Goal: Information Seeking & Learning: Learn about a topic

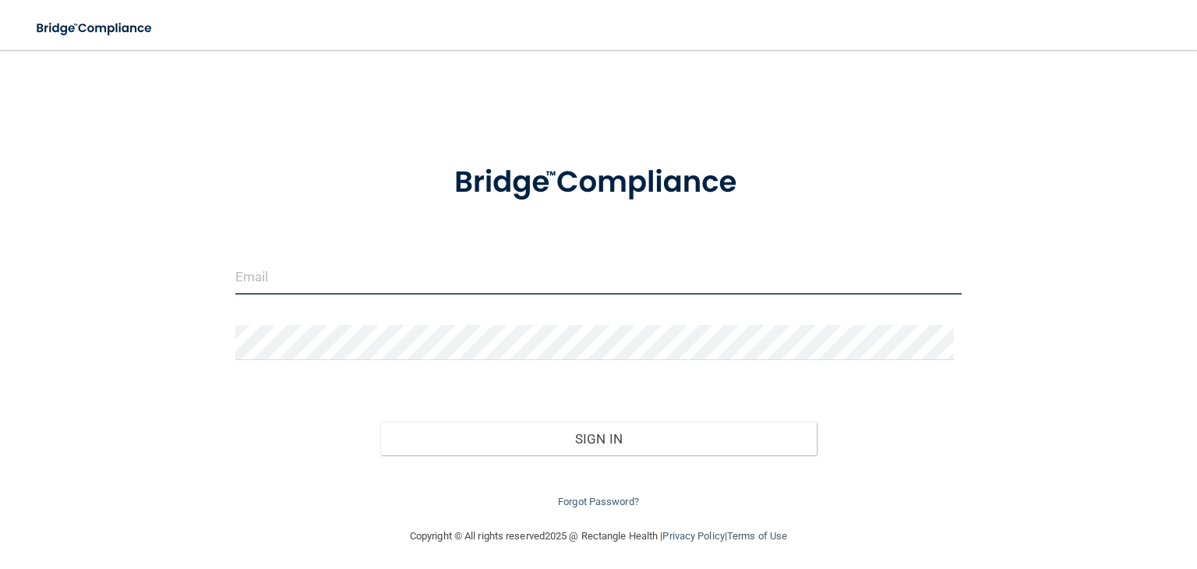
click at [422, 272] on input "email" at bounding box center [598, 276] width 726 height 35
type input "keiawjmab@gmail.com"
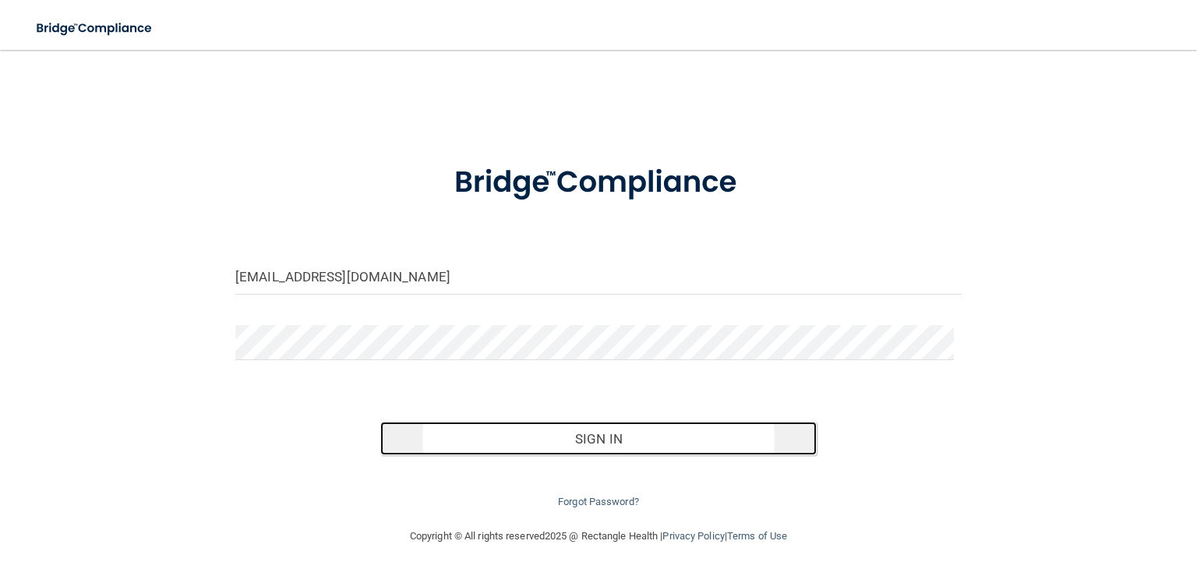
click at [447, 428] on button "Sign In" at bounding box center [597, 438] width 435 height 34
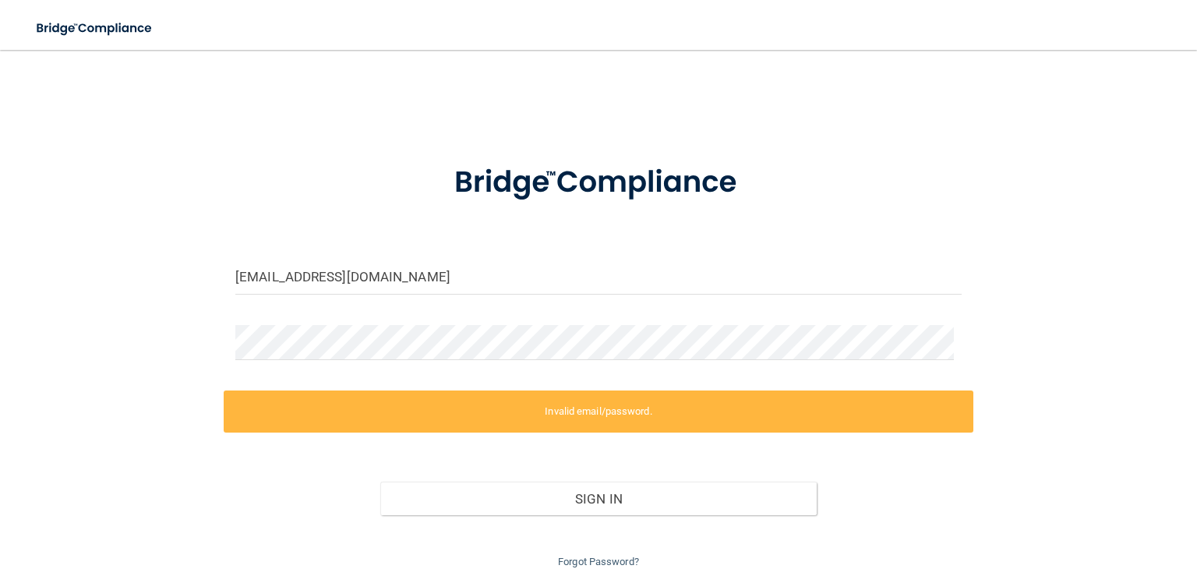
drag, startPoint x: 321, startPoint y: 322, endPoint x: 126, endPoint y: 325, distance: 194.8
click at [126, 325] on div "keiawjmab@gmail.com Invalid email/password. You don't have permission to access…" at bounding box center [598, 318] width 1134 height 506
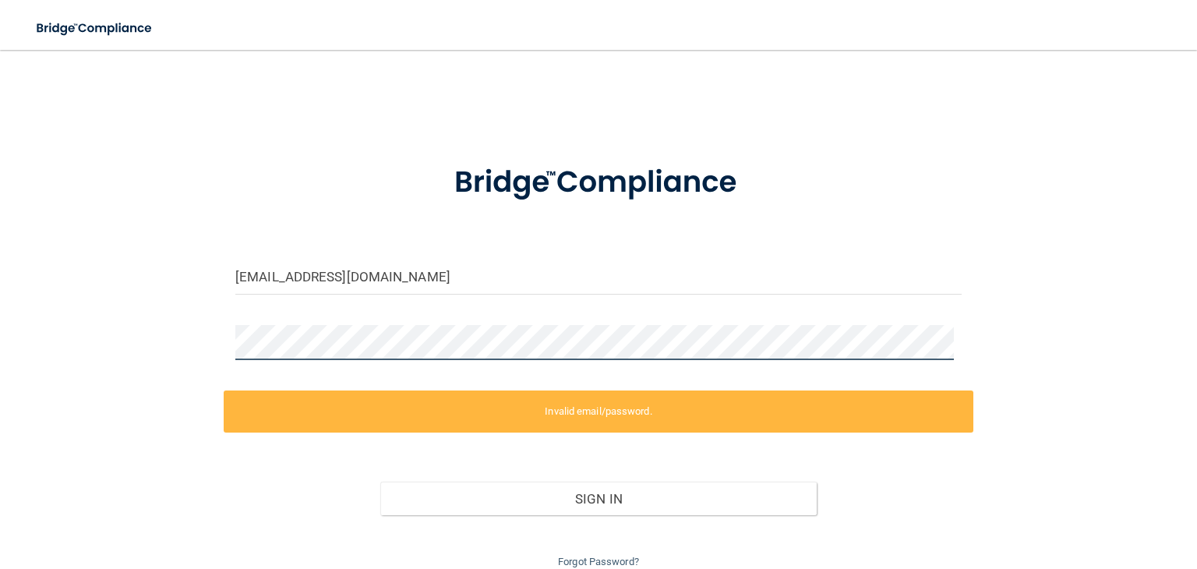
click at [178, 362] on div "keiawjmab@gmail.com Invalid email/password. You don't have permission to access…" at bounding box center [598, 318] width 1134 height 506
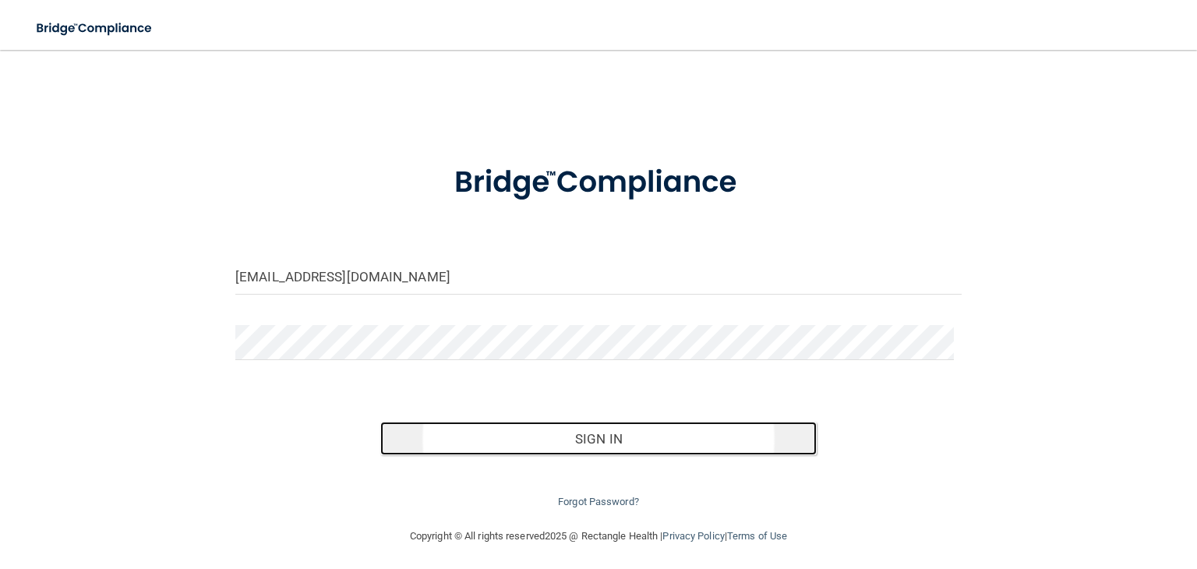
click at [520, 427] on button "Sign In" at bounding box center [597, 438] width 435 height 34
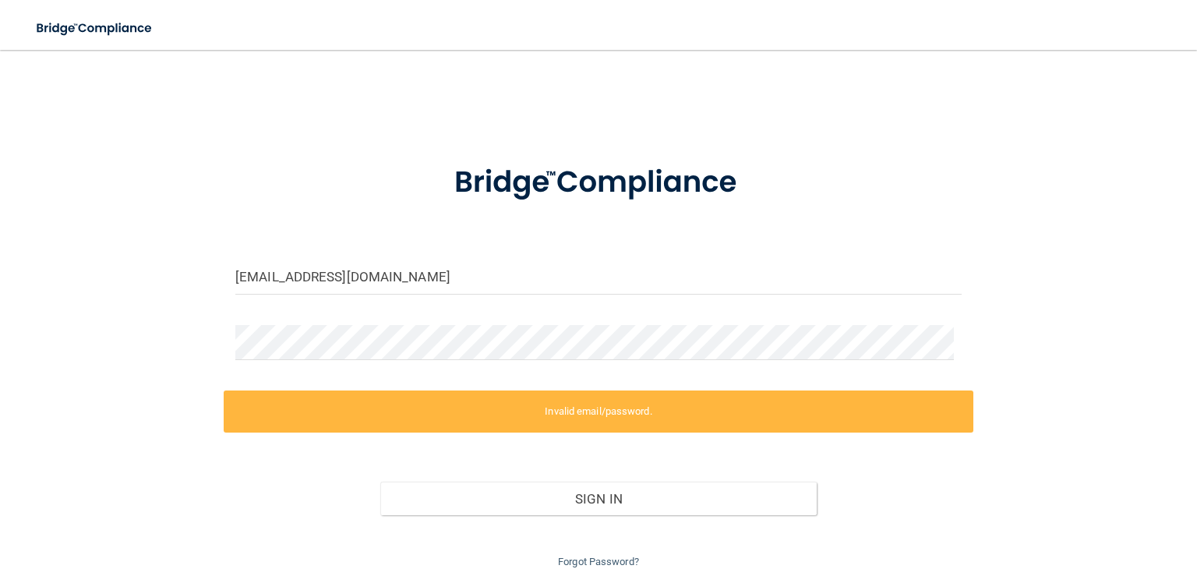
drag, startPoint x: 307, startPoint y: 319, endPoint x: 221, endPoint y: 334, distance: 87.1
click at [235, 334] on form "keiawjmab@gmail.com Invalid email/password. You don't have permission to access…" at bounding box center [598, 357] width 726 height 428
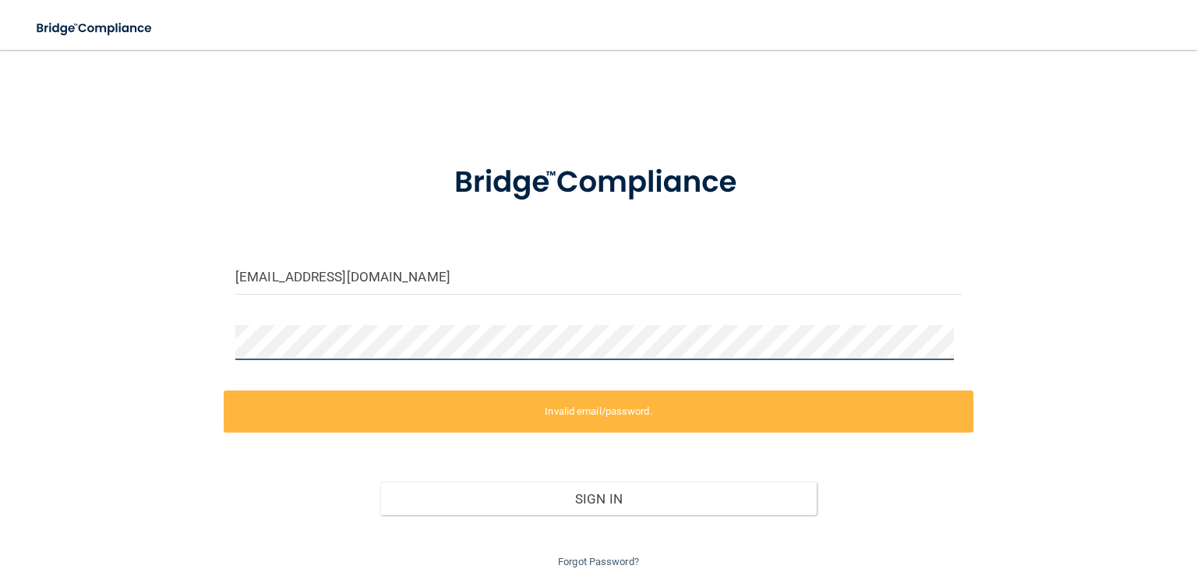
click at [139, 340] on div "keiawjmab@gmail.com Invalid email/password. You don't have permission to access…" at bounding box center [598, 318] width 1134 height 506
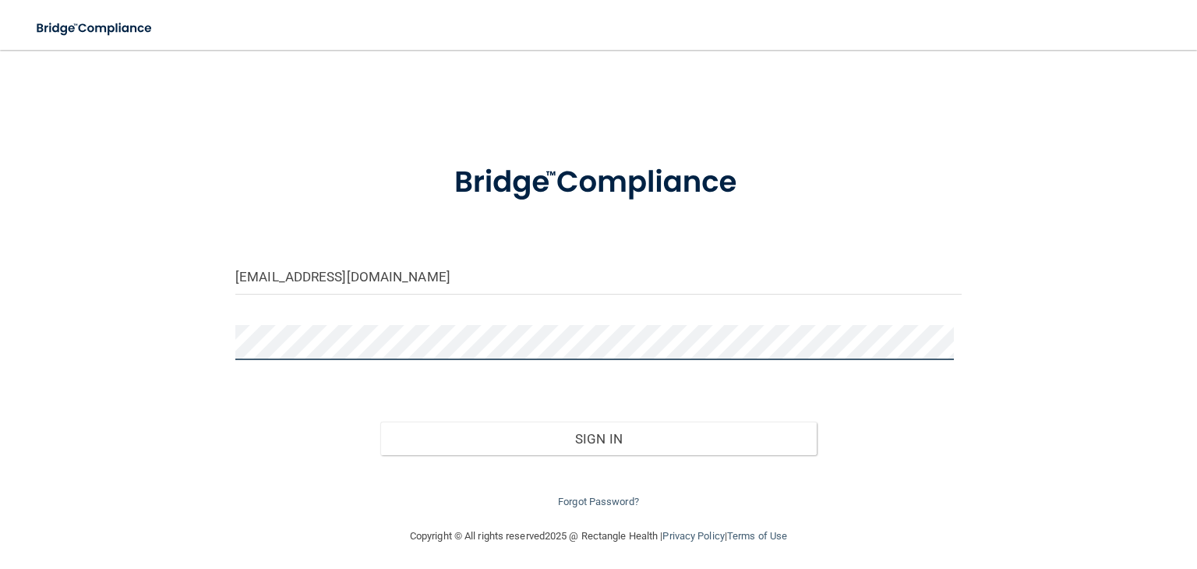
click at [380, 421] on button "Sign In" at bounding box center [597, 438] width 435 height 34
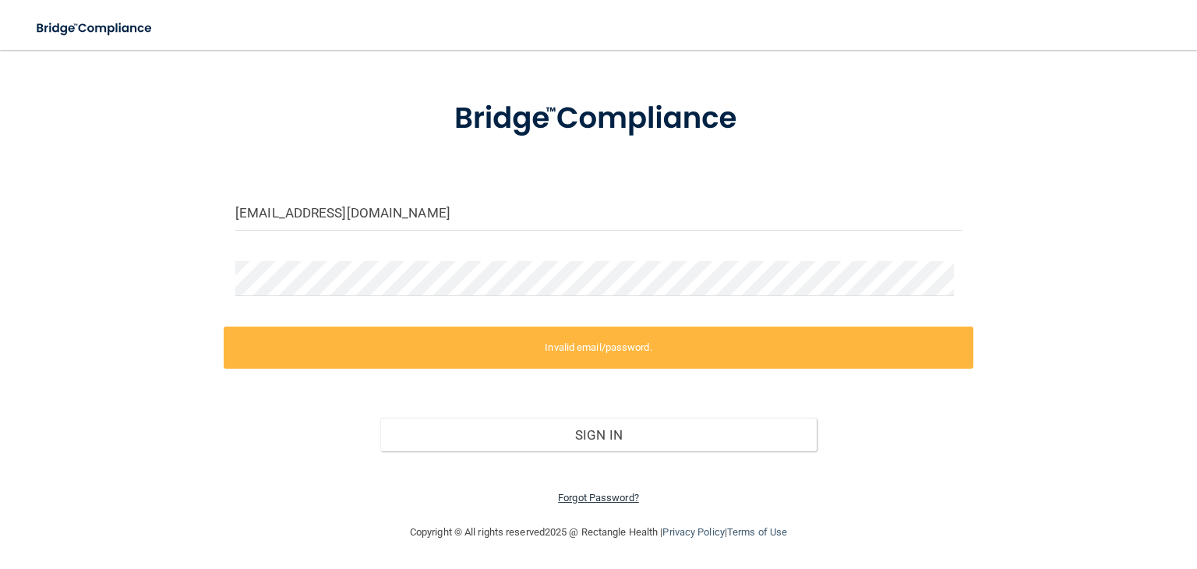
click at [626, 496] on link "Forgot Password?" at bounding box center [598, 498] width 81 height 12
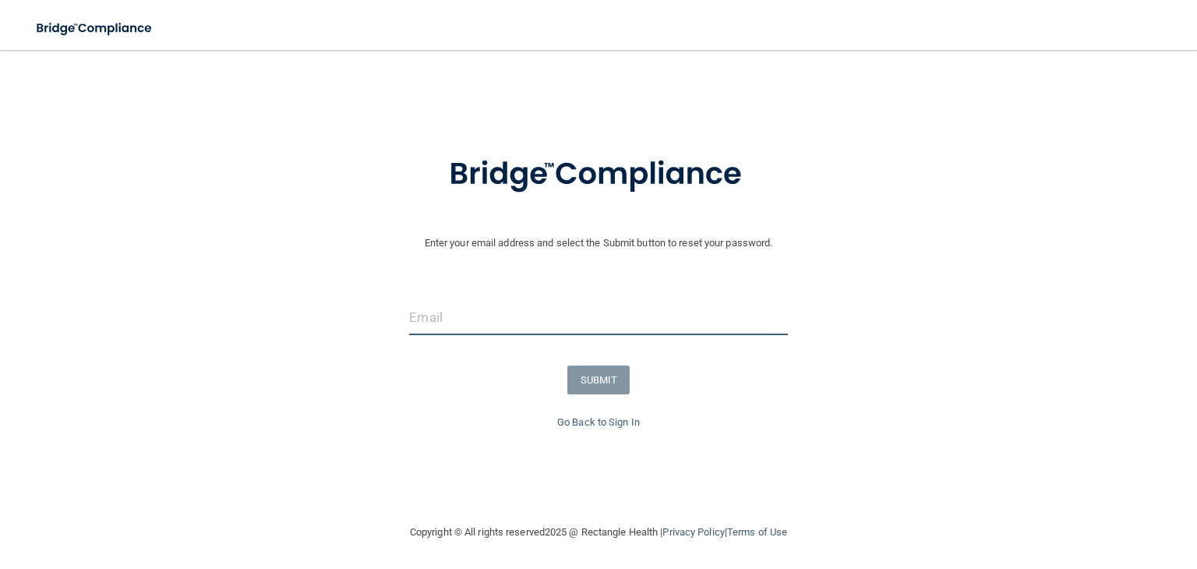
click at [538, 310] on input "email" at bounding box center [598, 317] width 378 height 35
type input "keiawjmab@gmail.com"
click at [623, 394] on form "Enter your email address and select the Submit button to reset your password. k…" at bounding box center [598, 273] width 1181 height 279
click at [598, 387] on button "SUBMIT" at bounding box center [598, 379] width 63 height 29
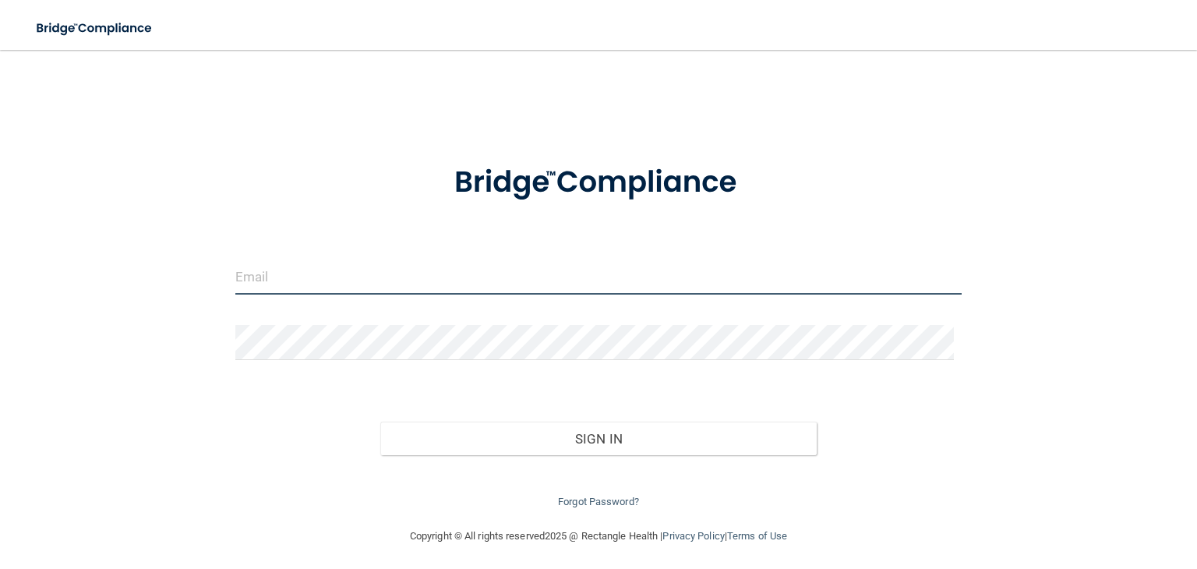
click at [323, 281] on input "email" at bounding box center [598, 276] width 726 height 35
click at [332, 276] on input "email" at bounding box center [598, 276] width 726 height 35
type input "[EMAIL_ADDRESS][DOMAIN_NAME]"
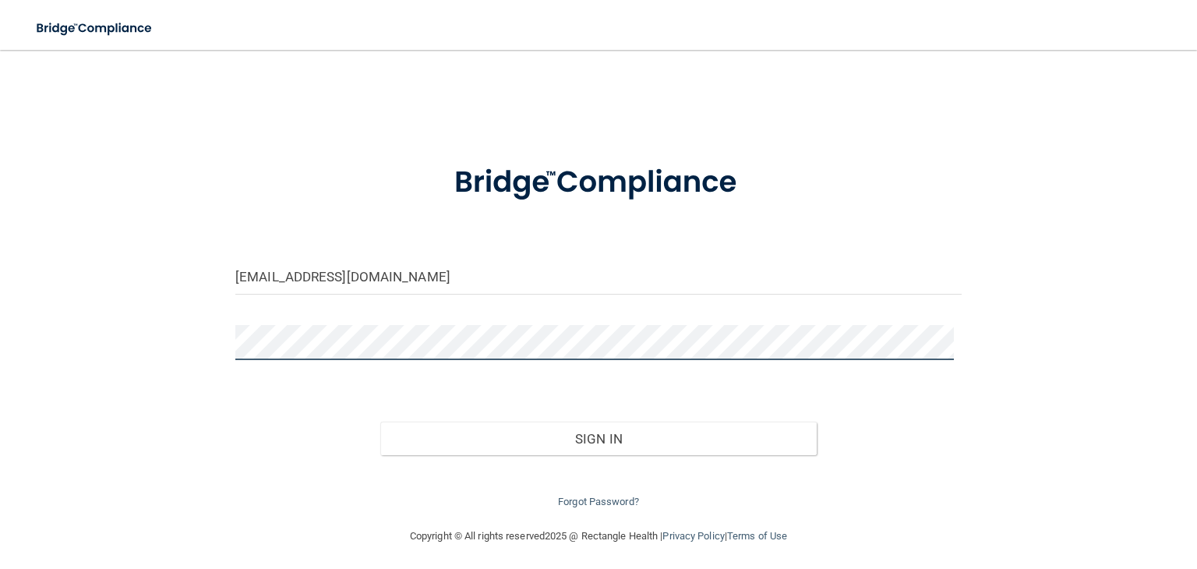
click at [380, 421] on button "Sign In" at bounding box center [597, 438] width 435 height 34
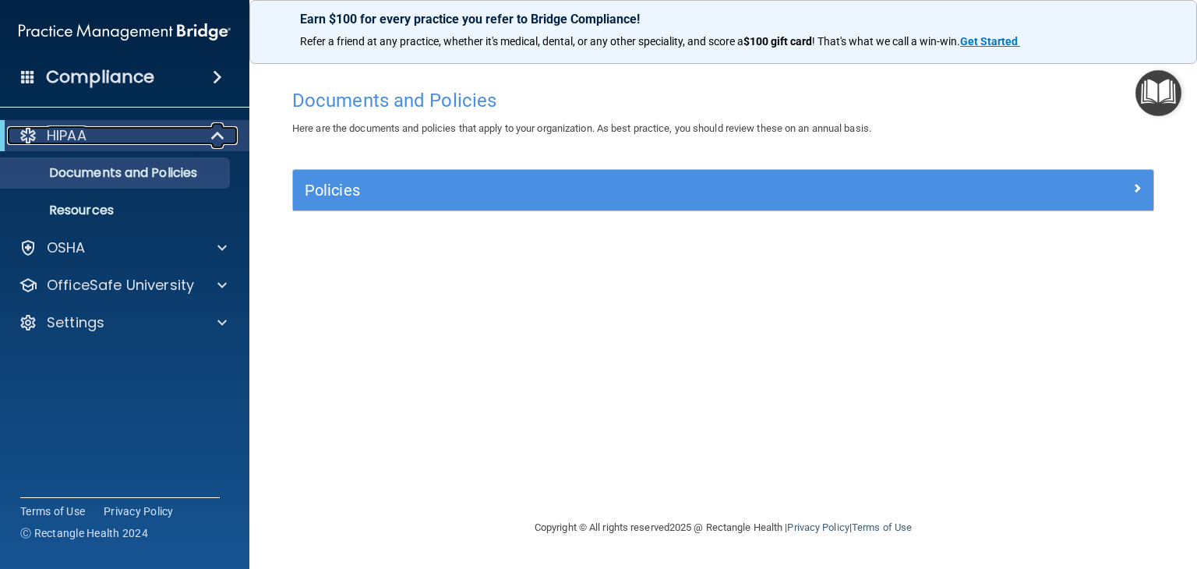
click at [196, 126] on div "HIPAA" at bounding box center [103, 135] width 192 height 19
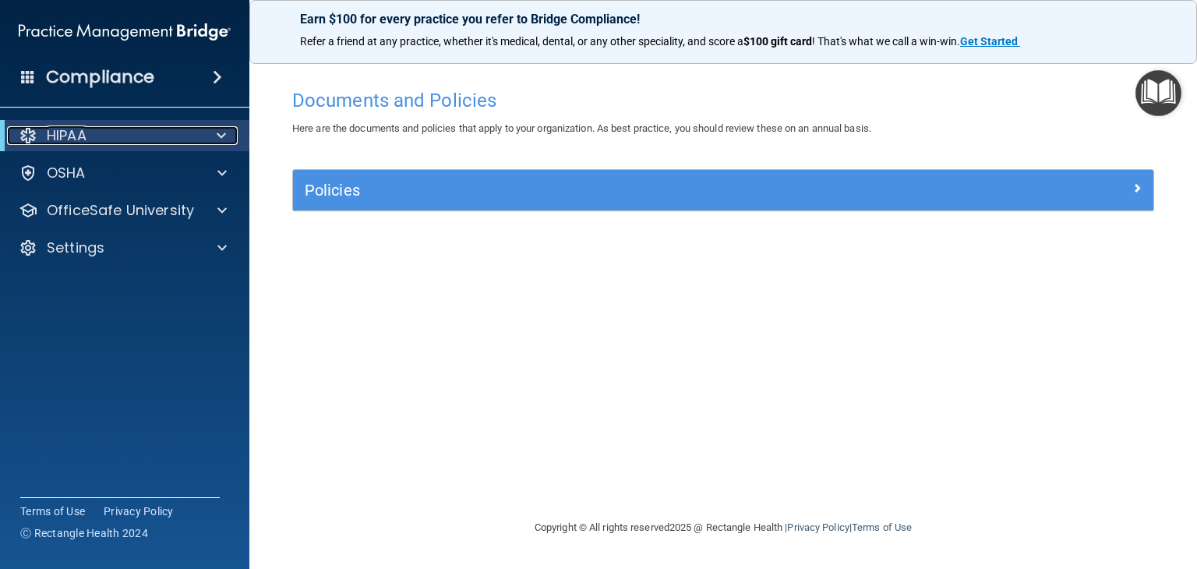
click at [209, 131] on div at bounding box center [218, 135] width 38 height 19
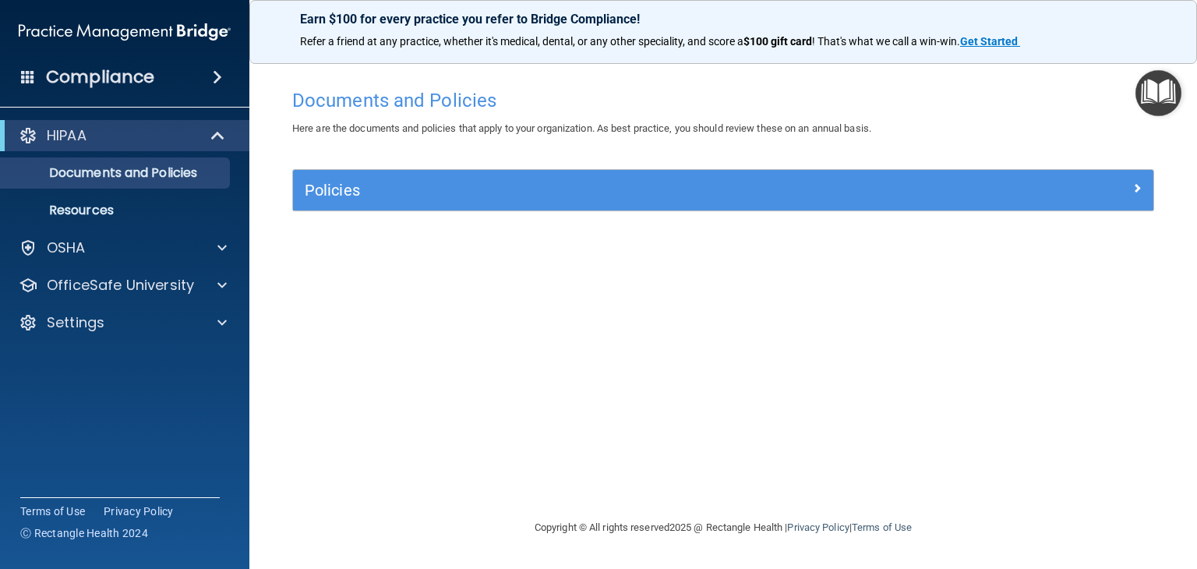
click at [372, 211] on div "Policies Select All (Unselect 0) Unselect All Print Selected (0) Acceptable Use…" at bounding box center [722, 199] width 885 height 60
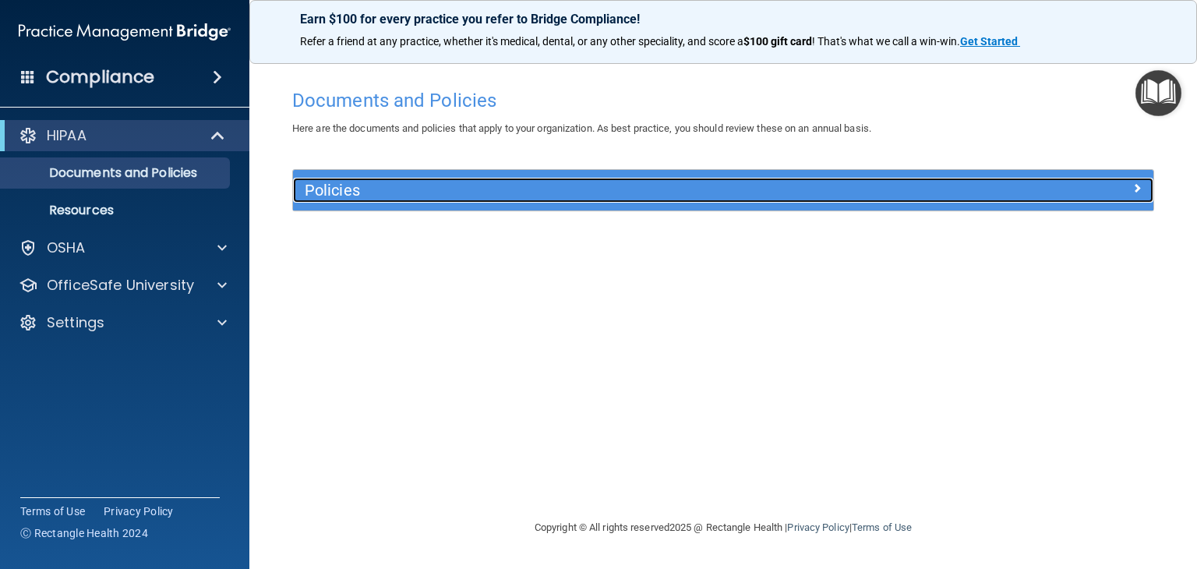
click at [372, 194] on h5 "Policies" at bounding box center [616, 190] width 622 height 17
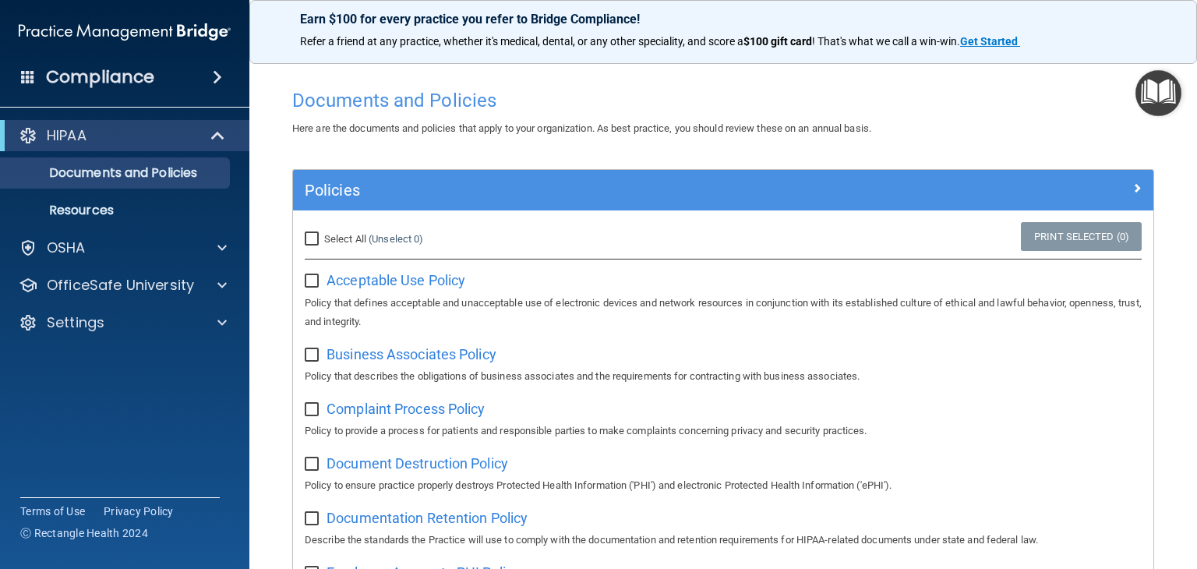
click at [213, 77] on span at bounding box center [217, 77] width 9 height 19
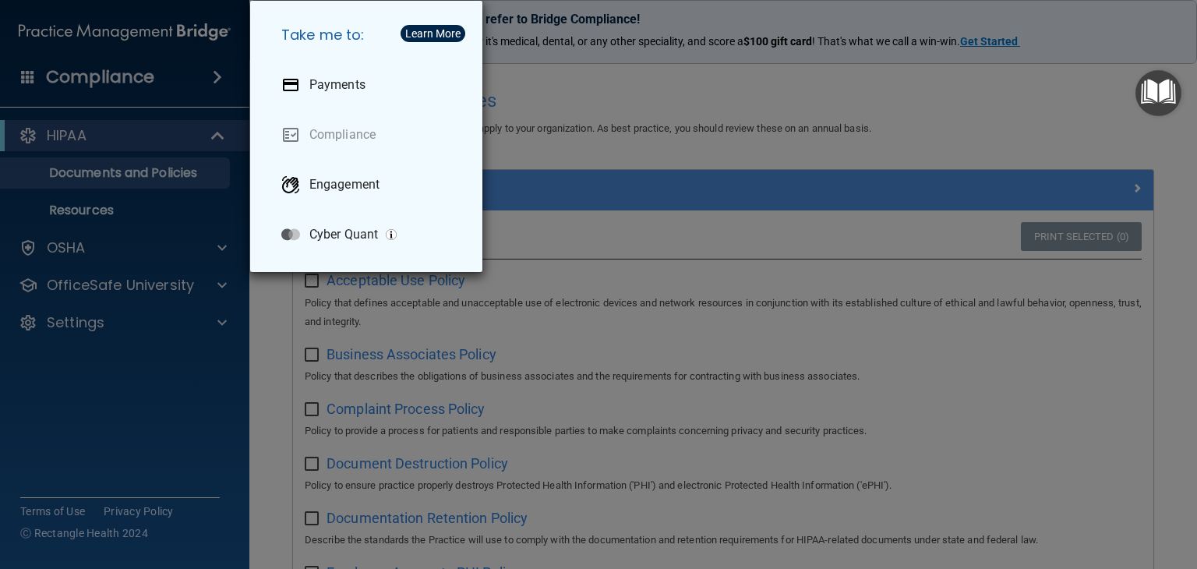
click at [214, 78] on div "Take me to: Payments Compliance Engagement Cyber Quant" at bounding box center [598, 284] width 1197 height 569
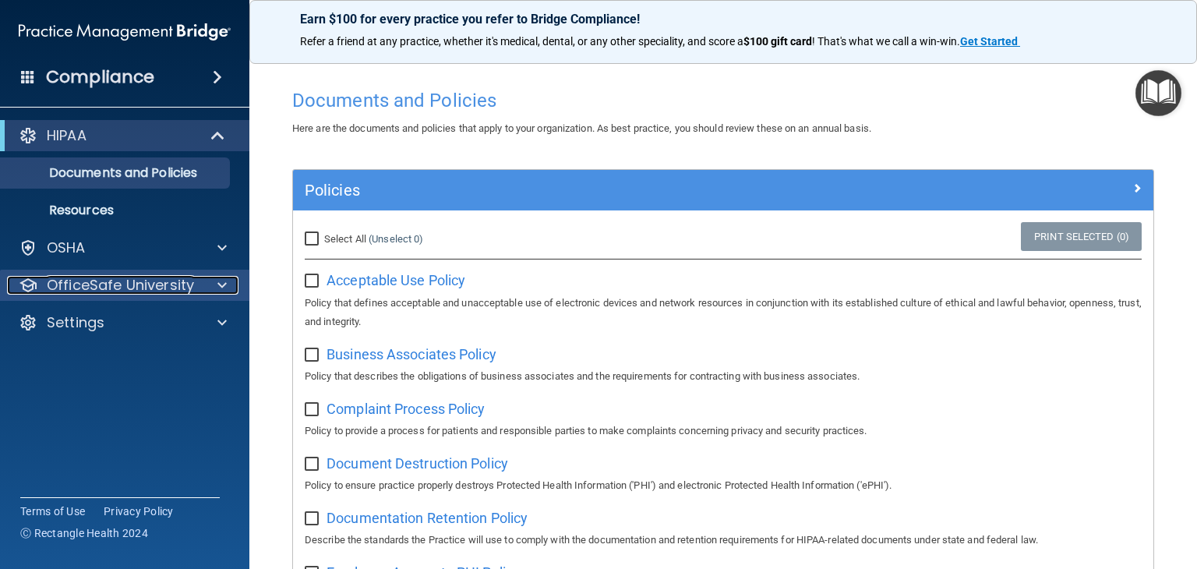
click at [215, 281] on div at bounding box center [219, 285] width 39 height 19
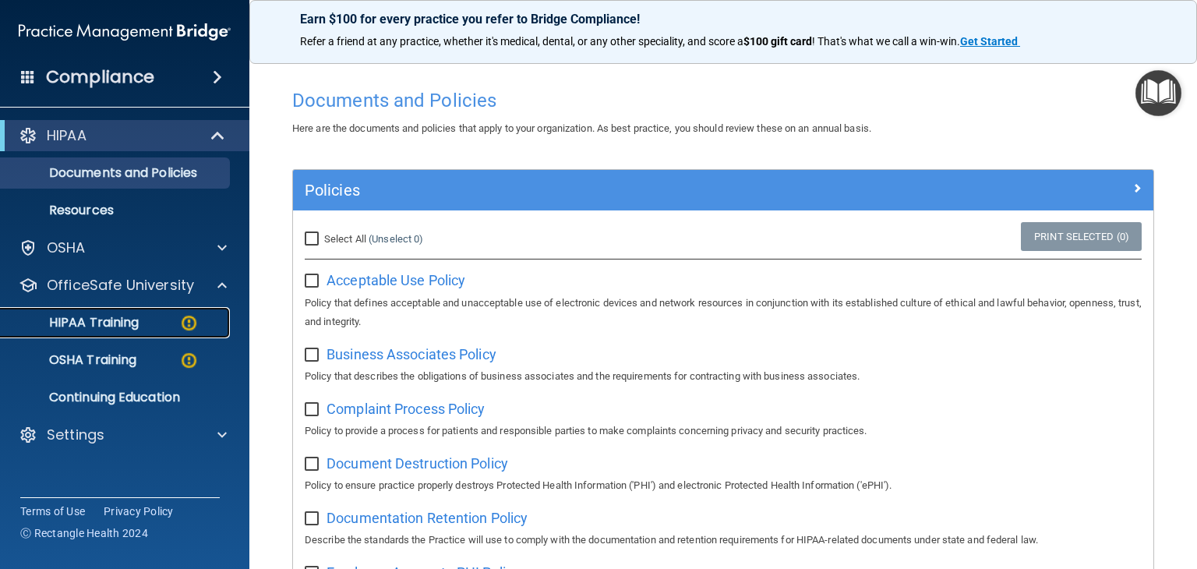
click at [123, 322] on p "HIPAA Training" at bounding box center [74, 323] width 129 height 16
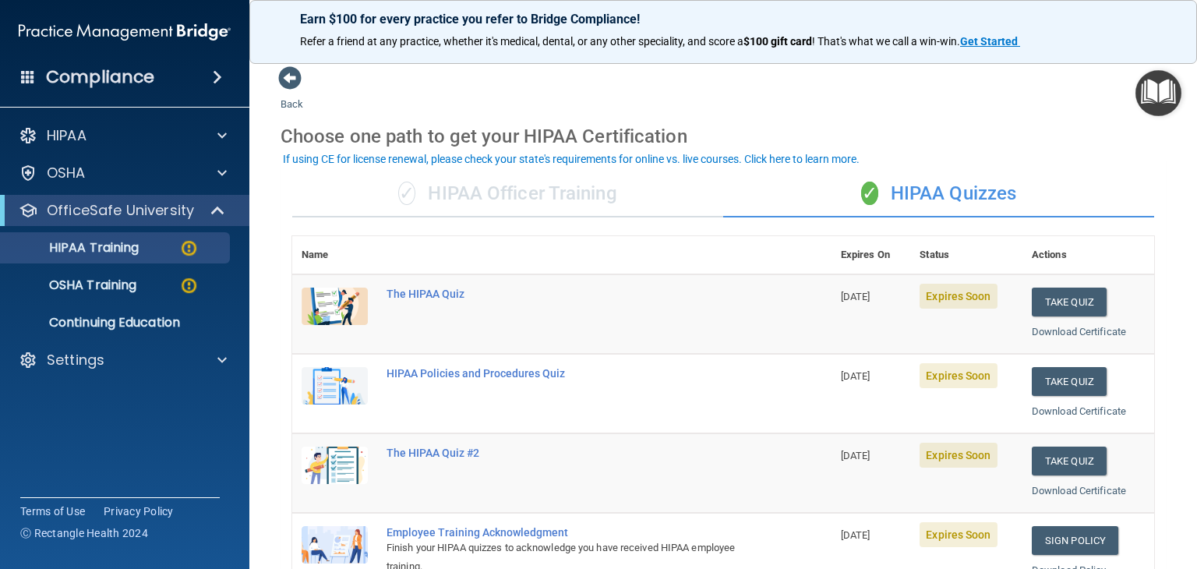
click at [369, 295] on td at bounding box center [334, 313] width 85 height 79
click at [411, 294] on div "The HIPAA Quiz" at bounding box center [569, 293] width 367 height 12
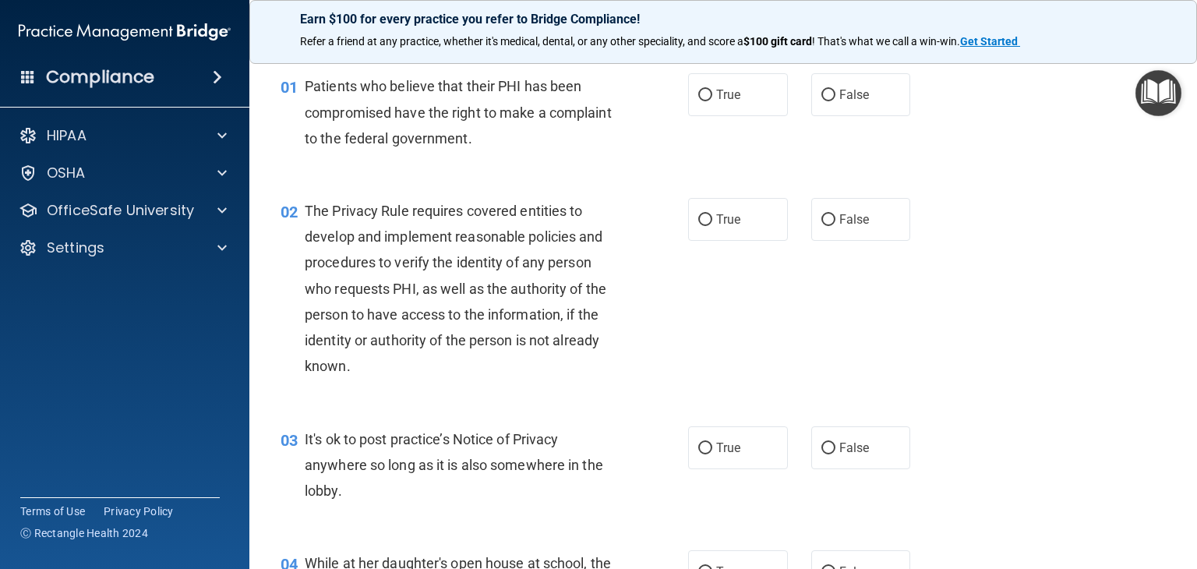
scroll to position [78, 0]
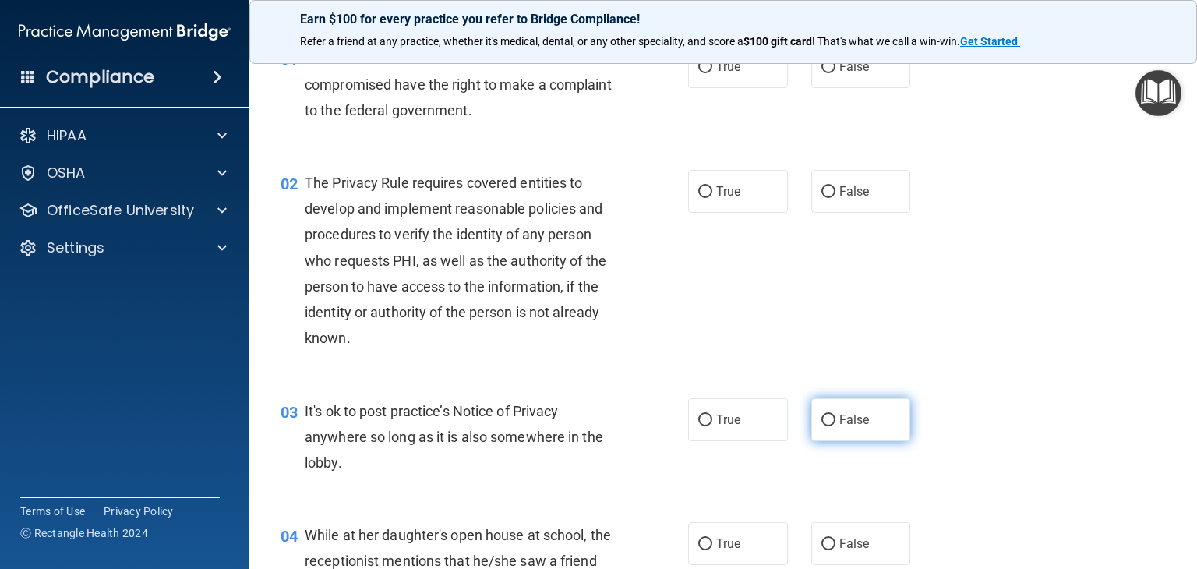
click at [813, 425] on label "False" at bounding box center [861, 419] width 100 height 43
click at [821, 425] on input "False" at bounding box center [828, 420] width 14 height 12
radio input "true"
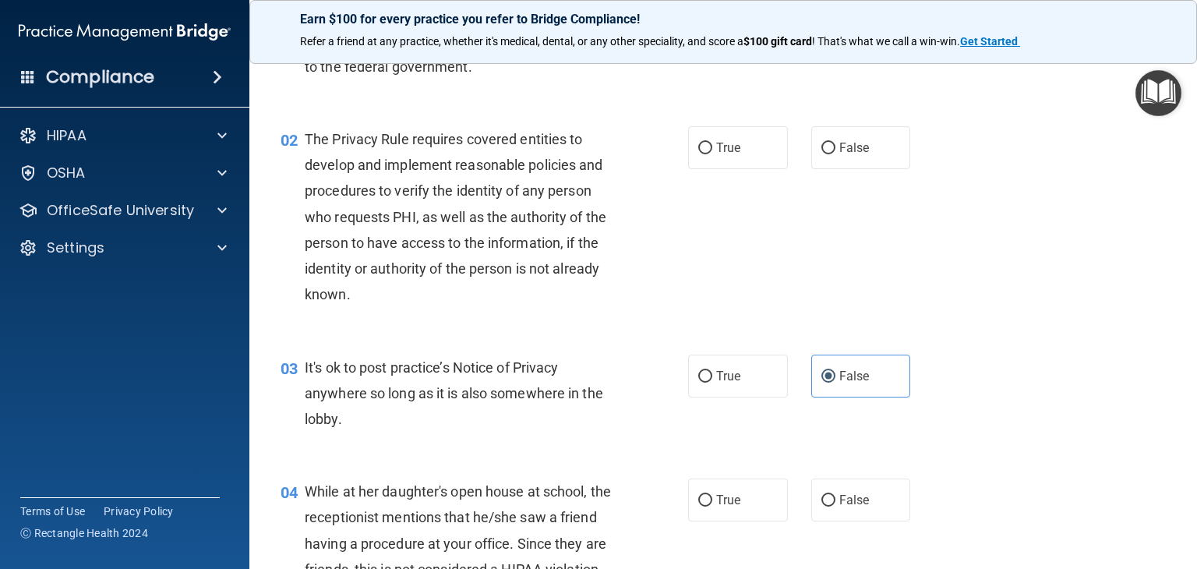
scroll to position [234, 0]
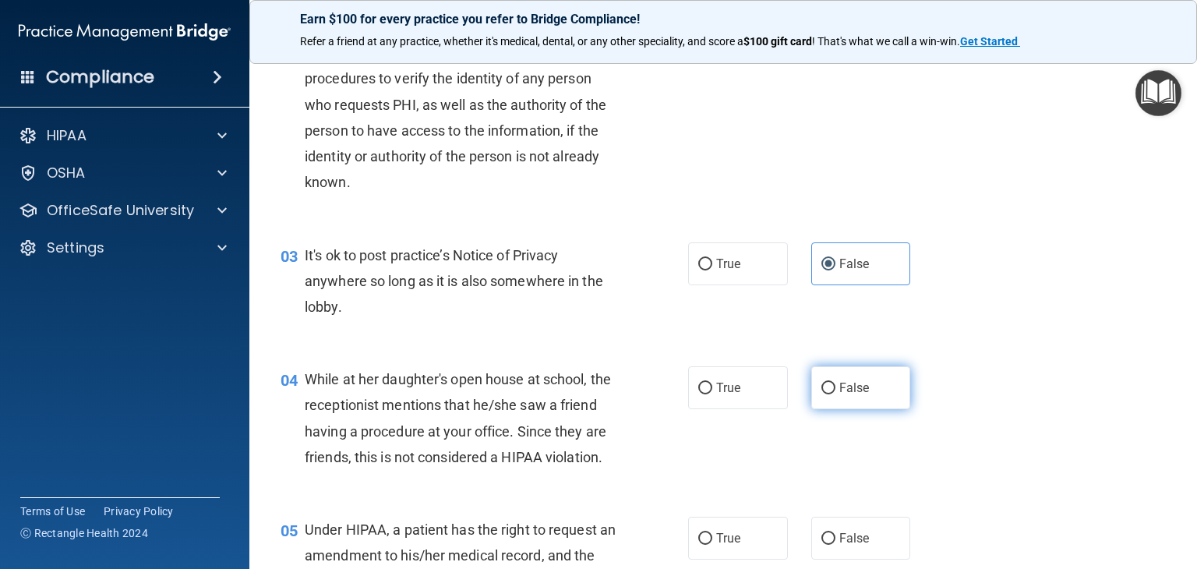
click at [870, 388] on label "False" at bounding box center [861, 387] width 100 height 43
click at [835, 388] on input "False" at bounding box center [828, 388] width 14 height 12
radio input "true"
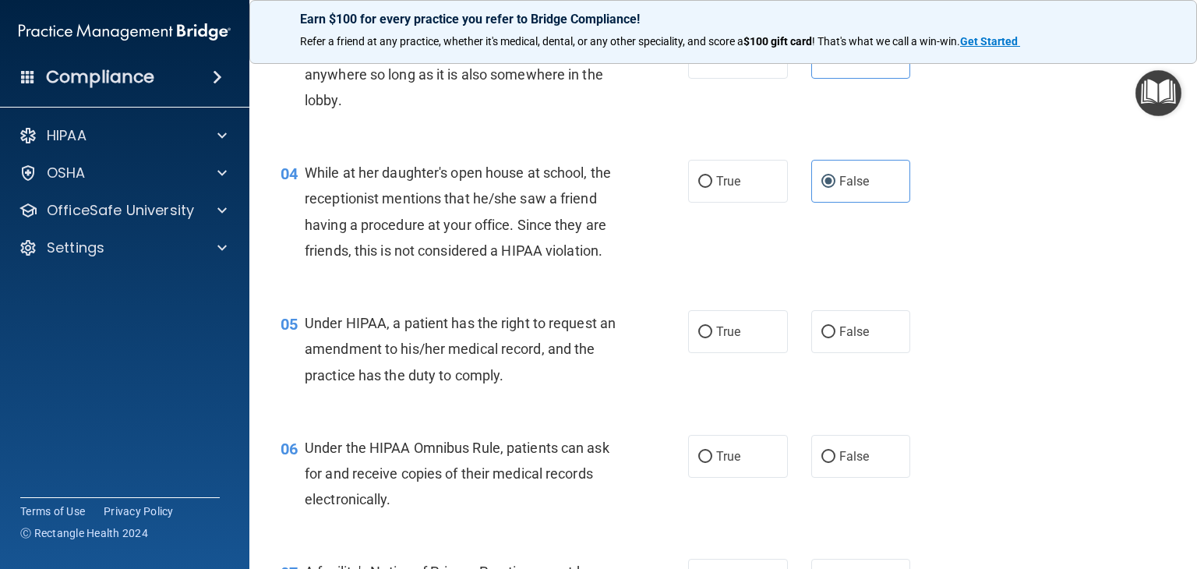
scroll to position [467, 0]
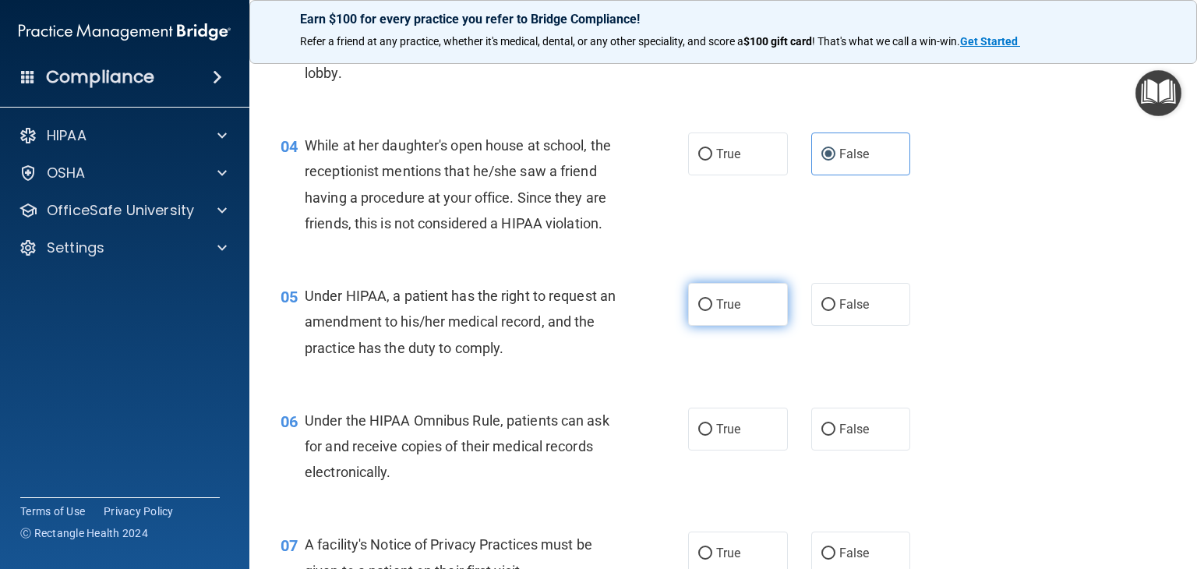
click at [703, 311] on input "True" at bounding box center [705, 305] width 14 height 12
radio input "true"
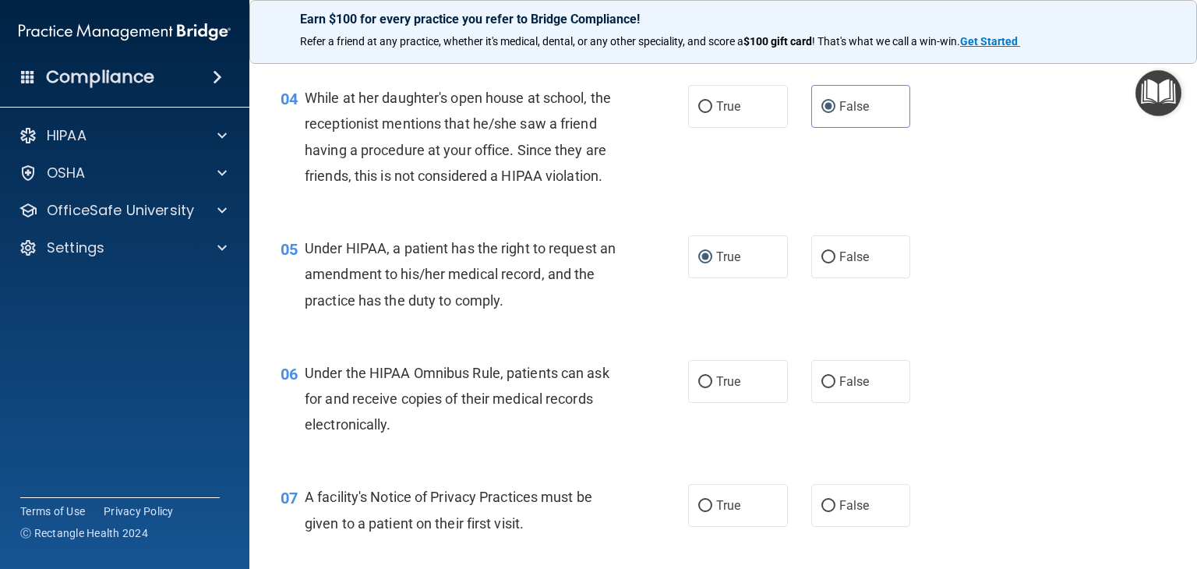
scroll to position [545, 0]
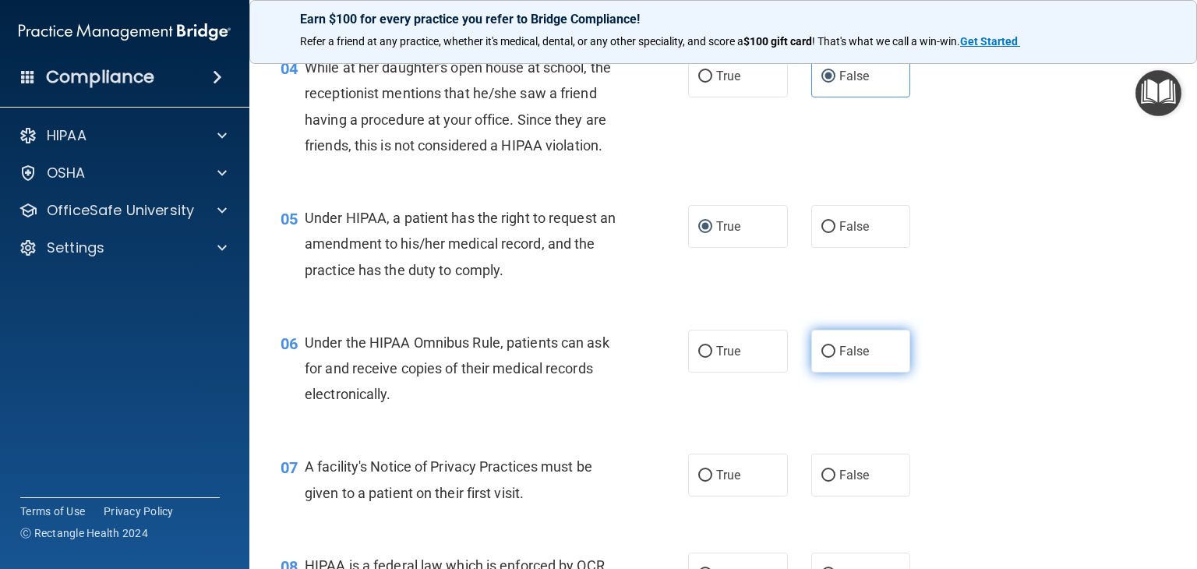
click at [829, 365] on label "False" at bounding box center [861, 351] width 100 height 43
click at [829, 358] on input "False" at bounding box center [828, 352] width 14 height 12
radio input "true"
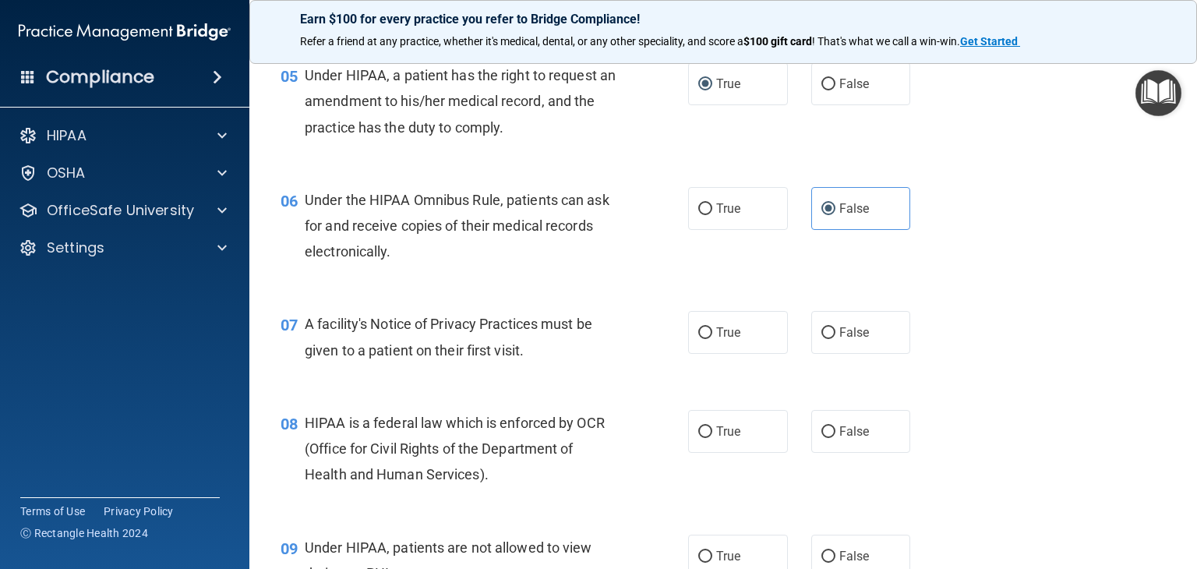
scroll to position [701, 0]
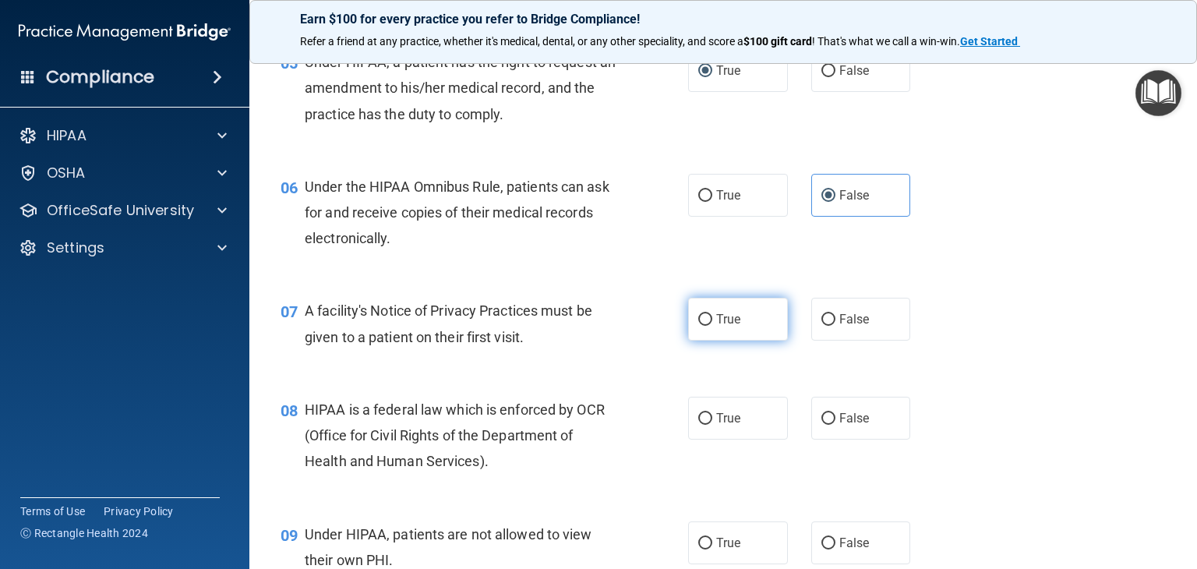
click at [699, 326] on input "True" at bounding box center [705, 320] width 14 height 12
radio input "true"
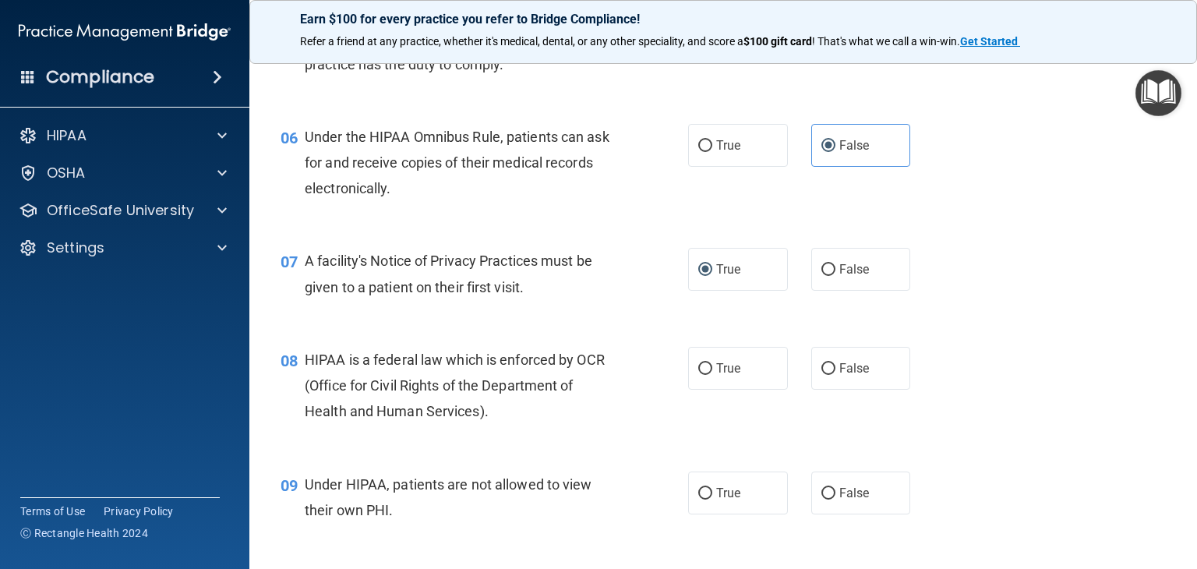
scroll to position [779, 0]
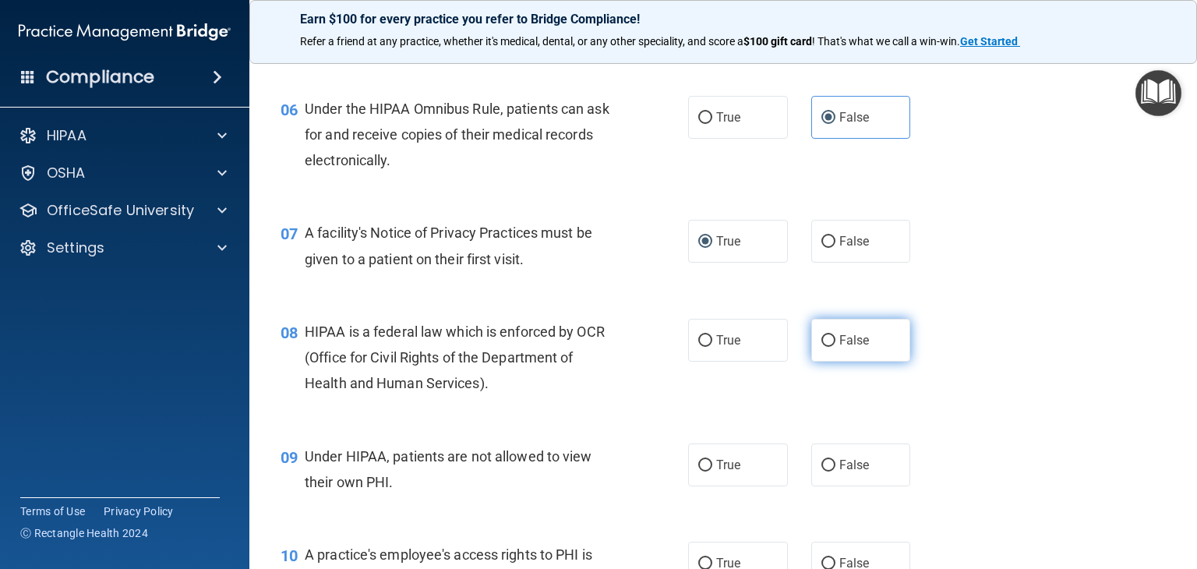
click at [821, 347] on input "False" at bounding box center [828, 341] width 14 height 12
radio input "true"
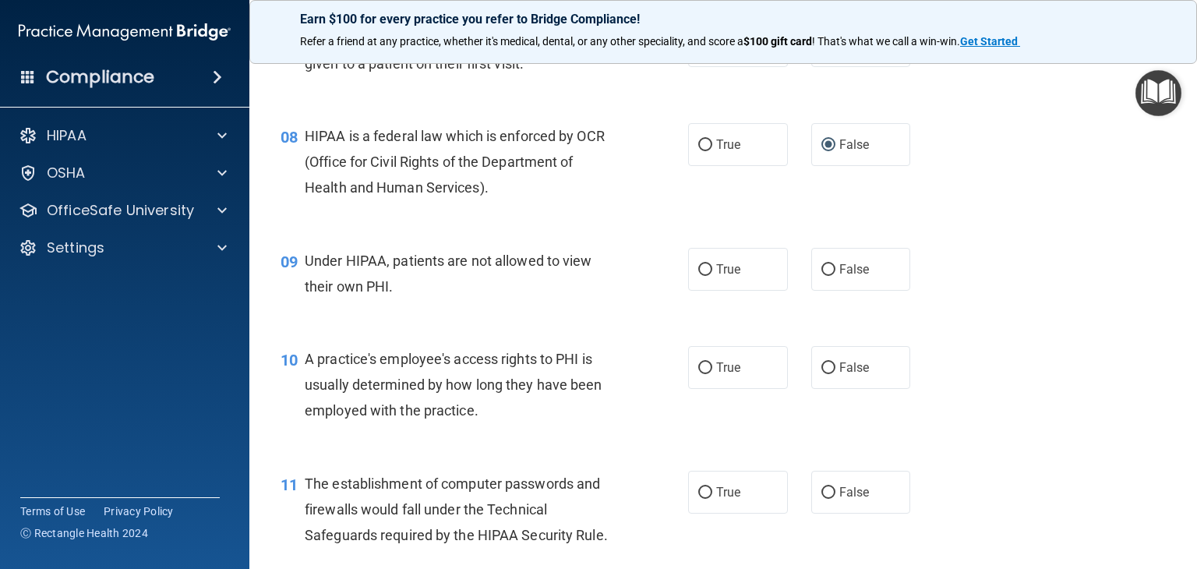
scroll to position [1013, 0]
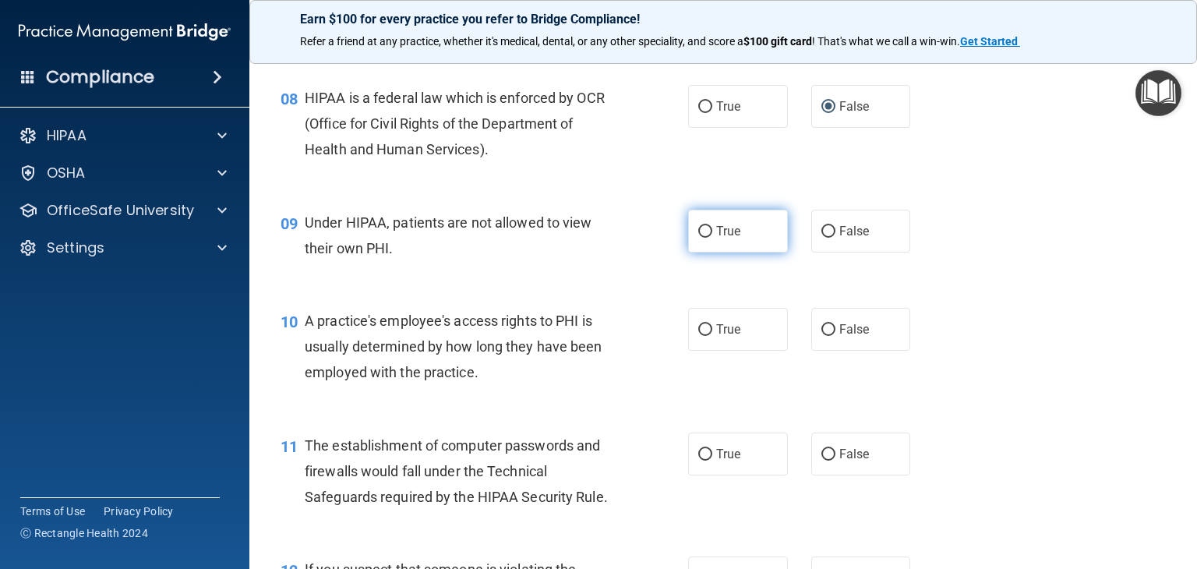
click at [746, 252] on label "True" at bounding box center [738, 231] width 100 height 43
click at [712, 238] on input "True" at bounding box center [705, 232] width 14 height 12
radio input "true"
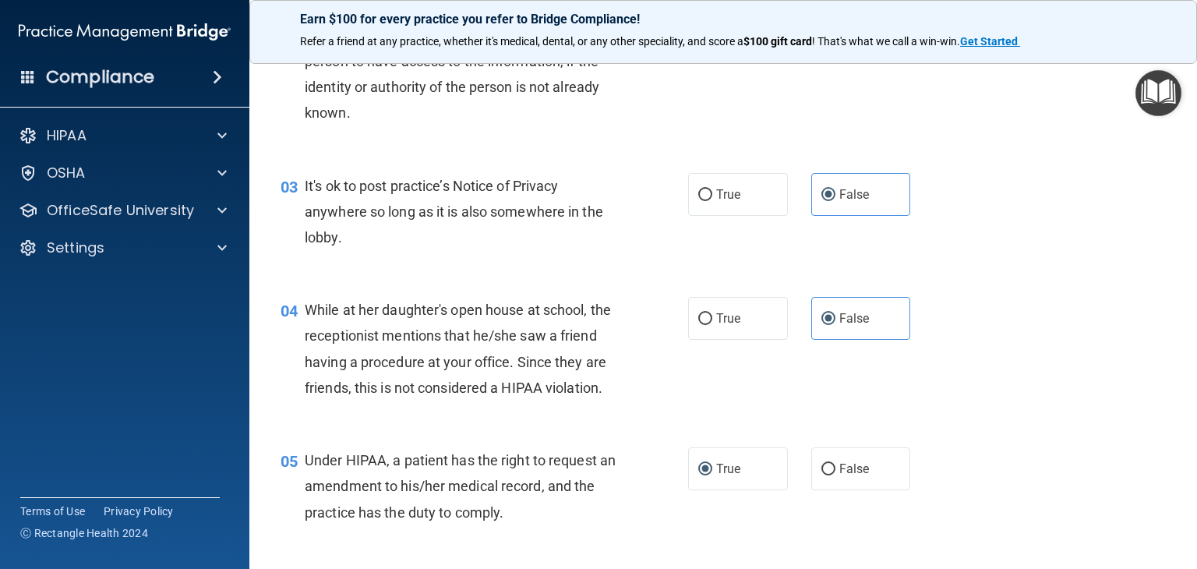
scroll to position [0, 0]
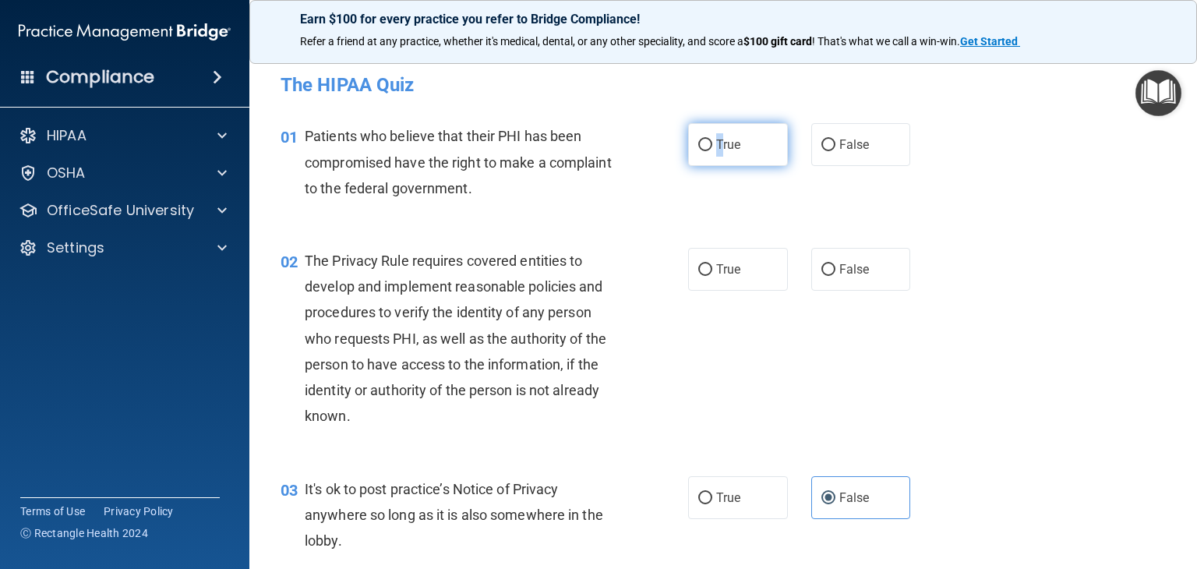
click at [716, 144] on span "True" at bounding box center [728, 144] width 24 height 15
click at [698, 144] on input "True" at bounding box center [705, 145] width 14 height 12
radio input "true"
click at [1131, 150] on div "01 Patients who believe that their PHI has been compromised have the right to m…" at bounding box center [723, 166] width 908 height 125
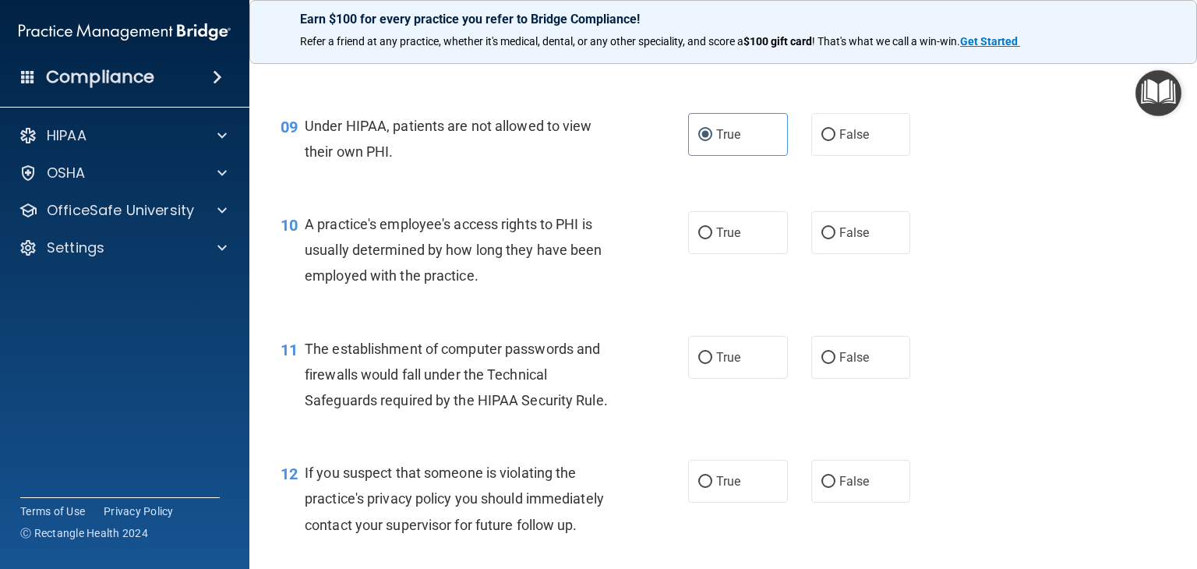
scroll to position [1169, 0]
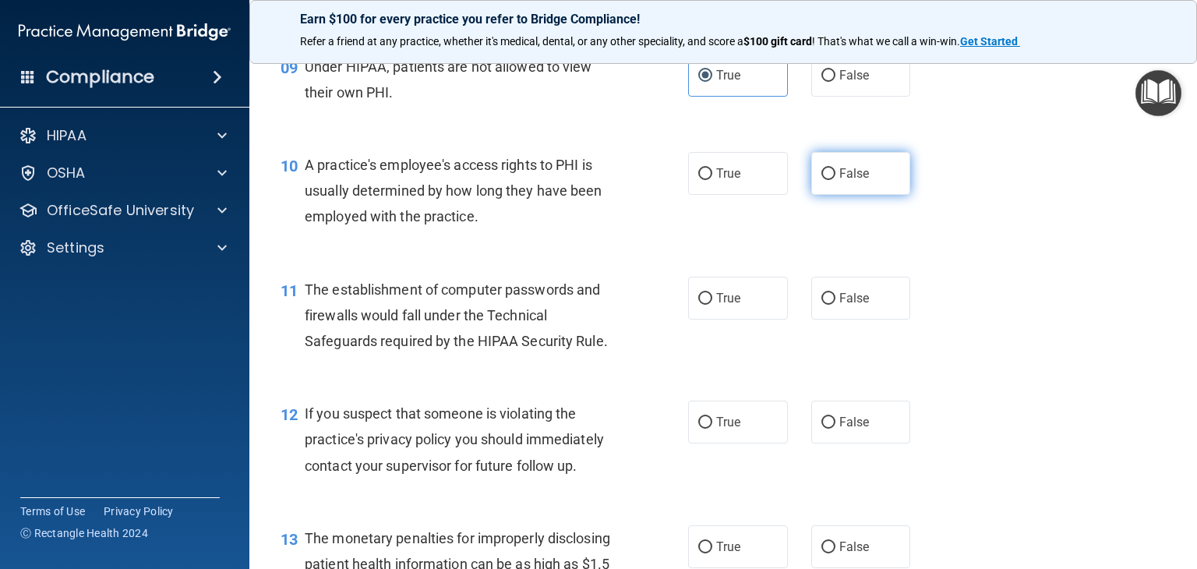
click at [815, 195] on label "False" at bounding box center [861, 173] width 100 height 43
click at [821, 180] on input "False" at bounding box center [828, 174] width 14 height 12
radio input "true"
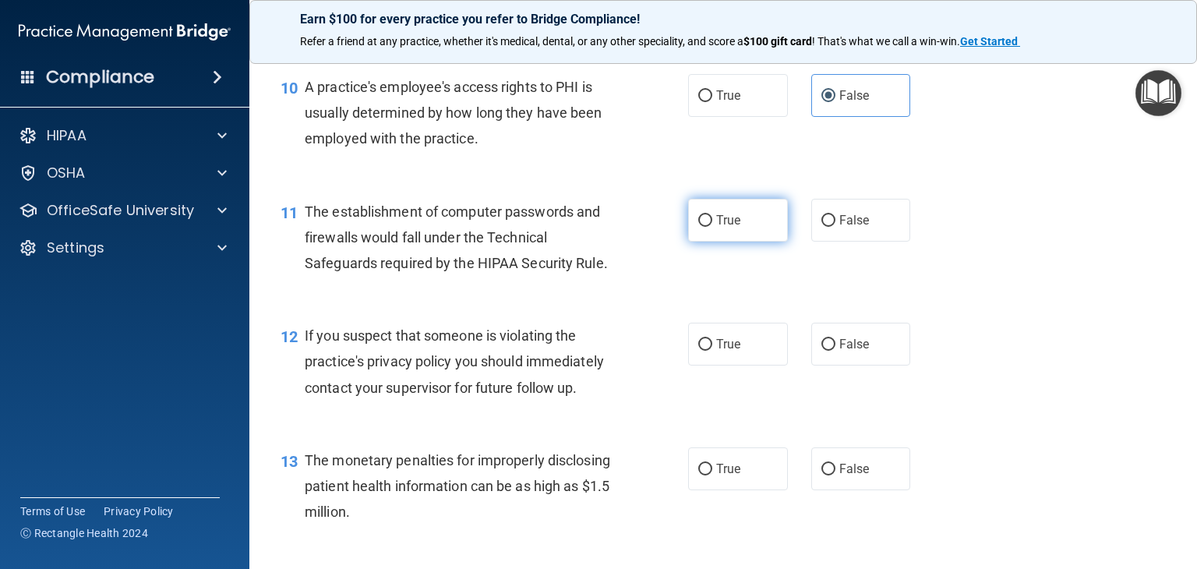
click at [712, 228] on label "True" at bounding box center [738, 220] width 100 height 43
click at [712, 227] on input "True" at bounding box center [705, 221] width 14 height 12
radio input "true"
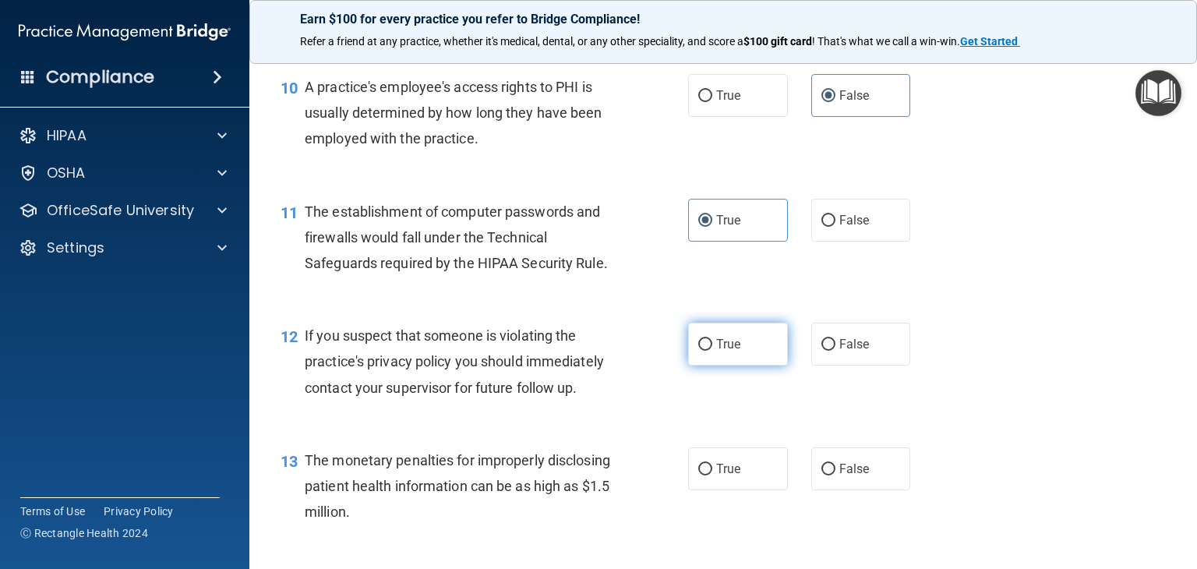
click at [688, 365] on label "True" at bounding box center [738, 344] width 100 height 43
click at [698, 351] on input "True" at bounding box center [705, 345] width 14 height 12
radio input "true"
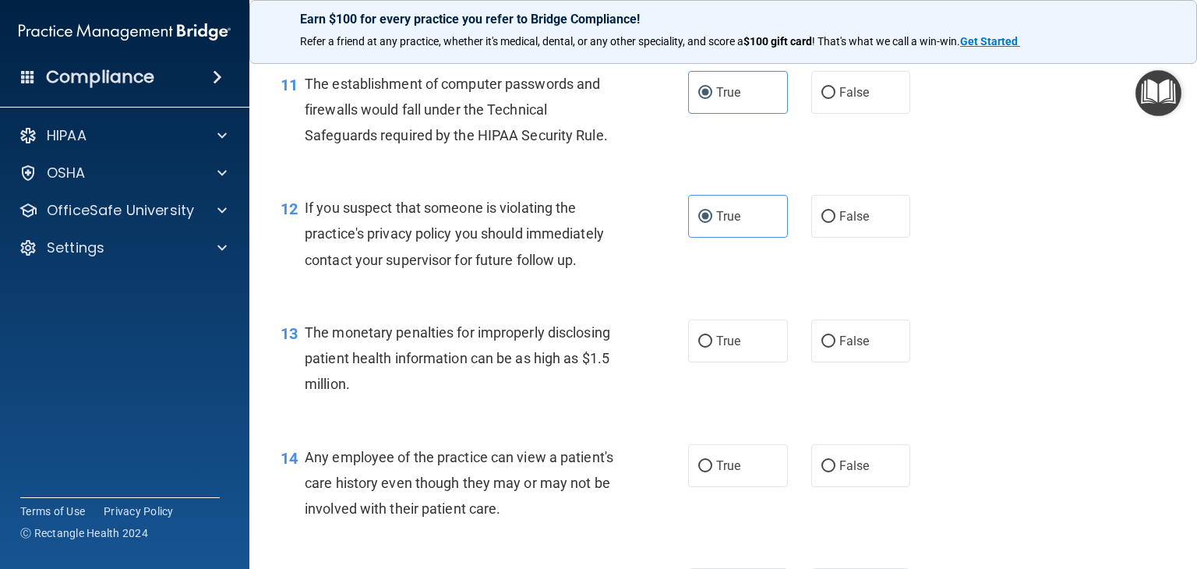
scroll to position [1402, 0]
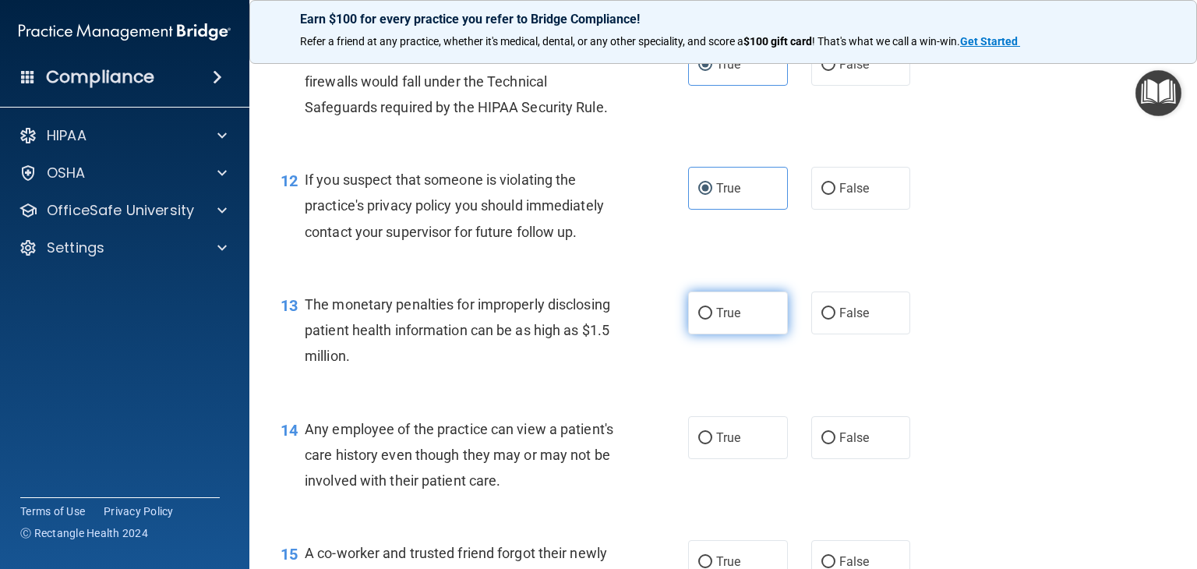
click at [717, 334] on label "True" at bounding box center [738, 312] width 100 height 43
click at [712, 319] on input "True" at bounding box center [705, 314] width 14 height 12
radio input "true"
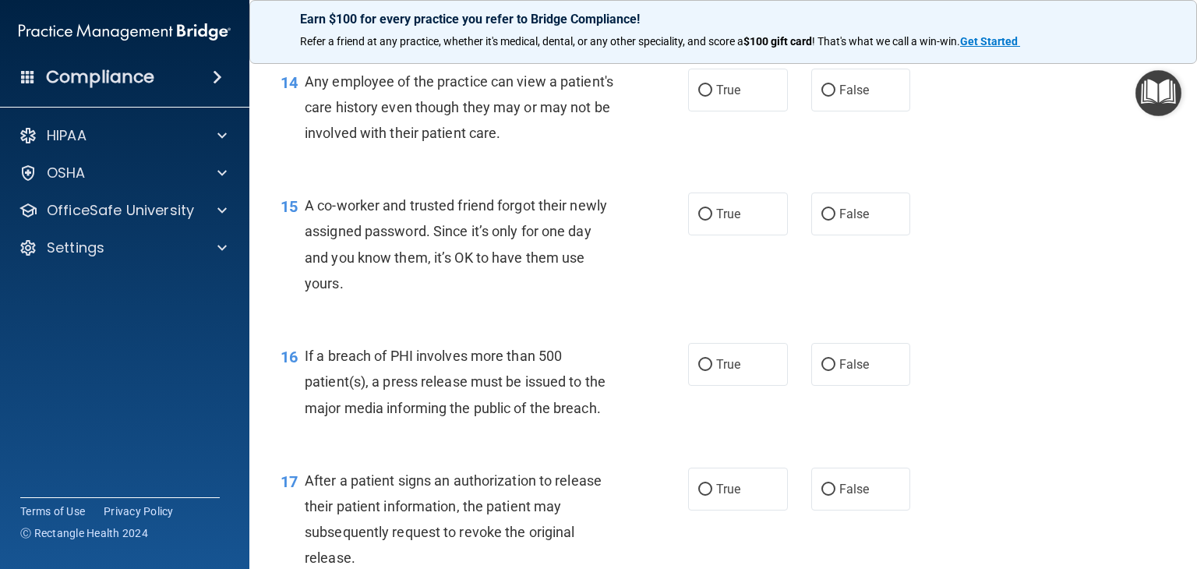
scroll to position [1714, 0]
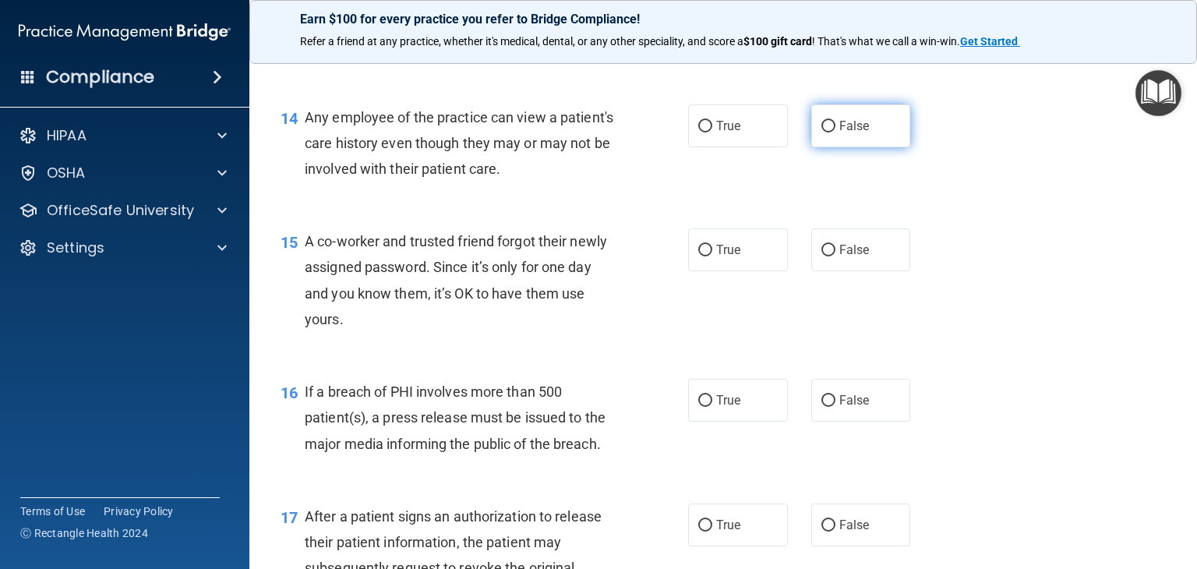
click at [839, 133] on span "False" at bounding box center [854, 125] width 30 height 15
click at [835, 132] on input "False" at bounding box center [828, 127] width 14 height 12
radio input "true"
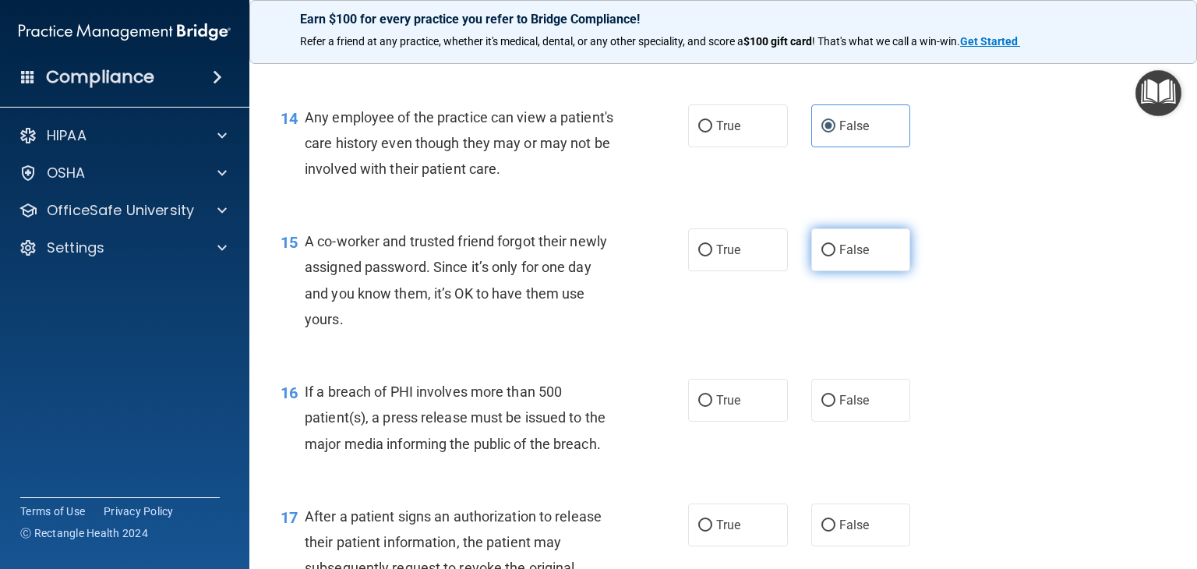
click at [821, 256] on input "False" at bounding box center [828, 251] width 14 height 12
radio input "true"
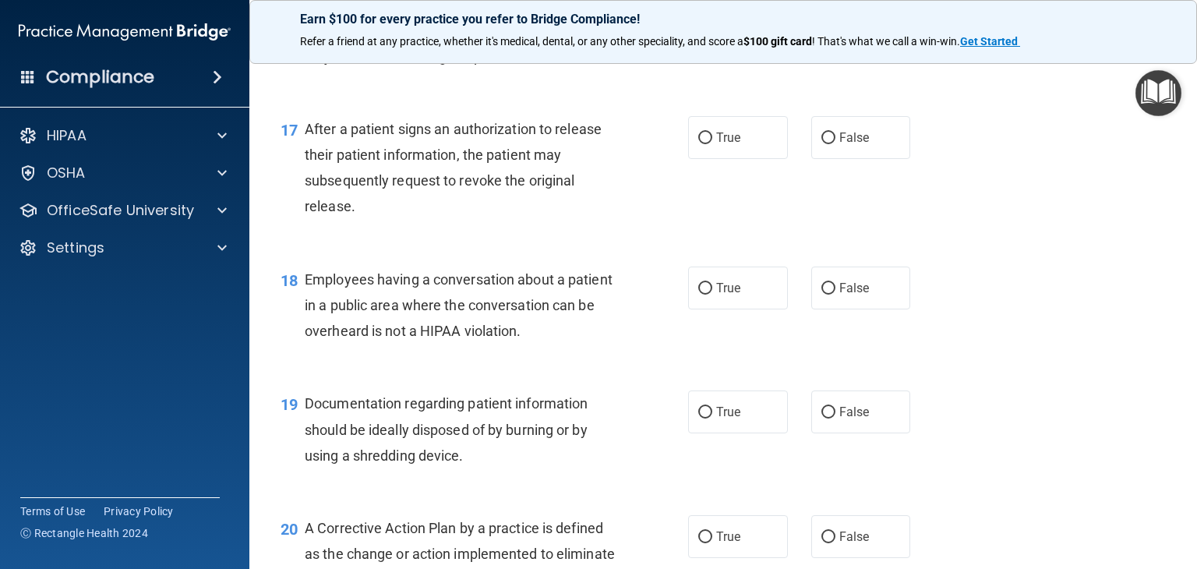
scroll to position [2103, 0]
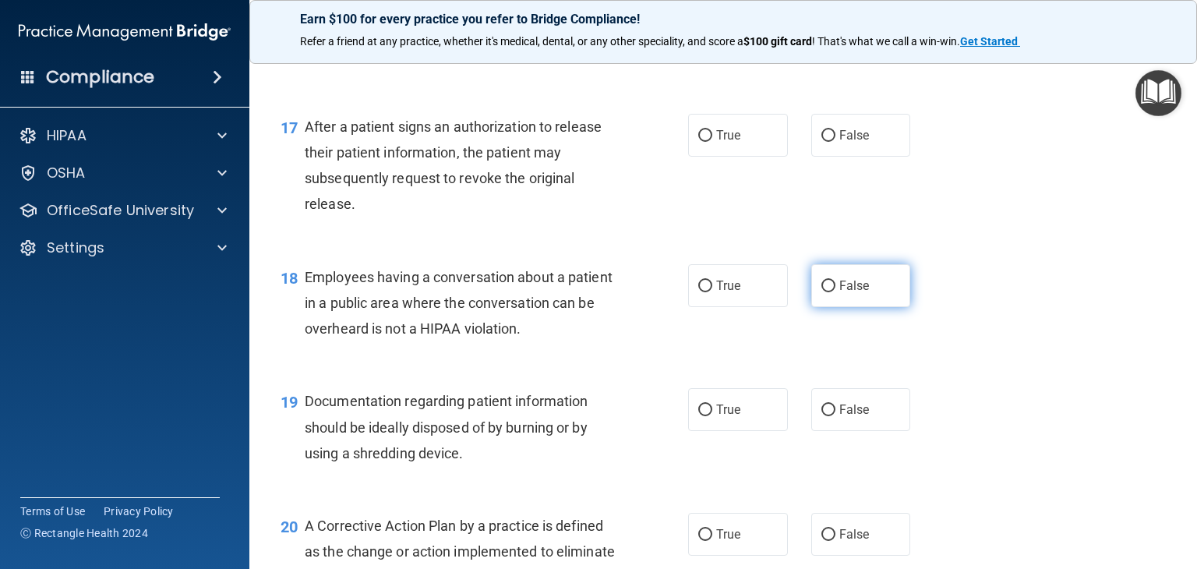
click at [835, 307] on label "False" at bounding box center [861, 285] width 100 height 43
click at [844, 307] on label "False" at bounding box center [861, 285] width 100 height 43
click at [835, 292] on input "False" at bounding box center [828, 286] width 14 height 12
radio input "true"
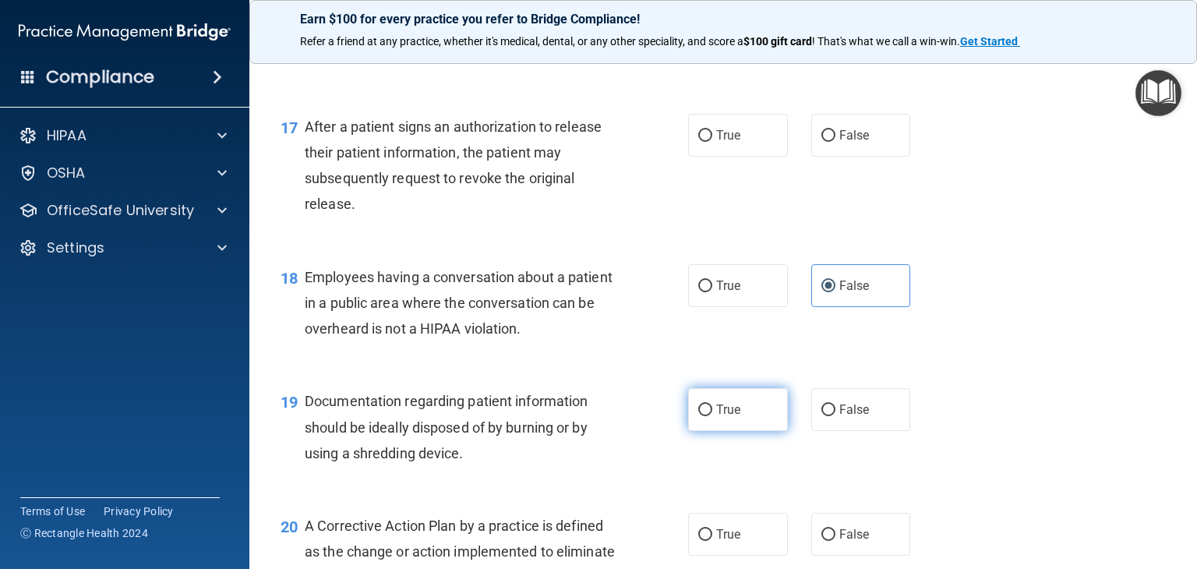
click at [724, 431] on label "True" at bounding box center [738, 409] width 100 height 43
click at [712, 416] on input "True" at bounding box center [705, 410] width 14 height 12
radio input "true"
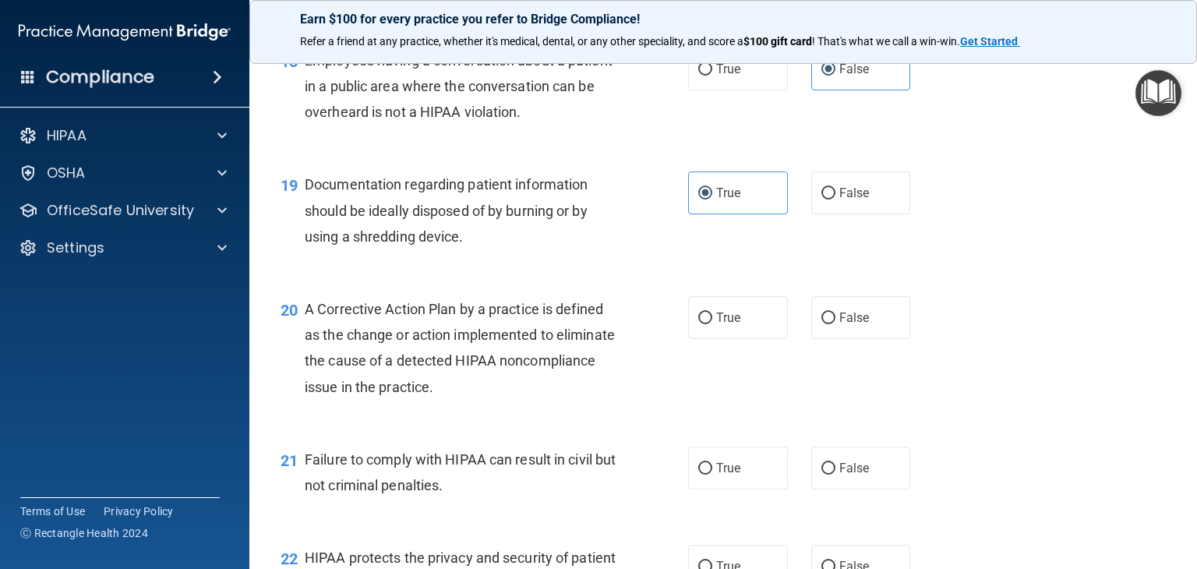
scroll to position [2415, 0]
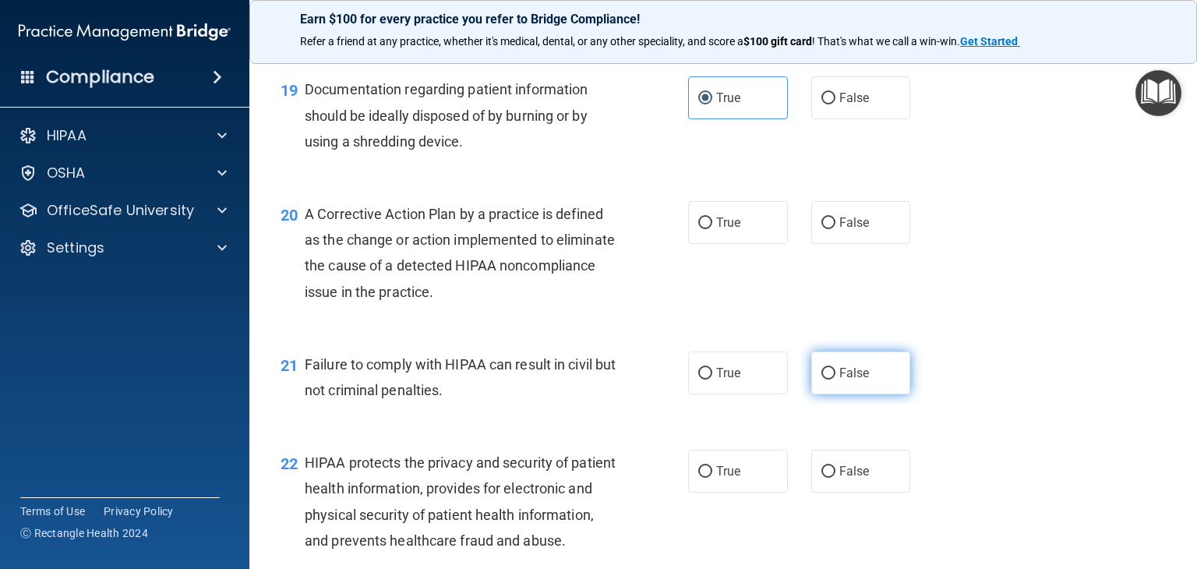
click at [885, 394] on label "False" at bounding box center [861, 372] width 100 height 43
click at [835, 379] on input "False" at bounding box center [828, 374] width 14 height 12
radio input "true"
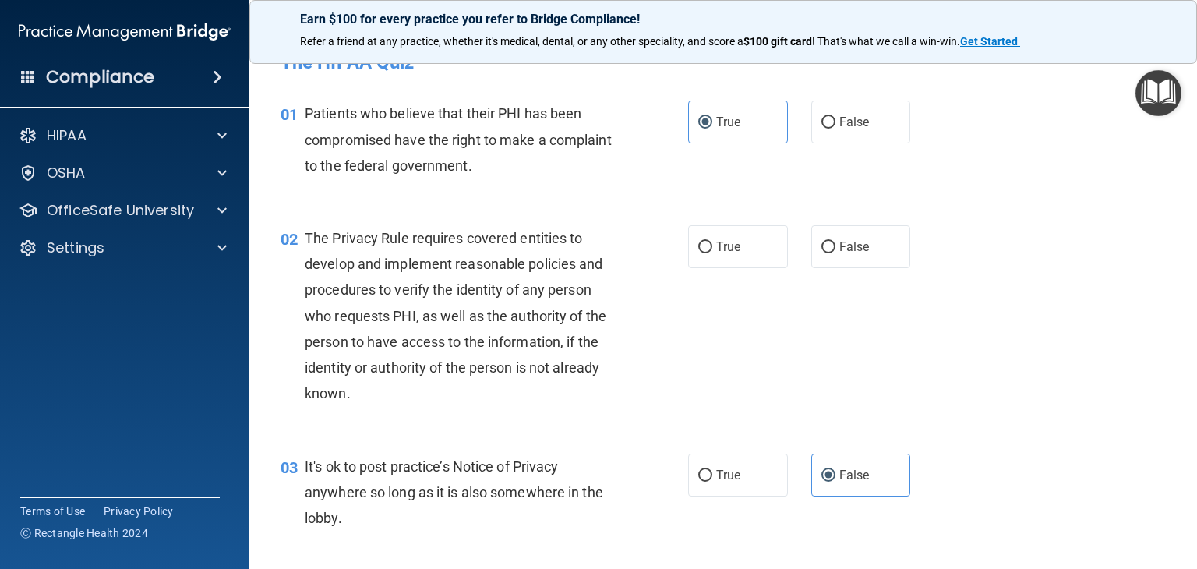
scroll to position [0, 0]
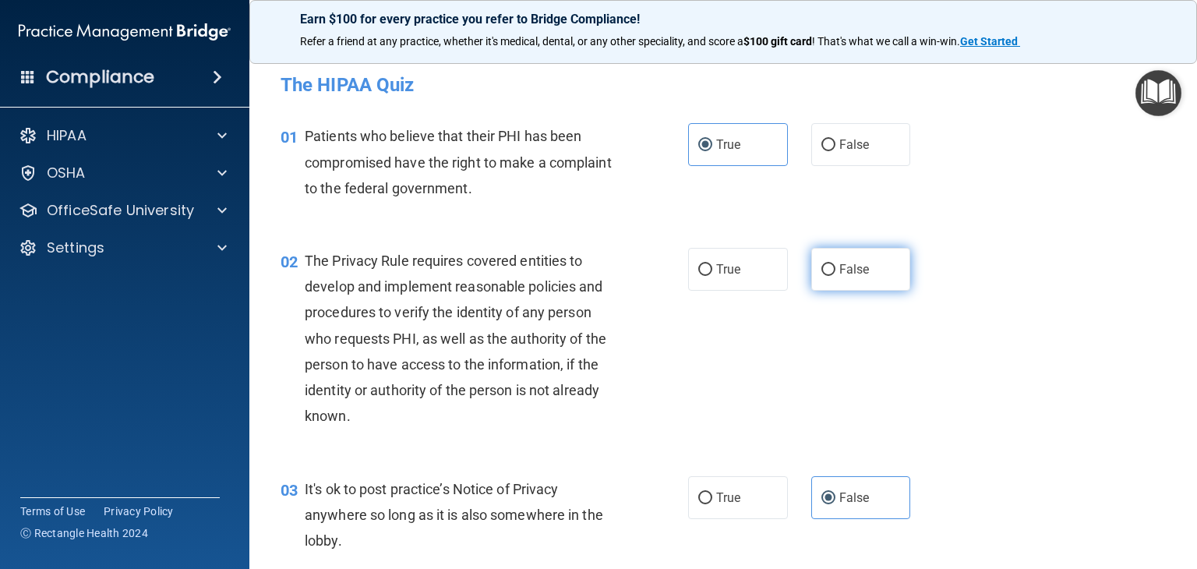
click at [837, 277] on label "False" at bounding box center [861, 269] width 100 height 43
click at [835, 276] on input "False" at bounding box center [828, 270] width 14 height 12
radio input "true"
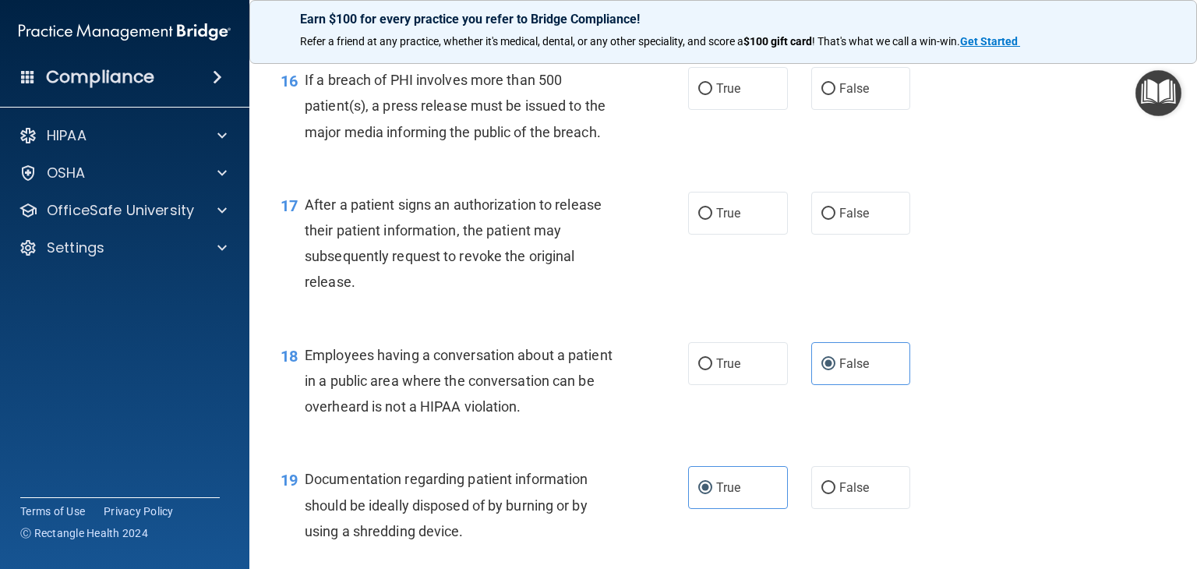
scroll to position [1948, 0]
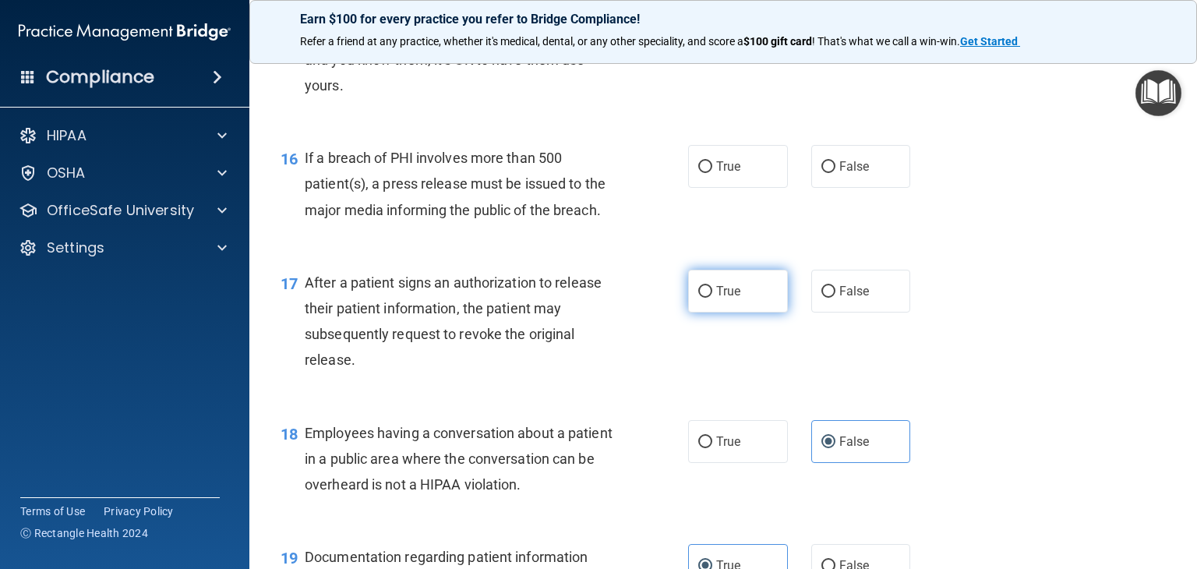
click at [717, 312] on label "True" at bounding box center [738, 291] width 100 height 43
click at [712, 298] on input "True" at bounding box center [705, 292] width 14 height 12
radio input "true"
click at [884, 188] on label "False" at bounding box center [861, 166] width 100 height 43
click at [835, 173] on input "False" at bounding box center [828, 167] width 14 height 12
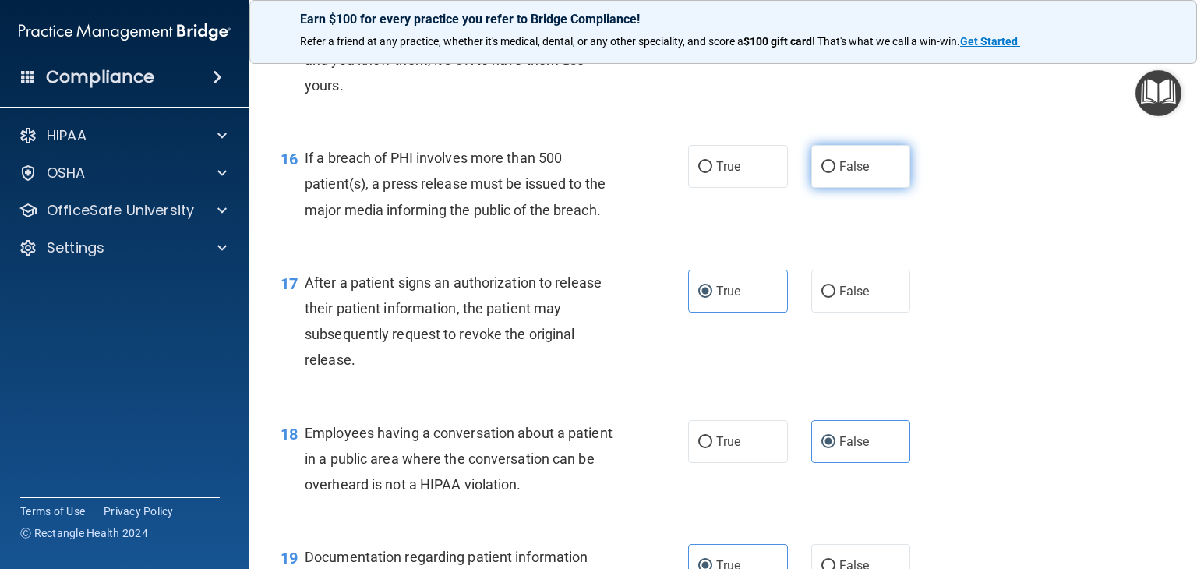
radio input "true"
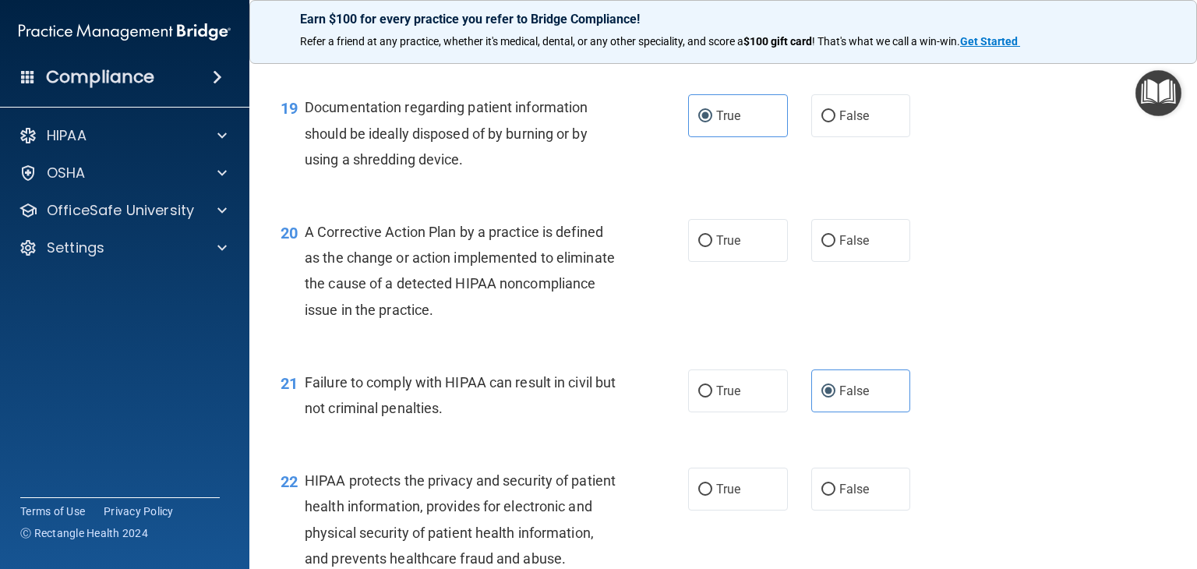
scroll to position [2415, 0]
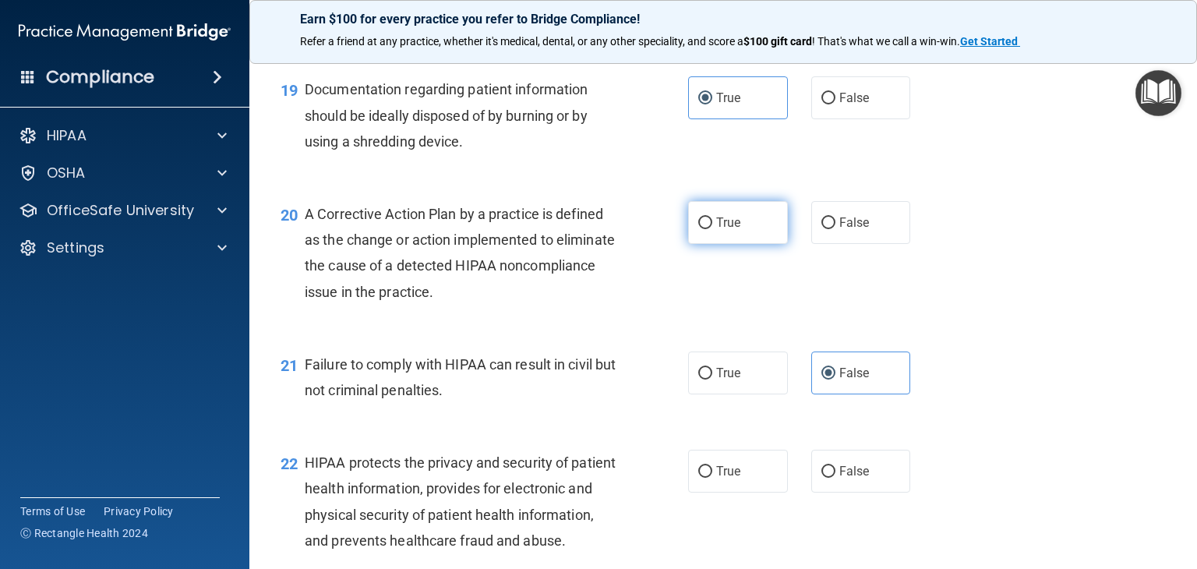
click at [756, 244] on label "True" at bounding box center [738, 222] width 100 height 43
click at [712, 229] on input "True" at bounding box center [705, 223] width 14 height 12
radio input "true"
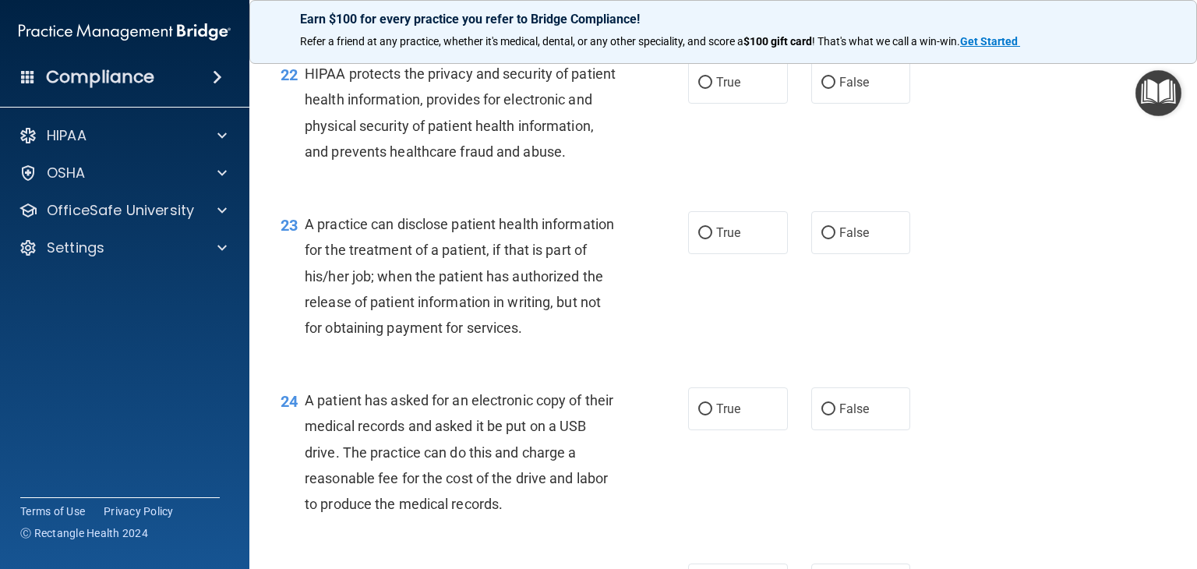
scroll to position [2804, 0]
click at [848, 253] on label "False" at bounding box center [861, 231] width 100 height 43
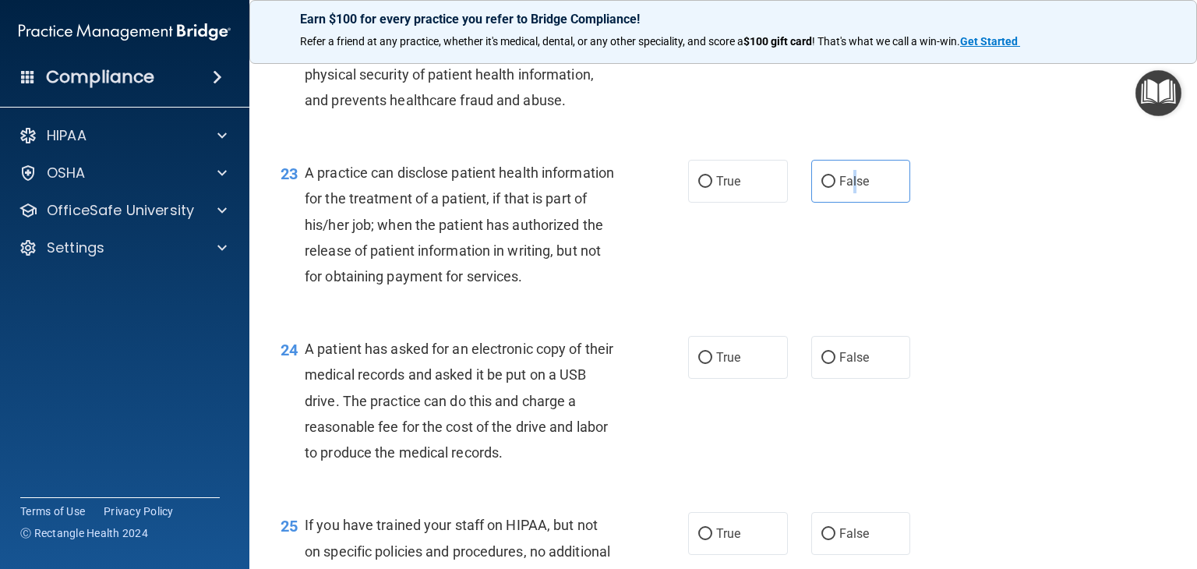
scroll to position [2882, 0]
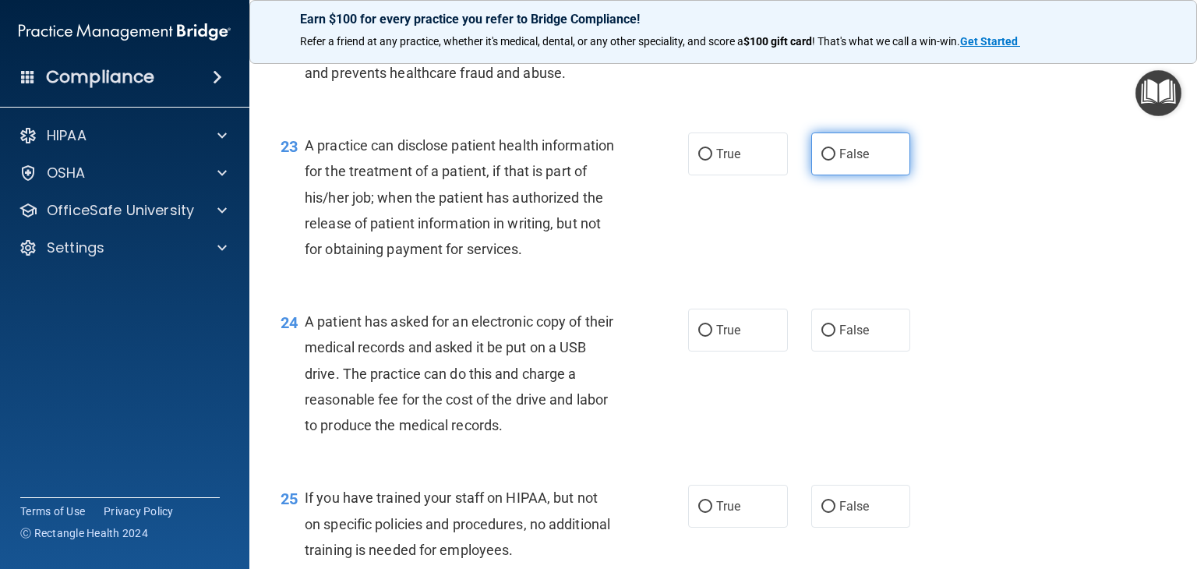
click at [839, 161] on span "False" at bounding box center [854, 153] width 30 height 15
click at [835, 160] on input "False" at bounding box center [828, 155] width 14 height 12
radio input "true"
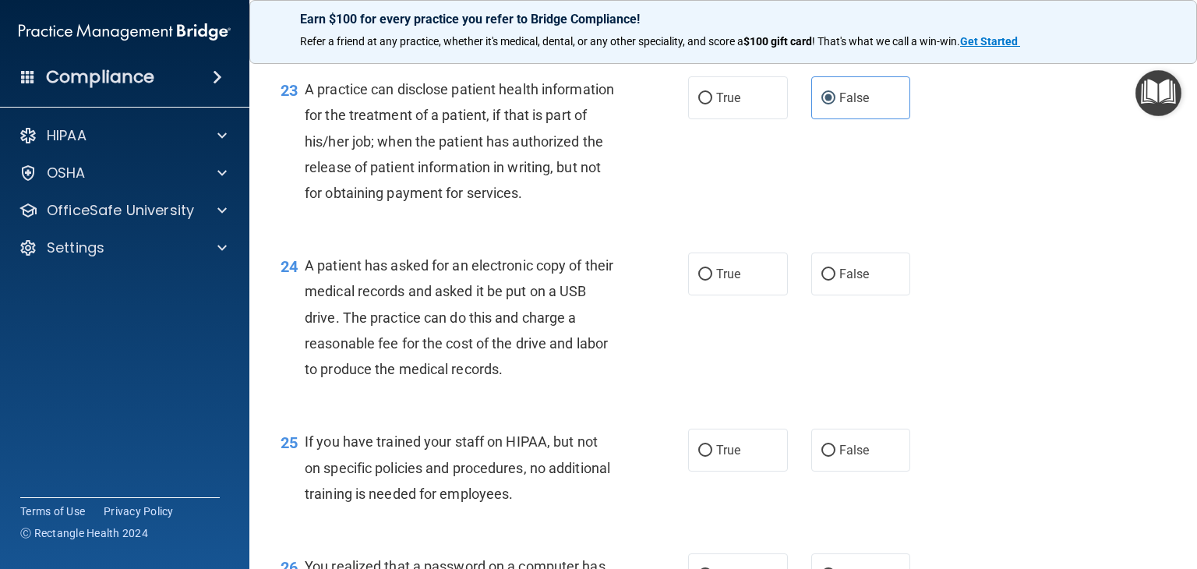
scroll to position [3038, 0]
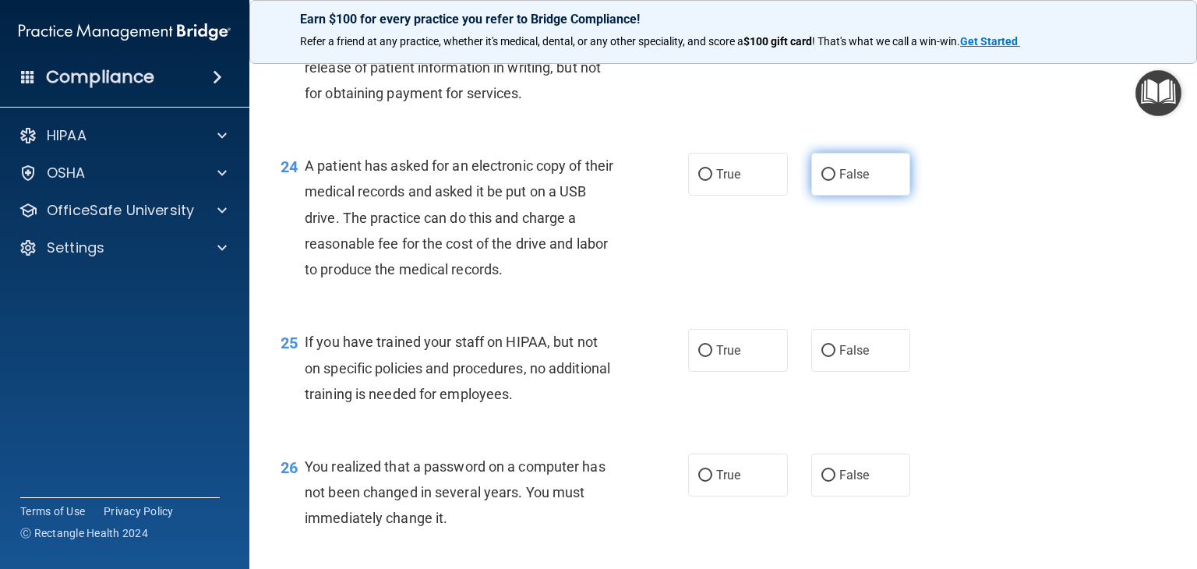
click at [844, 182] on span "False" at bounding box center [854, 174] width 30 height 15
click at [835, 181] on input "False" at bounding box center [828, 175] width 14 height 12
radio input "true"
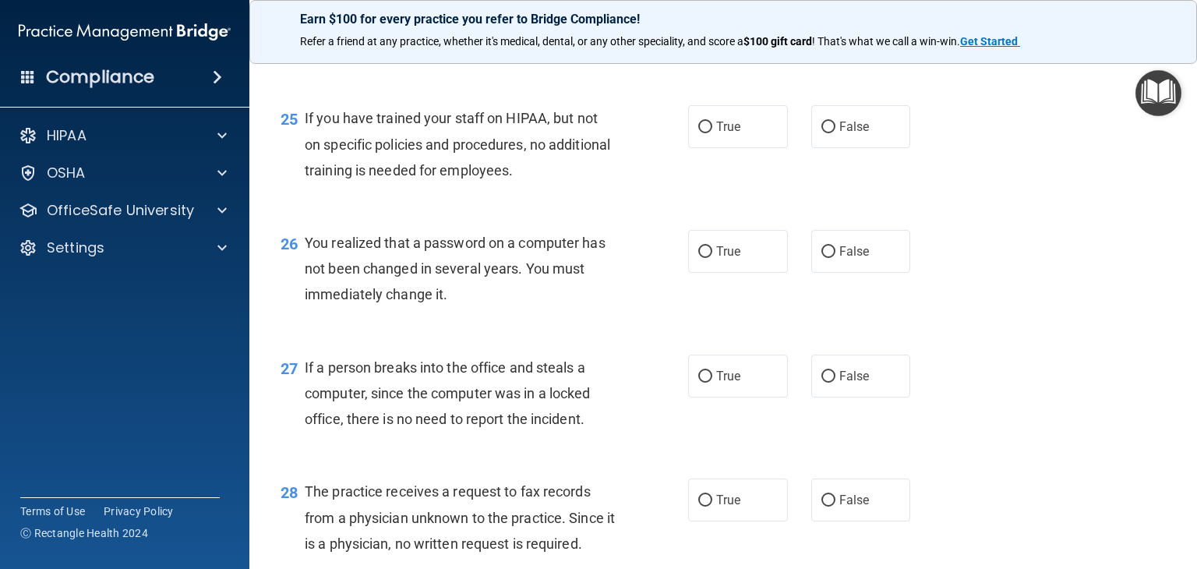
scroll to position [3272, 0]
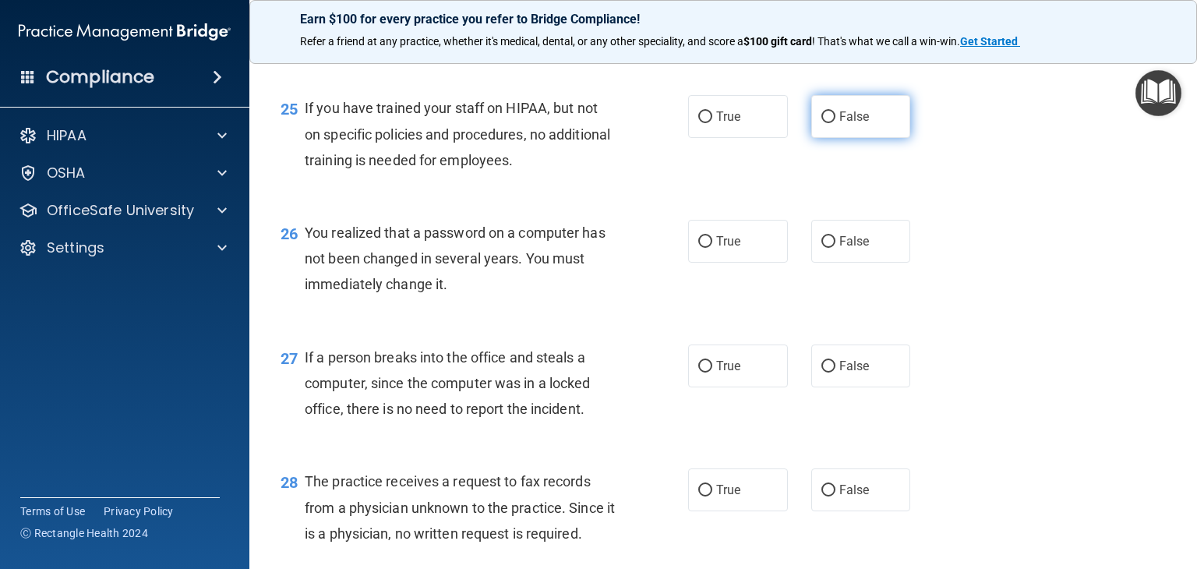
click at [821, 123] on input "False" at bounding box center [828, 117] width 14 height 12
radio input "true"
click at [688, 263] on label "True" at bounding box center [738, 241] width 100 height 43
click at [698, 248] on input "True" at bounding box center [705, 242] width 14 height 12
radio input "true"
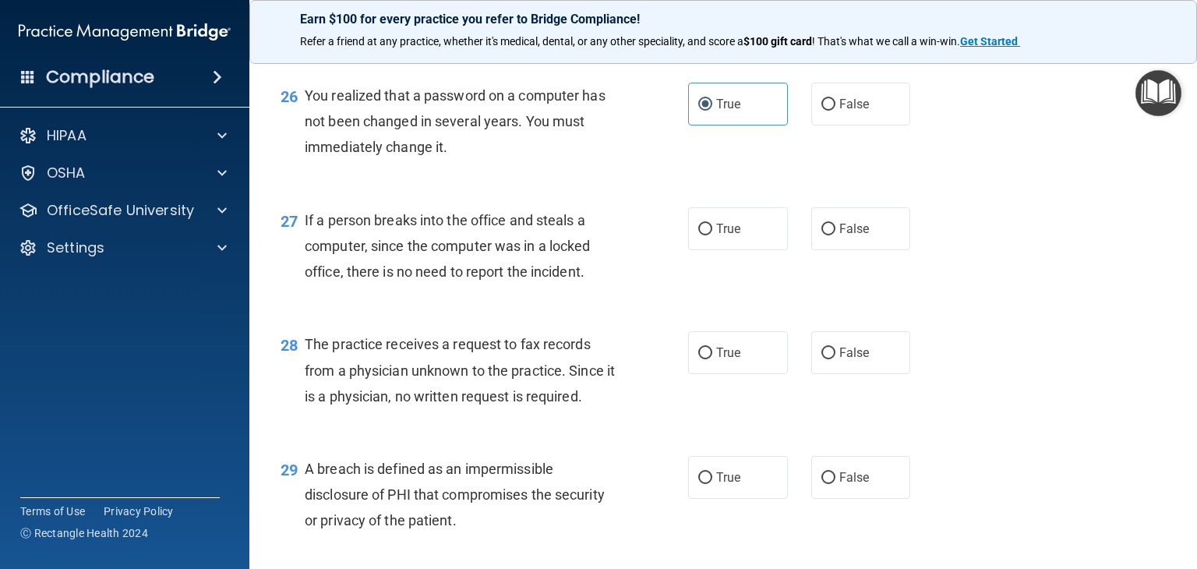
scroll to position [3428, 0]
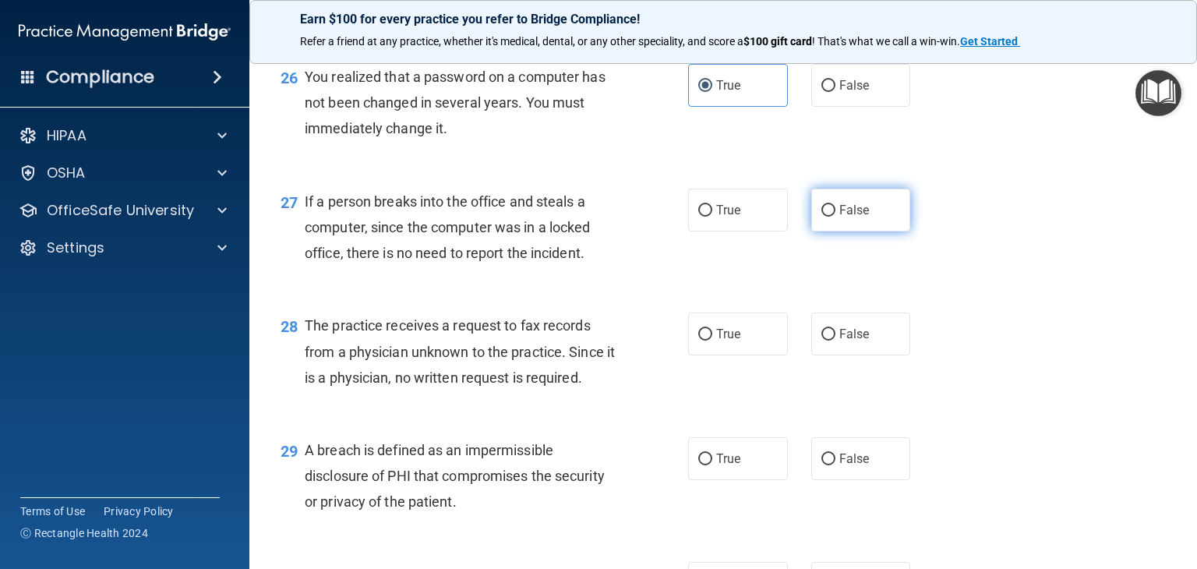
click at [851, 217] on span "False" at bounding box center [854, 210] width 30 height 15
click at [835, 217] on input "False" at bounding box center [828, 211] width 14 height 12
radio input "true"
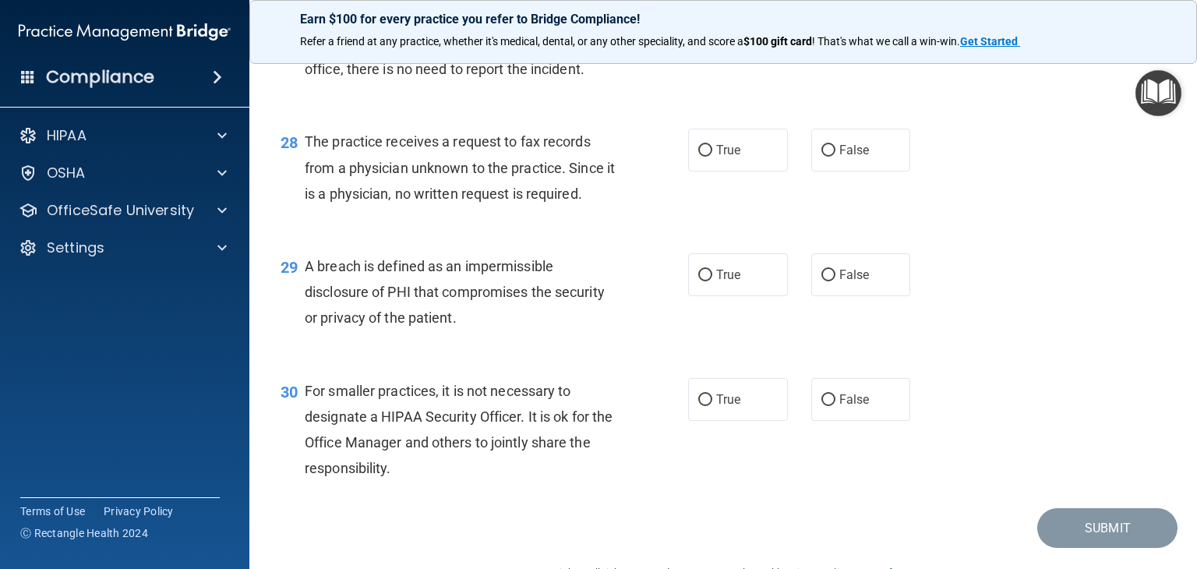
scroll to position [3661, 0]
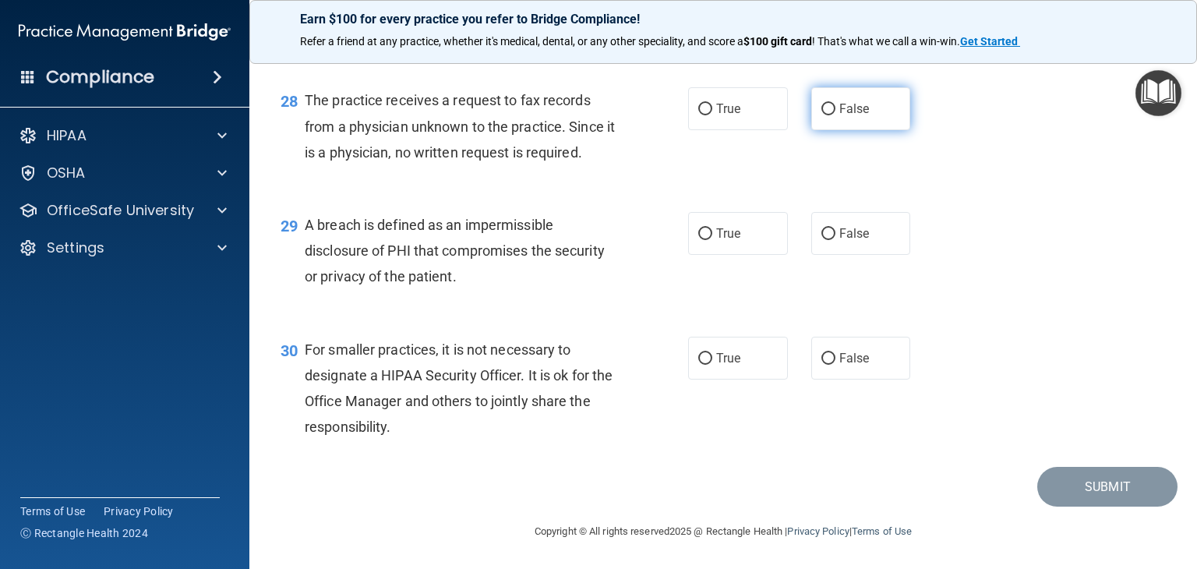
click at [840, 116] on span "False" at bounding box center [854, 108] width 30 height 15
click at [835, 115] on input "False" at bounding box center [828, 110] width 14 height 12
radio input "true"
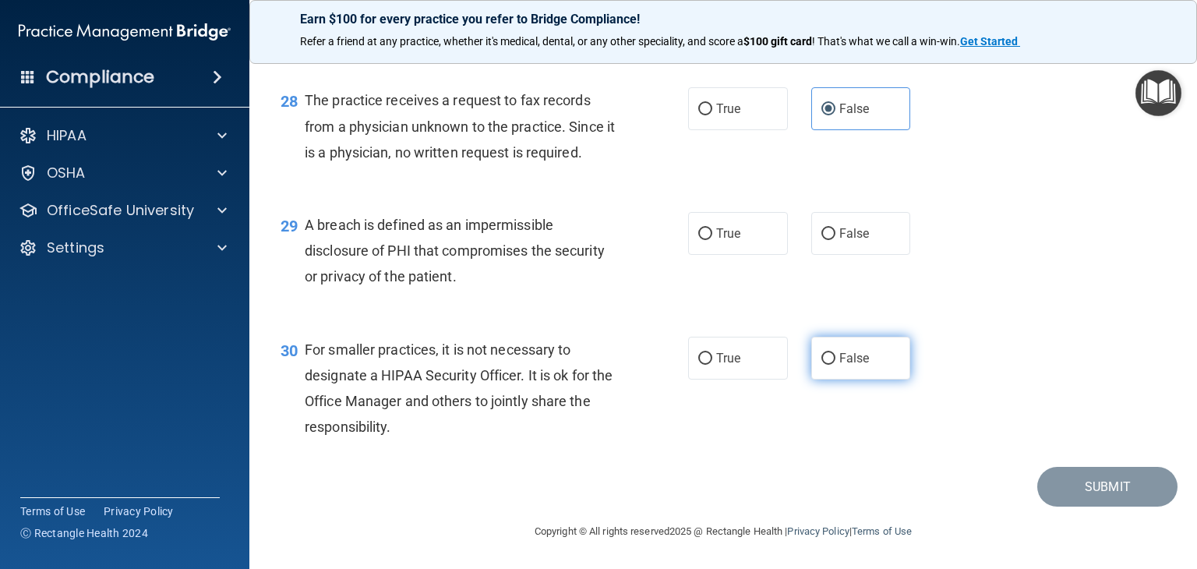
click at [811, 359] on label "False" at bounding box center [861, 358] width 100 height 43
click at [821, 359] on input "False" at bounding box center [828, 359] width 14 height 12
radio input "true"
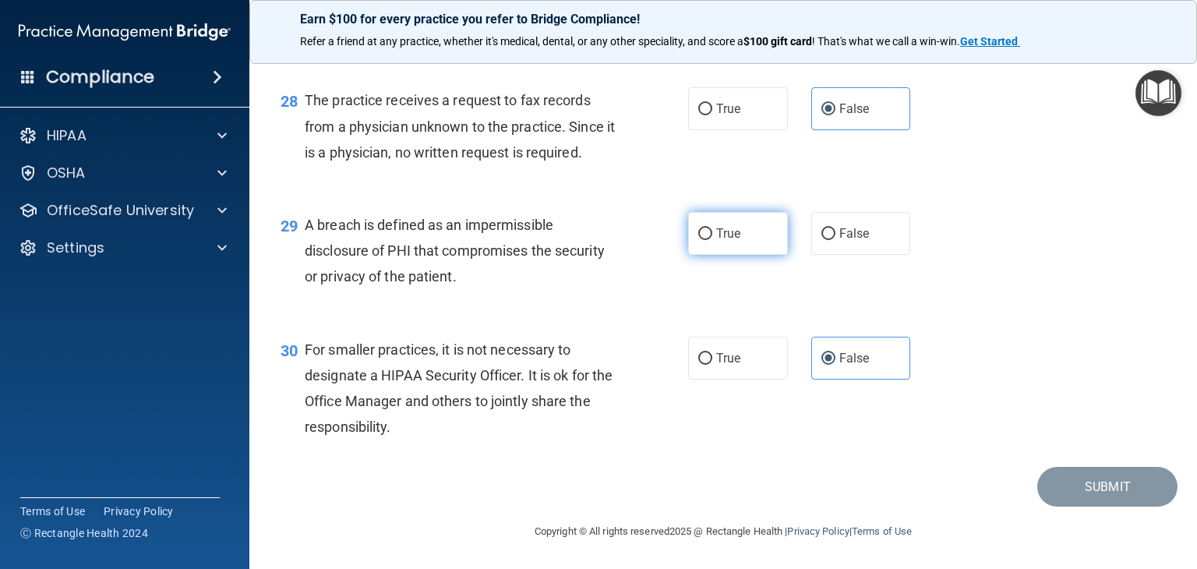
click at [766, 253] on label "True" at bounding box center [738, 233] width 100 height 43
click at [712, 240] on input "True" at bounding box center [705, 234] width 14 height 12
radio input "true"
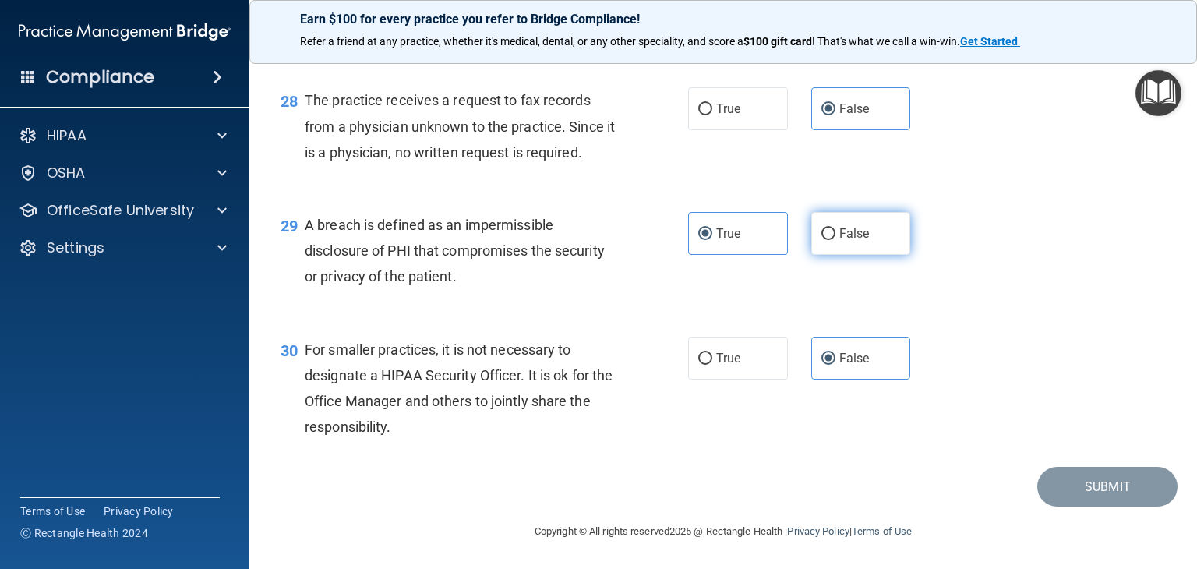
click at [839, 226] on span "False" at bounding box center [854, 233] width 30 height 15
click at [831, 228] on input "False" at bounding box center [828, 234] width 14 height 12
radio input "true"
radio input "false"
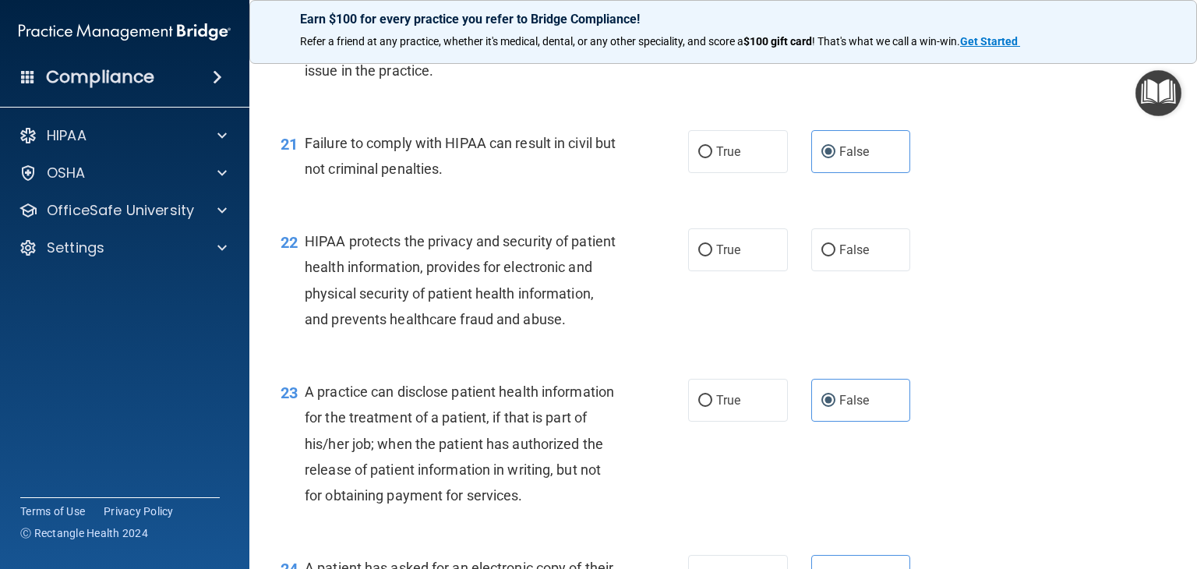
scroll to position [2484, 0]
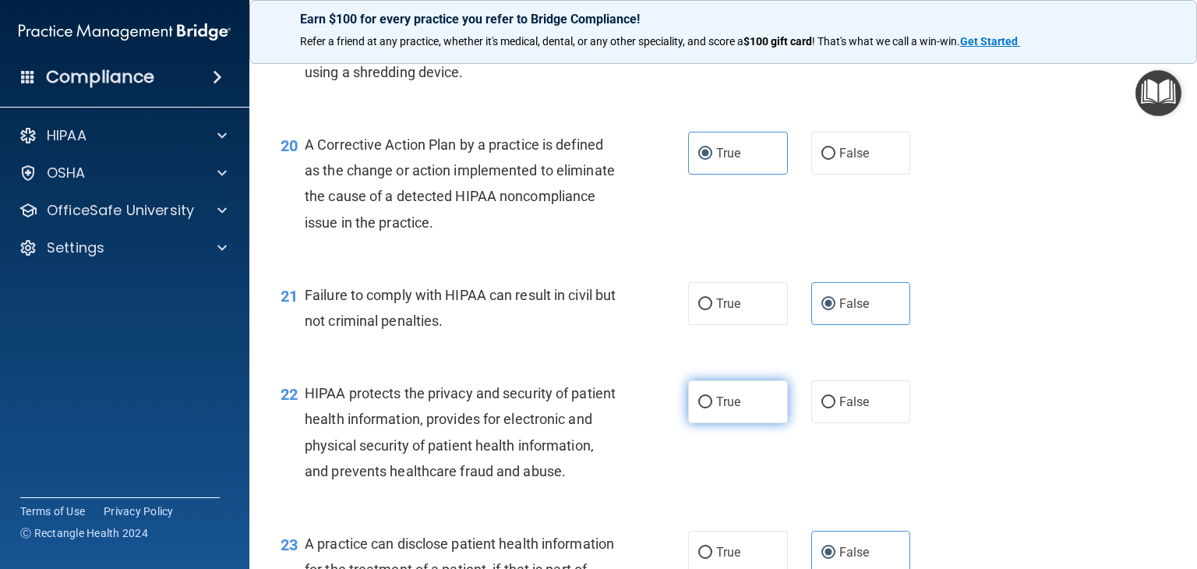
click at [691, 423] on label "True" at bounding box center [738, 401] width 100 height 43
click at [698, 408] on input "True" at bounding box center [705, 403] width 14 height 12
radio input "true"
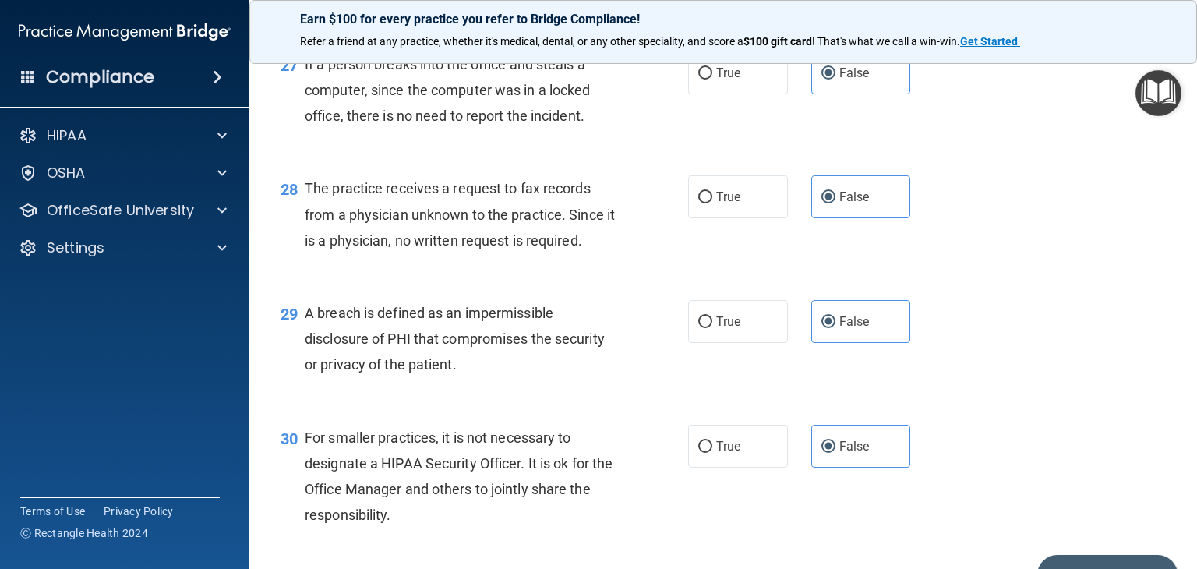
scroll to position [3731, 0]
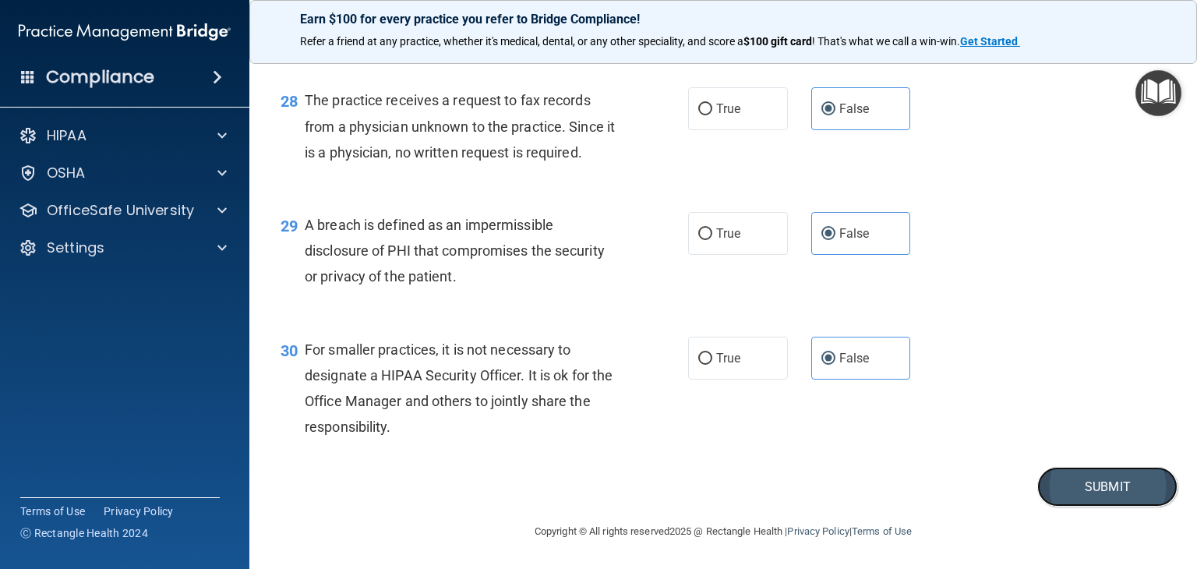
click at [1084, 485] on button "Submit" at bounding box center [1107, 487] width 140 height 40
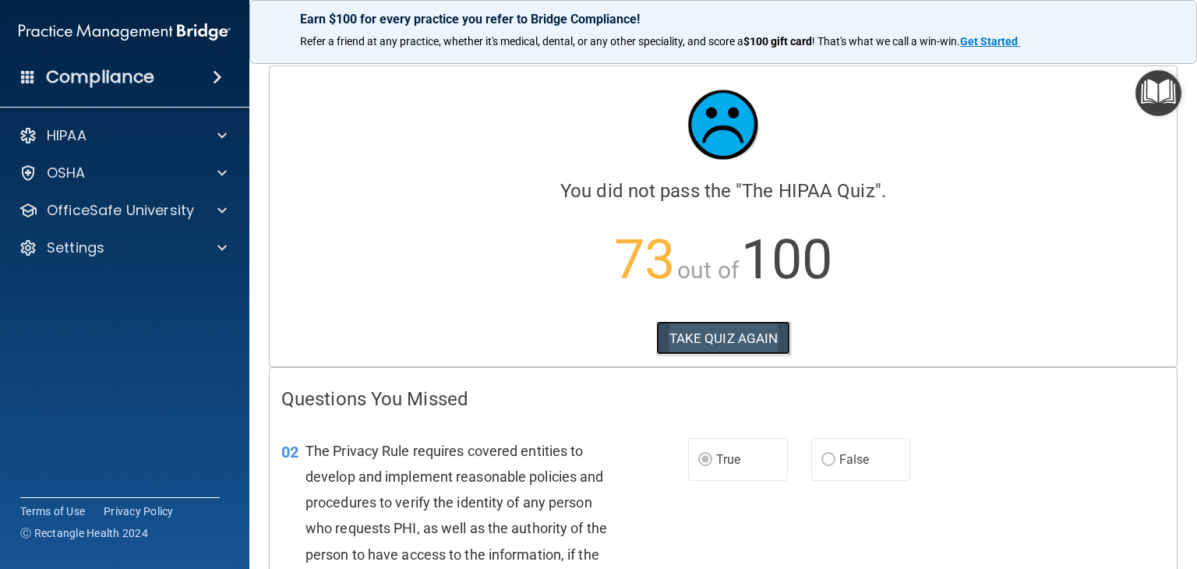
click at [717, 341] on button "TAKE QUIZ AGAIN" at bounding box center [723, 338] width 135 height 34
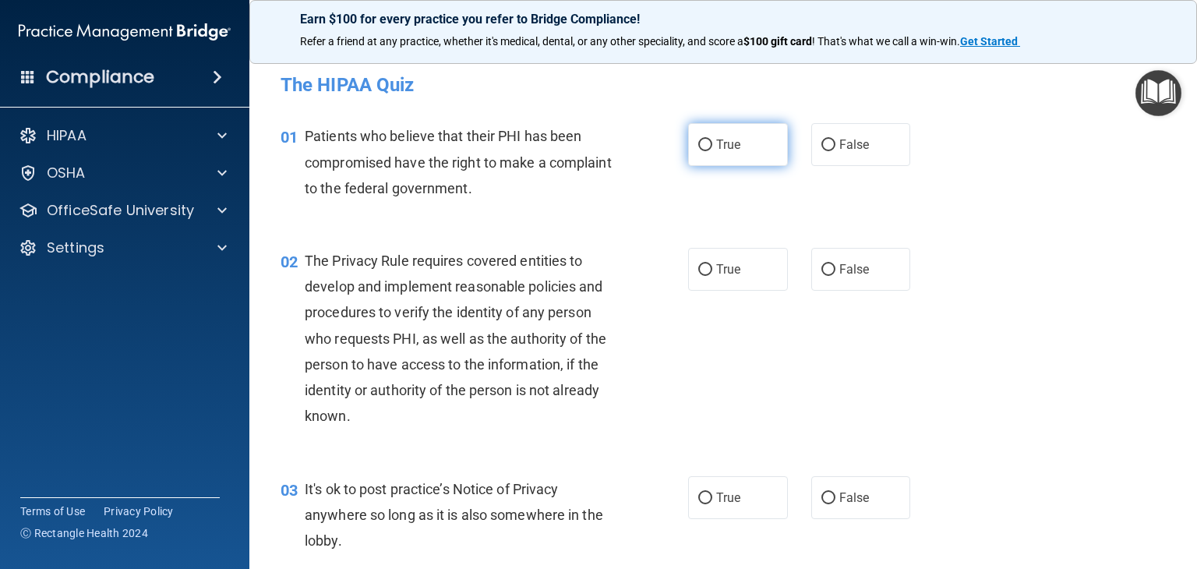
click at [719, 135] on label "True" at bounding box center [738, 144] width 100 height 43
click at [712, 139] on input "True" at bounding box center [705, 145] width 14 height 12
radio input "true"
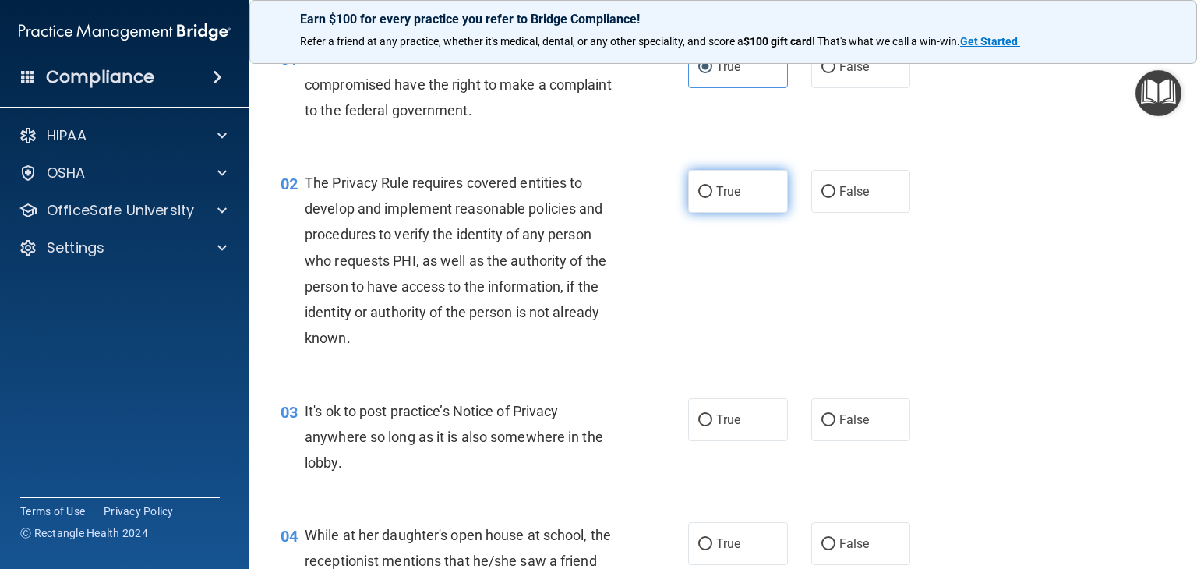
click at [689, 197] on label "True" at bounding box center [738, 191] width 100 height 43
click at [698, 197] on input "True" at bounding box center [705, 192] width 14 height 12
radio input "true"
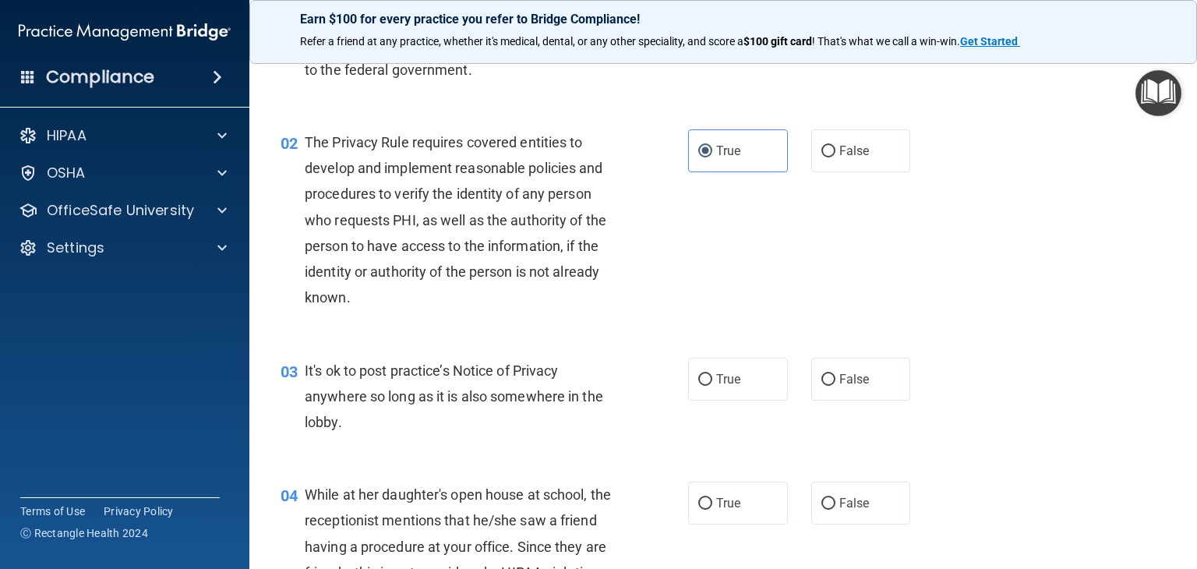
scroll to position [156, 0]
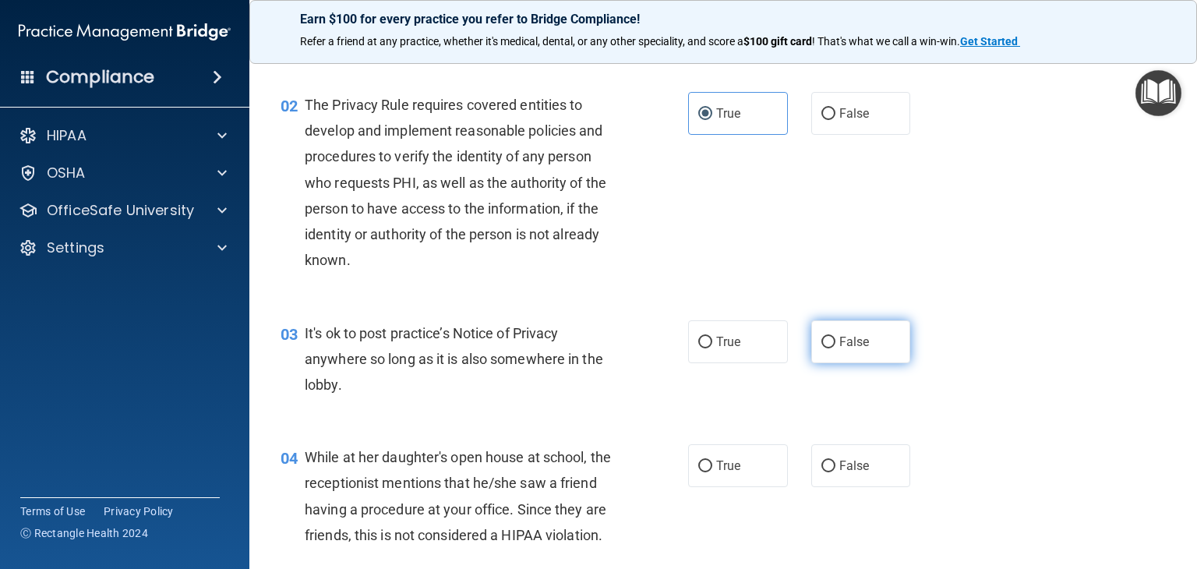
click at [827, 337] on input "False" at bounding box center [828, 343] width 14 height 12
radio input "true"
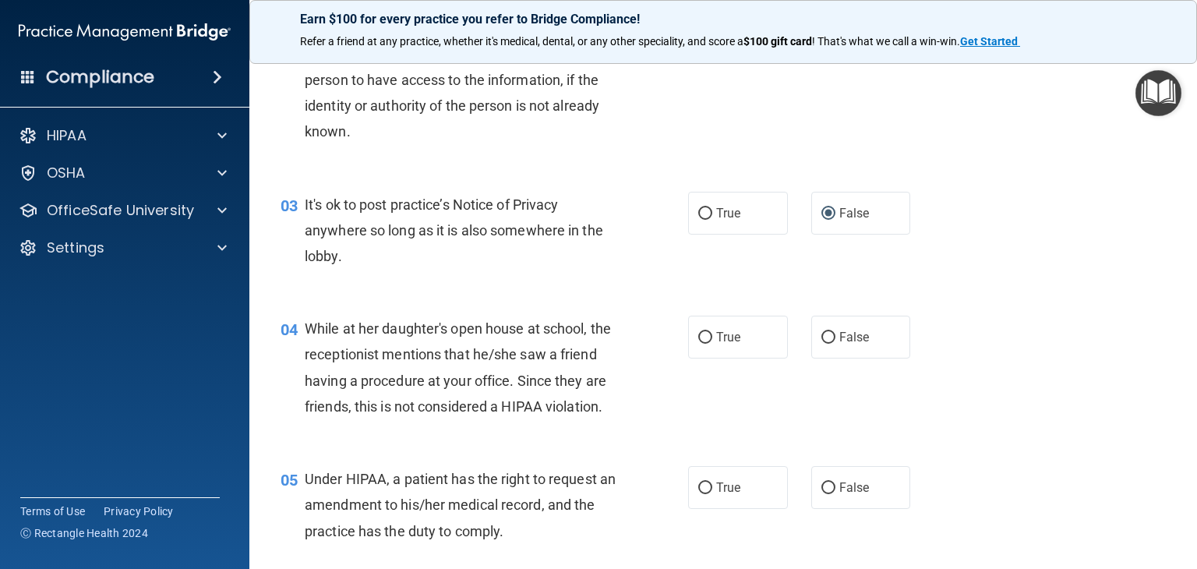
scroll to position [312, 0]
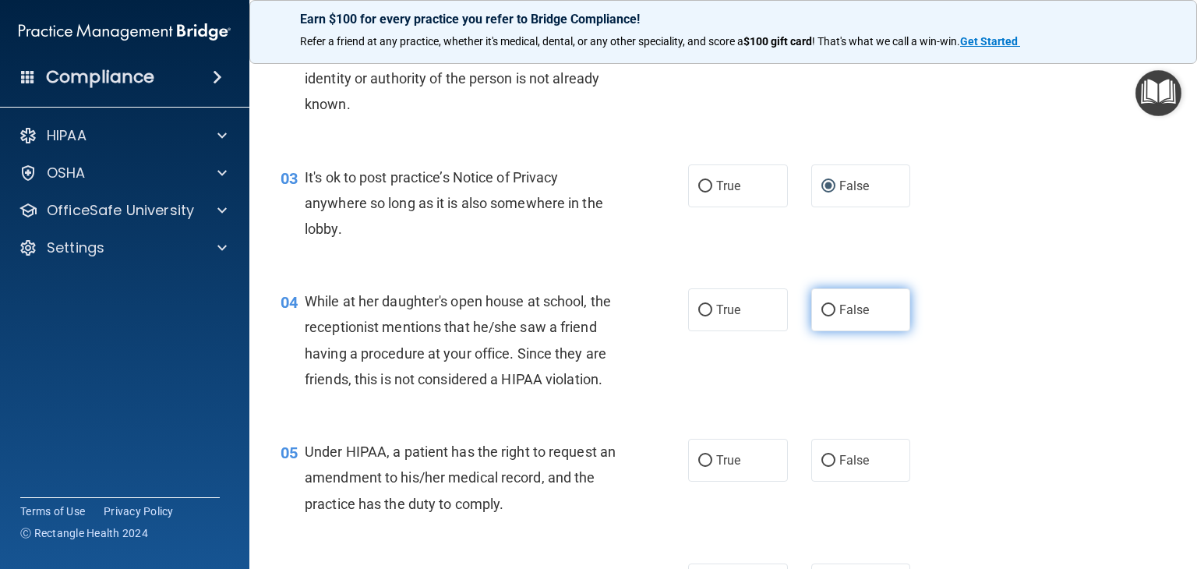
click at [886, 298] on label "False" at bounding box center [861, 309] width 100 height 43
click at [835, 305] on input "False" at bounding box center [828, 311] width 14 height 12
radio input "true"
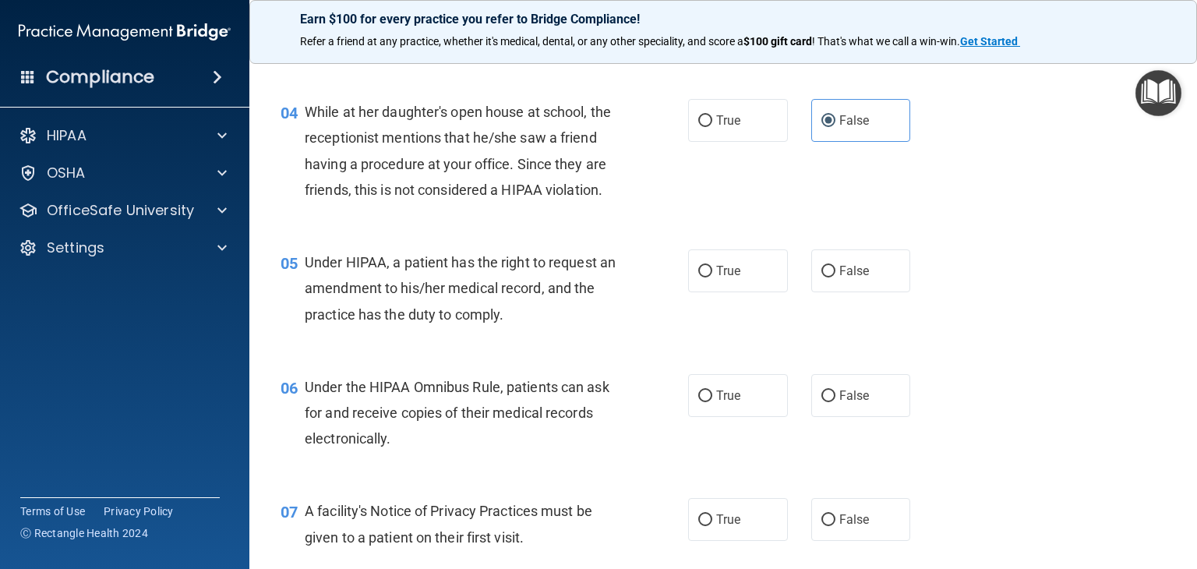
scroll to position [545, 0]
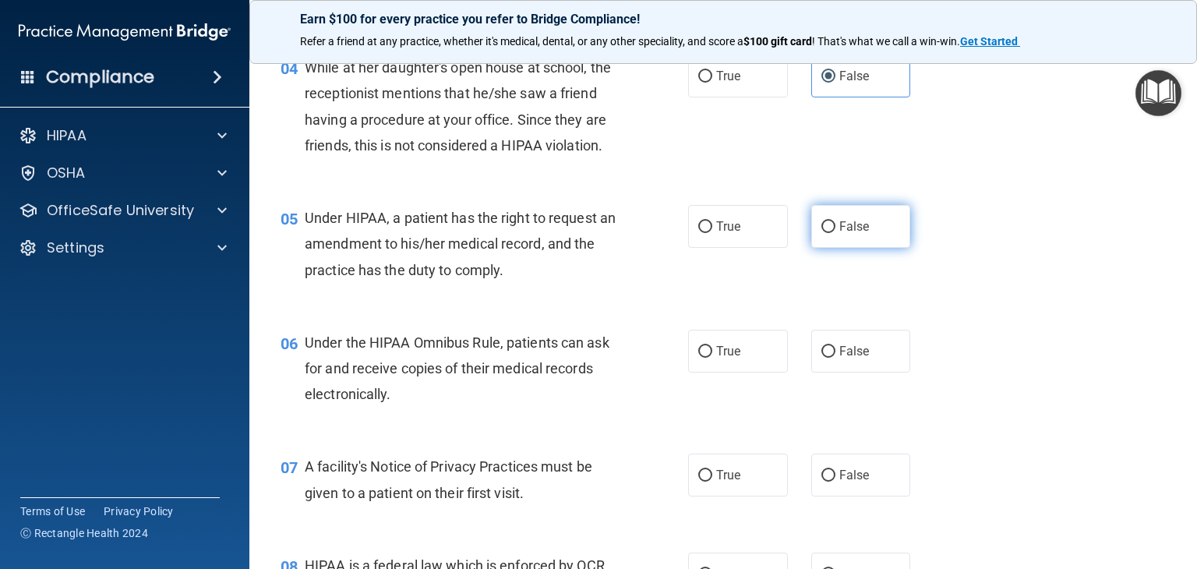
click at [821, 233] on input "False" at bounding box center [828, 227] width 14 height 12
radio input "true"
click at [688, 372] on label "True" at bounding box center [738, 351] width 100 height 43
click at [698, 358] on input "True" at bounding box center [705, 352] width 14 height 12
radio input "true"
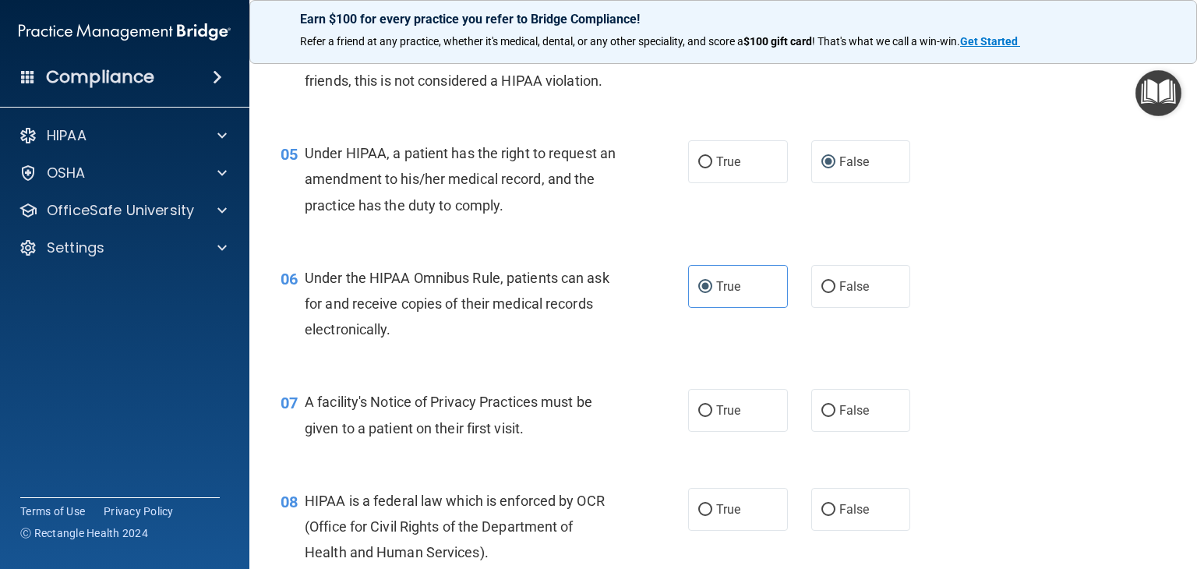
scroll to position [701, 0]
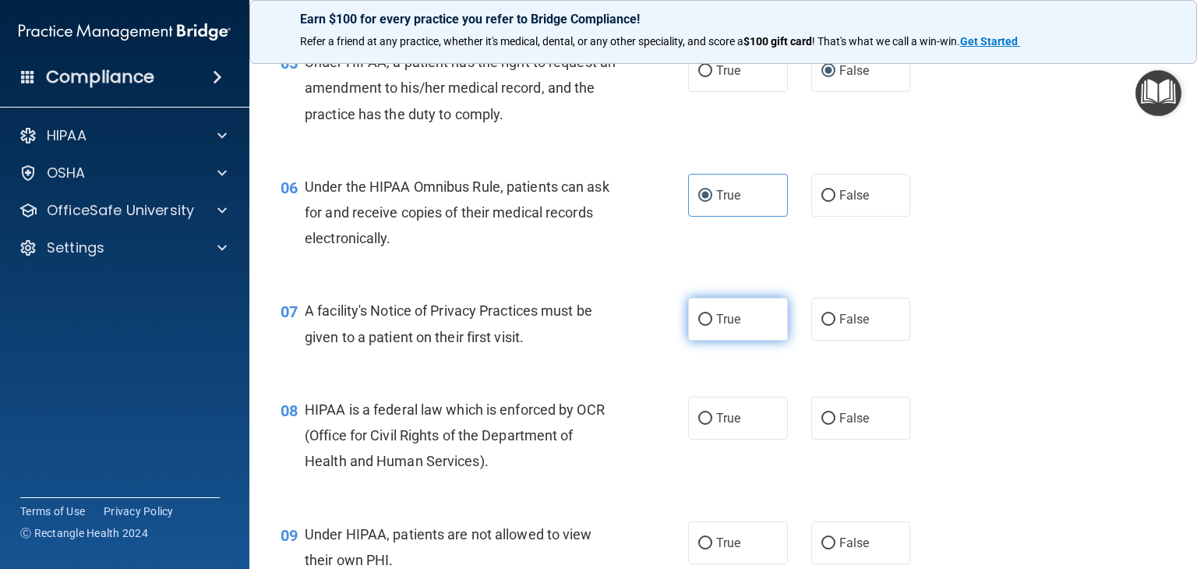
click at [718, 326] on span "True" at bounding box center [728, 319] width 24 height 15
click at [712, 326] on input "True" at bounding box center [705, 320] width 14 height 12
radio input "true"
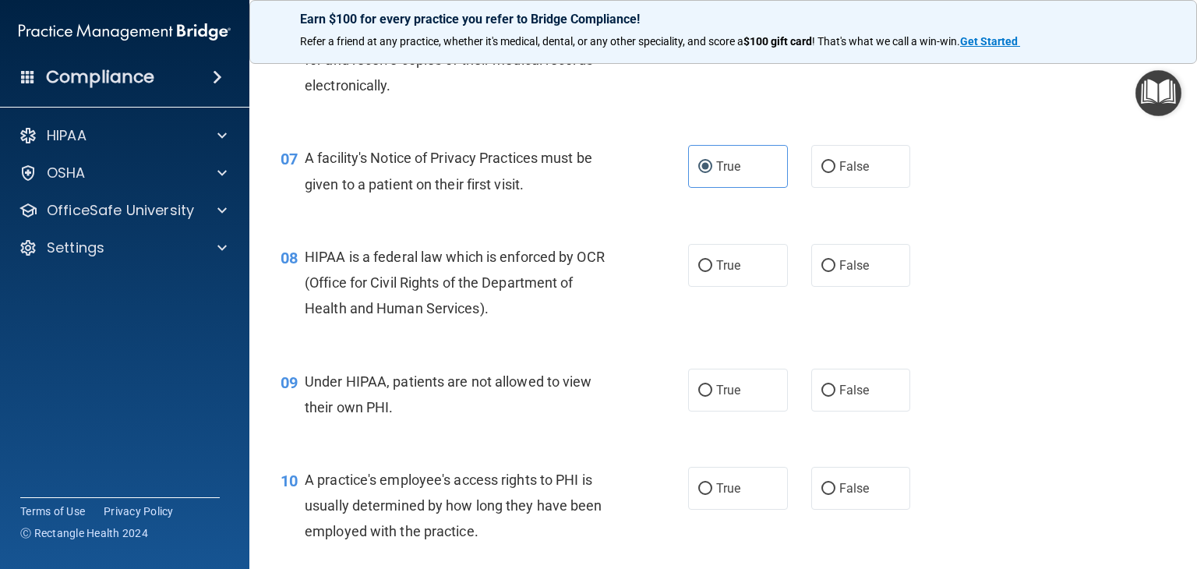
scroll to position [857, 0]
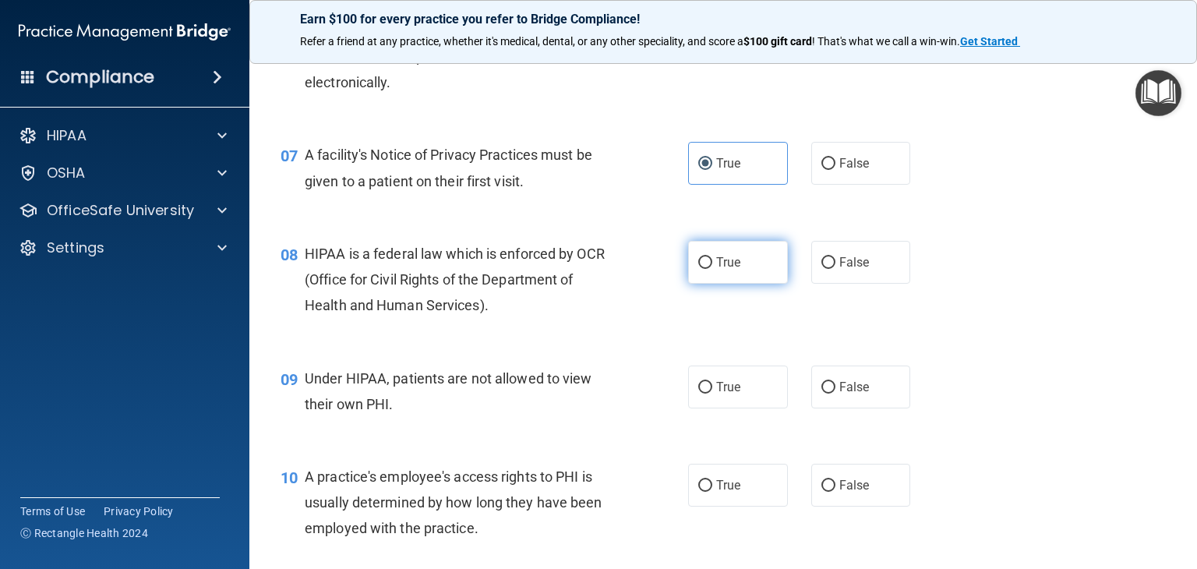
click at [704, 284] on label "True" at bounding box center [738, 262] width 100 height 43
click at [704, 269] on input "True" at bounding box center [705, 263] width 14 height 12
radio input "true"
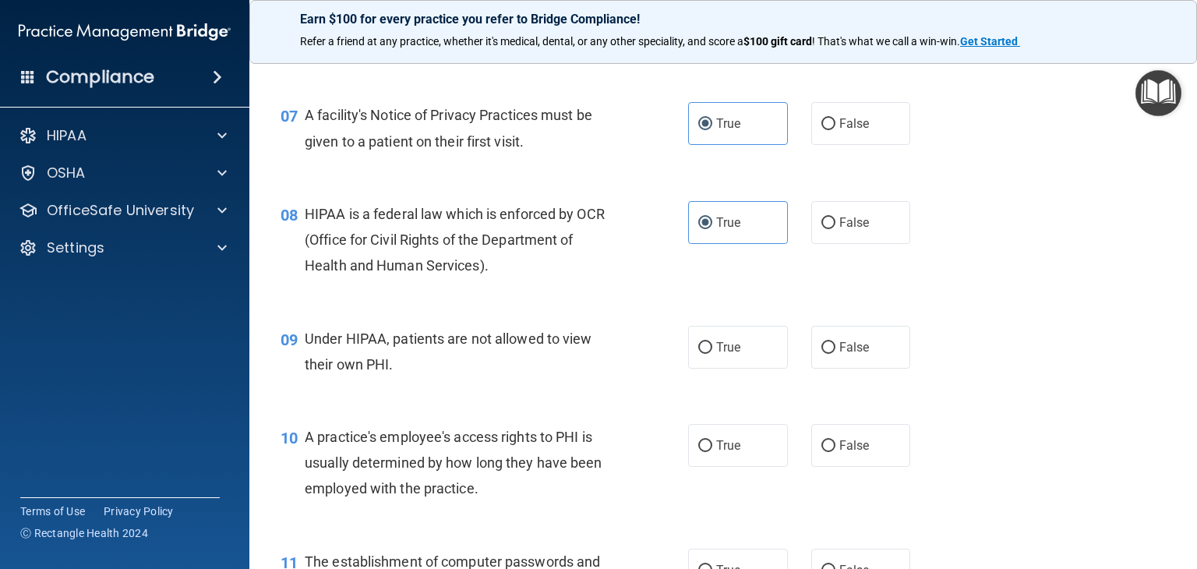
scroll to position [935, 0]
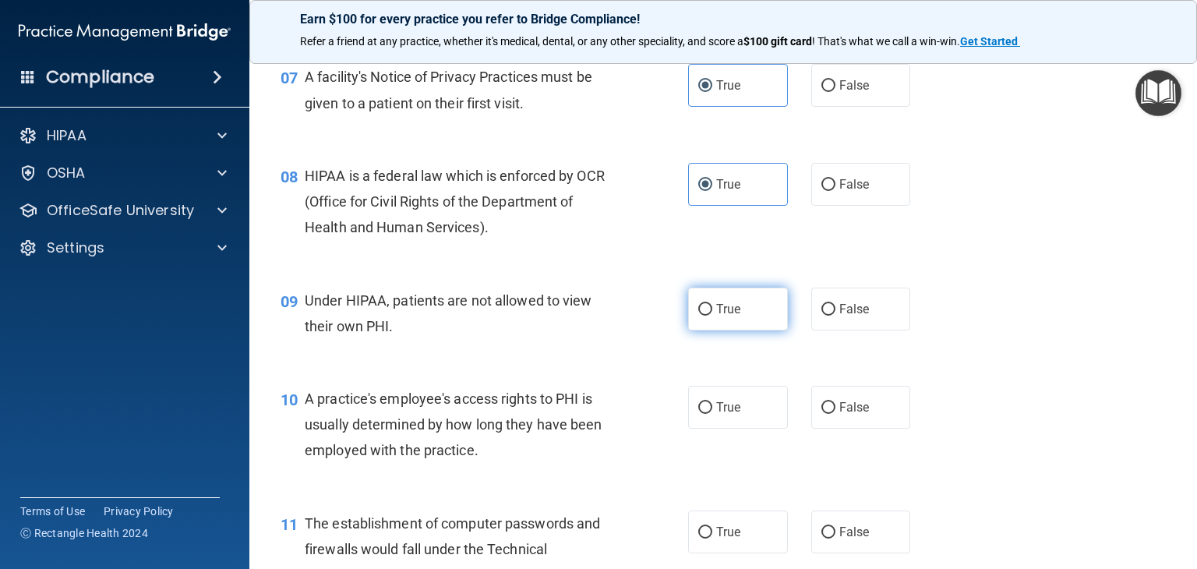
click at [736, 330] on label "True" at bounding box center [738, 308] width 100 height 43
click at [712, 316] on input "True" at bounding box center [705, 310] width 14 height 12
radio input "true"
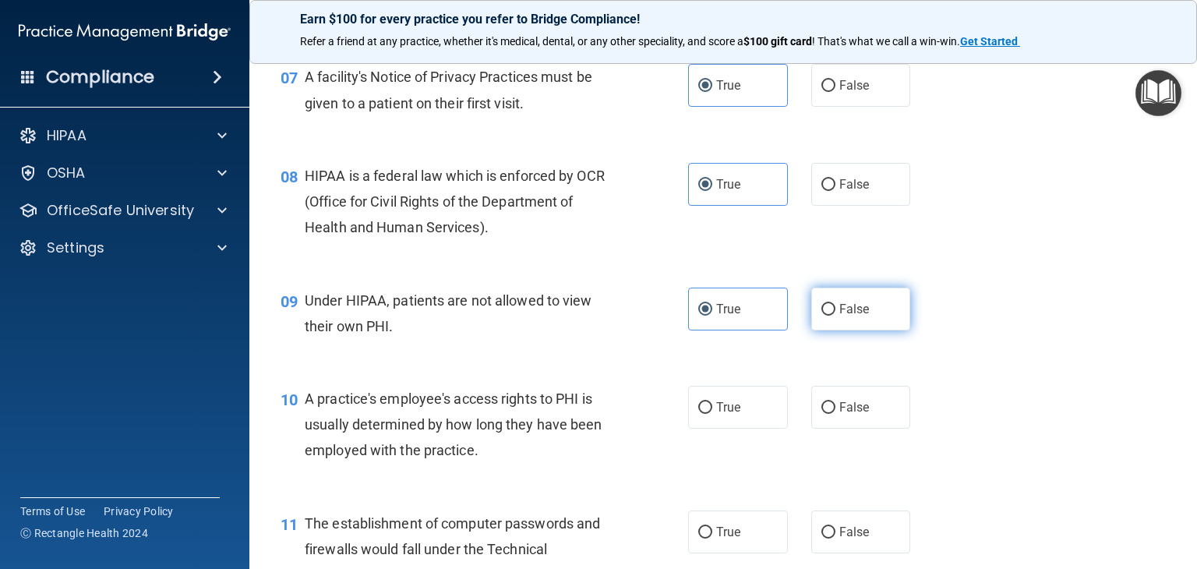
click at [855, 316] on span "False" at bounding box center [854, 308] width 30 height 15
click at [835, 316] on input "False" at bounding box center [828, 310] width 14 height 12
radio input "true"
radio input "false"
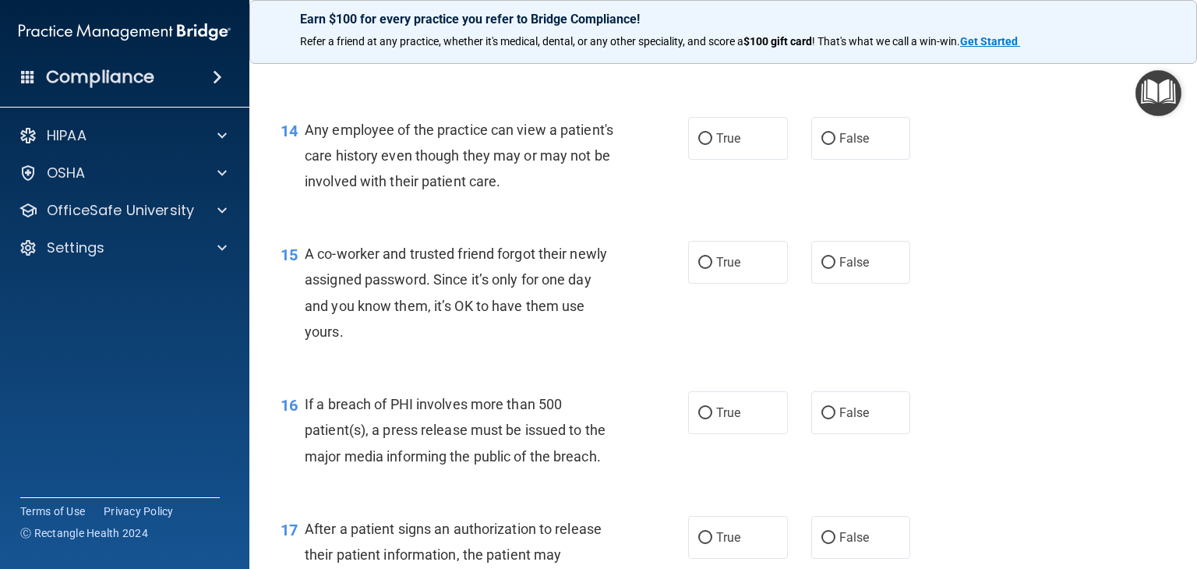
scroll to position [1714, 0]
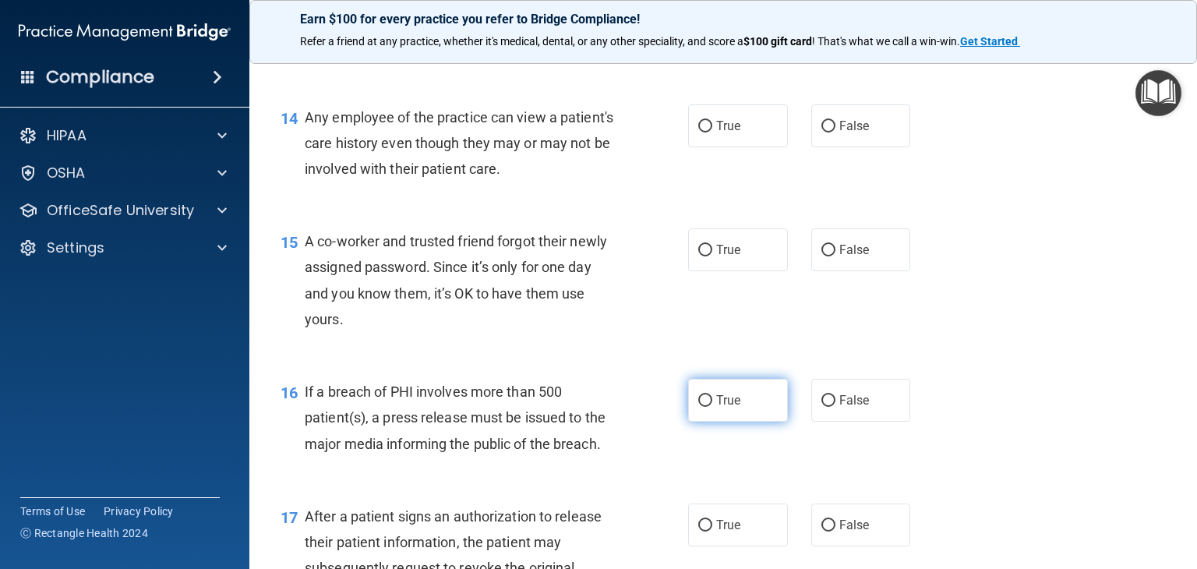
click at [710, 421] on label "True" at bounding box center [738, 400] width 100 height 43
click at [710, 407] on input "True" at bounding box center [705, 401] width 14 height 12
radio input "true"
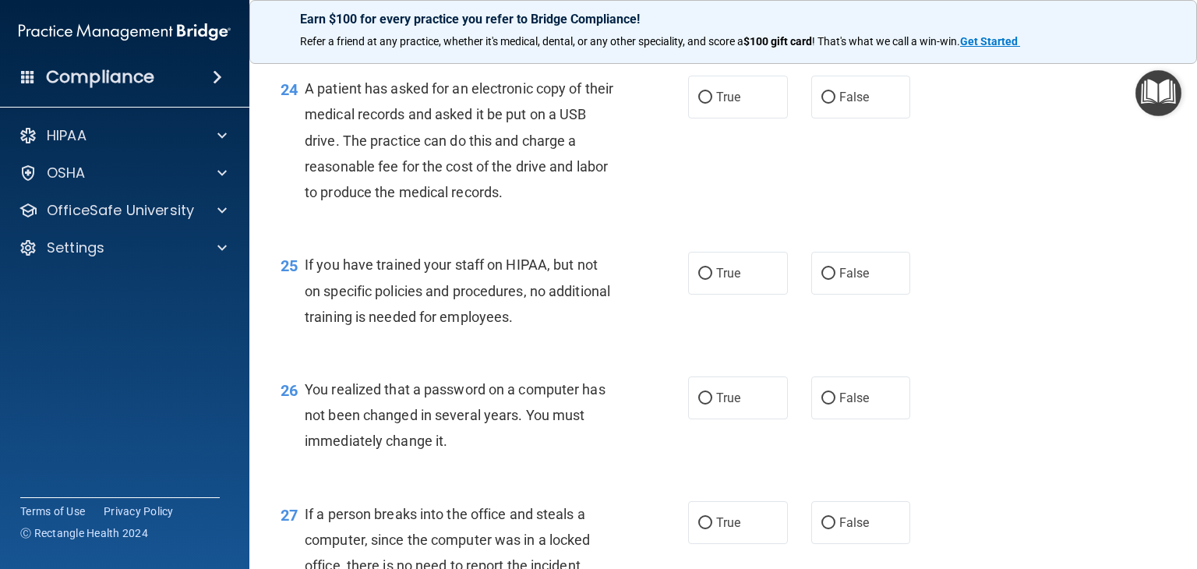
scroll to position [3116, 0]
click at [700, 118] on label "True" at bounding box center [738, 96] width 100 height 43
click at [700, 103] on input "True" at bounding box center [705, 97] width 14 height 12
radio input "true"
click at [822, 294] on label "False" at bounding box center [861, 272] width 100 height 43
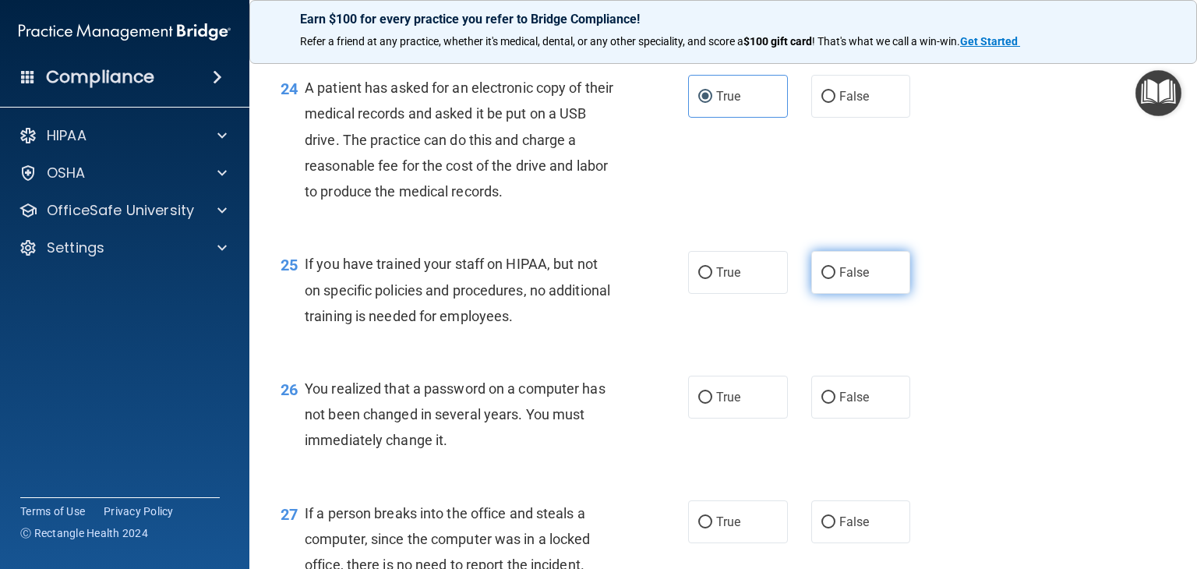
click at [822, 279] on input "False" at bounding box center [828, 273] width 14 height 12
radio input "true"
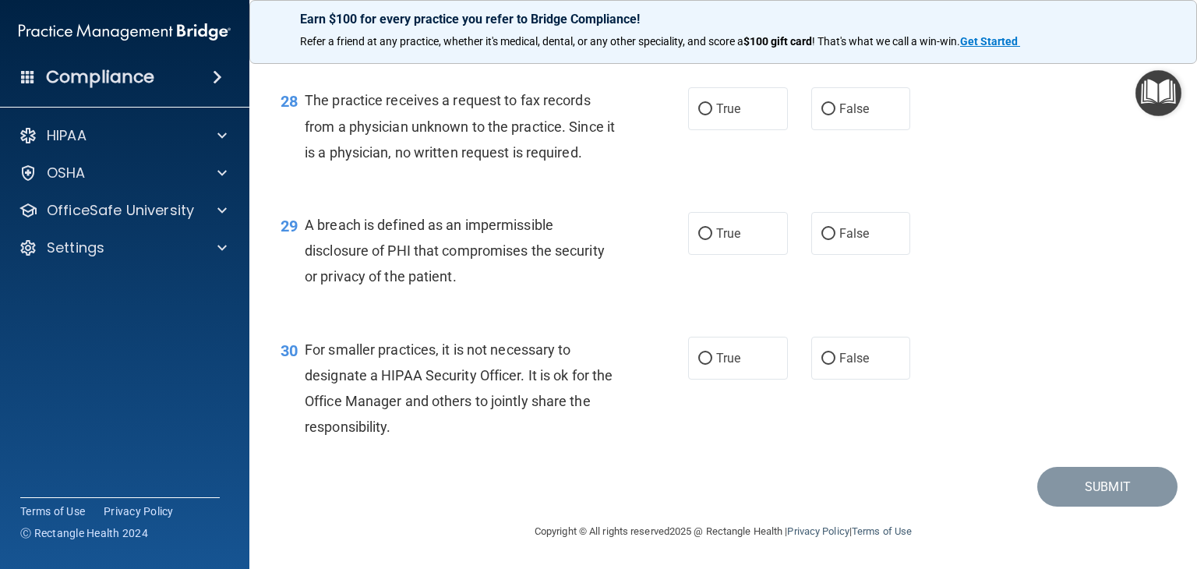
scroll to position [3731, 0]
click at [848, 351] on span "False" at bounding box center [854, 358] width 30 height 15
click at [835, 353] on input "False" at bounding box center [828, 359] width 14 height 12
radio input "true"
click at [722, 240] on span "True" at bounding box center [728, 233] width 24 height 15
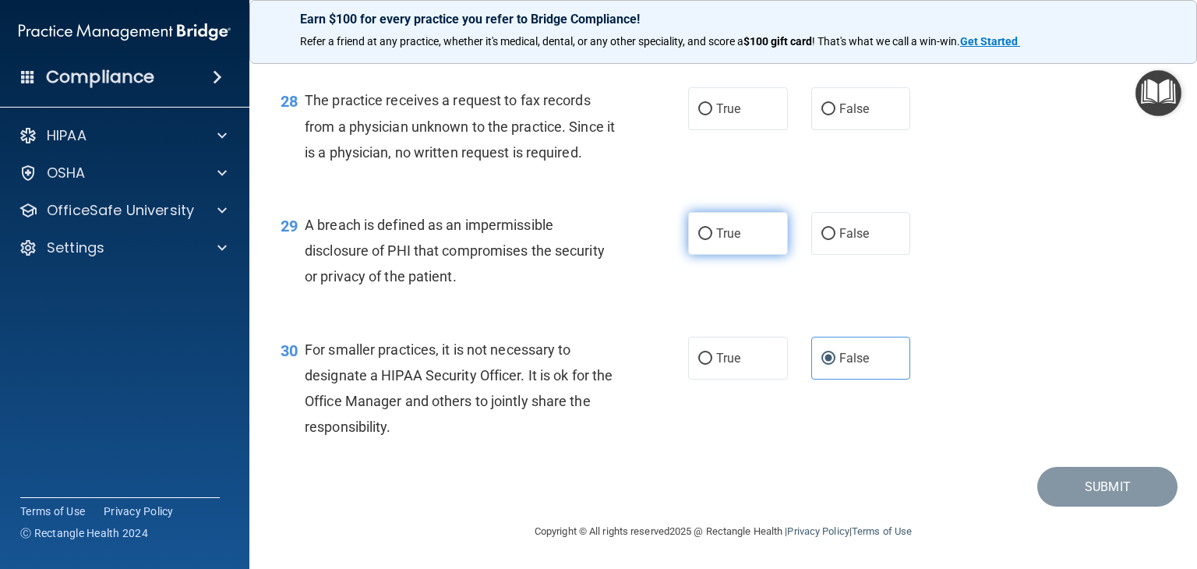
click at [712, 240] on input "True" at bounding box center [705, 234] width 14 height 12
radio input "true"
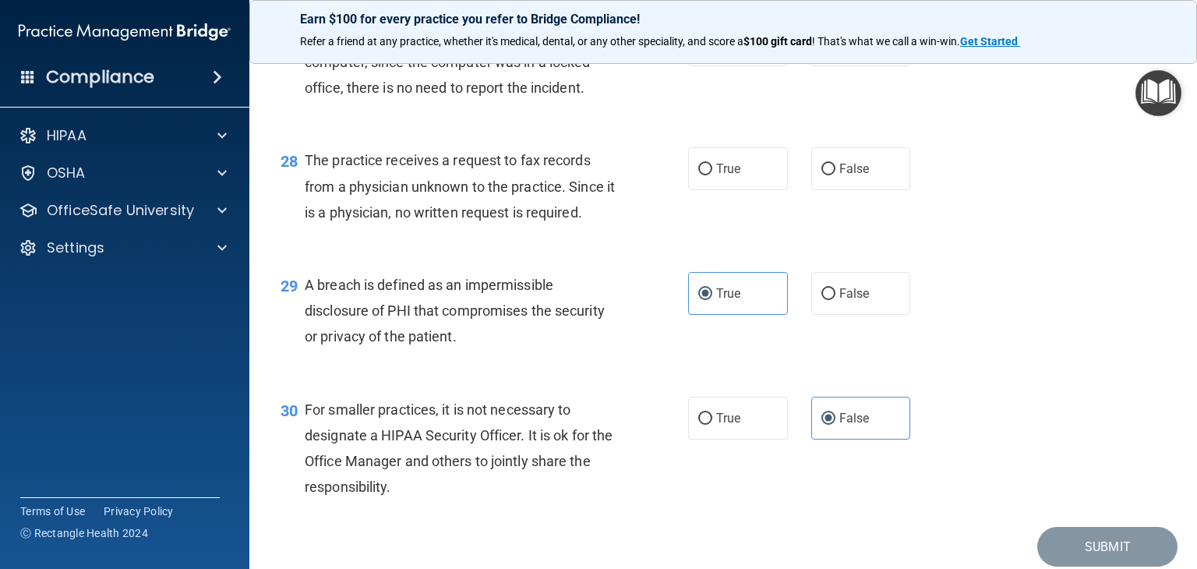
scroll to position [3575, 0]
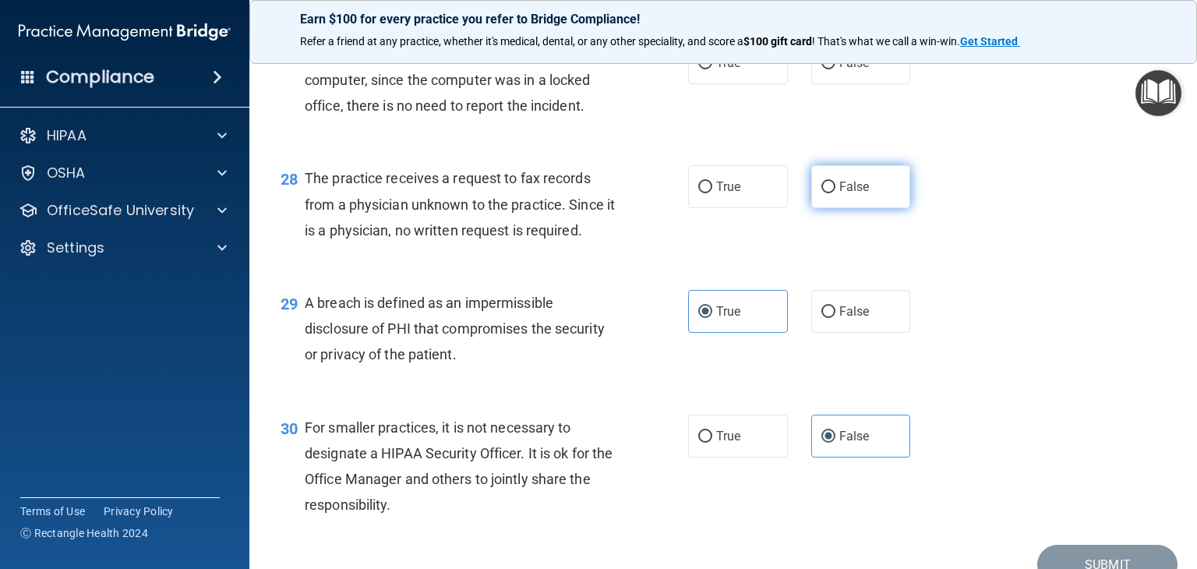
click at [839, 194] on span "False" at bounding box center [854, 186] width 30 height 15
click at [835, 193] on input "False" at bounding box center [828, 188] width 14 height 12
radio input "true"
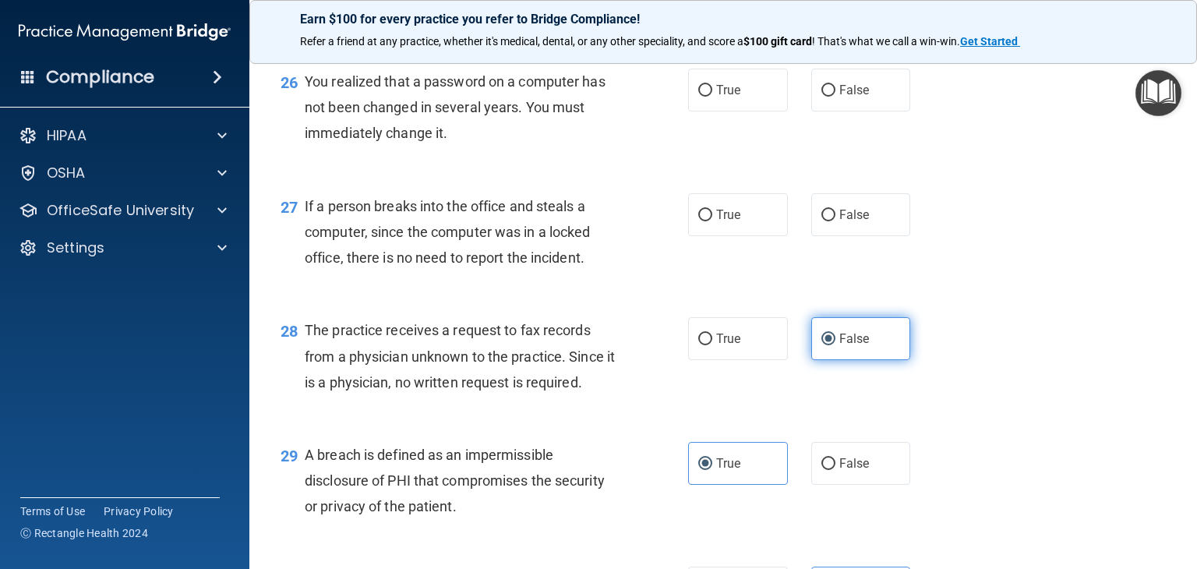
scroll to position [3419, 0]
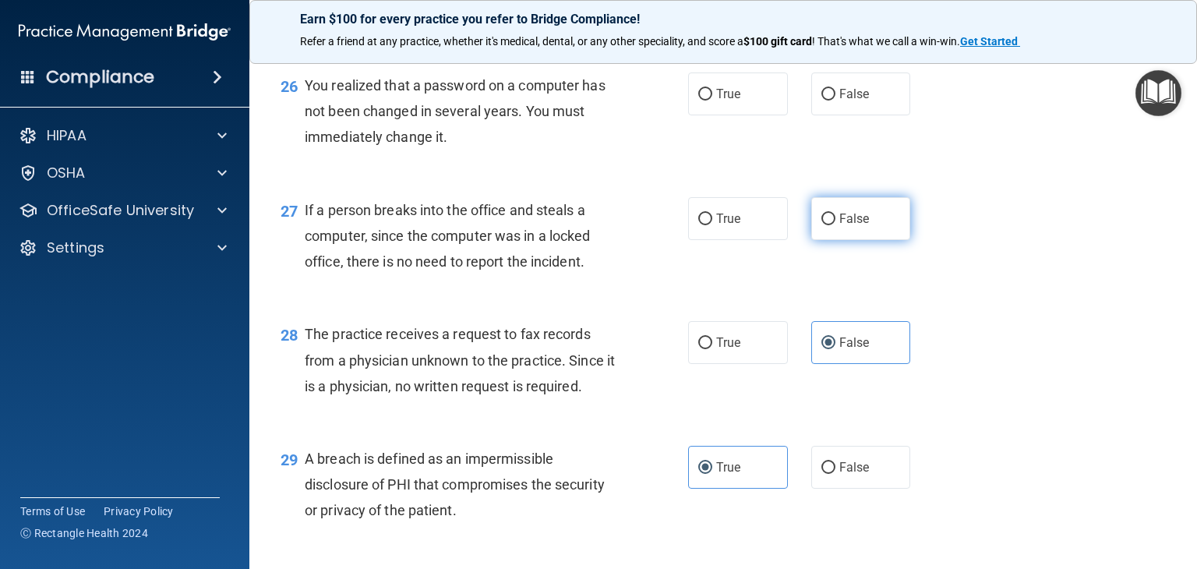
click at [846, 240] on label "False" at bounding box center [861, 218] width 100 height 43
click at [835, 225] on input "False" at bounding box center [828, 219] width 14 height 12
radio input "true"
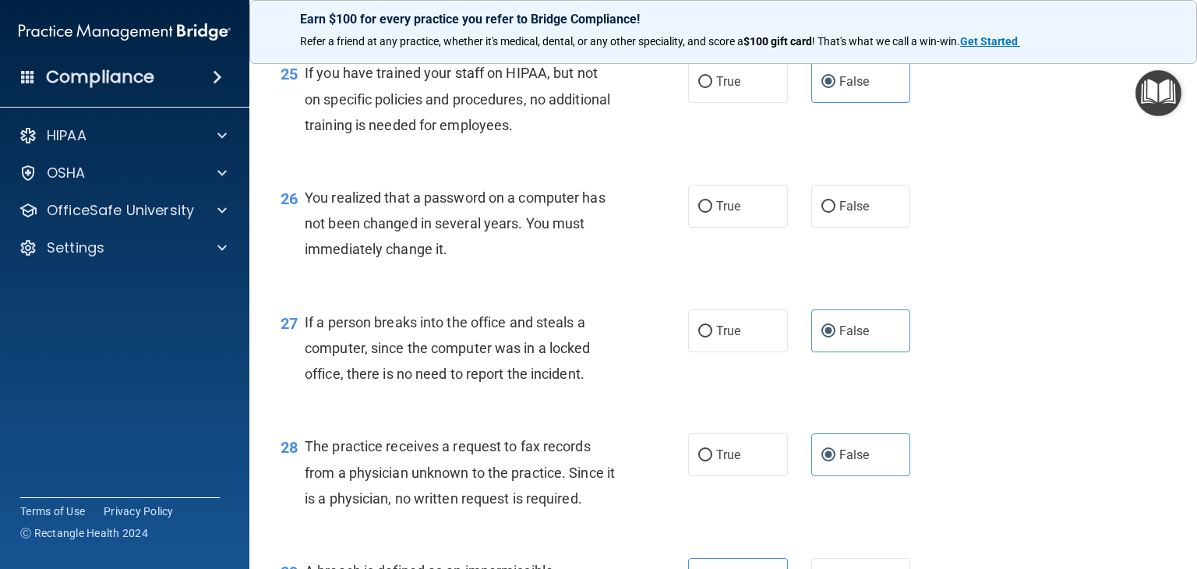
scroll to position [3263, 0]
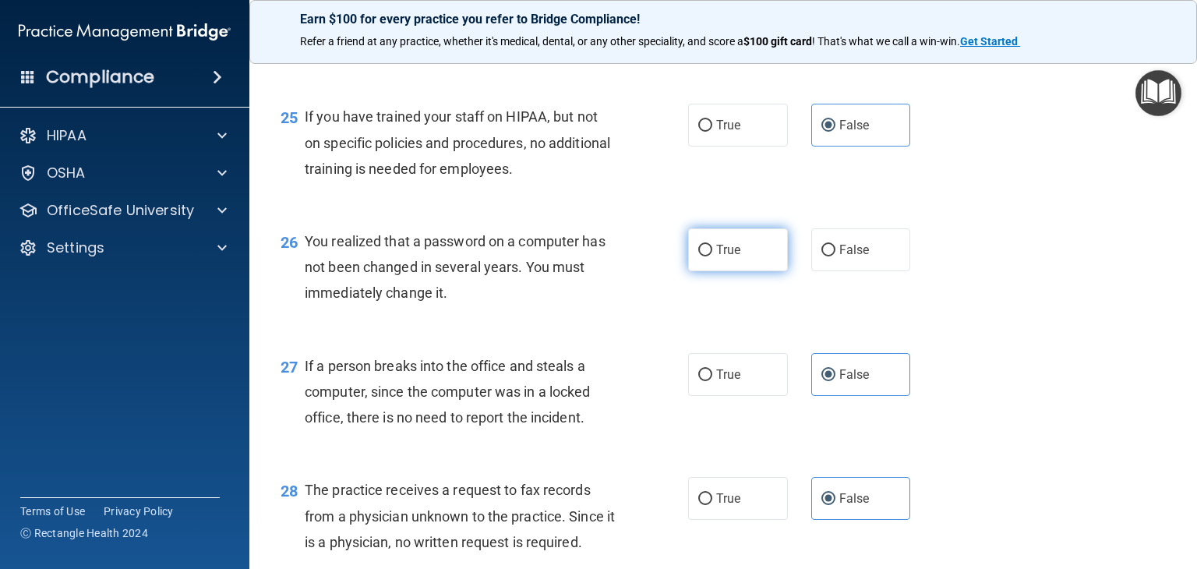
click at [703, 256] on input "True" at bounding box center [705, 251] width 14 height 12
radio input "true"
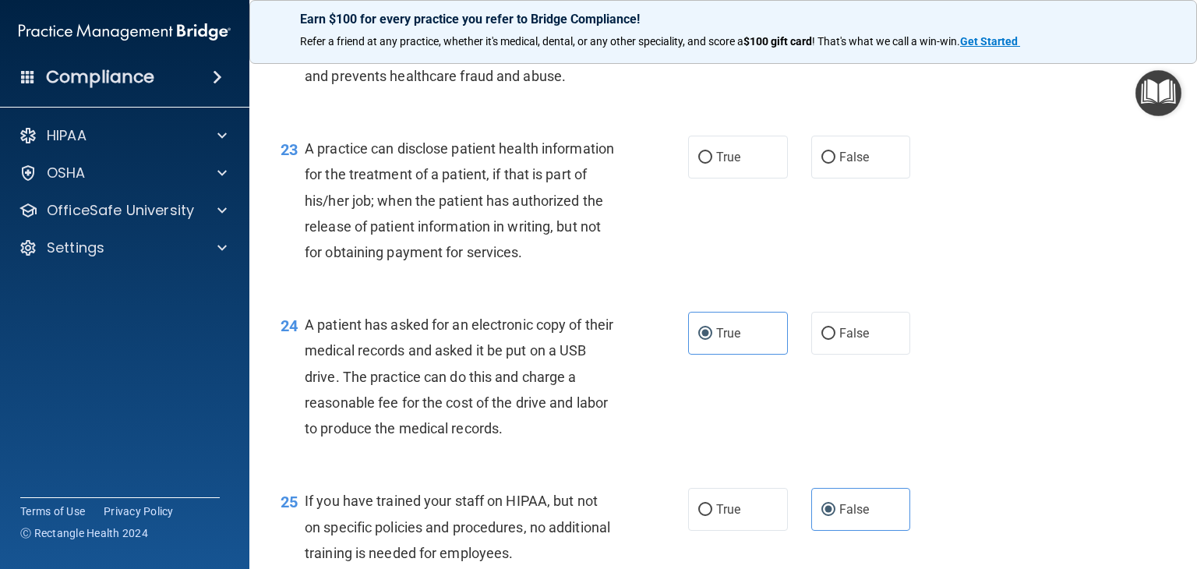
scroll to position [2874, 0]
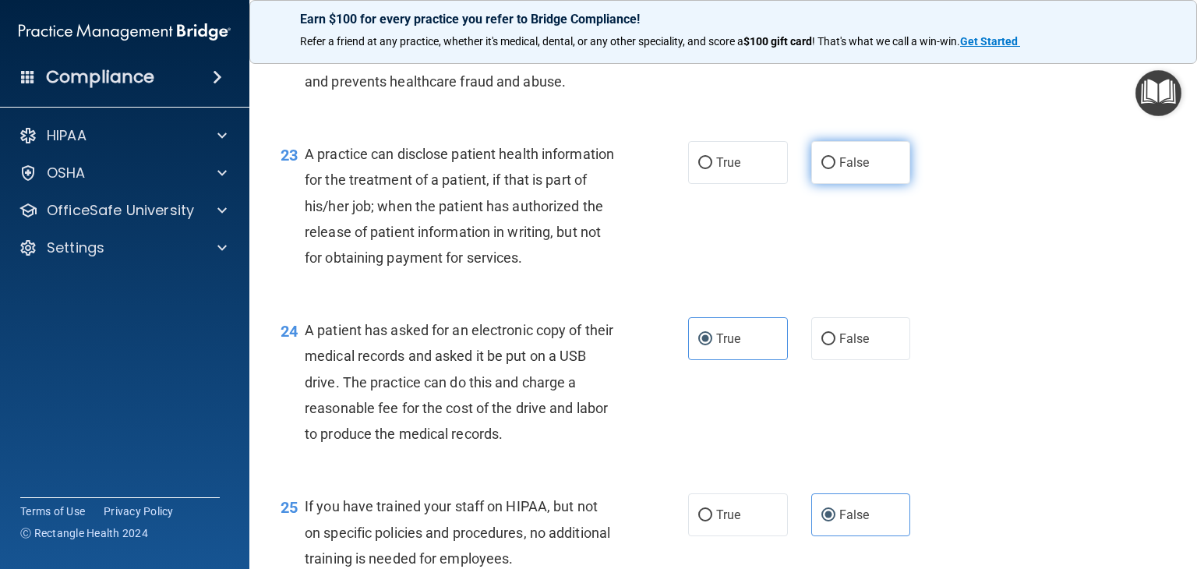
click at [811, 184] on label "False" at bounding box center [861, 162] width 100 height 43
click at [821, 169] on input "False" at bounding box center [828, 163] width 14 height 12
radio input "true"
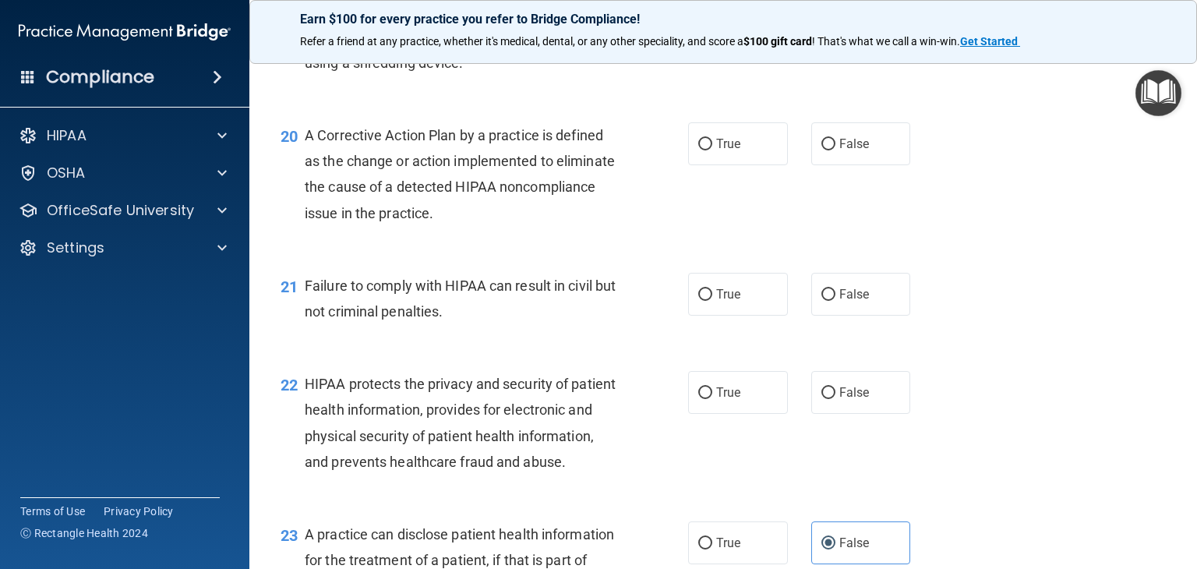
scroll to position [2484, 0]
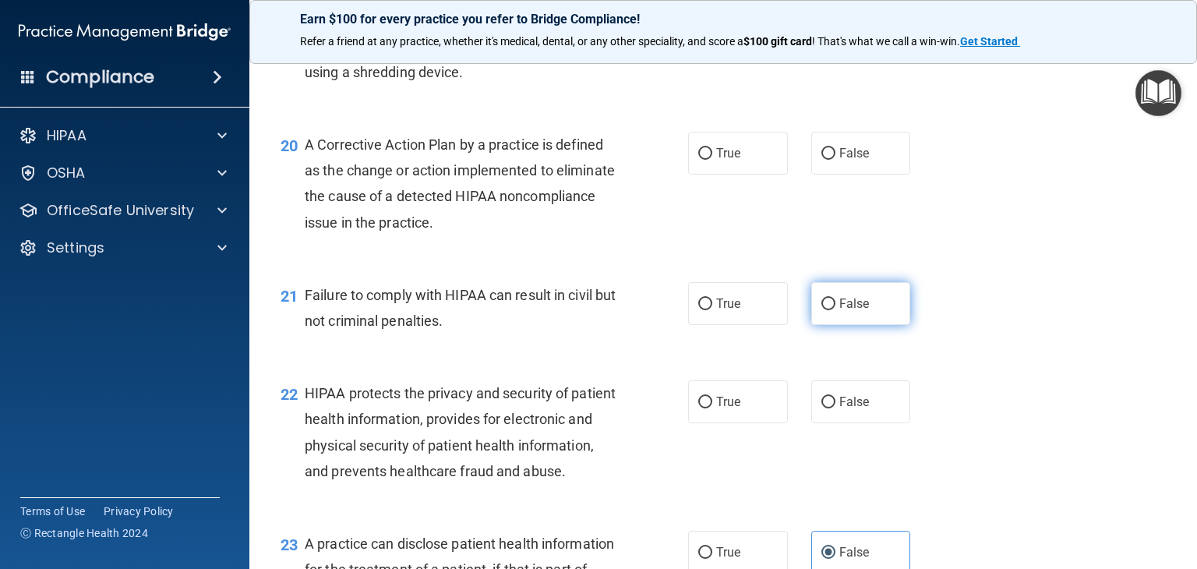
click at [834, 318] on label "False" at bounding box center [861, 303] width 100 height 43
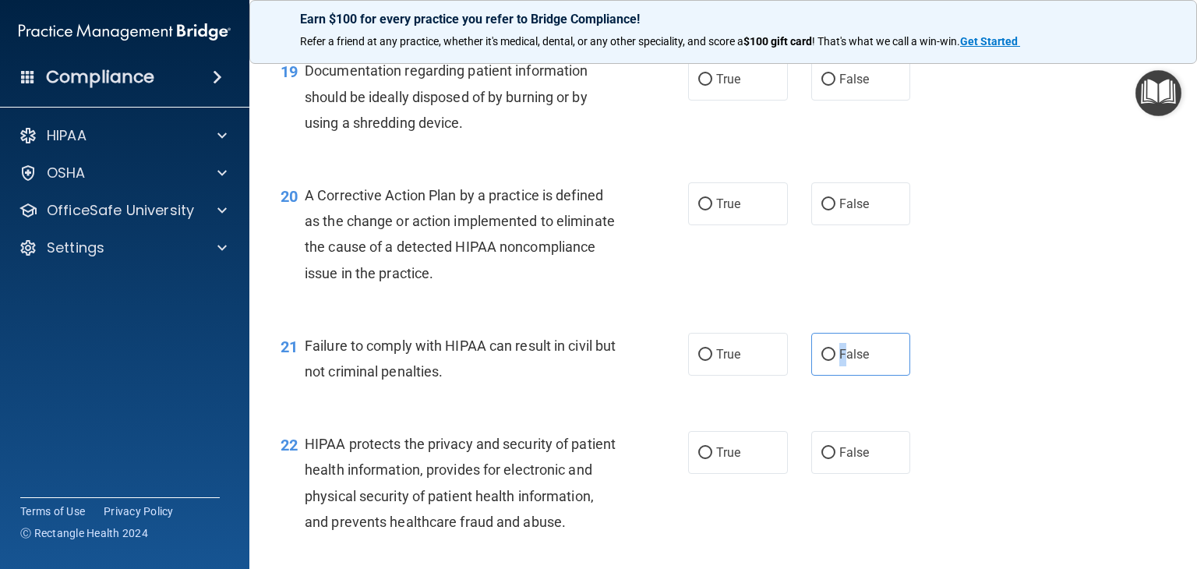
scroll to position [2406, 0]
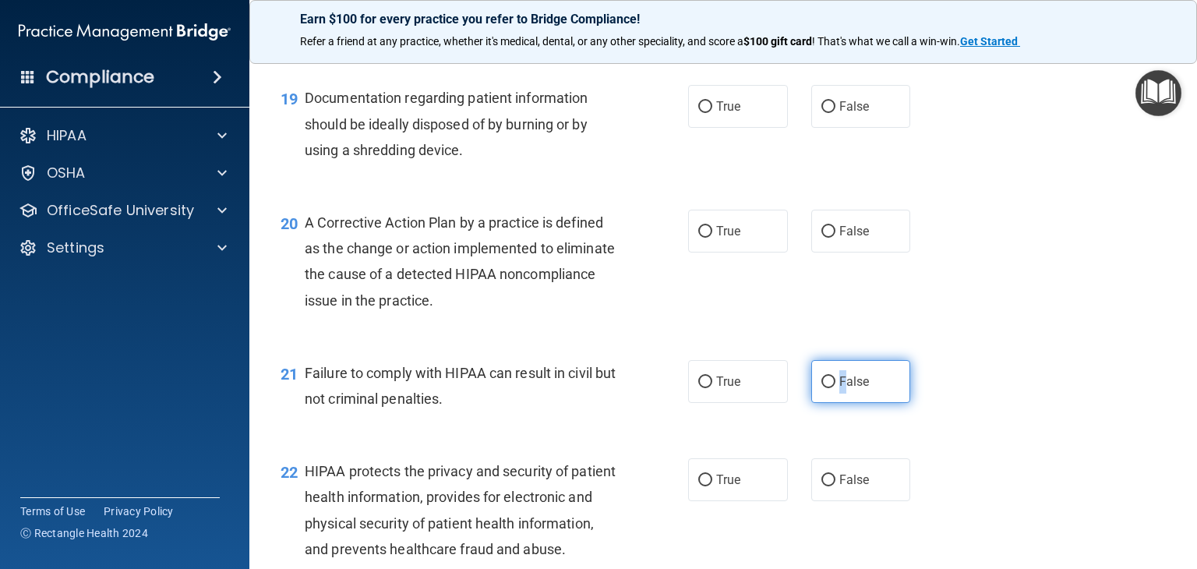
click at [830, 403] on label "False" at bounding box center [861, 381] width 100 height 43
click at [830, 388] on input "False" at bounding box center [828, 382] width 14 height 12
radio input "true"
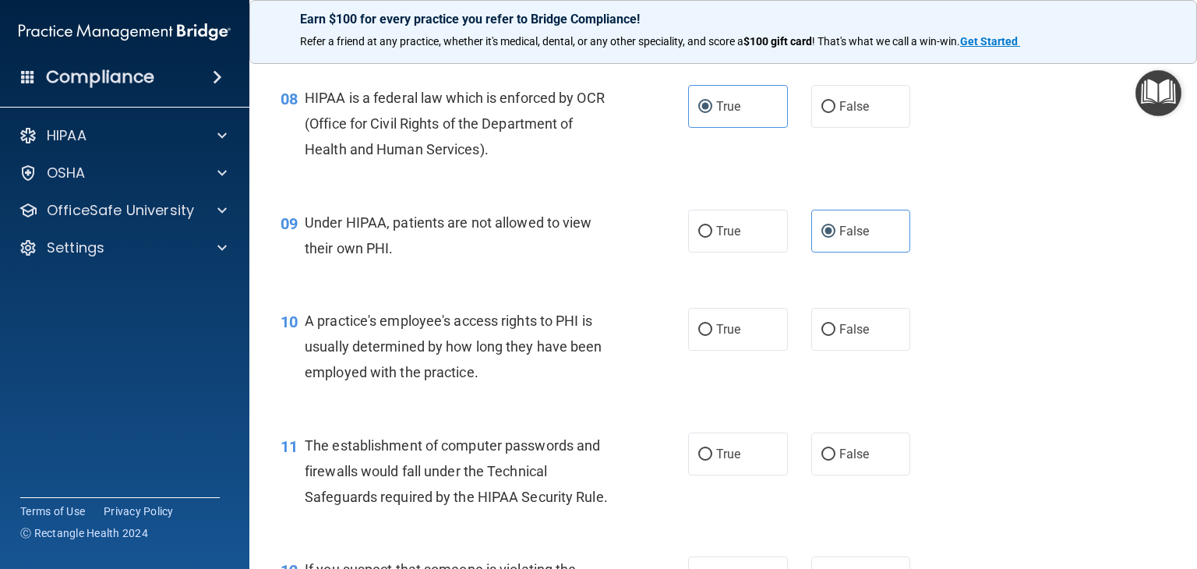
scroll to position [1091, 0]
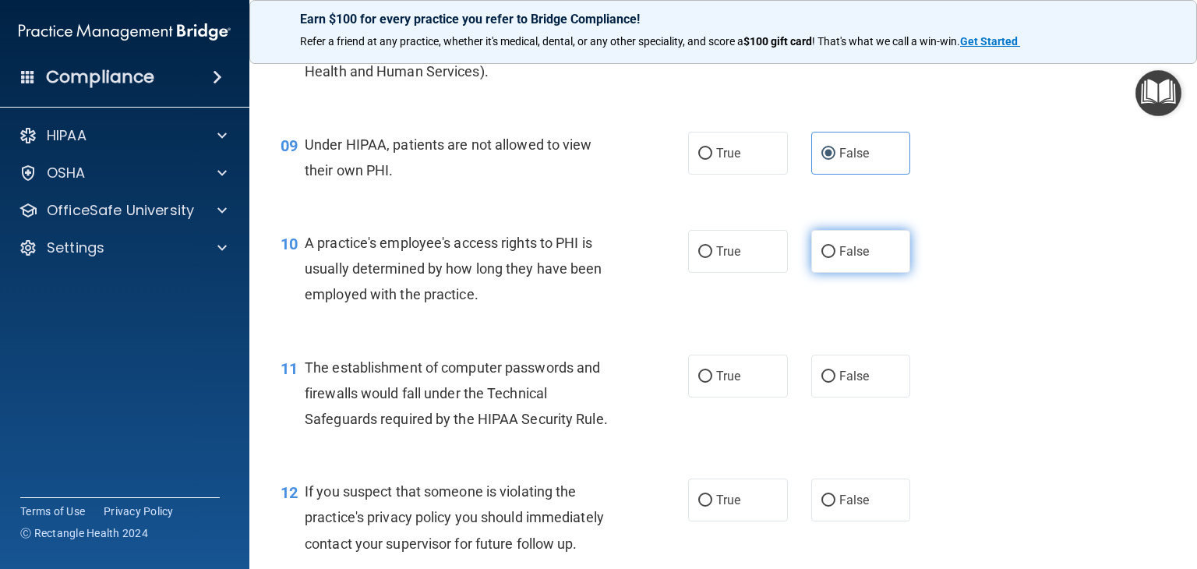
click at [838, 273] on label "False" at bounding box center [861, 251] width 100 height 43
click at [835, 258] on input "False" at bounding box center [828, 252] width 14 height 12
radio input "true"
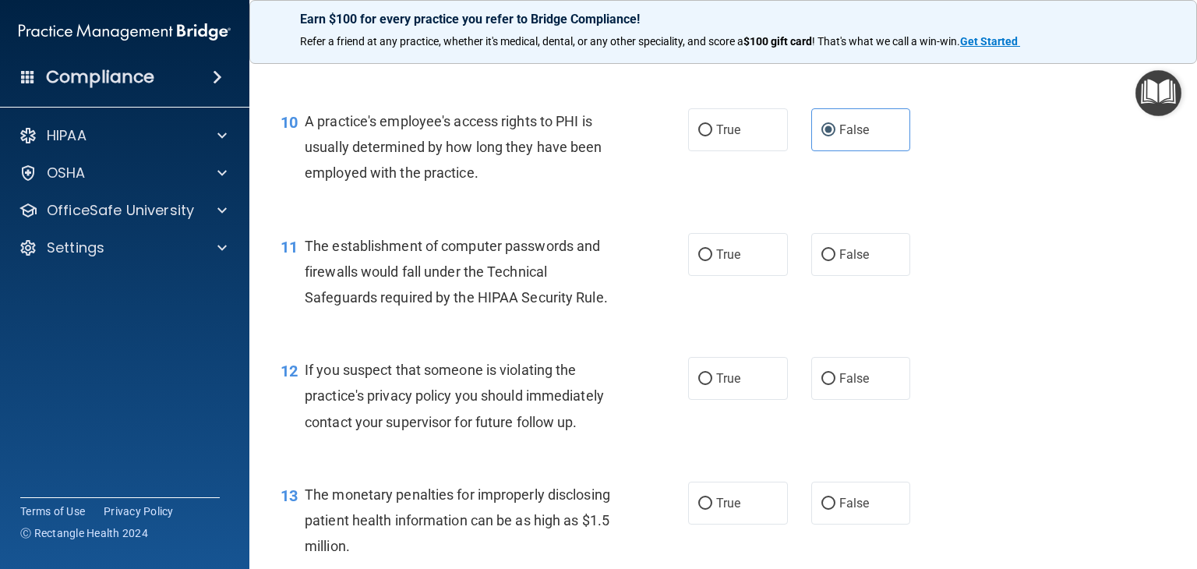
scroll to position [1246, 0]
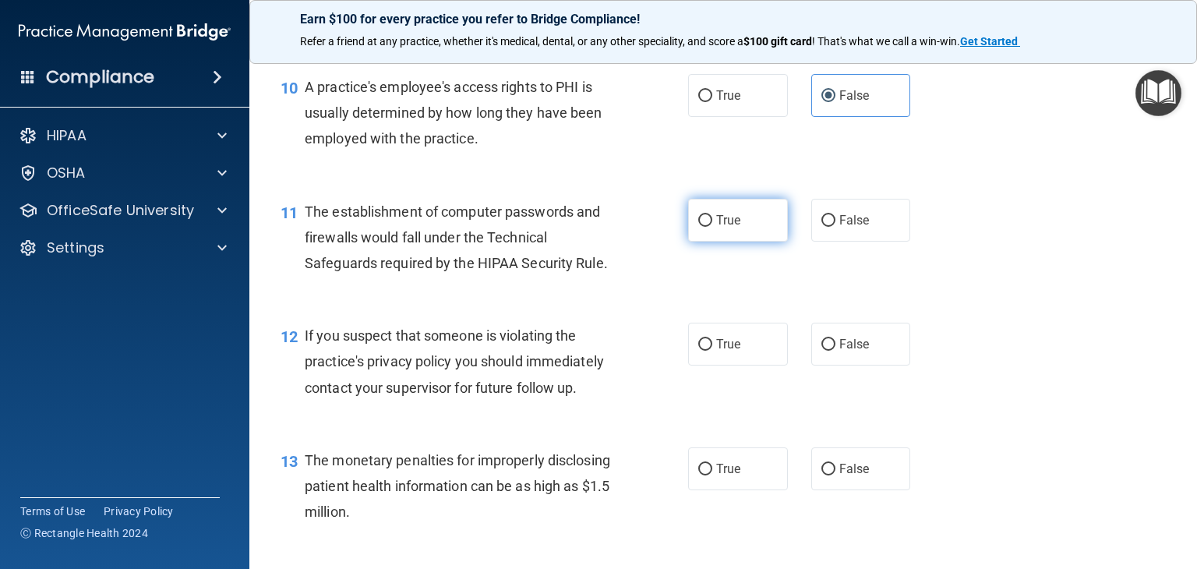
click at [698, 227] on input "True" at bounding box center [705, 221] width 14 height 12
radio input "true"
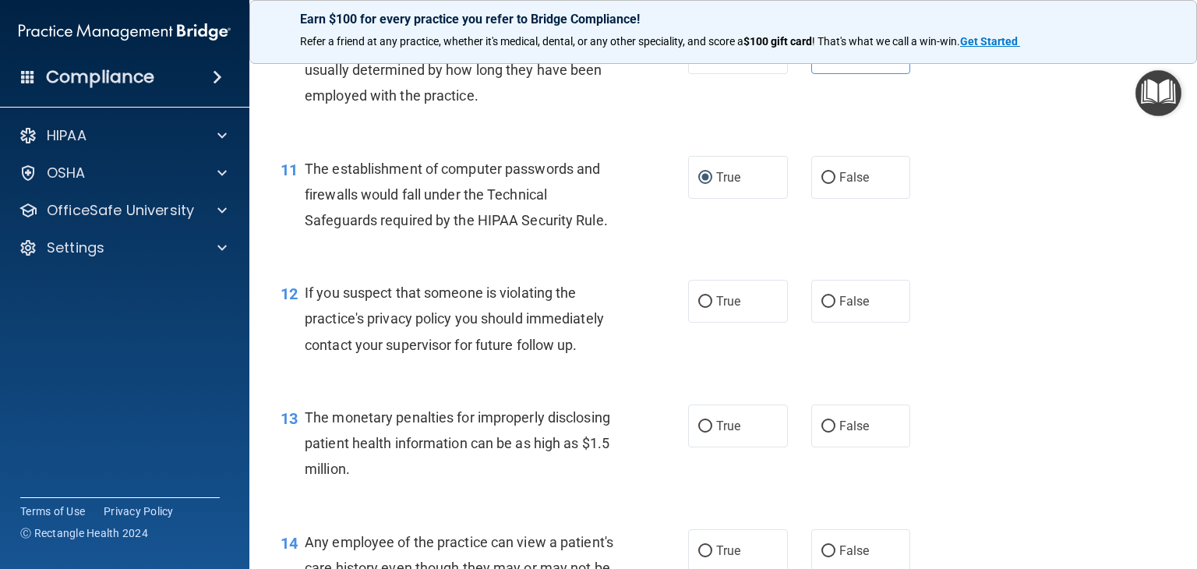
scroll to position [1402, 0]
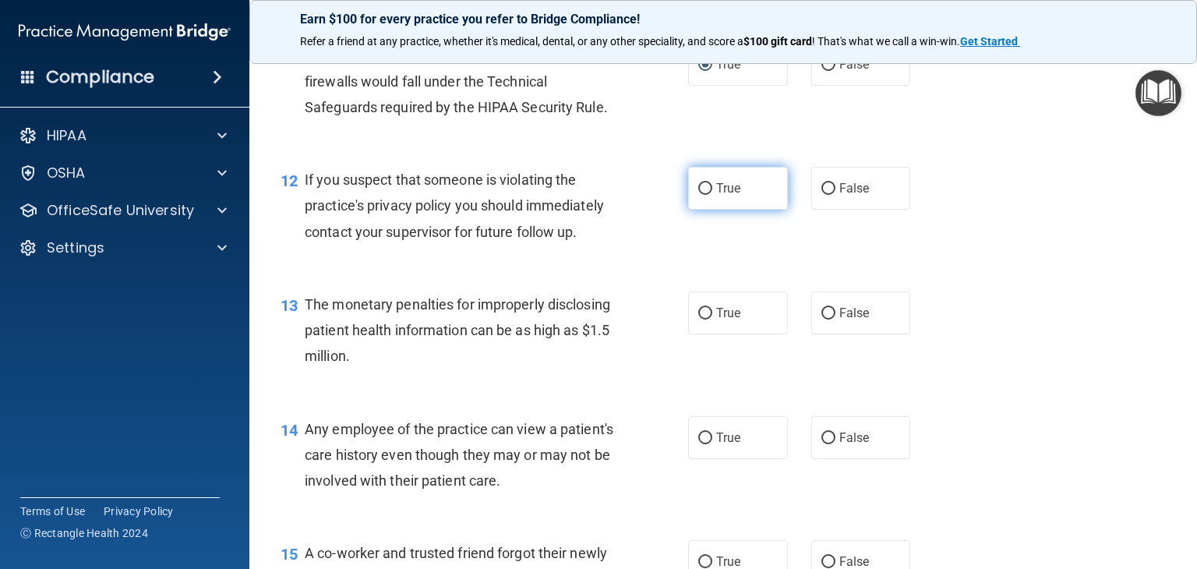
click at [714, 210] on label "True" at bounding box center [738, 188] width 100 height 43
click at [698, 195] on input "True" at bounding box center [705, 189] width 14 height 12
radio input "true"
click at [716, 320] on span "True" at bounding box center [728, 312] width 24 height 15
click at [712, 319] on input "True" at bounding box center [705, 314] width 14 height 12
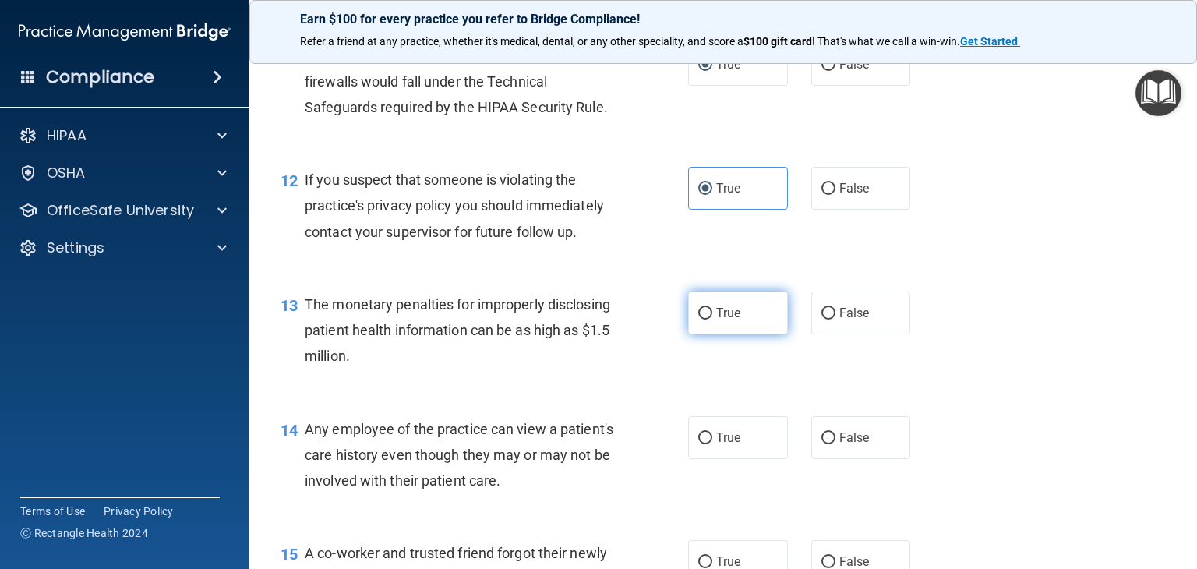
radio input "true"
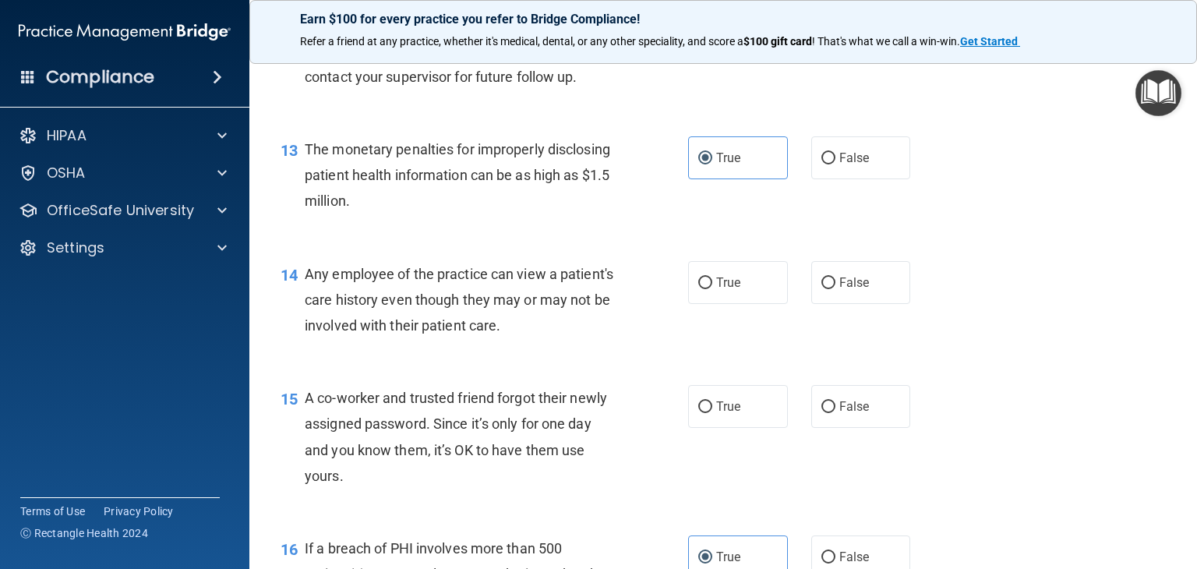
scroll to position [1558, 0]
click at [811, 303] on label "False" at bounding box center [861, 281] width 100 height 43
click at [821, 288] on input "False" at bounding box center [828, 283] width 14 height 12
radio input "true"
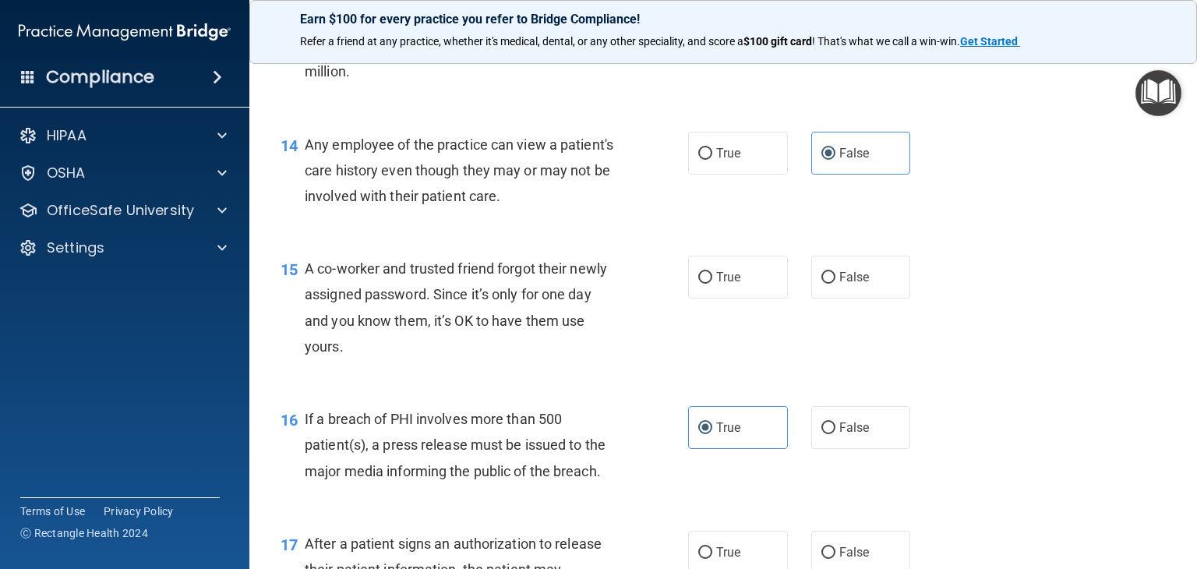
scroll to position [1714, 0]
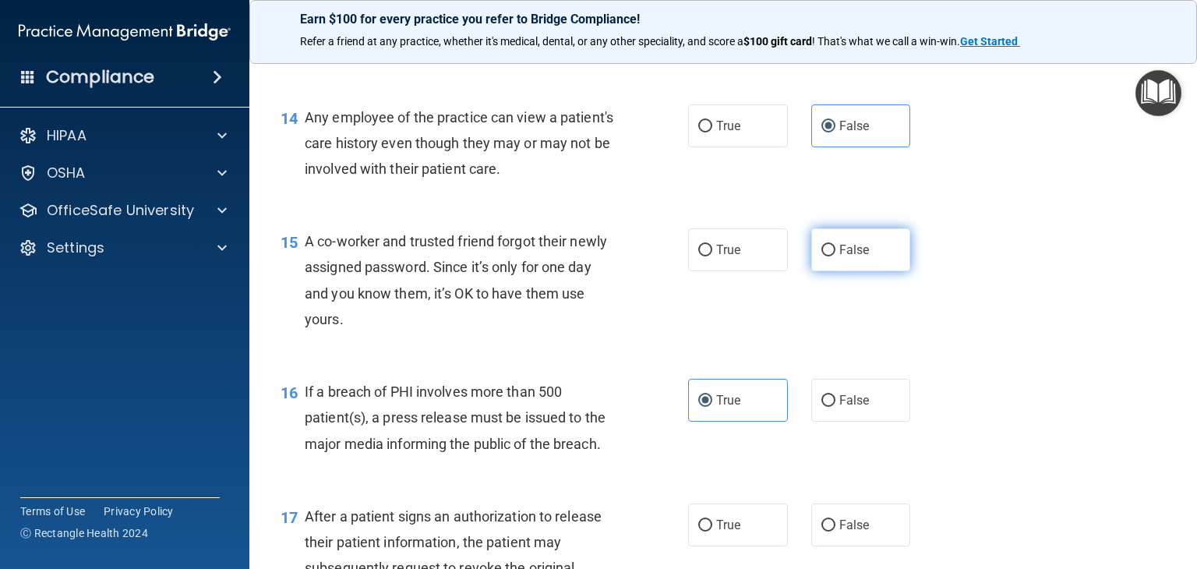
click at [866, 267] on label "False" at bounding box center [861, 249] width 100 height 43
click at [835, 256] on input "False" at bounding box center [828, 251] width 14 height 12
radio input "true"
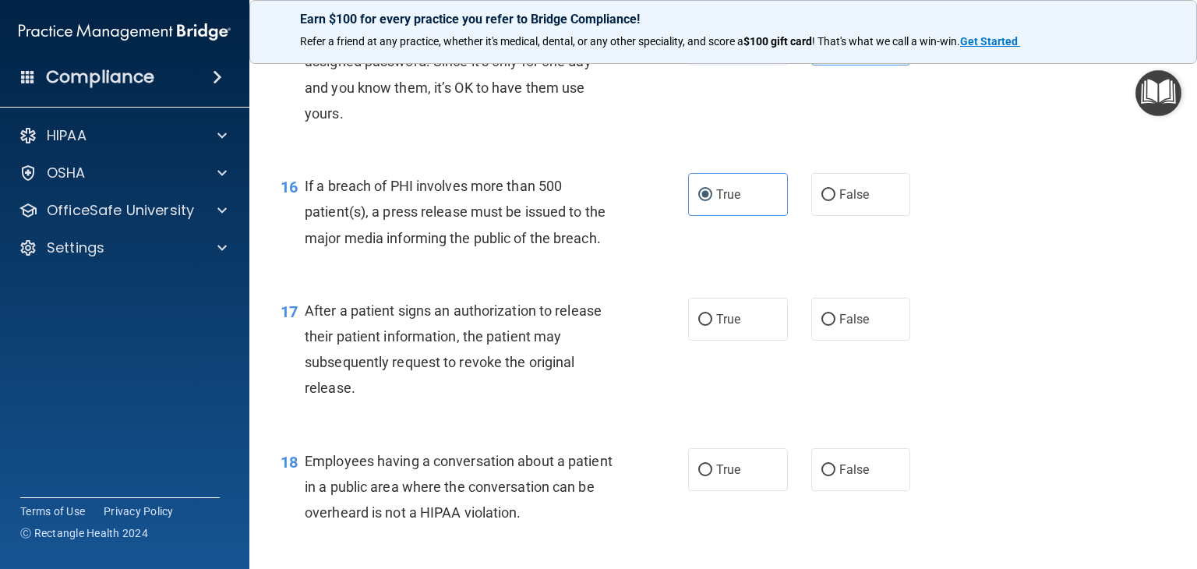
scroll to position [1948, 0]
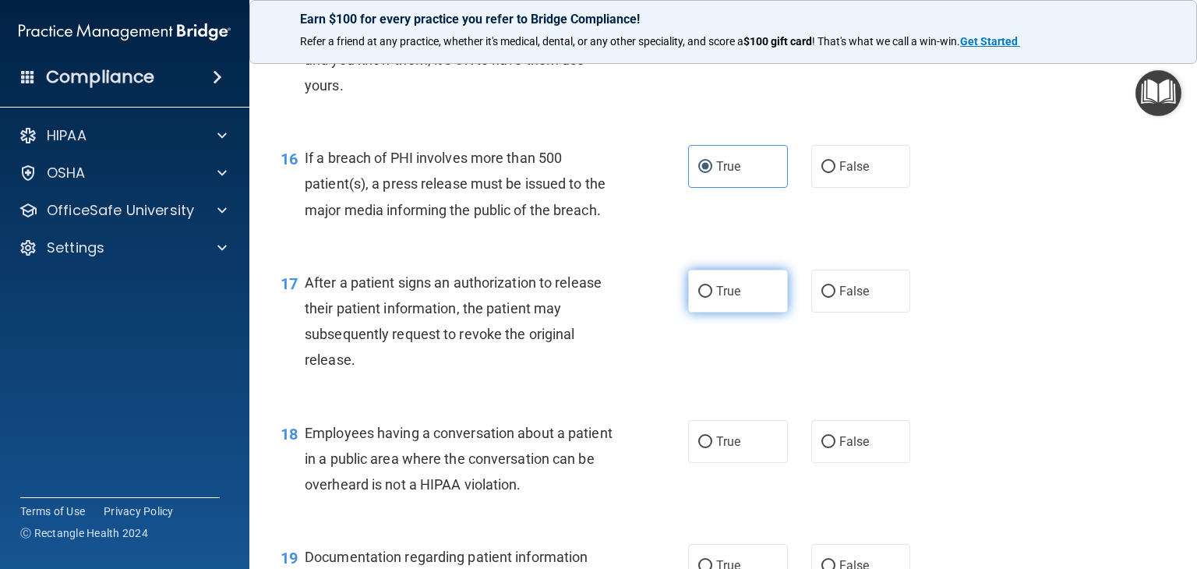
click at [726, 298] on span "True" at bounding box center [728, 291] width 24 height 15
click at [712, 298] on input "True" at bounding box center [705, 292] width 14 height 12
radio input "true"
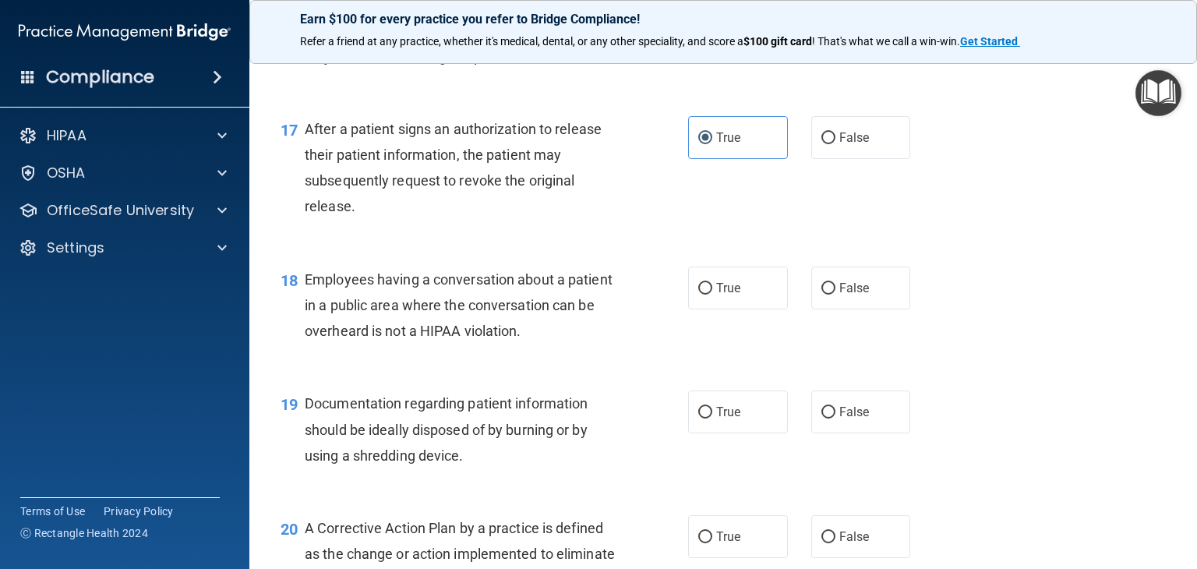
scroll to position [2103, 0]
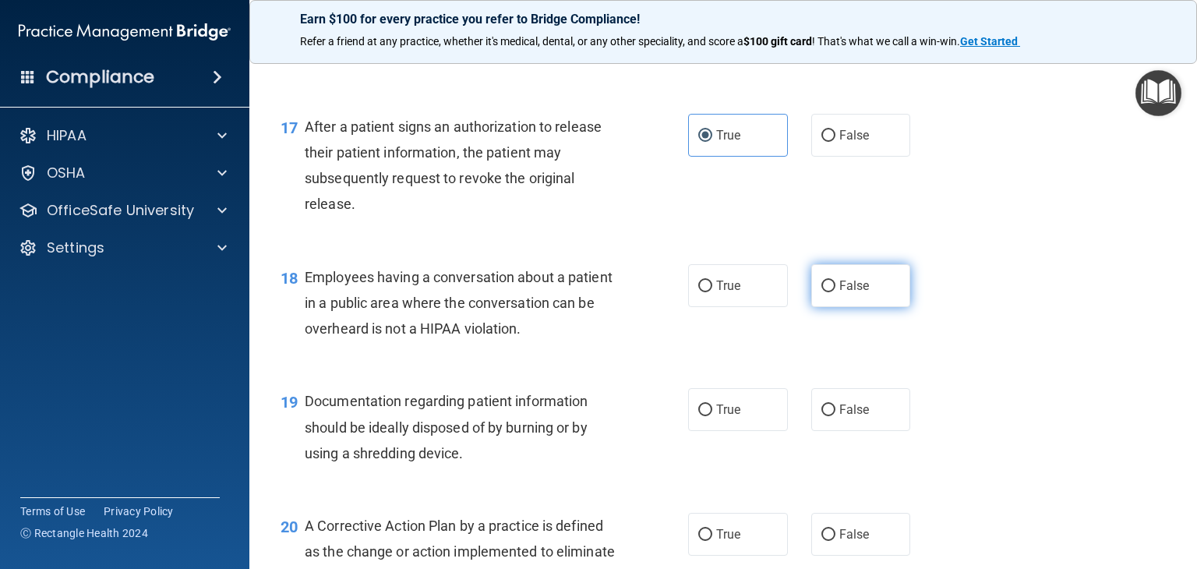
click at [893, 307] on label "False" at bounding box center [861, 285] width 100 height 43
click at [835, 292] on input "False" at bounding box center [828, 286] width 14 height 12
radio input "true"
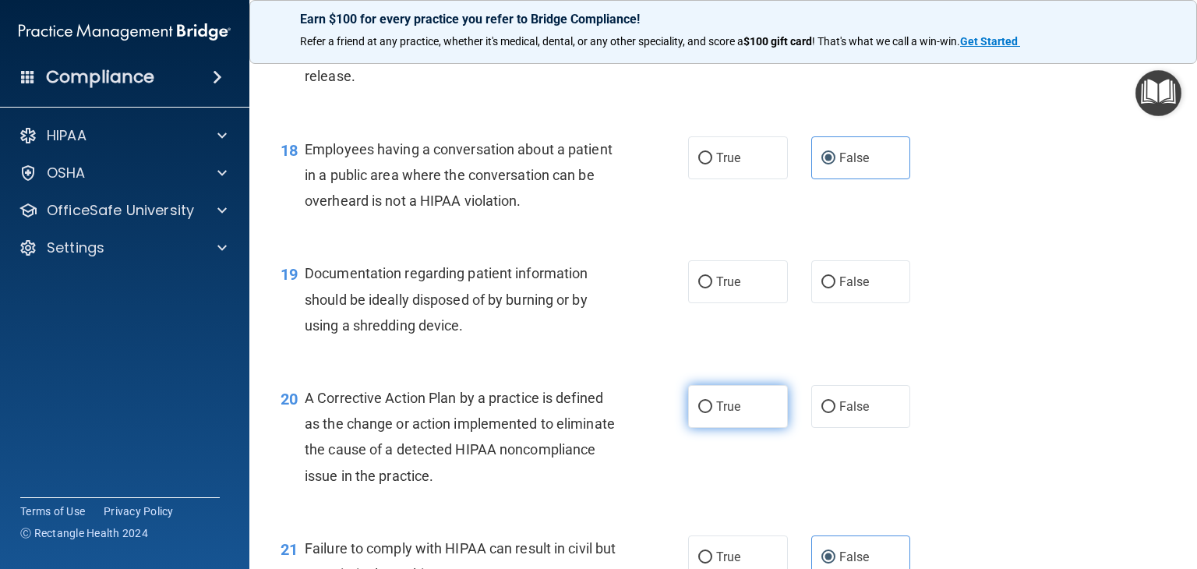
scroll to position [2259, 0]
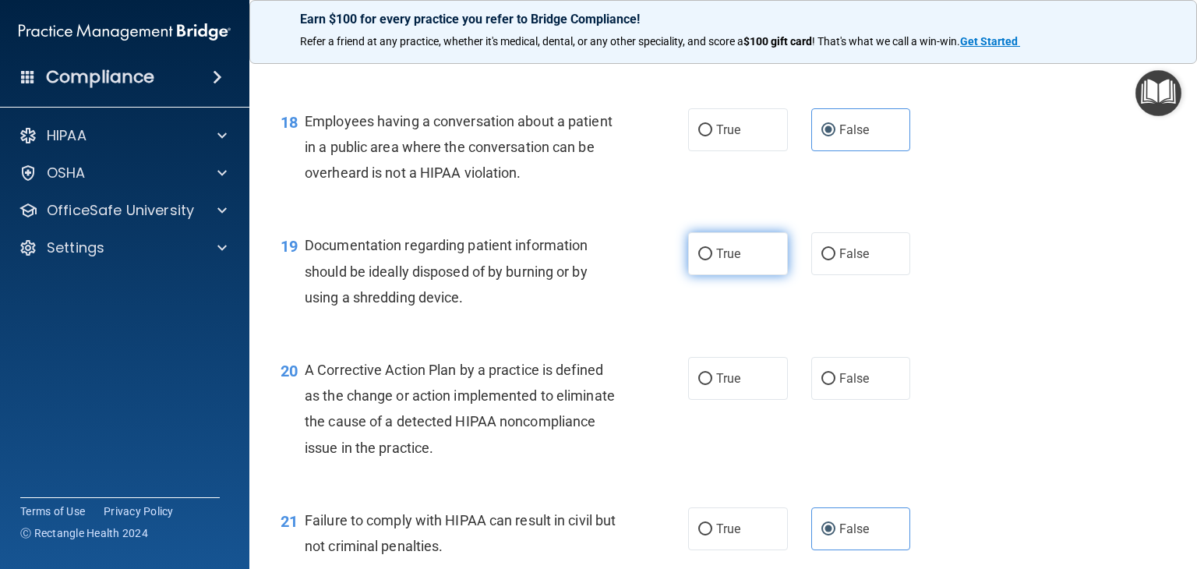
click at [707, 275] on label "True" at bounding box center [738, 253] width 100 height 43
click at [707, 260] on input "True" at bounding box center [705, 255] width 14 height 12
radio input "true"
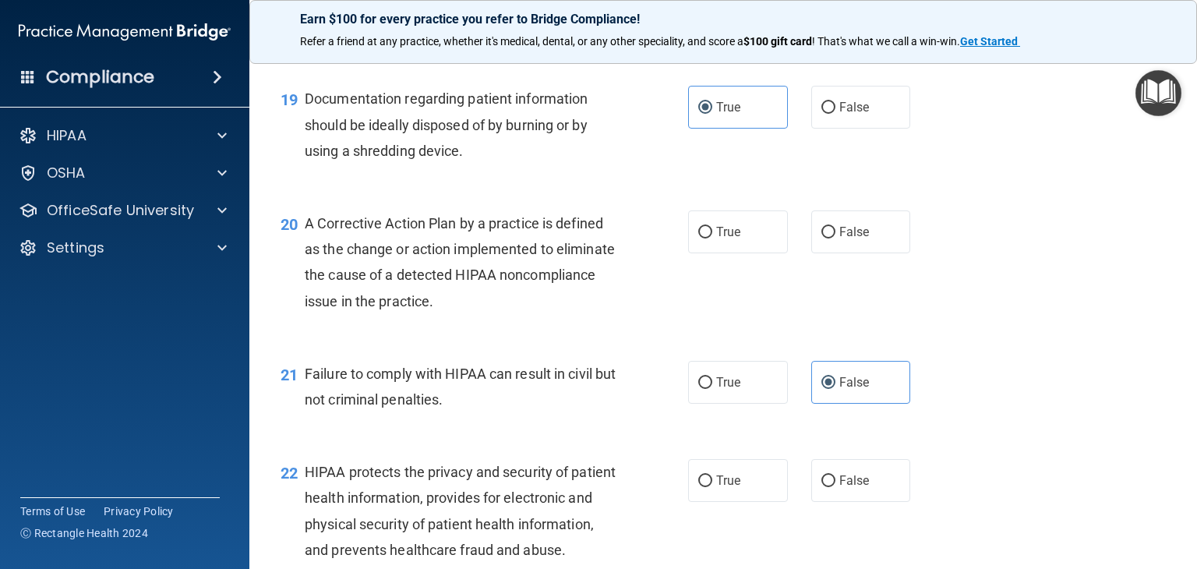
scroll to position [2415, 0]
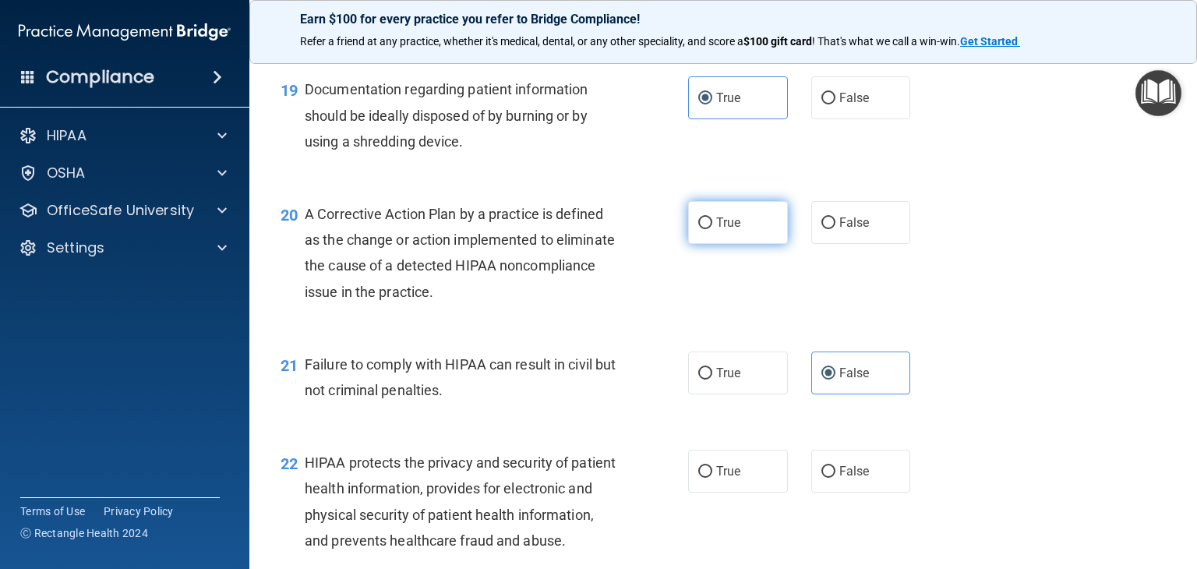
click at [704, 240] on label "True" at bounding box center [738, 222] width 100 height 43
click at [704, 229] on input "True" at bounding box center [705, 223] width 14 height 12
radio input "true"
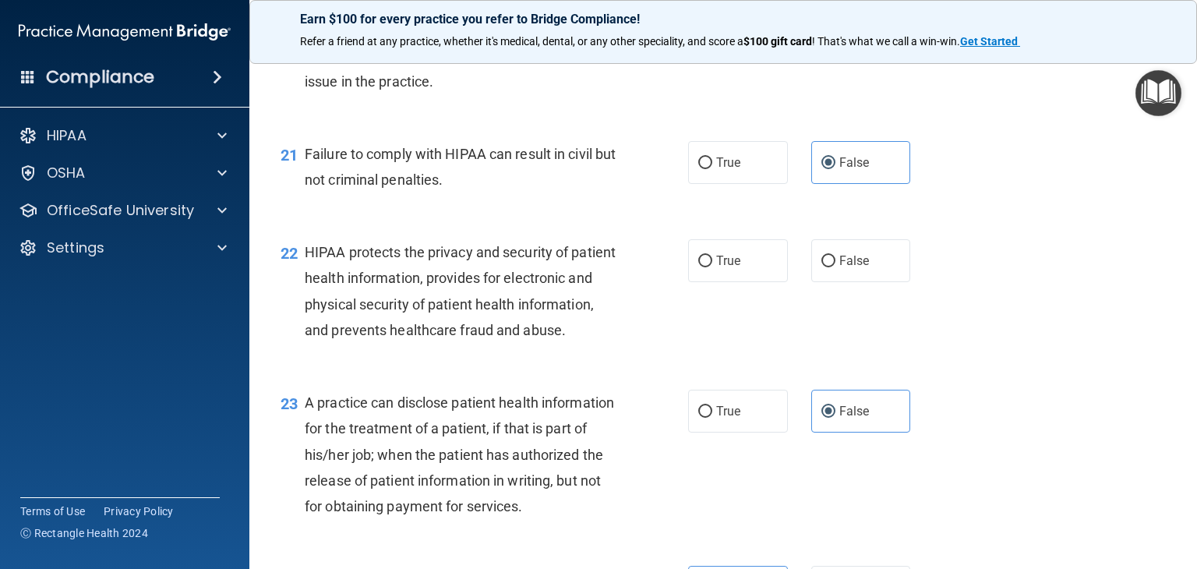
scroll to position [2649, 0]
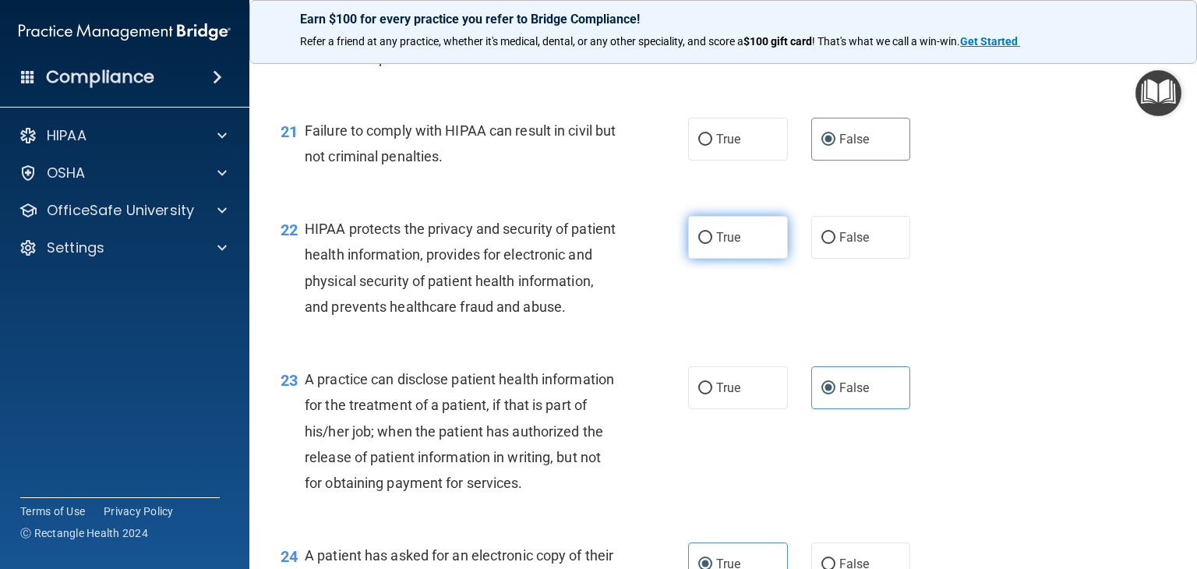
click at [749, 259] on label "True" at bounding box center [738, 237] width 100 height 43
click at [712, 244] on input "True" at bounding box center [705, 238] width 14 height 12
radio input "true"
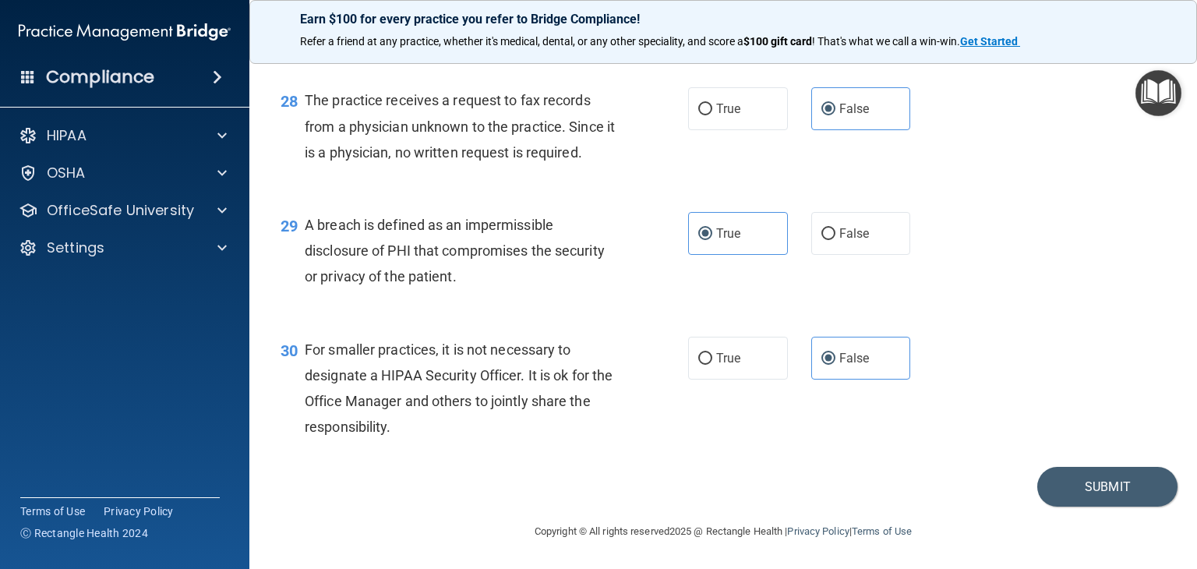
scroll to position [3731, 0]
click at [1087, 486] on button "Submit" at bounding box center [1107, 487] width 140 height 40
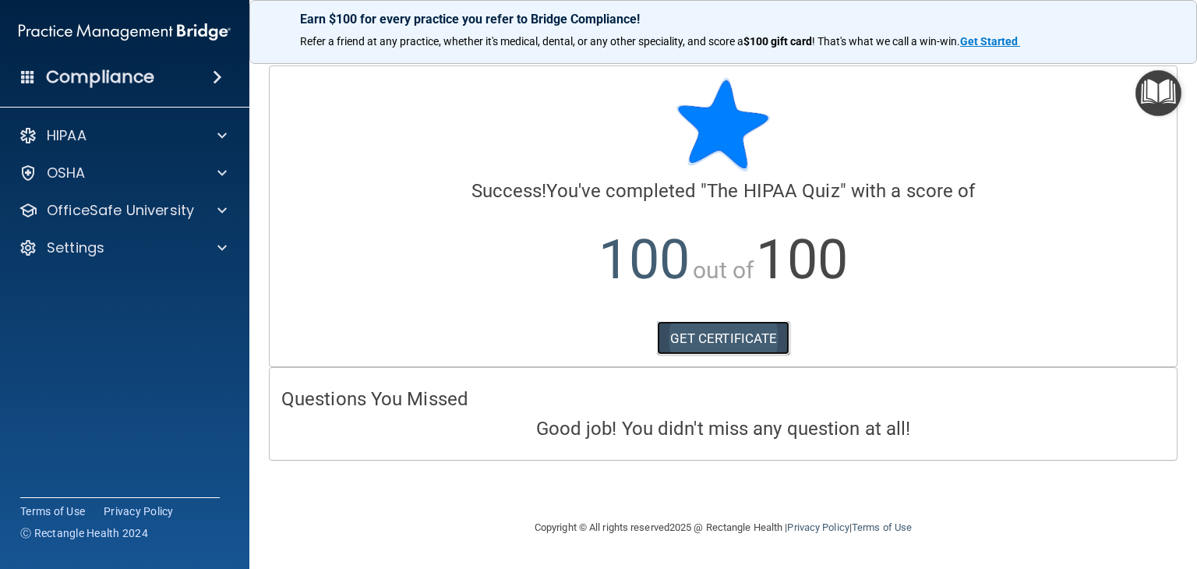
click at [708, 332] on link "GET CERTIFICATE" at bounding box center [723, 338] width 133 height 34
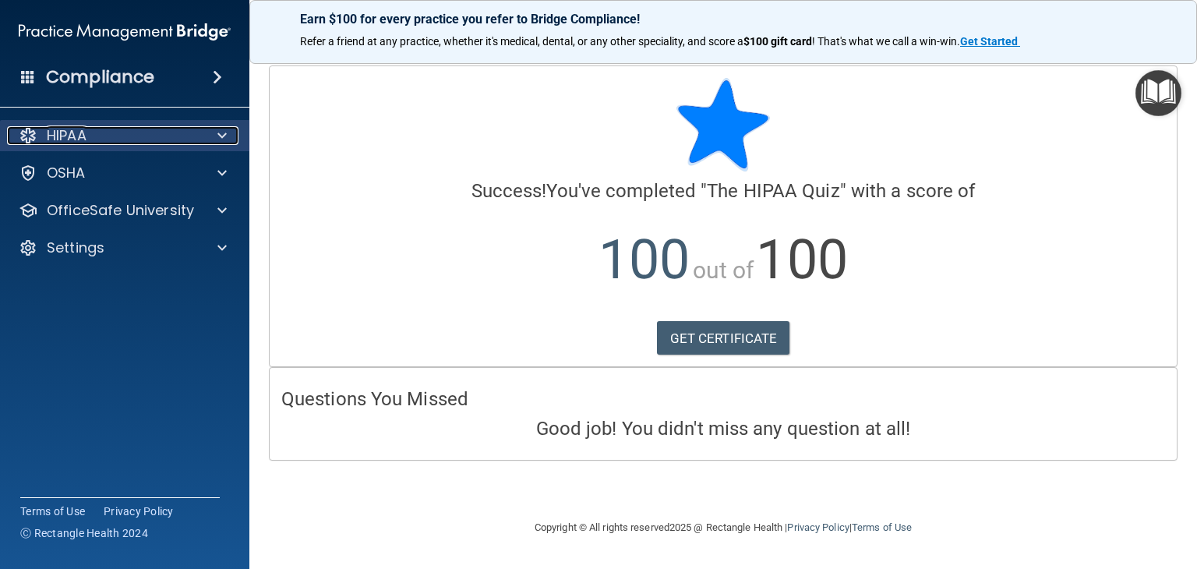
click at [224, 141] on span at bounding box center [221, 135] width 9 height 19
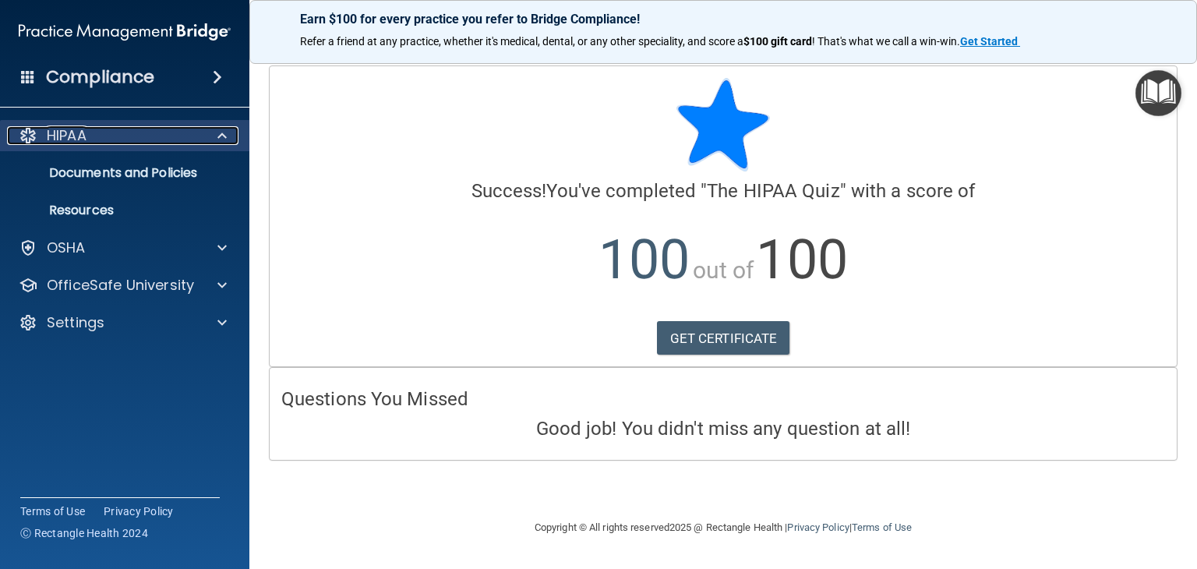
click at [224, 141] on span at bounding box center [221, 135] width 9 height 19
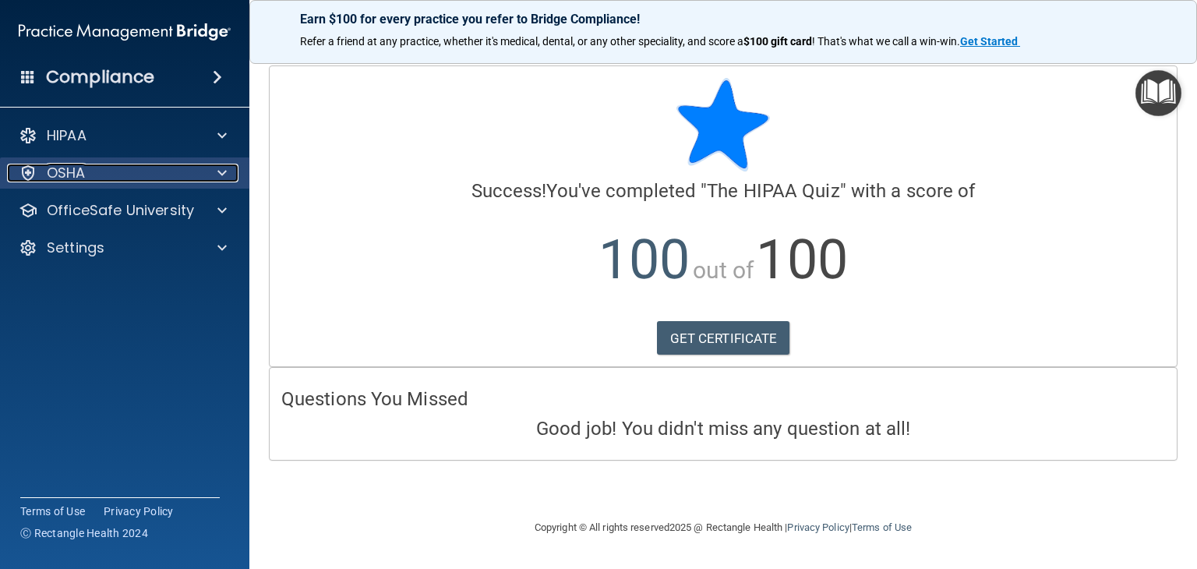
click at [221, 166] on span at bounding box center [221, 173] width 9 height 19
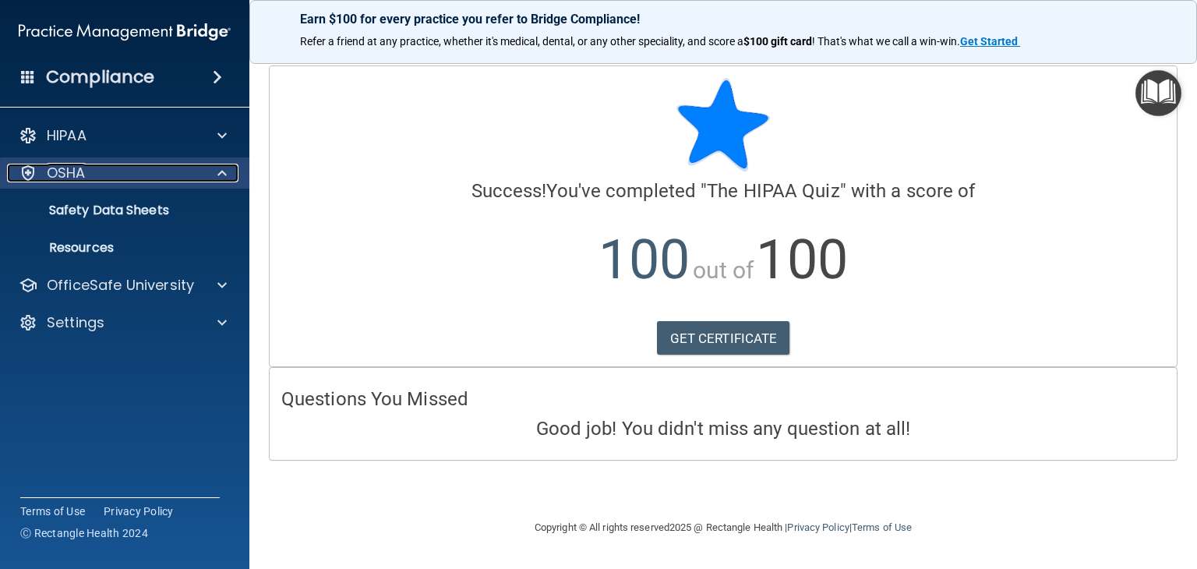
click at [221, 166] on span at bounding box center [221, 173] width 9 height 19
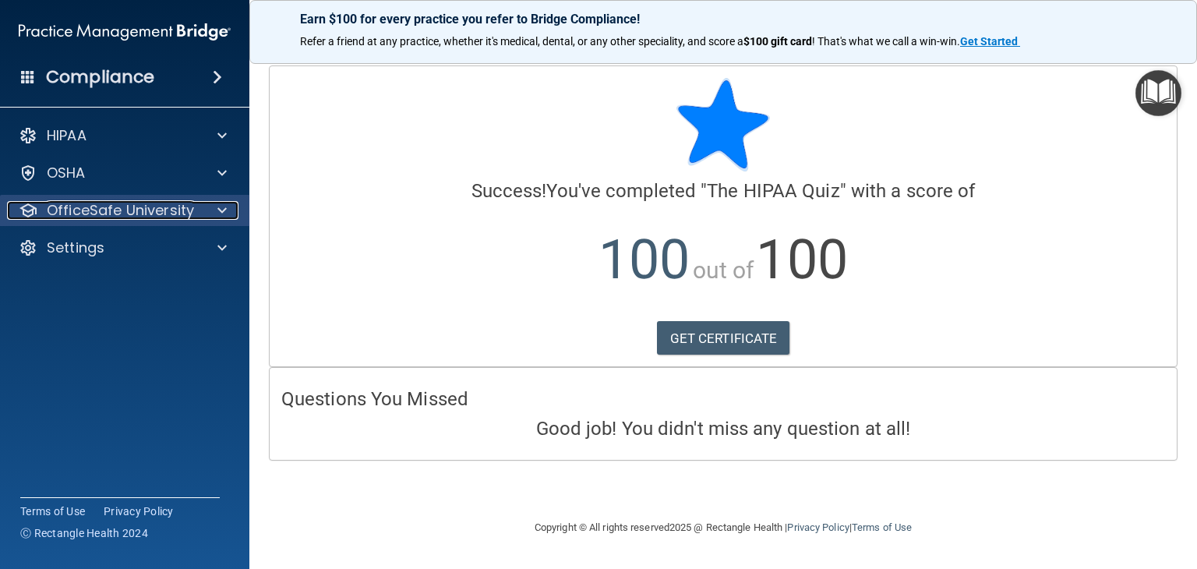
click at [184, 215] on p "OfficeSafe University" at bounding box center [120, 210] width 147 height 19
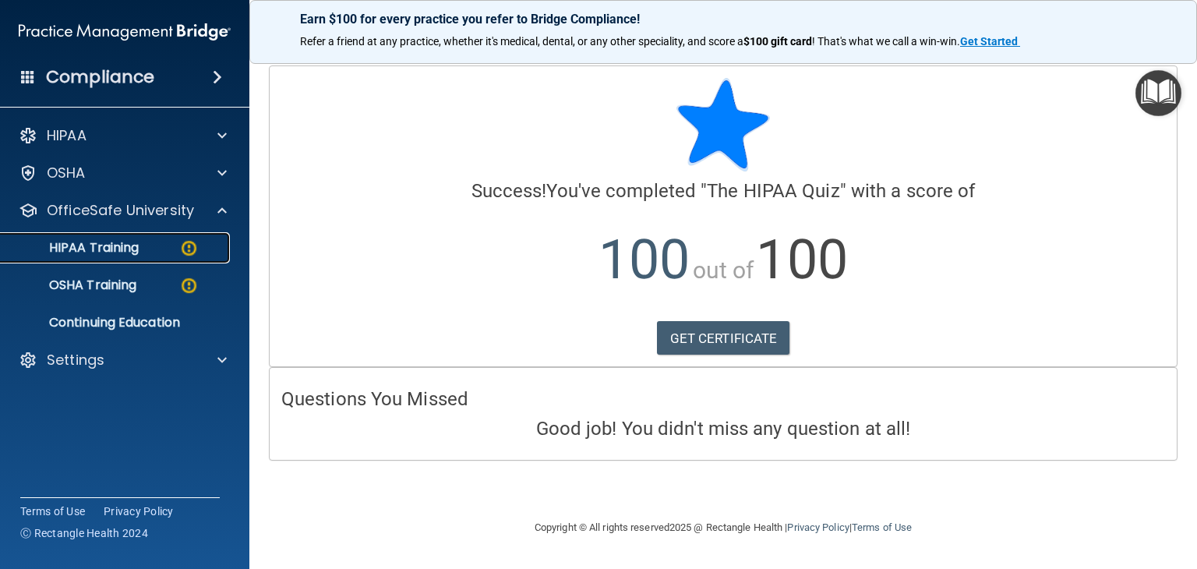
click at [169, 252] on div "HIPAA Training" at bounding box center [116, 248] width 213 height 16
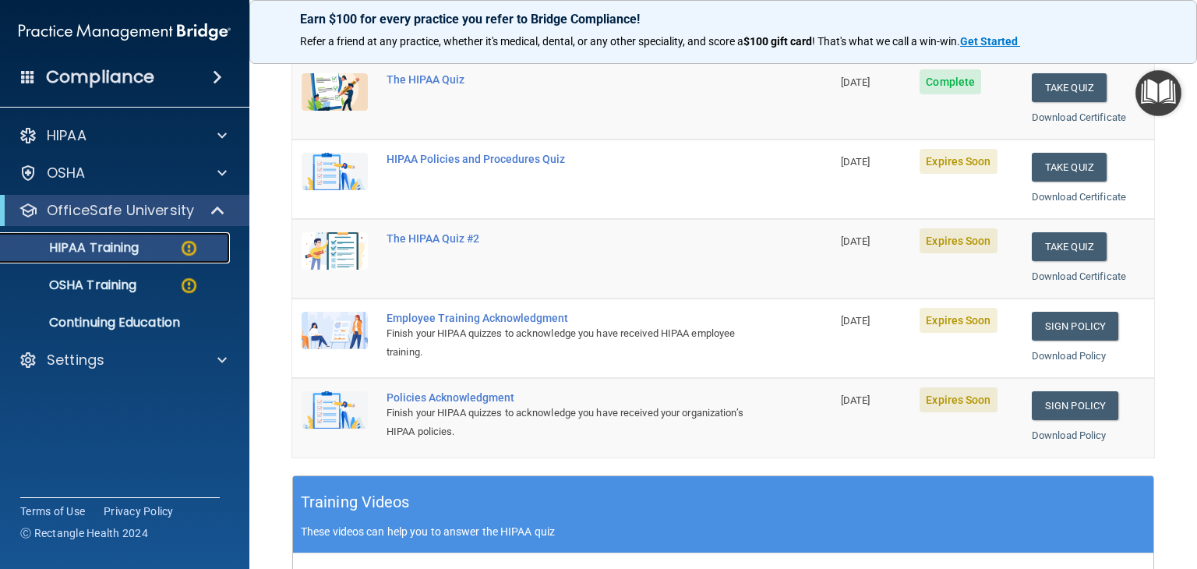
scroll to position [156, 0]
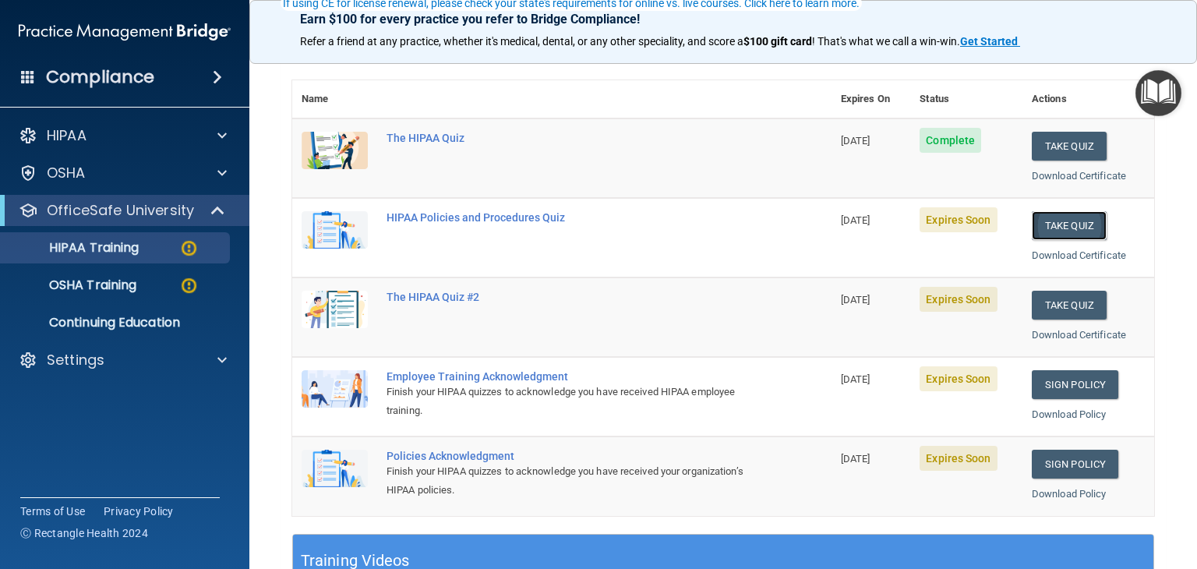
click at [1044, 229] on button "Take Quiz" at bounding box center [1068, 225] width 75 height 29
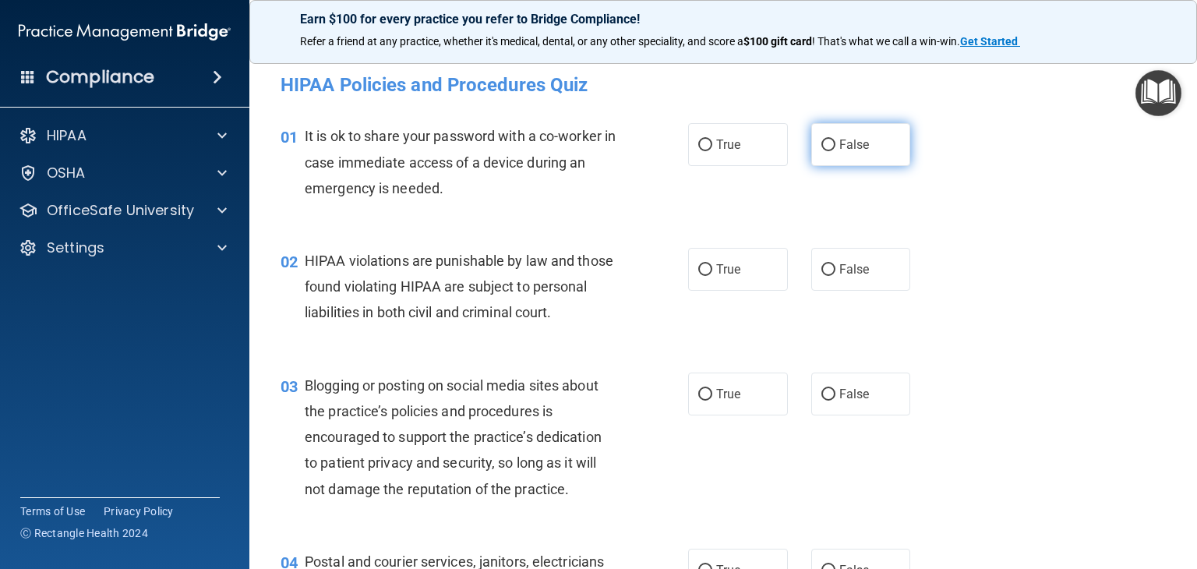
click at [811, 163] on label "False" at bounding box center [861, 144] width 100 height 43
click at [821, 151] on input "False" at bounding box center [828, 145] width 14 height 12
radio input "true"
click at [730, 246] on div "02 HIPAA violations are punishable by law and those found violating HIPAA are s…" at bounding box center [723, 290] width 908 height 125
click at [730, 256] on label "True" at bounding box center [738, 269] width 100 height 43
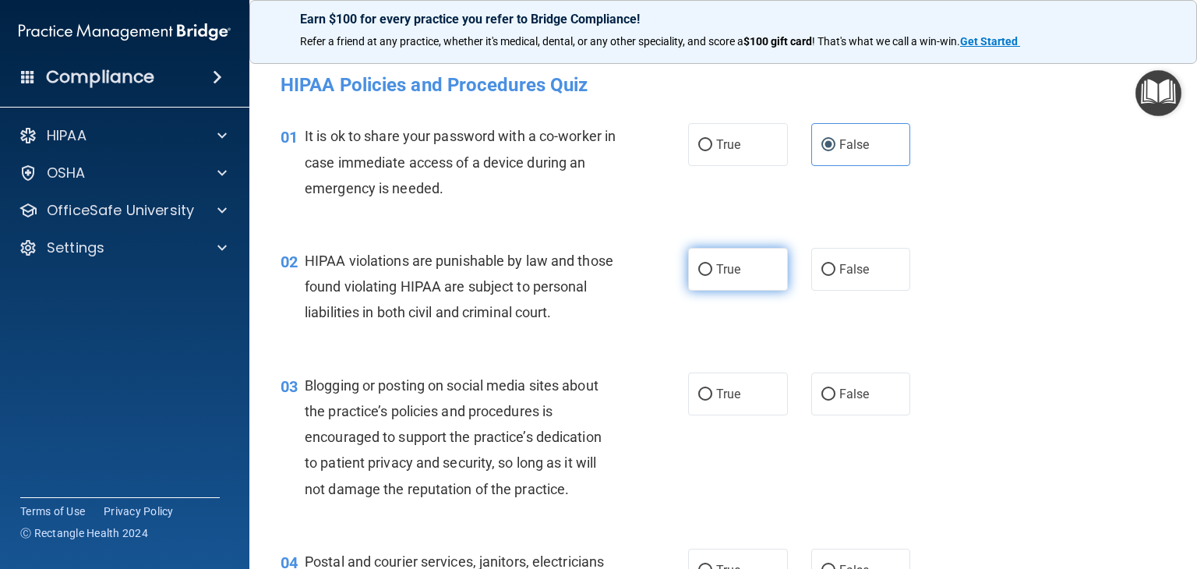
click at [712, 264] on input "True" at bounding box center [705, 270] width 14 height 12
radio input "true"
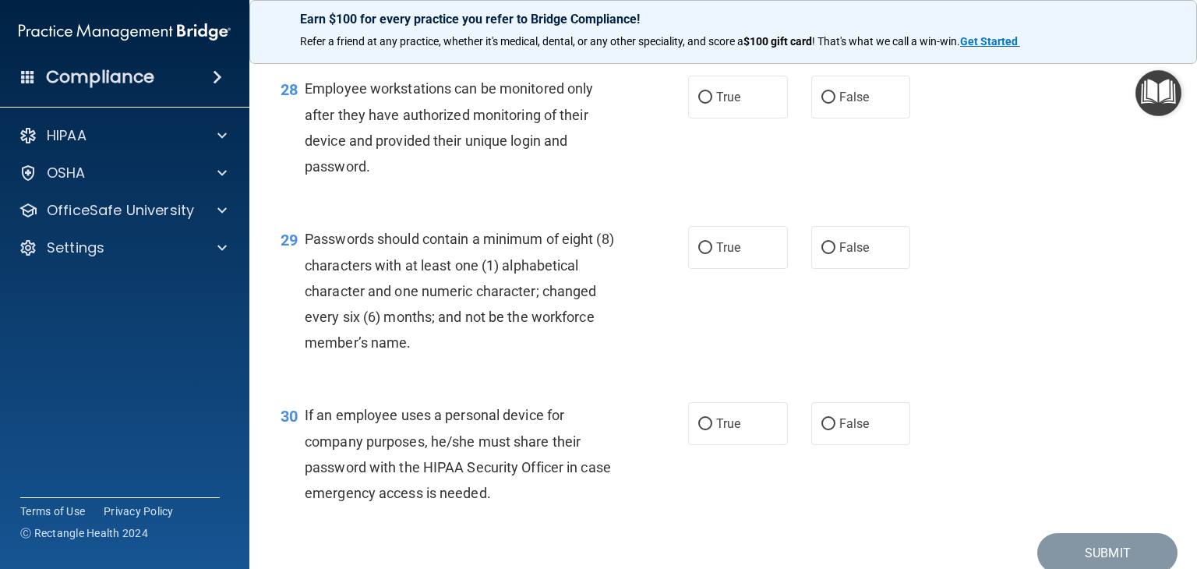
scroll to position [4067, 0]
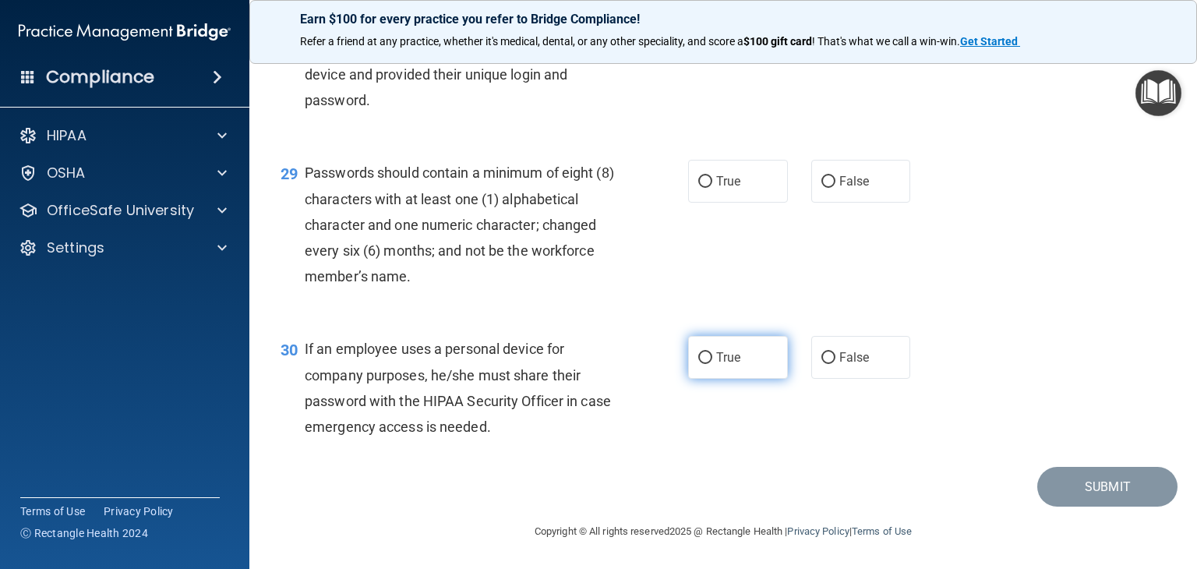
click at [720, 360] on span "True" at bounding box center [728, 357] width 24 height 15
click at [712, 360] on input "True" at bounding box center [705, 358] width 14 height 12
radio input "true"
click at [740, 203] on label "True" at bounding box center [738, 181] width 100 height 43
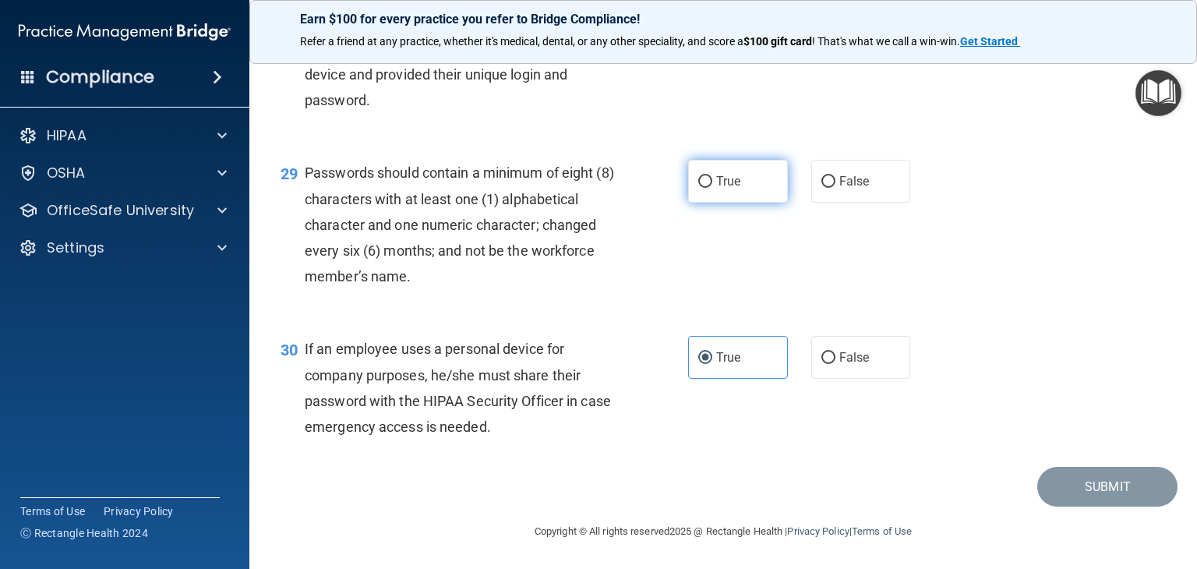
click at [712, 188] on input "True" at bounding box center [705, 182] width 14 height 12
radio input "true"
click at [860, 203] on label "False" at bounding box center [861, 181] width 100 height 43
click at [835, 188] on input "False" at bounding box center [828, 182] width 14 height 12
radio input "true"
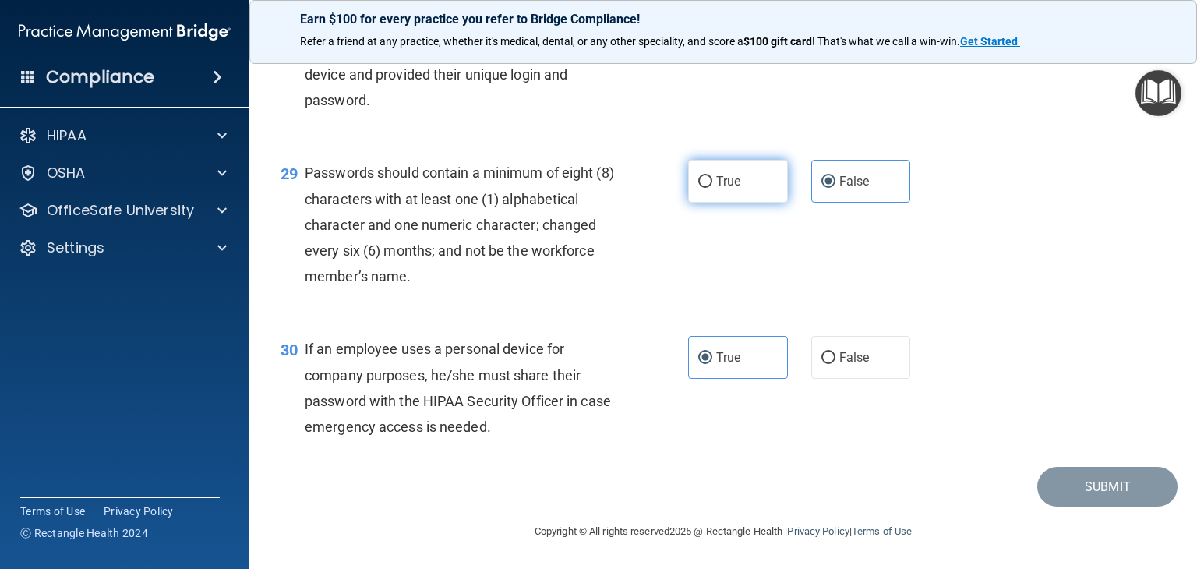
click at [688, 203] on label "True" at bounding box center [738, 181] width 100 height 43
click at [698, 188] on input "True" at bounding box center [705, 182] width 14 height 12
radio input "true"
radio input "false"
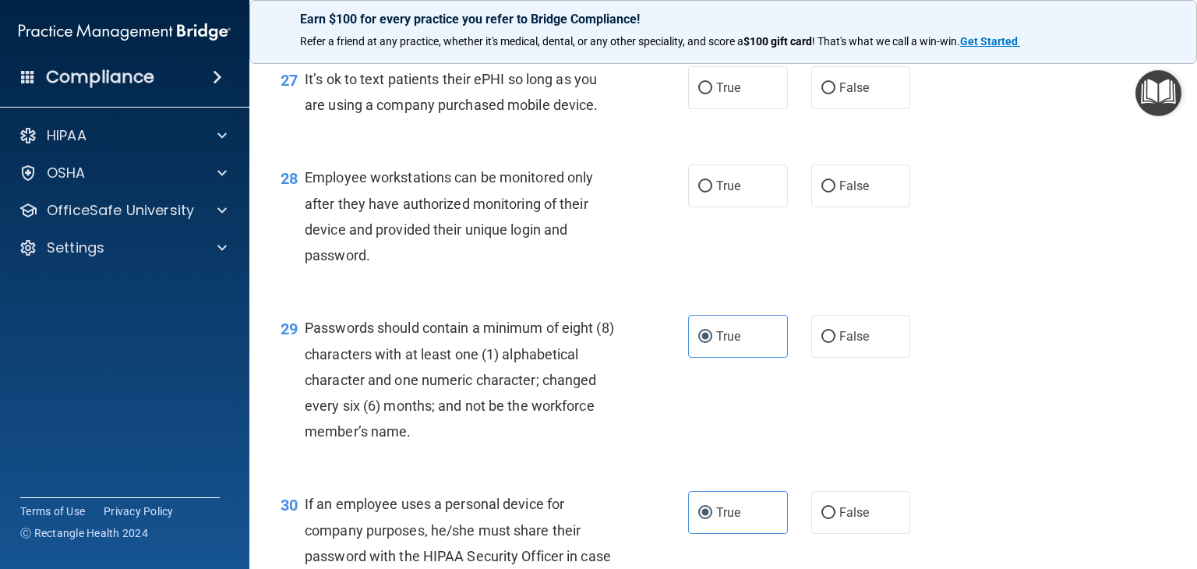
scroll to position [3834, 0]
click at [839, 194] on span "False" at bounding box center [854, 186] width 30 height 15
click at [832, 193] on input "False" at bounding box center [828, 188] width 14 height 12
radio input "true"
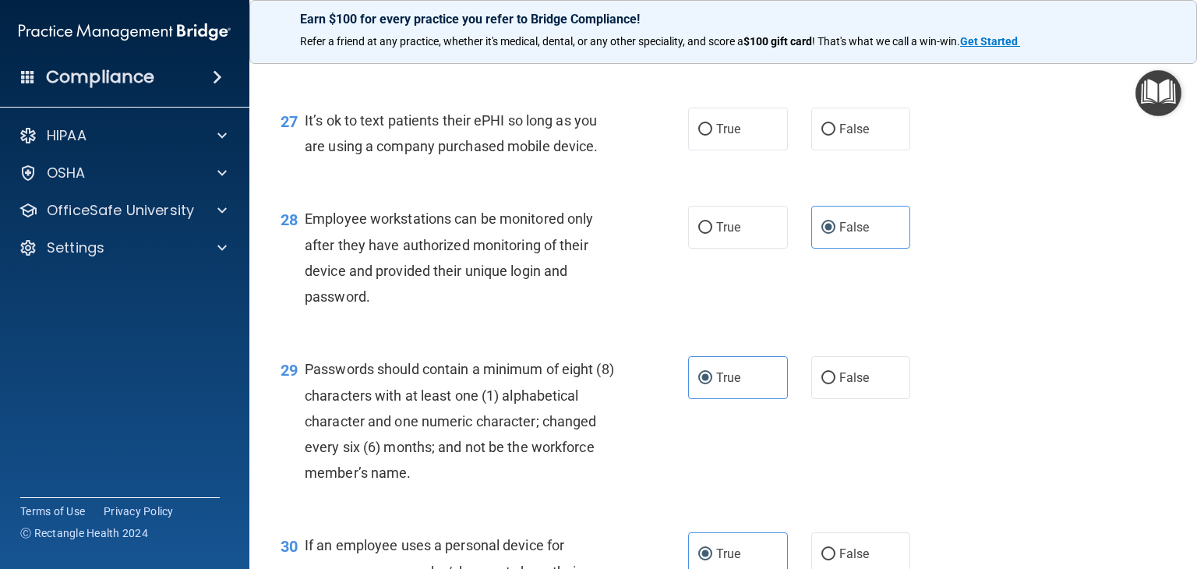
scroll to position [3756, 0]
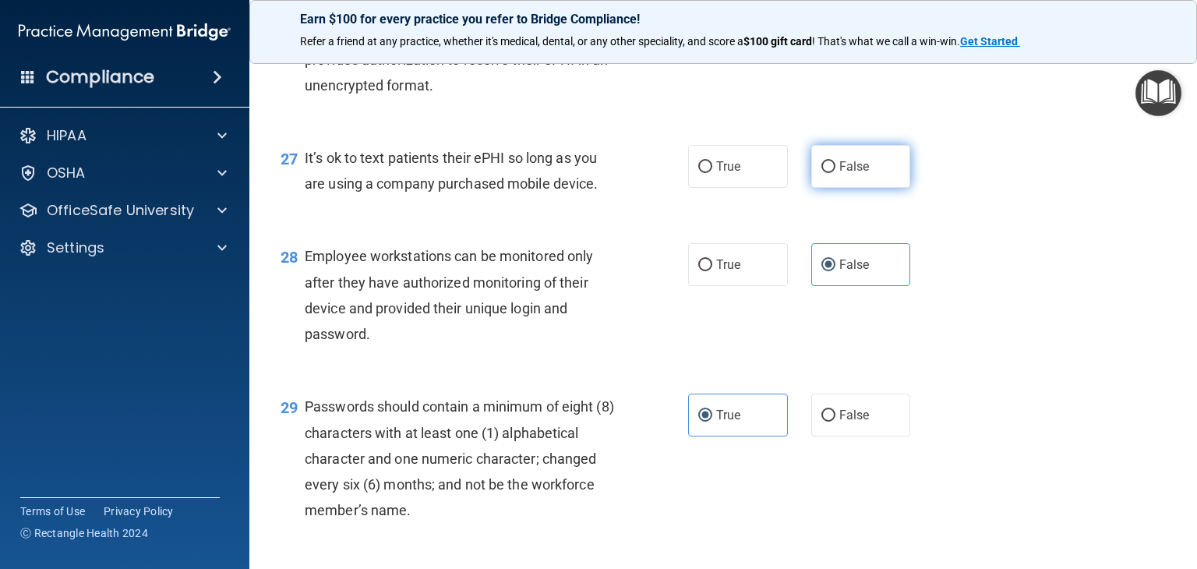
click at [828, 188] on label "False" at bounding box center [861, 166] width 100 height 43
click at [828, 173] on input "False" at bounding box center [828, 167] width 14 height 12
radio input "true"
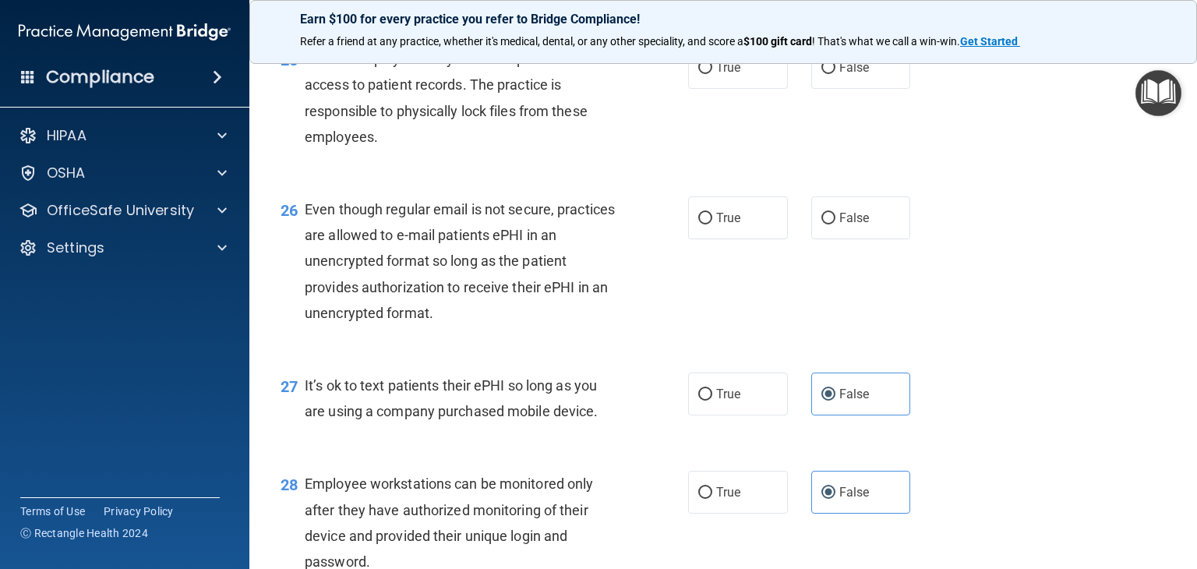
scroll to position [3522, 0]
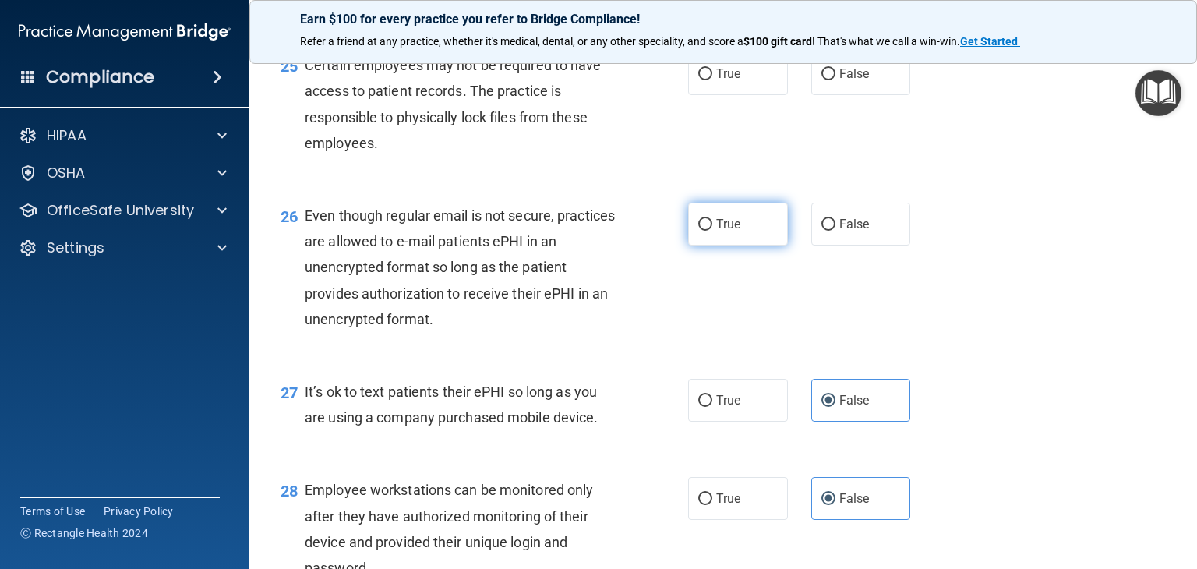
click at [693, 245] on label "True" at bounding box center [738, 224] width 100 height 43
click at [698, 231] on input "True" at bounding box center [705, 225] width 14 height 12
radio input "true"
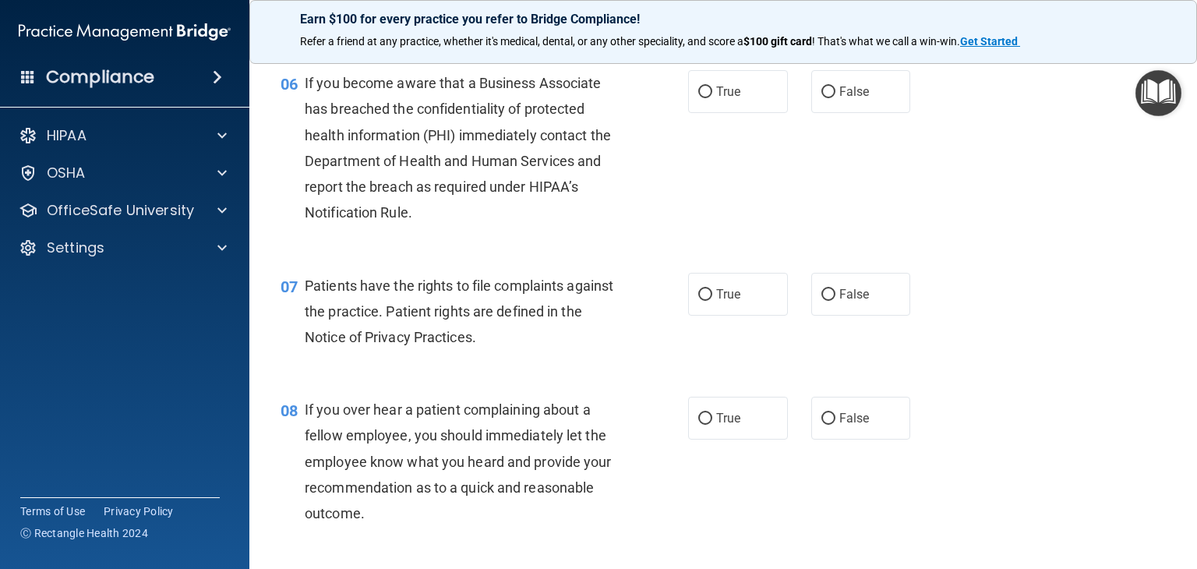
scroll to position [857, 0]
click at [705, 300] on input "True" at bounding box center [705, 294] width 14 height 12
radio input "true"
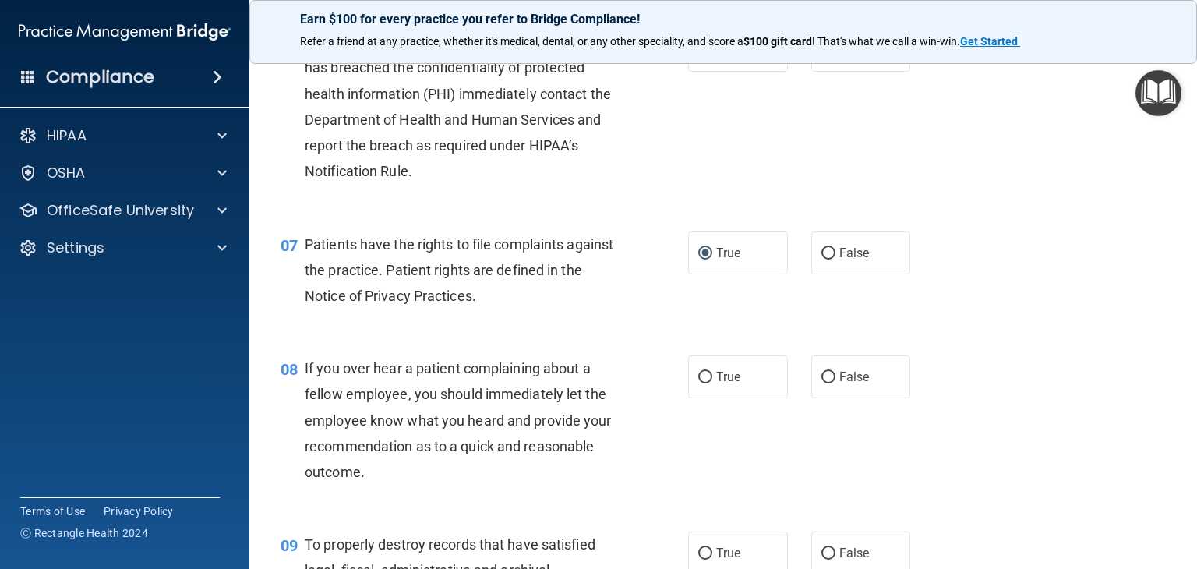
scroll to position [1013, 0]
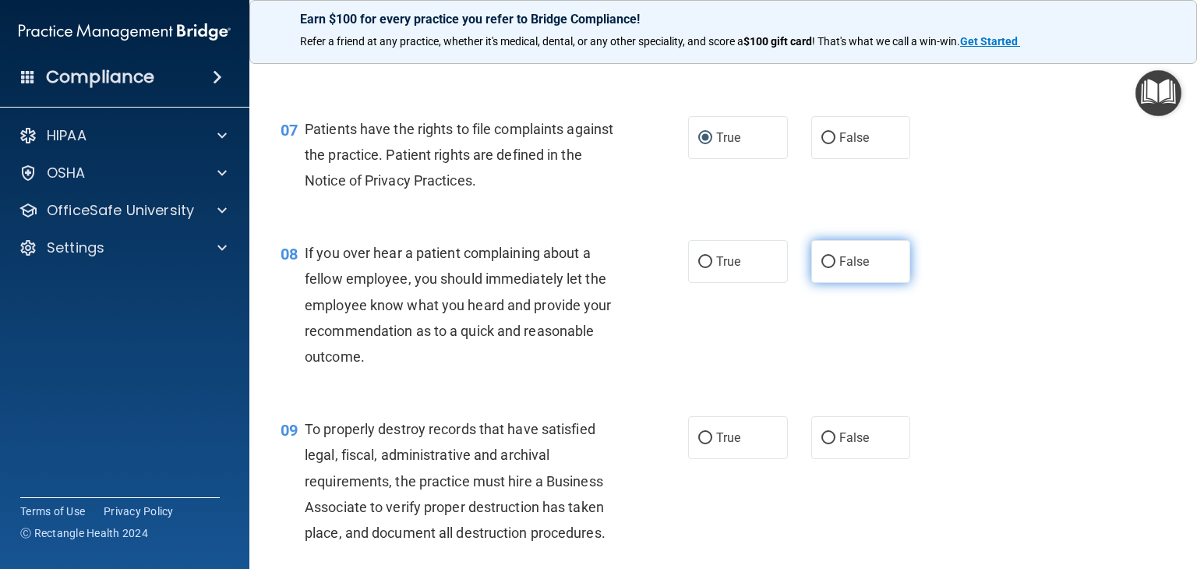
click at [877, 283] on label "False" at bounding box center [861, 261] width 100 height 43
click at [835, 268] on input "False" at bounding box center [828, 262] width 14 height 12
radio input "true"
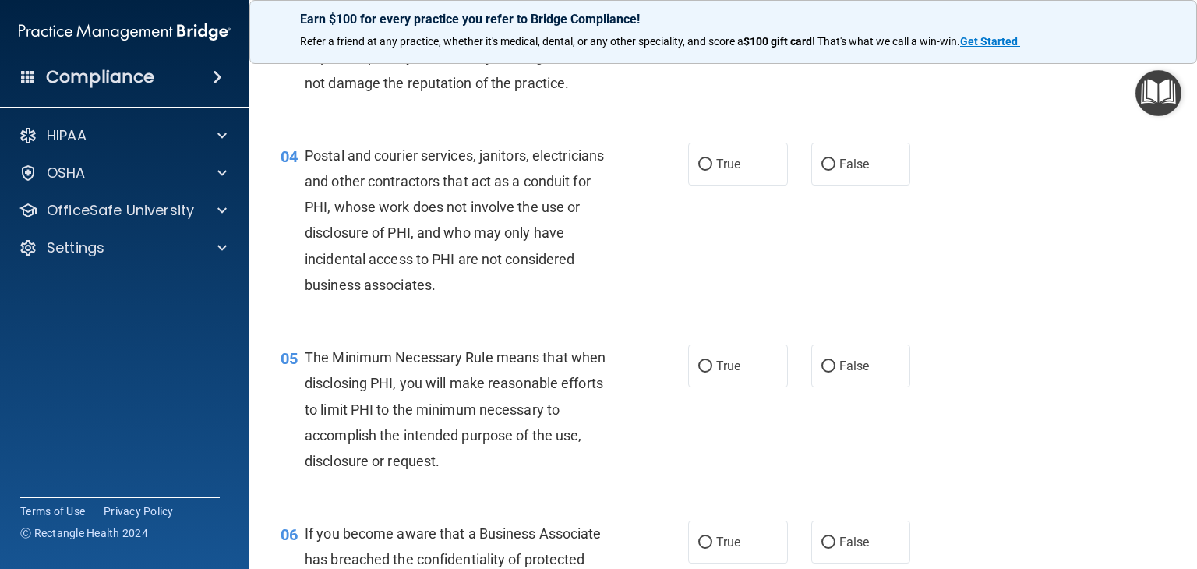
scroll to position [0, 0]
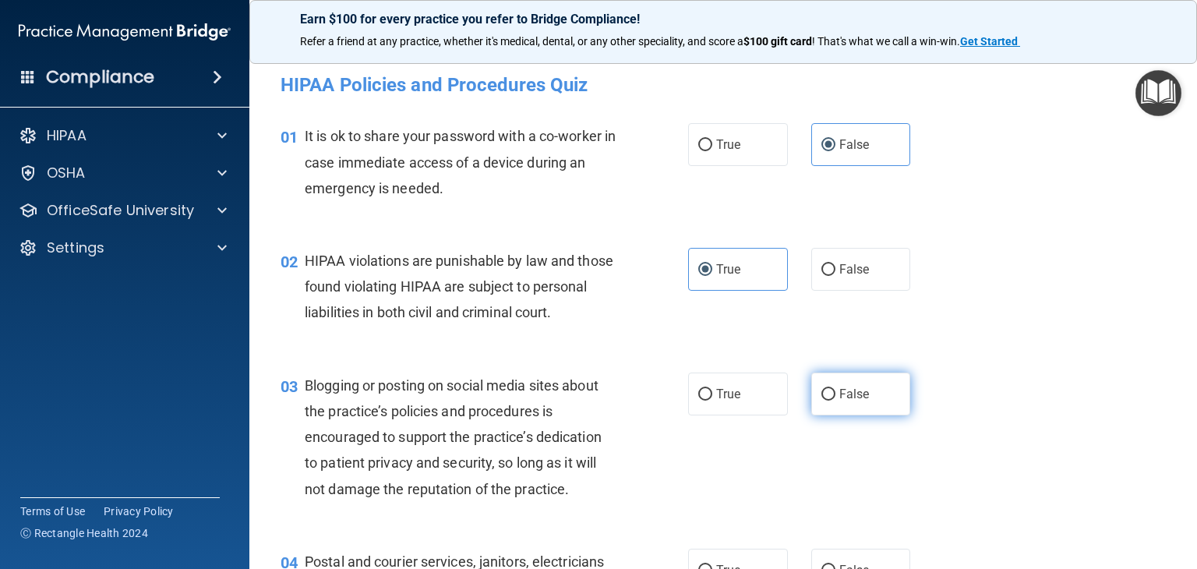
click at [827, 410] on label "False" at bounding box center [861, 393] width 100 height 43
click at [827, 400] on input "False" at bounding box center [828, 395] width 14 height 12
radio input "true"
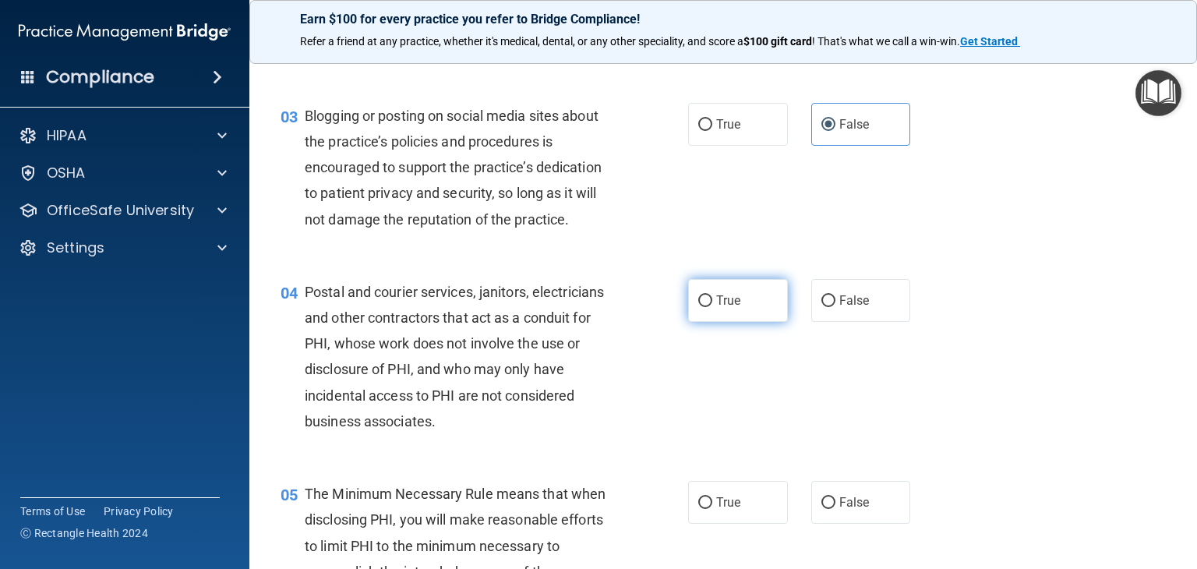
scroll to position [312, 0]
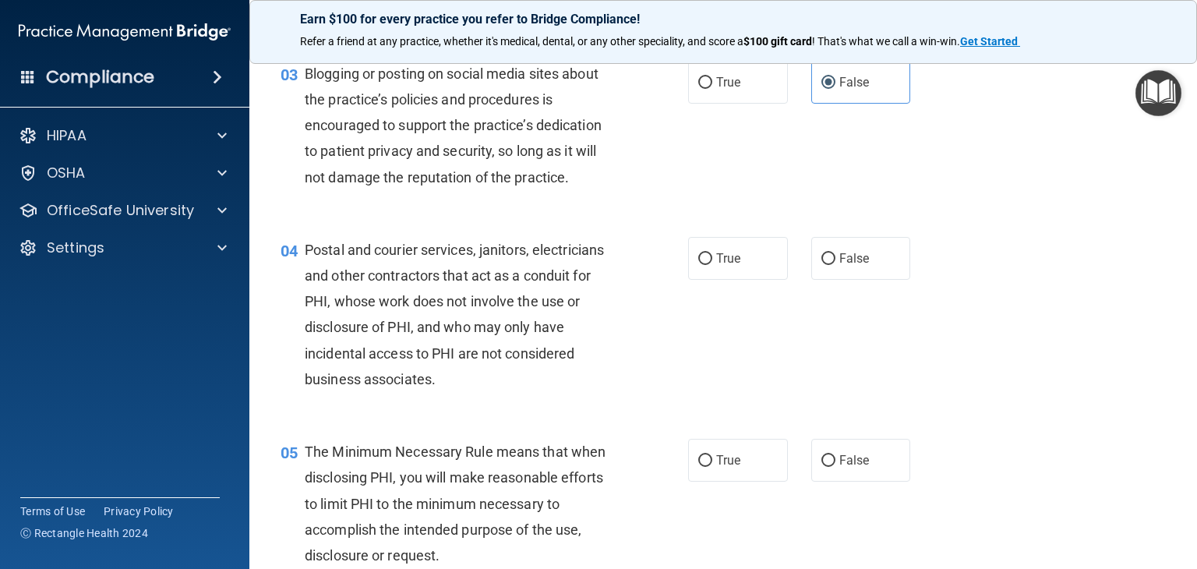
click at [679, 272] on div "04 Postal and courier services, janitors, electricians and other contractors th…" at bounding box center [484, 318] width 454 height 163
click at [735, 280] on label "True" at bounding box center [738, 258] width 100 height 43
click at [712, 265] on input "True" at bounding box center [705, 259] width 14 height 12
radio input "true"
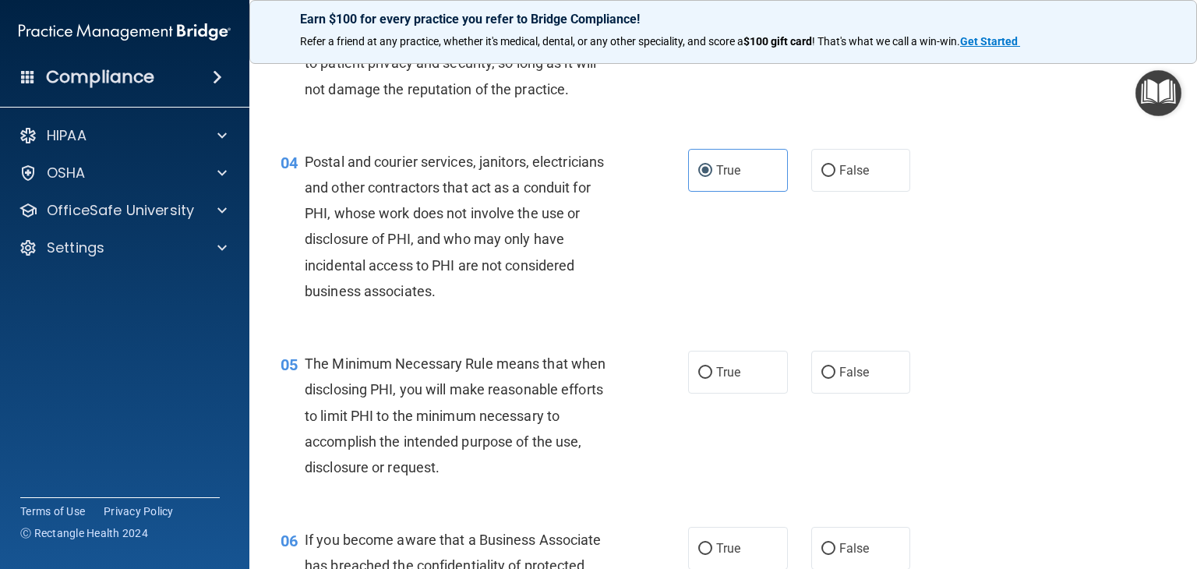
scroll to position [545, 0]
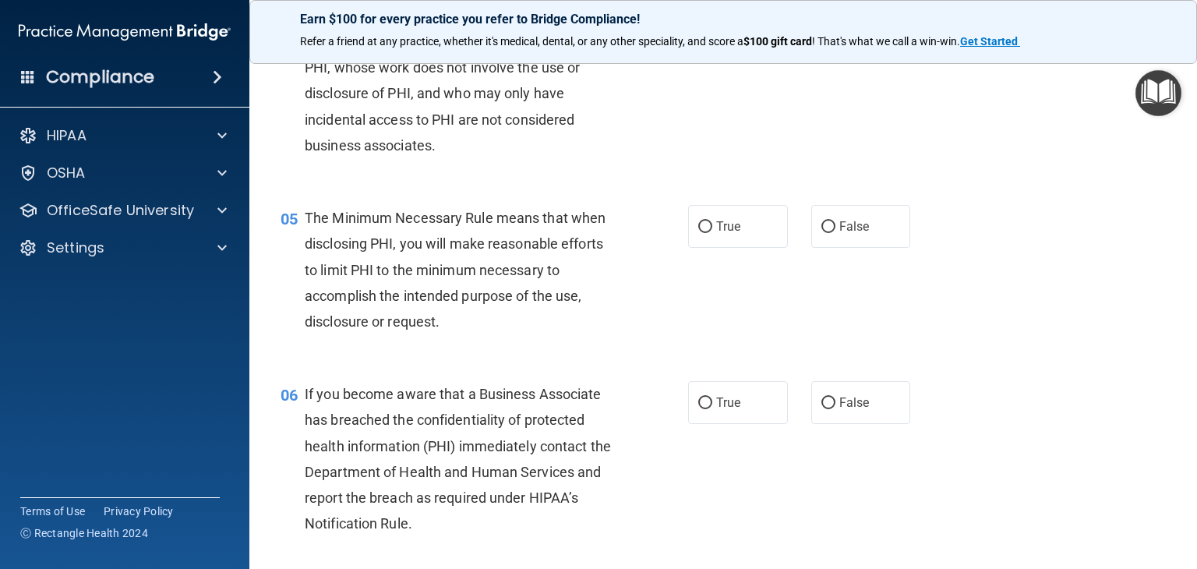
click at [728, 277] on div "05 The Minimum Necessary Rule means that when disclosing PHI, you will make rea…" at bounding box center [723, 273] width 908 height 176
click at [728, 248] on label "True" at bounding box center [738, 226] width 100 height 43
click at [712, 233] on input "True" at bounding box center [705, 227] width 14 height 12
radio input "true"
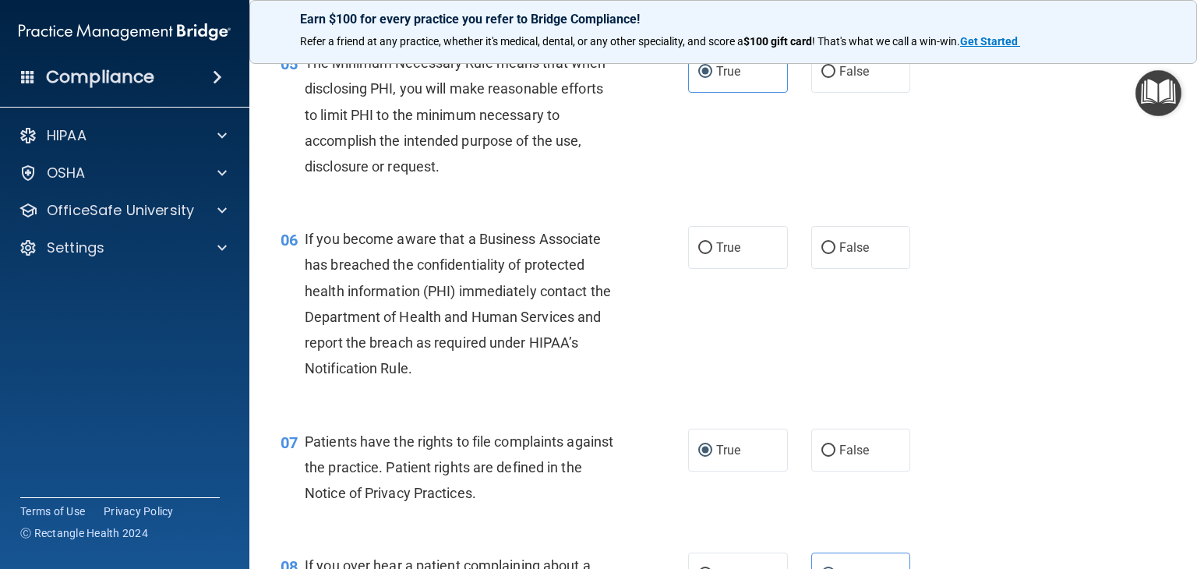
scroll to position [701, 0]
click at [847, 254] on span "False" at bounding box center [854, 246] width 30 height 15
click at [835, 253] on input "False" at bounding box center [828, 247] width 14 height 12
radio input "true"
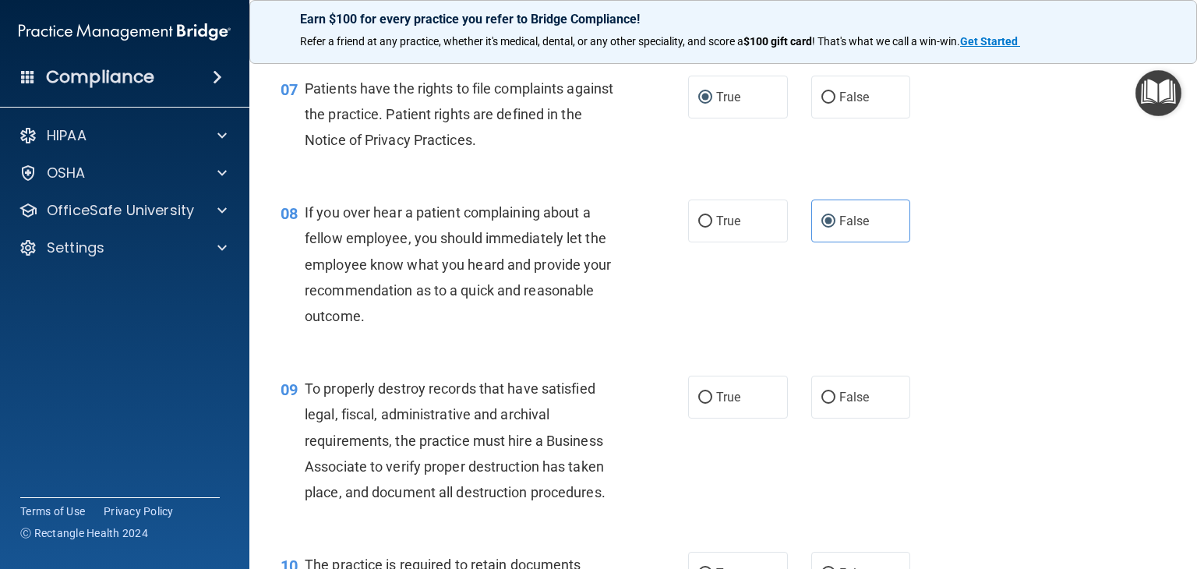
scroll to position [1091, 0]
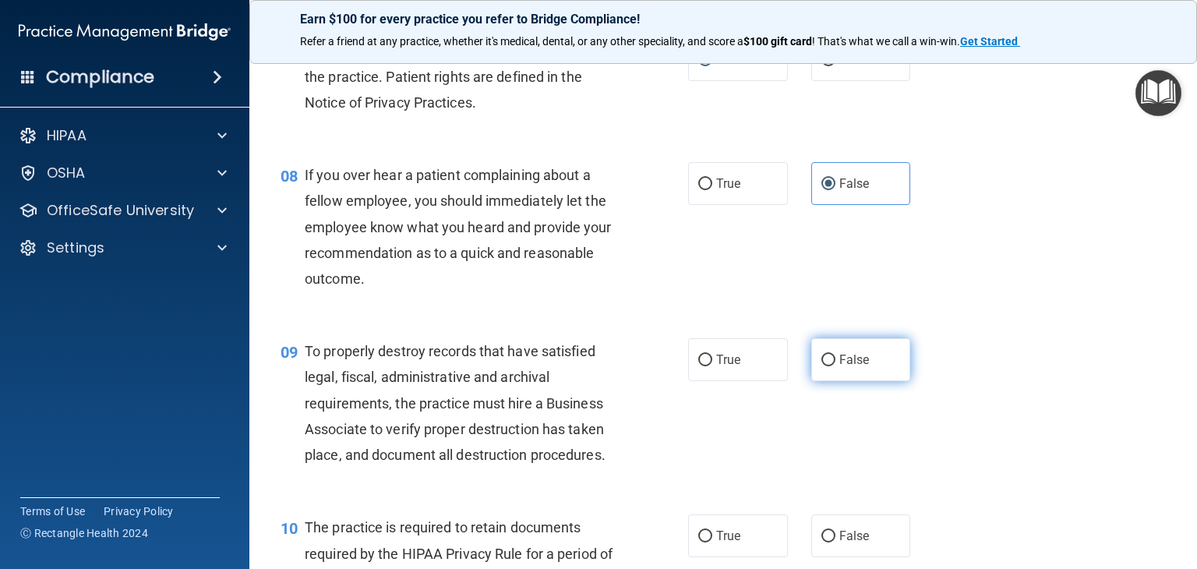
click at [843, 367] on span "False" at bounding box center [854, 359] width 30 height 15
click at [835, 366] on input "False" at bounding box center [828, 360] width 14 height 12
radio input "true"
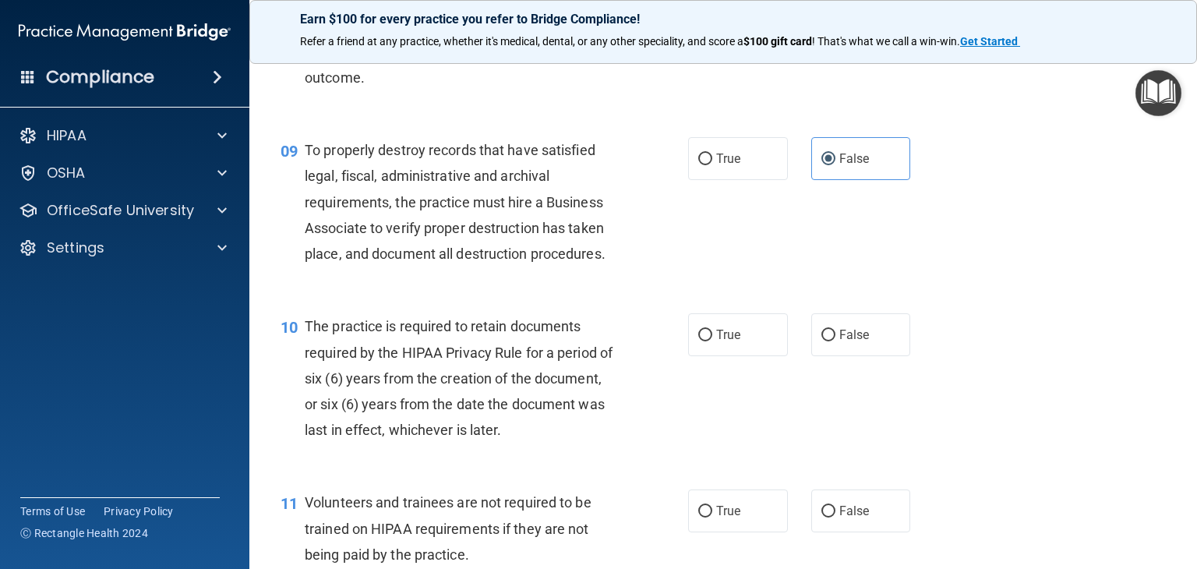
scroll to position [1324, 0]
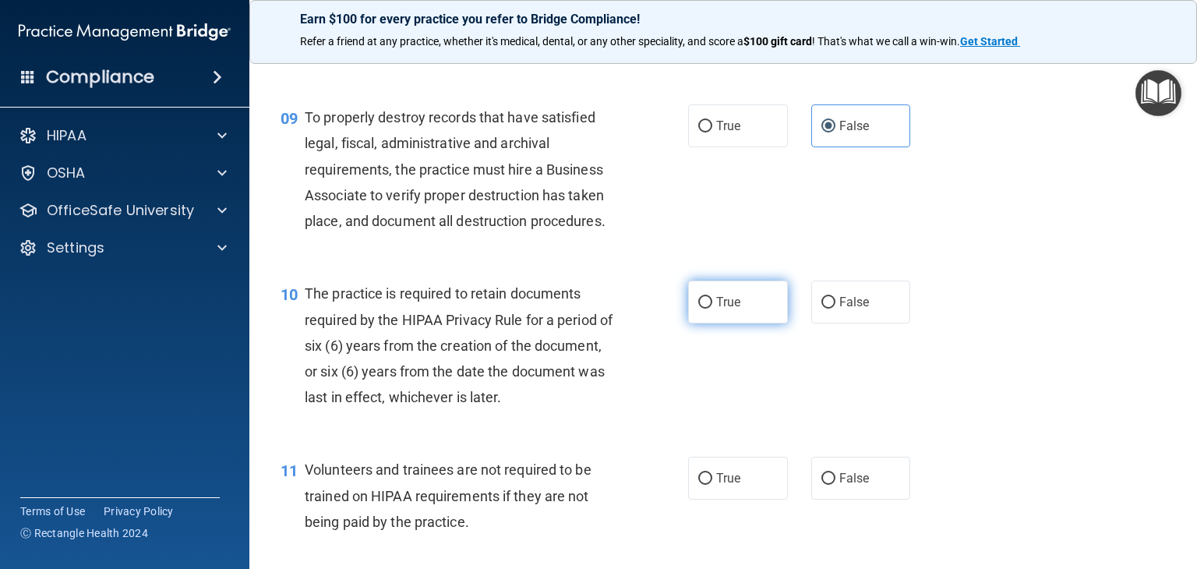
click at [728, 323] on label "True" at bounding box center [738, 301] width 100 height 43
click at [712, 308] on input "True" at bounding box center [705, 303] width 14 height 12
radio input "true"
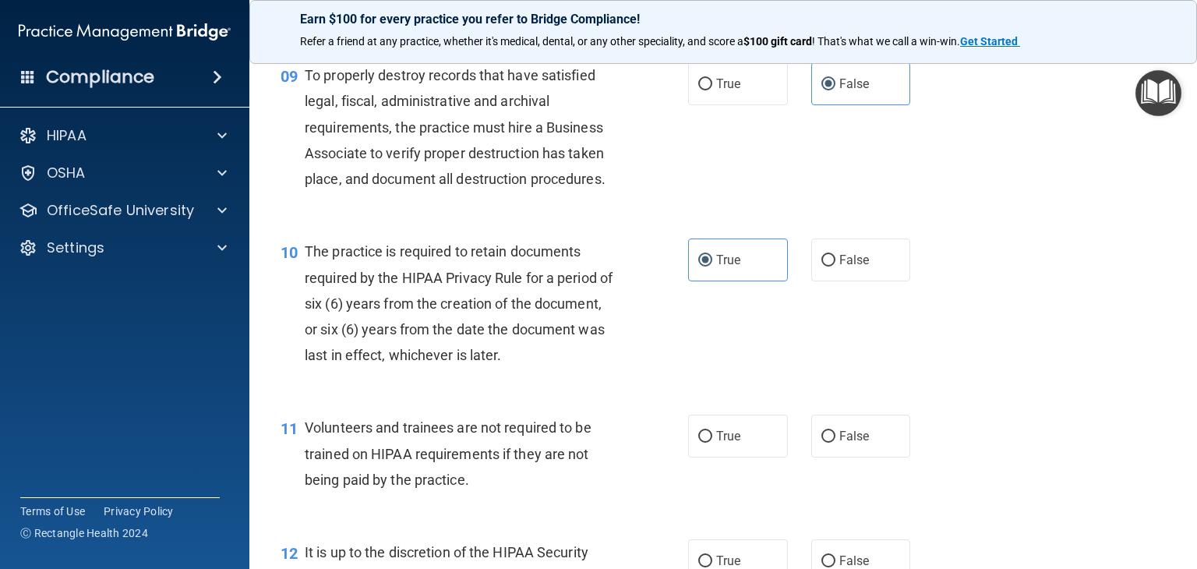
scroll to position [1402, 0]
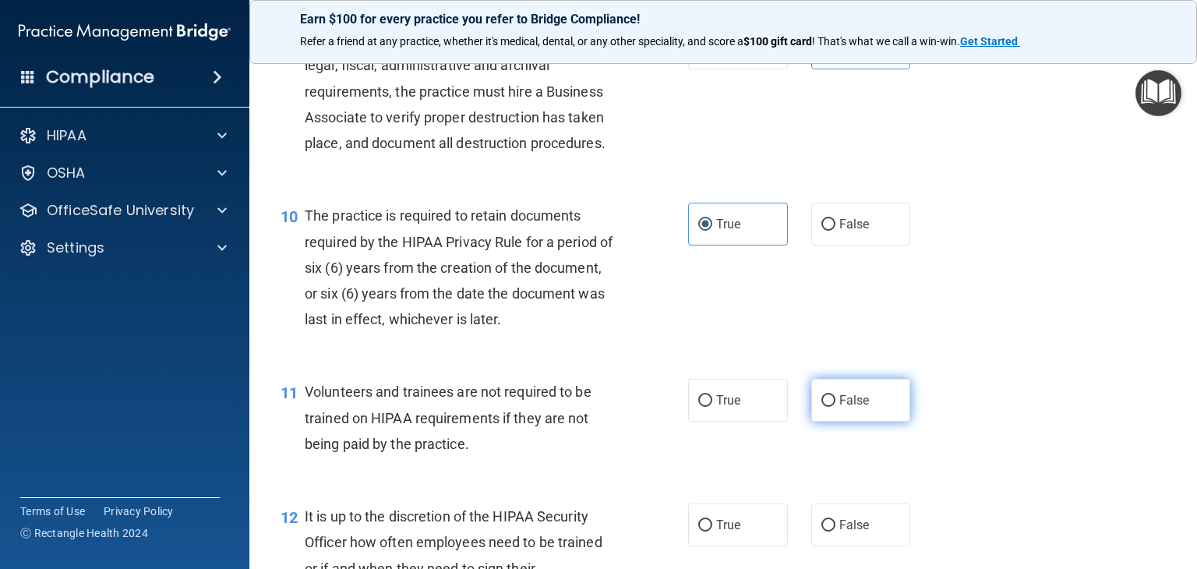
click at [862, 421] on label "False" at bounding box center [861, 400] width 100 height 43
click at [835, 407] on input "False" at bounding box center [828, 401] width 14 height 12
radio input "true"
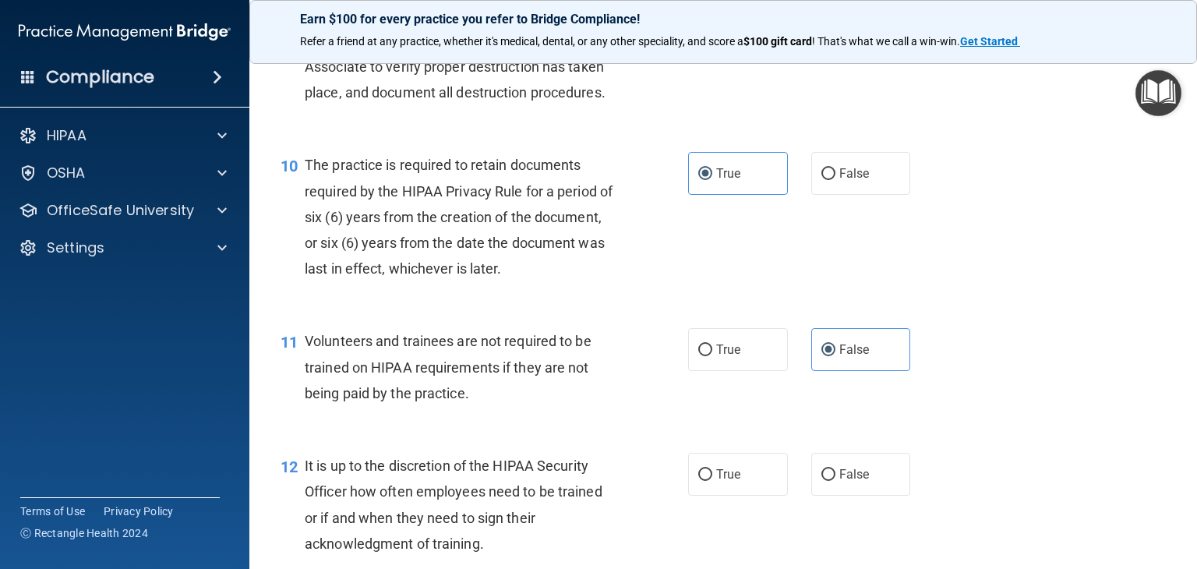
scroll to position [1480, 0]
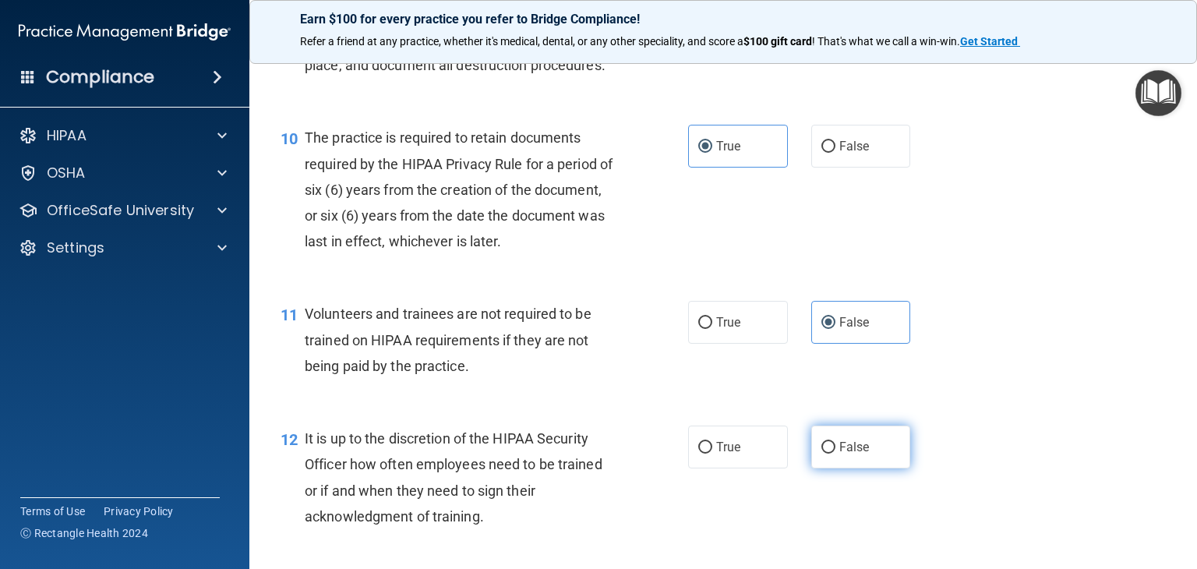
click at [848, 454] on span "False" at bounding box center [854, 446] width 30 height 15
click at [835, 453] on input "False" at bounding box center [828, 448] width 14 height 12
radio input "true"
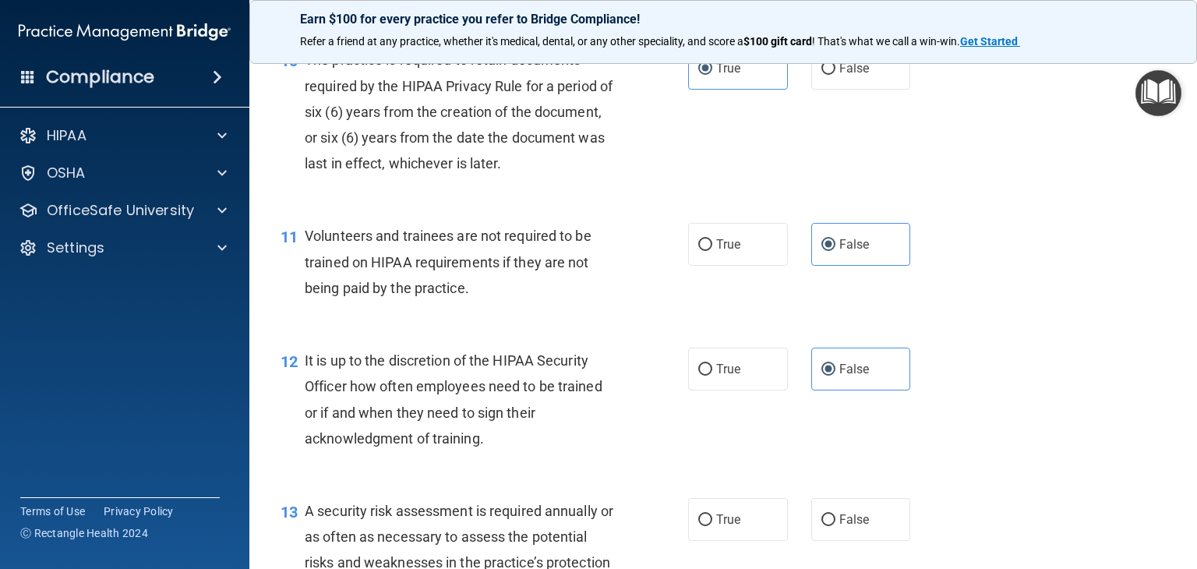
scroll to position [1636, 0]
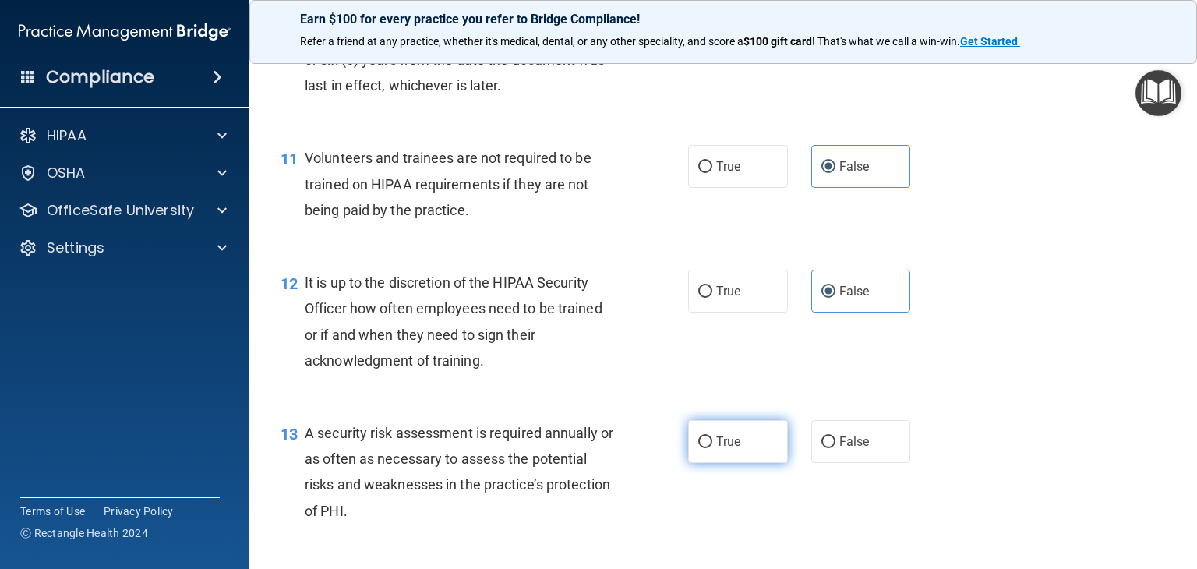
click at [745, 463] on label "True" at bounding box center [738, 441] width 100 height 43
click at [712, 448] on input "True" at bounding box center [705, 442] width 14 height 12
radio input "true"
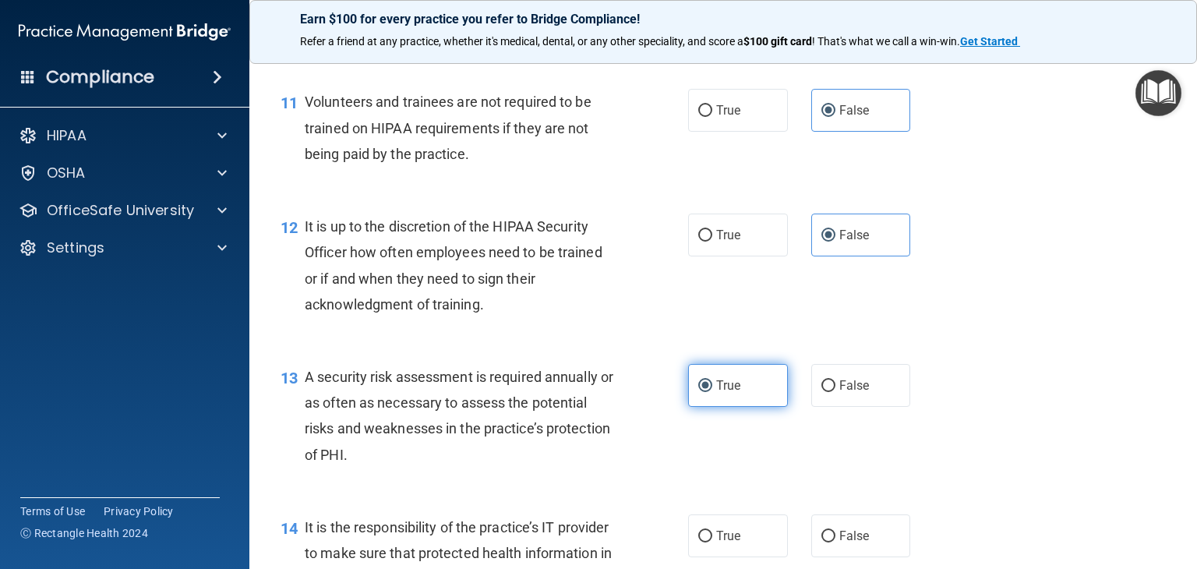
scroll to position [1870, 0]
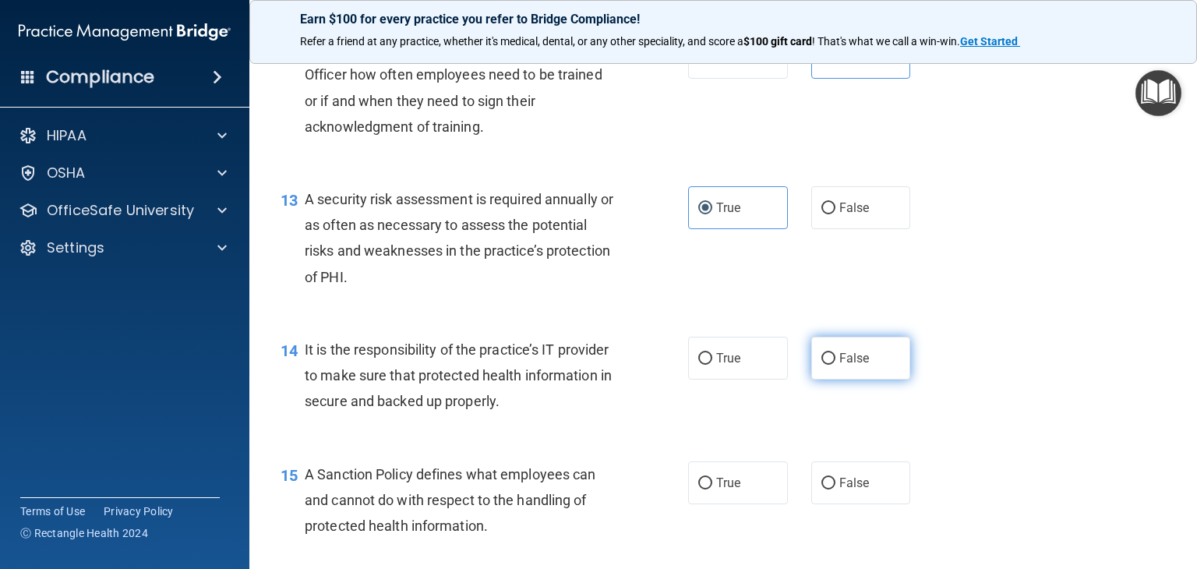
click at [818, 379] on label "False" at bounding box center [861, 358] width 100 height 43
click at [821, 365] on input "False" at bounding box center [828, 359] width 14 height 12
radio input "true"
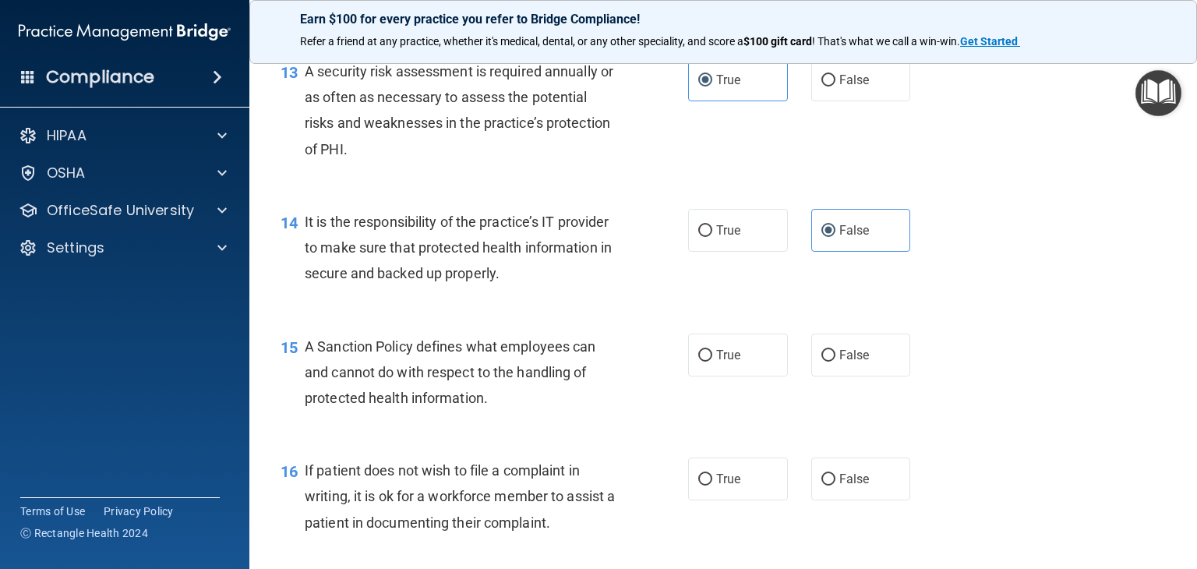
scroll to position [2025, 0]
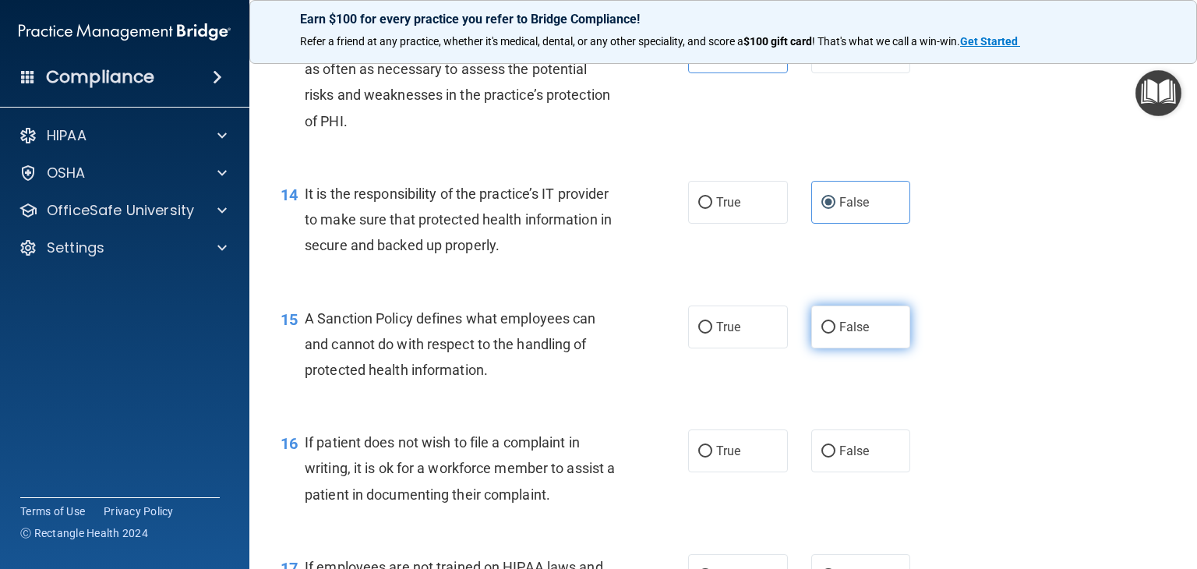
click at [839, 334] on span "False" at bounding box center [854, 326] width 30 height 15
click at [832, 333] on input "False" at bounding box center [828, 328] width 14 height 12
radio input "true"
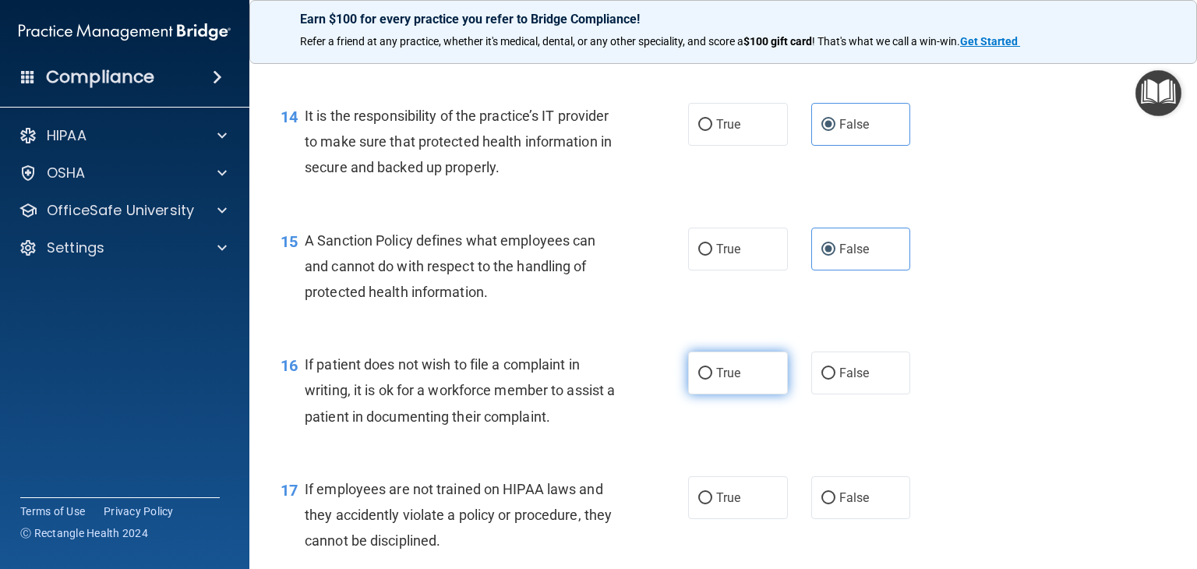
click at [755, 394] on label "True" at bounding box center [738, 372] width 100 height 43
click at [712, 379] on input "True" at bounding box center [705, 374] width 14 height 12
radio input "true"
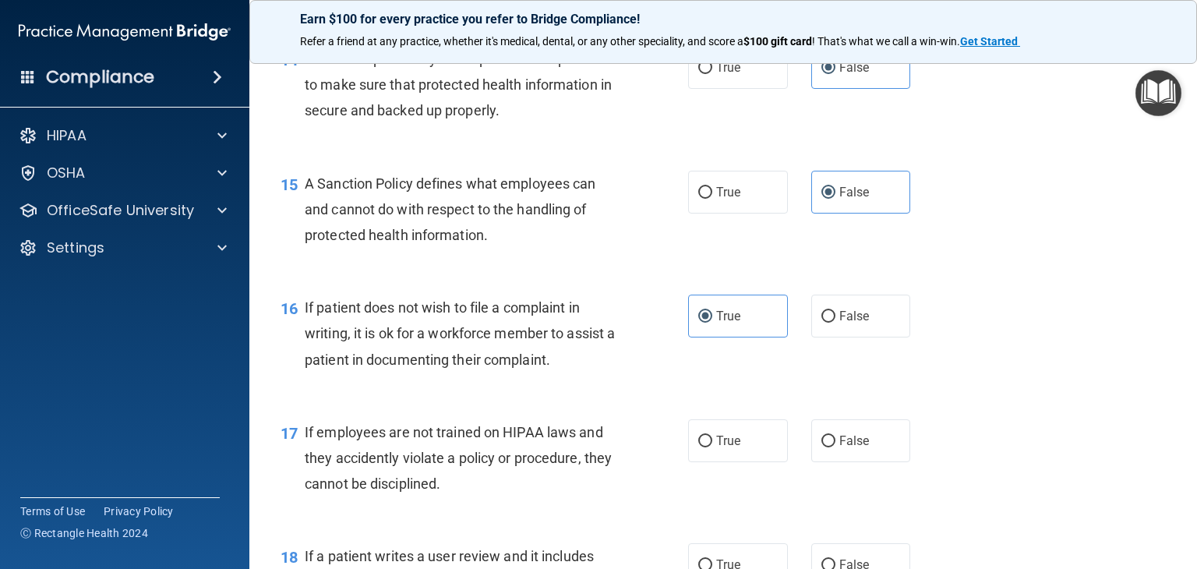
scroll to position [2259, 0]
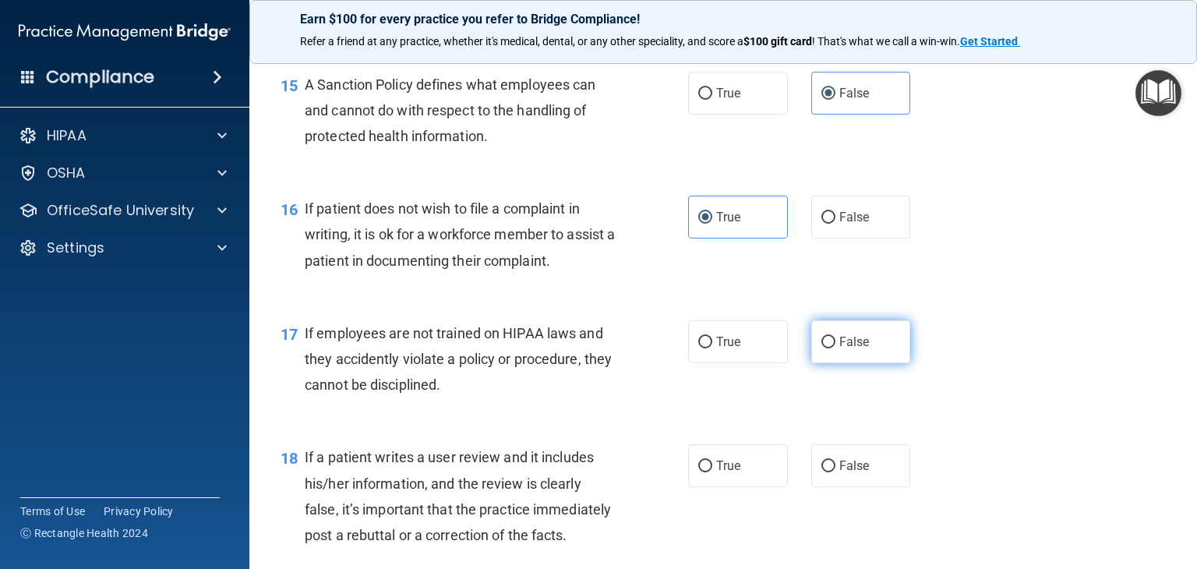
click at [839, 349] on span "False" at bounding box center [854, 341] width 30 height 15
click at [832, 348] on input "False" at bounding box center [828, 343] width 14 height 12
radio input "true"
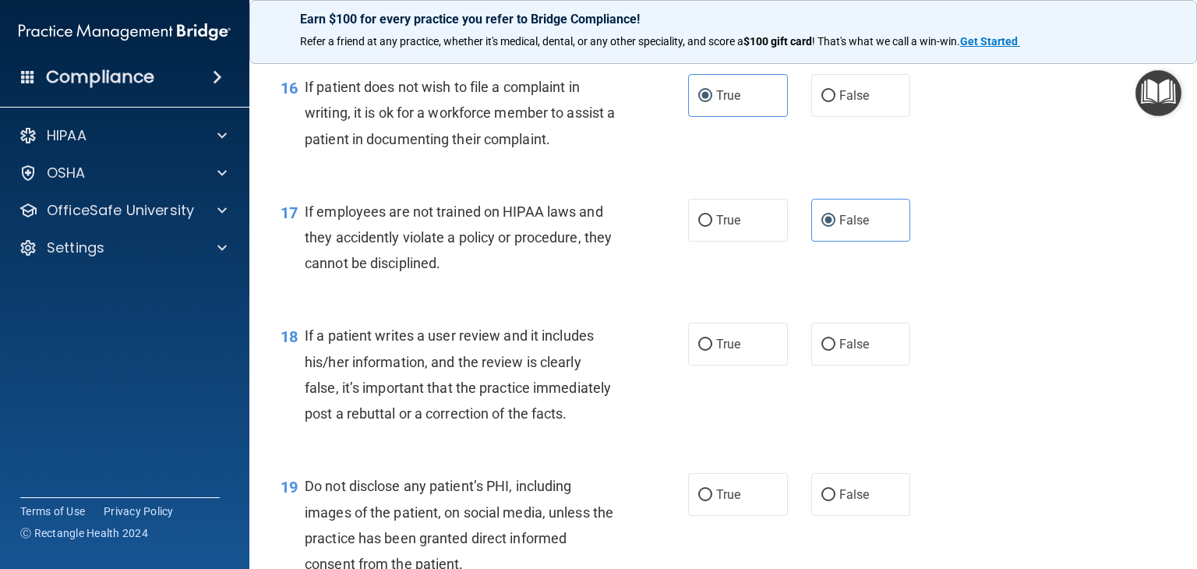
scroll to position [2415, 0]
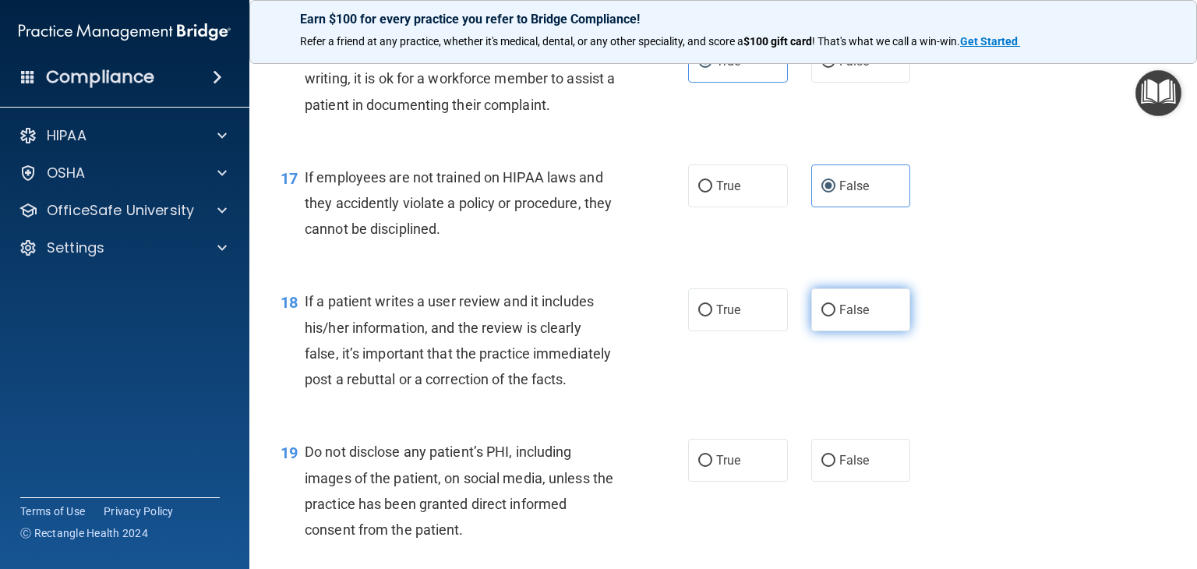
click at [838, 331] on label "False" at bounding box center [861, 309] width 100 height 43
click at [835, 316] on input "False" at bounding box center [828, 311] width 14 height 12
radio input "true"
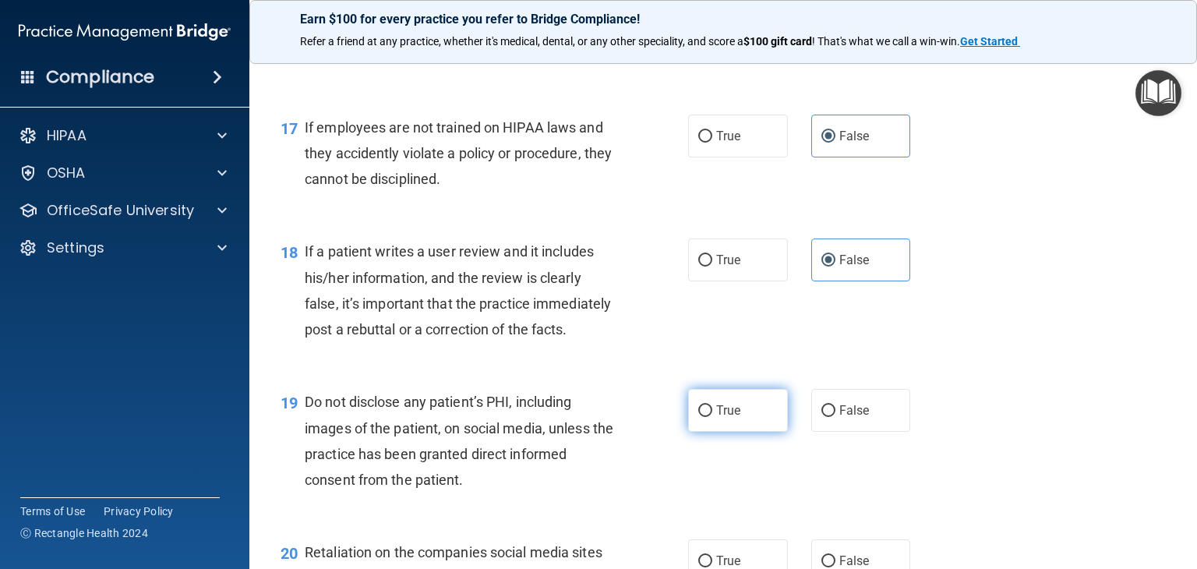
scroll to position [2493, 0]
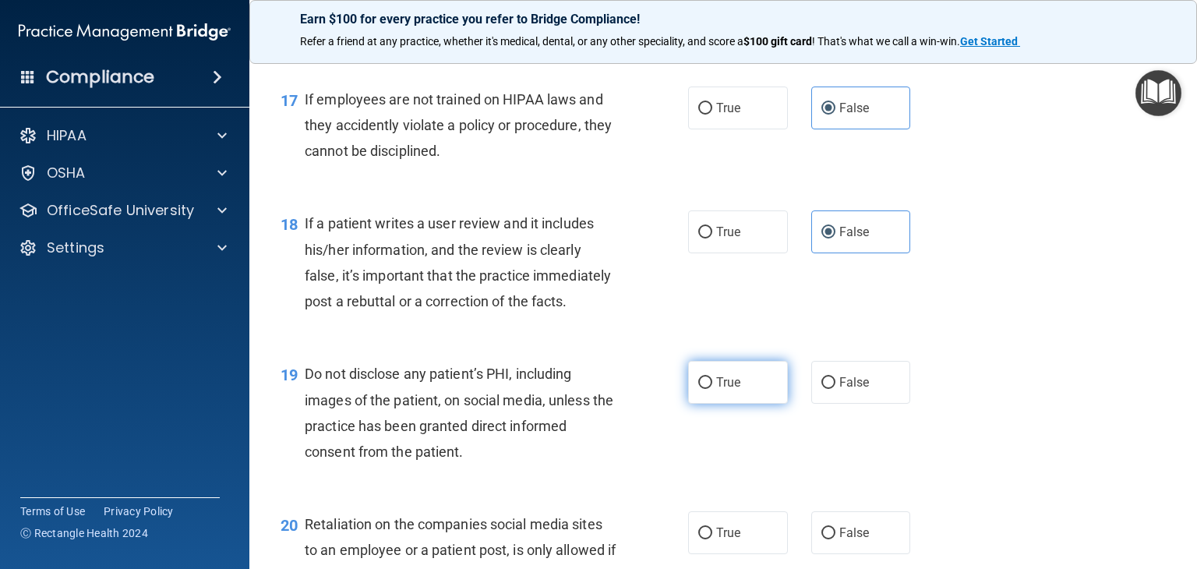
click at [706, 404] on label "True" at bounding box center [738, 382] width 100 height 43
click at [706, 389] on input "True" at bounding box center [705, 383] width 14 height 12
radio input "true"
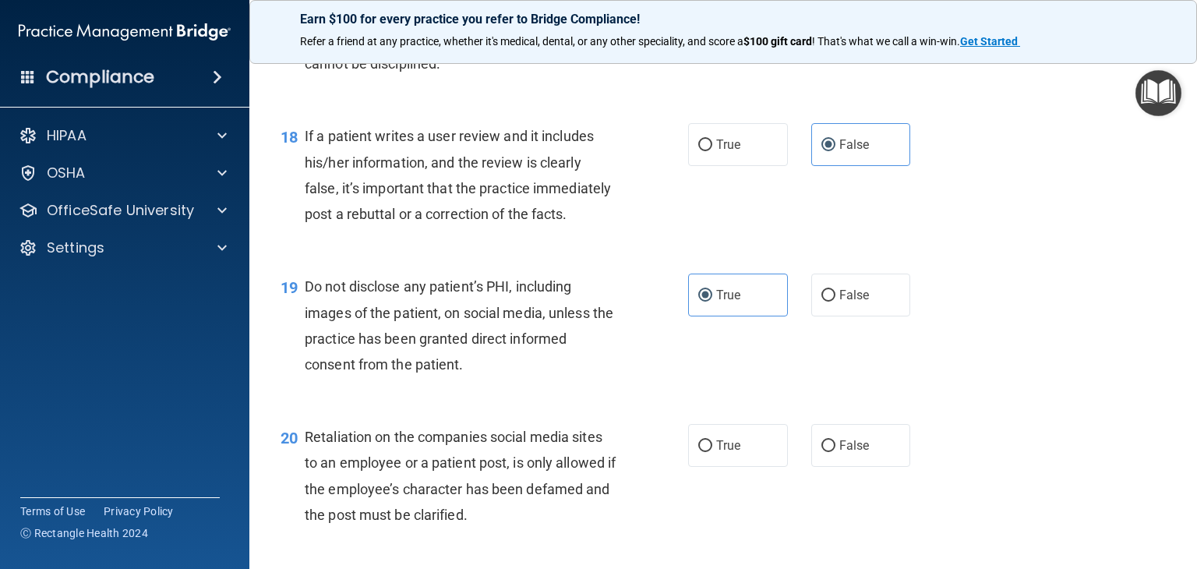
scroll to position [2727, 0]
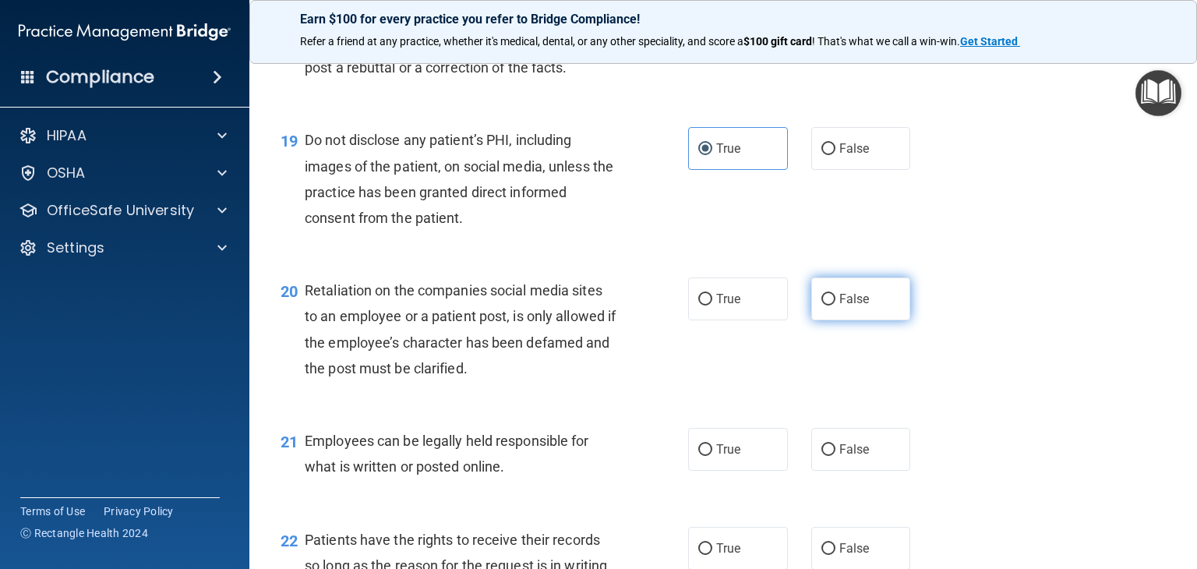
click at [839, 306] on span "False" at bounding box center [854, 298] width 30 height 15
click at [832, 305] on input "False" at bounding box center [828, 300] width 14 height 12
radio input "true"
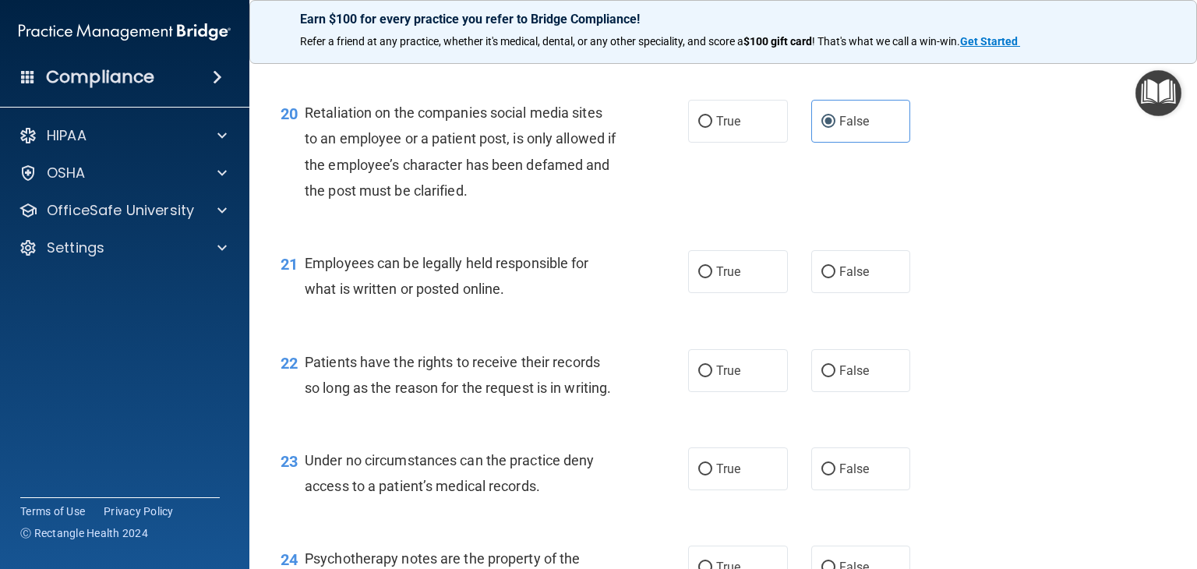
scroll to position [2960, 0]
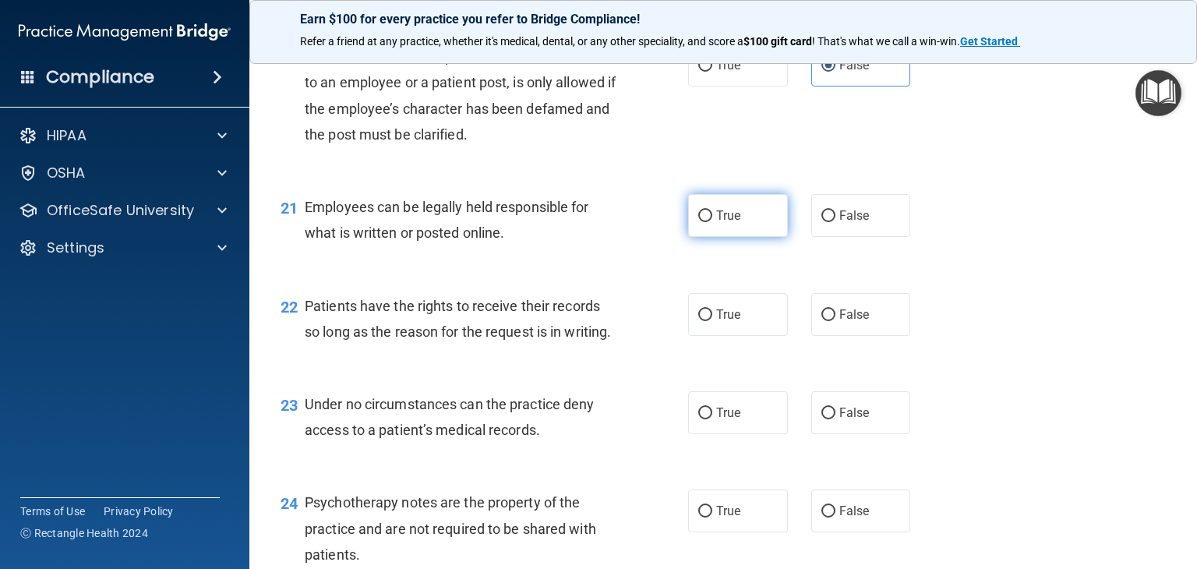
click at [702, 237] on label "True" at bounding box center [738, 215] width 100 height 43
click at [702, 222] on input "True" at bounding box center [705, 216] width 14 height 12
radio input "true"
click at [818, 336] on label "False" at bounding box center [861, 314] width 100 height 43
click at [821, 321] on input "False" at bounding box center [828, 315] width 14 height 12
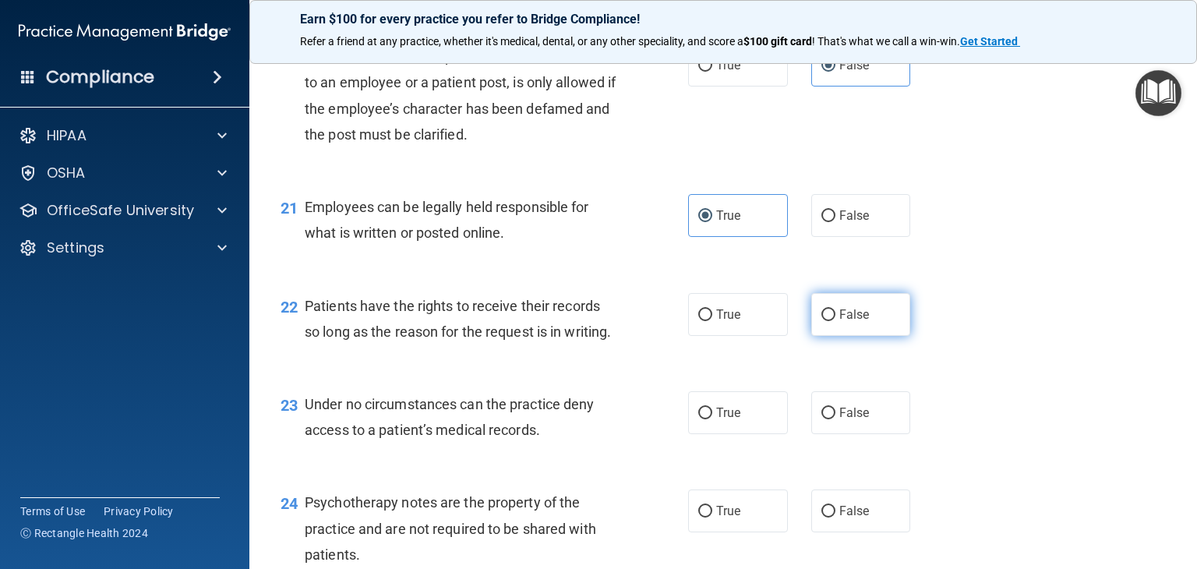
radio input "true"
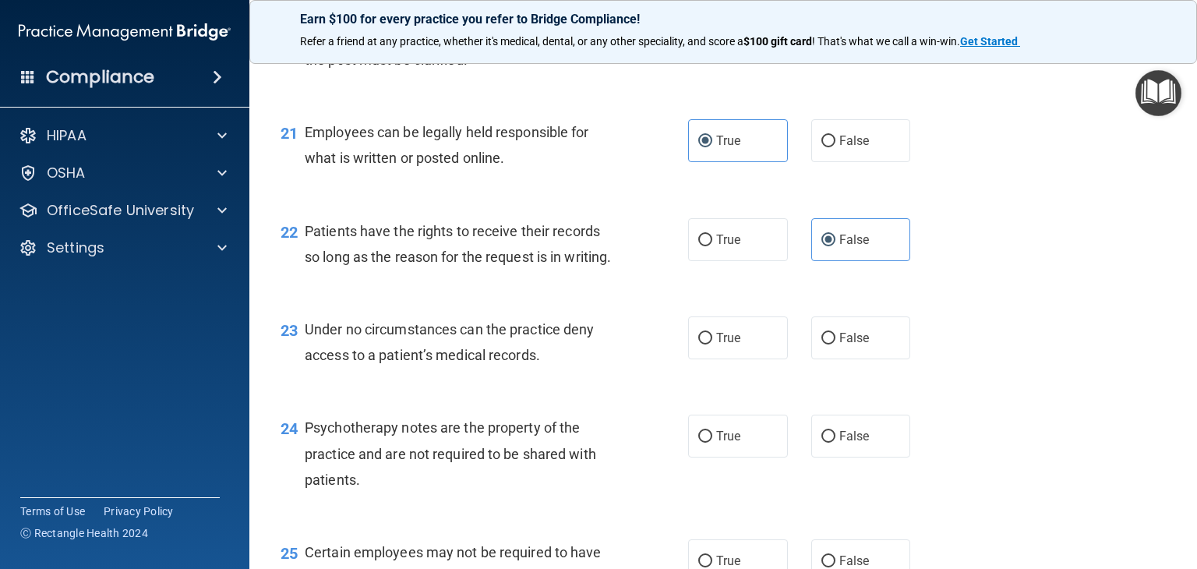
scroll to position [3116, 0]
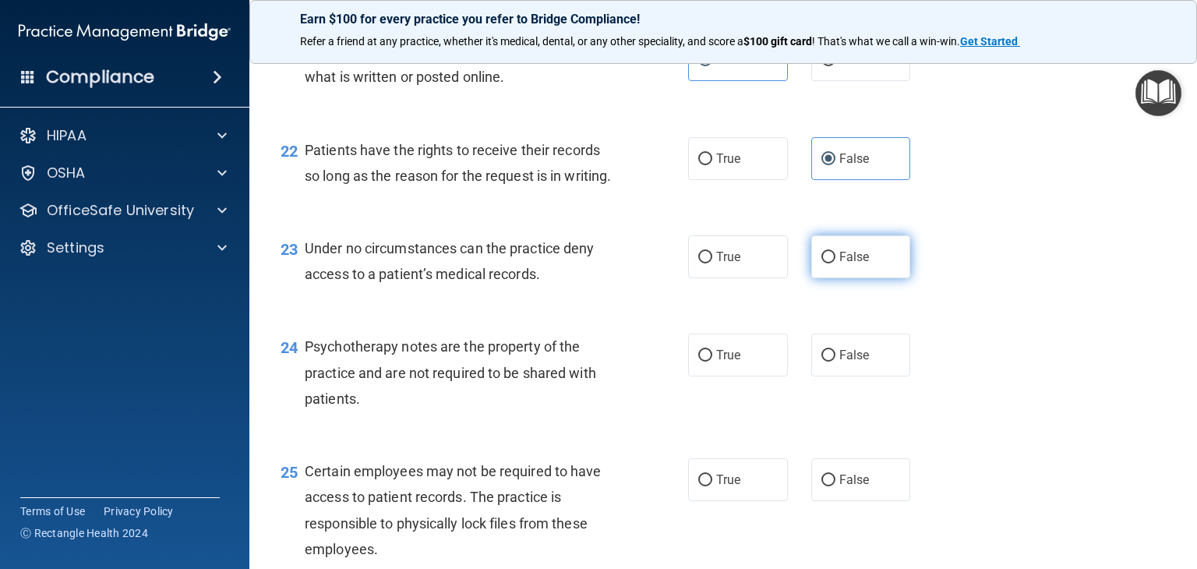
click at [839, 264] on span "False" at bounding box center [854, 256] width 30 height 15
click at [835, 263] on input "False" at bounding box center [828, 258] width 14 height 12
radio input "true"
click at [727, 362] on span "True" at bounding box center [728, 354] width 24 height 15
click at [712, 361] on input "True" at bounding box center [705, 356] width 14 height 12
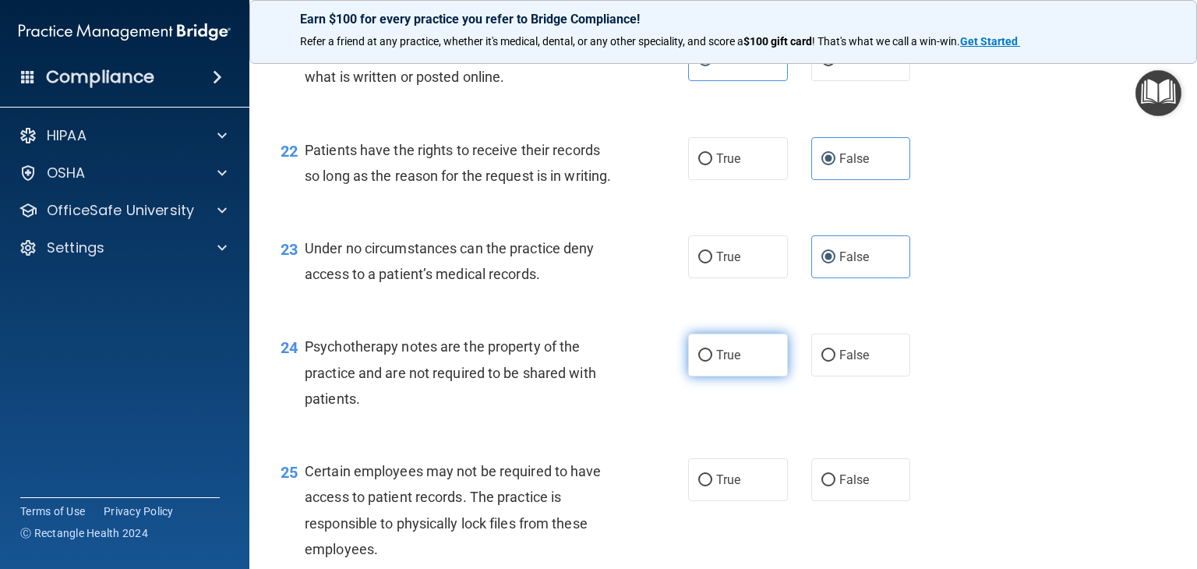
radio input "true"
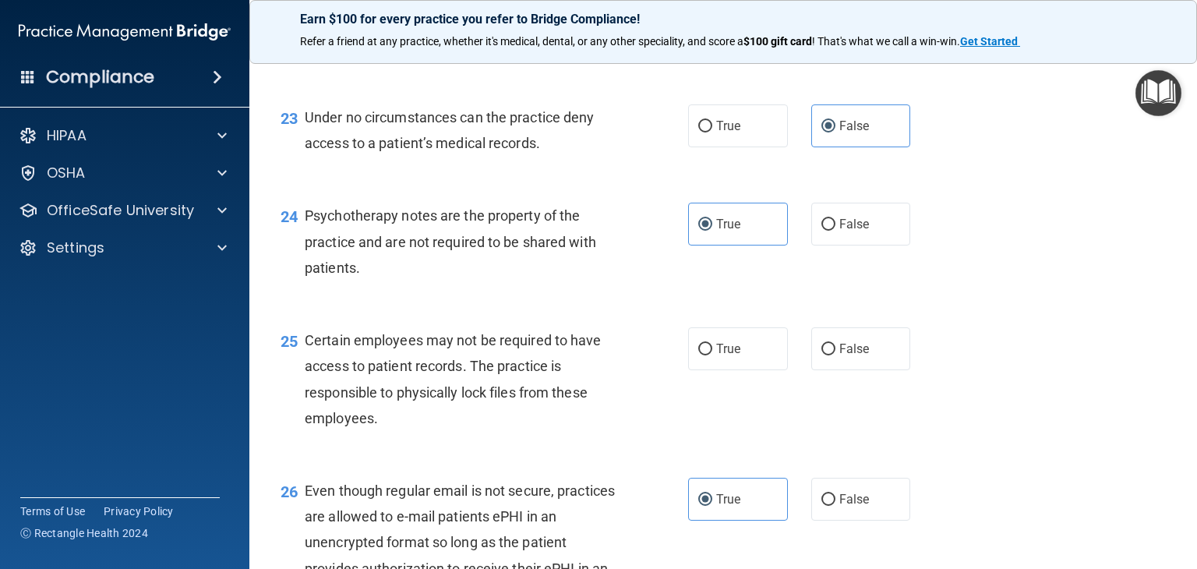
scroll to position [3272, 0]
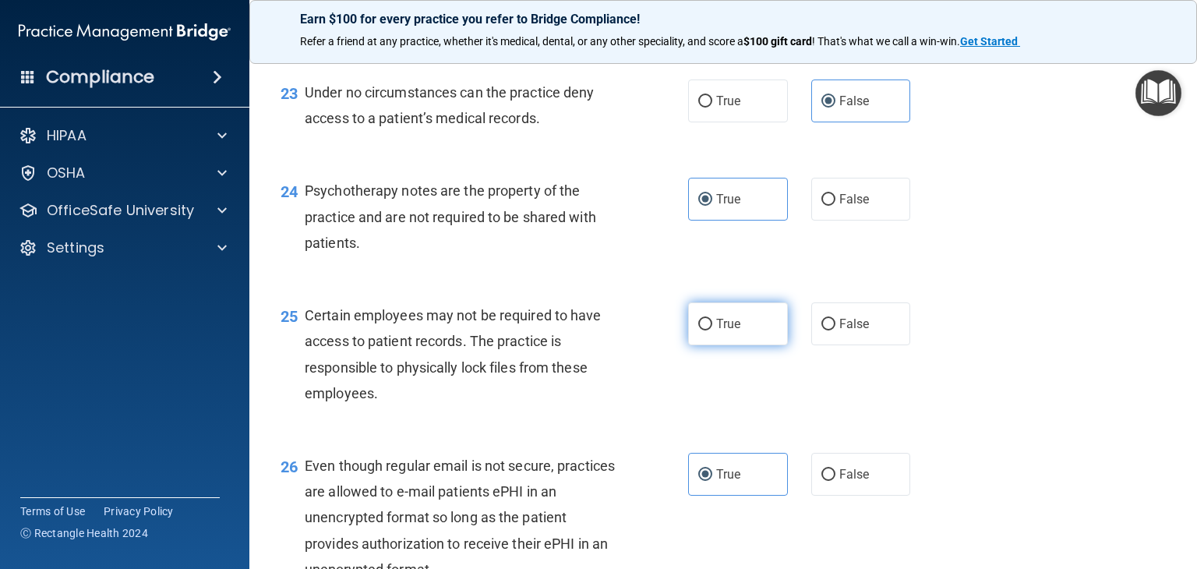
click at [731, 331] on span "True" at bounding box center [728, 323] width 24 height 15
click at [712, 330] on input "True" at bounding box center [705, 325] width 14 height 12
radio input "true"
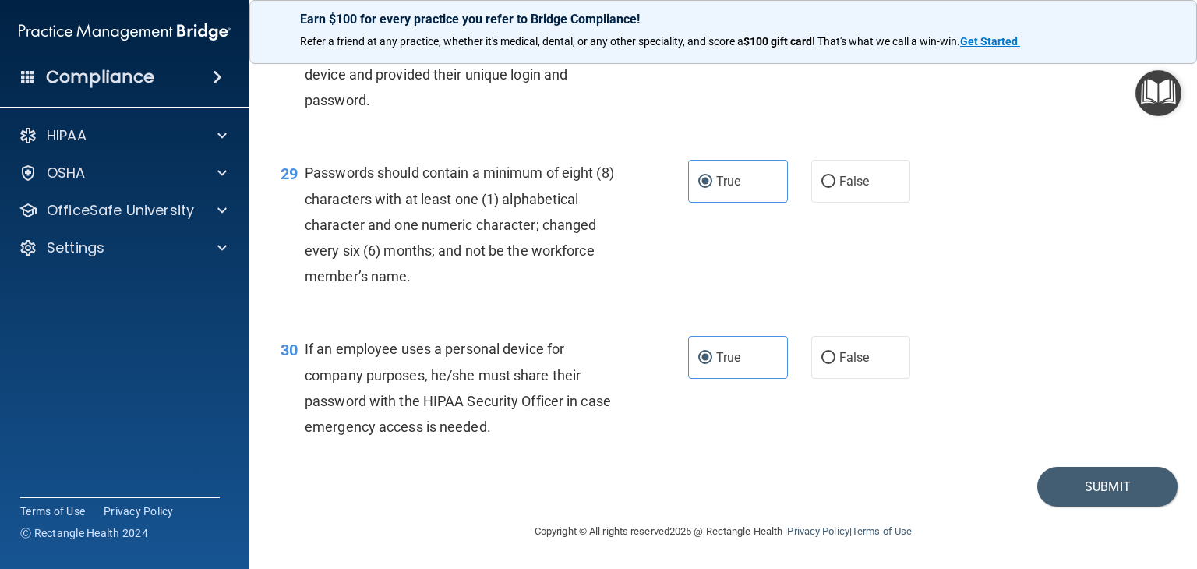
scroll to position [4067, 0]
click at [848, 360] on span "False" at bounding box center [854, 357] width 30 height 15
click at [835, 360] on input "False" at bounding box center [828, 358] width 14 height 12
radio input "true"
radio input "false"
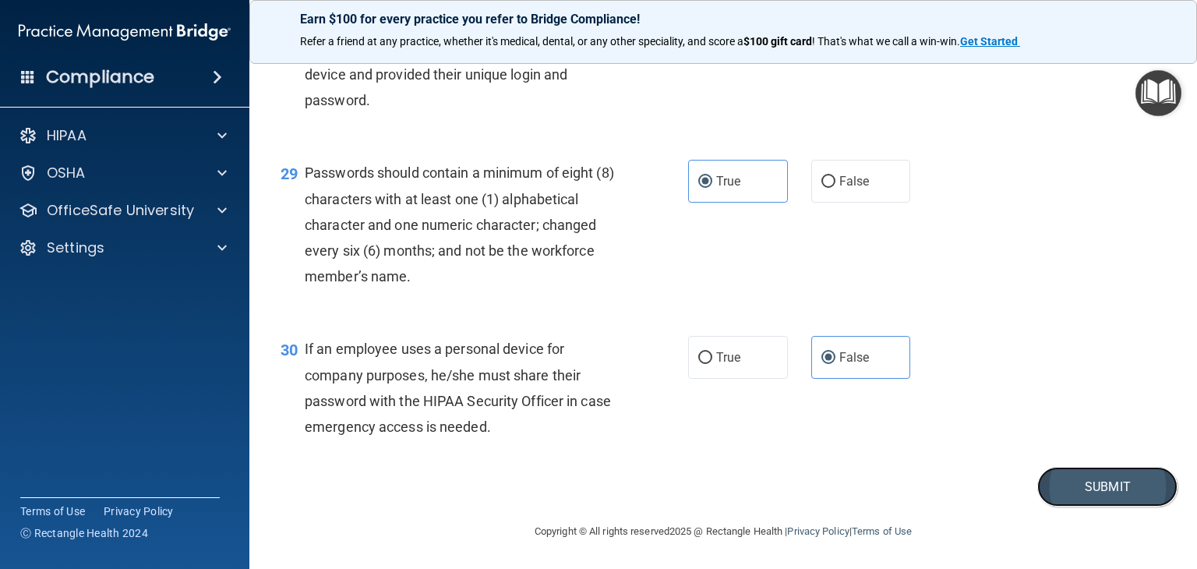
click at [1119, 502] on button "Submit" at bounding box center [1107, 487] width 140 height 40
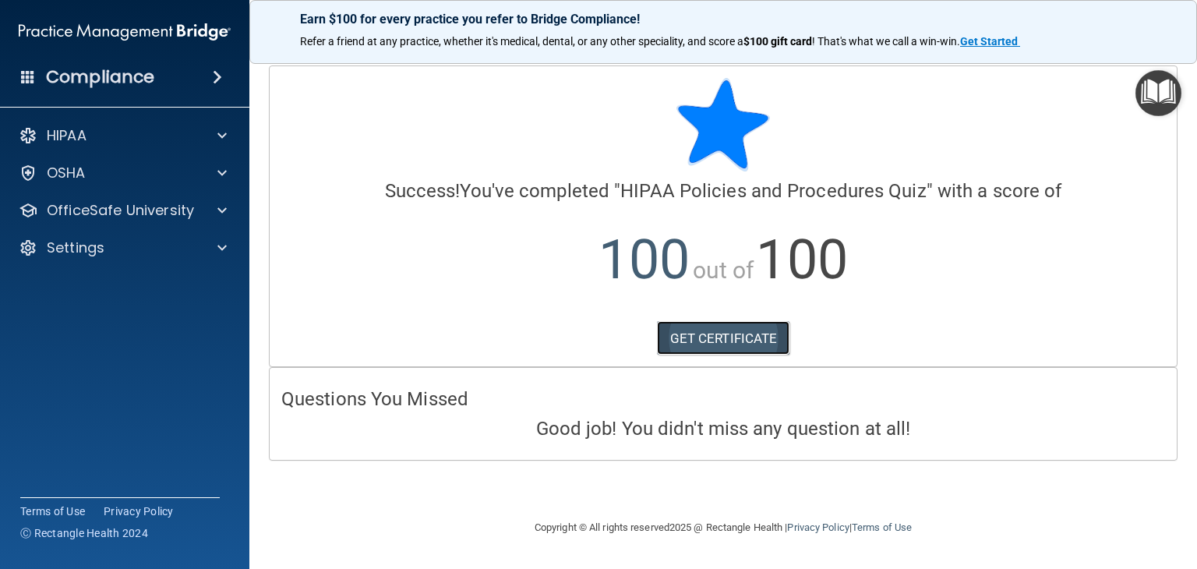
click at [751, 329] on link "GET CERTIFICATE" at bounding box center [723, 338] width 133 height 34
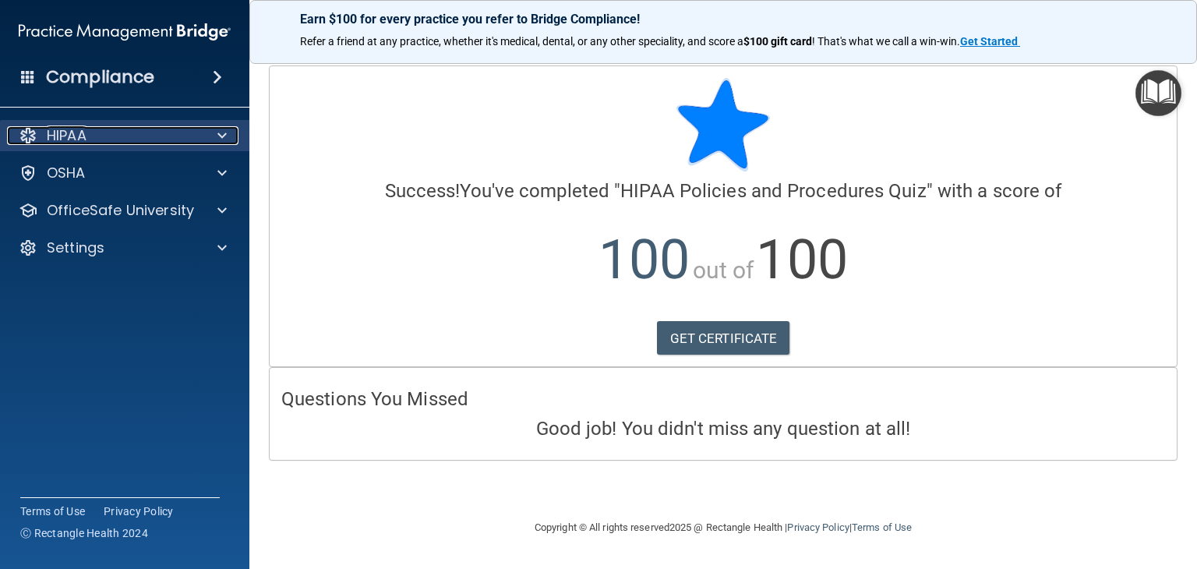
click at [225, 140] on span at bounding box center [221, 135] width 9 height 19
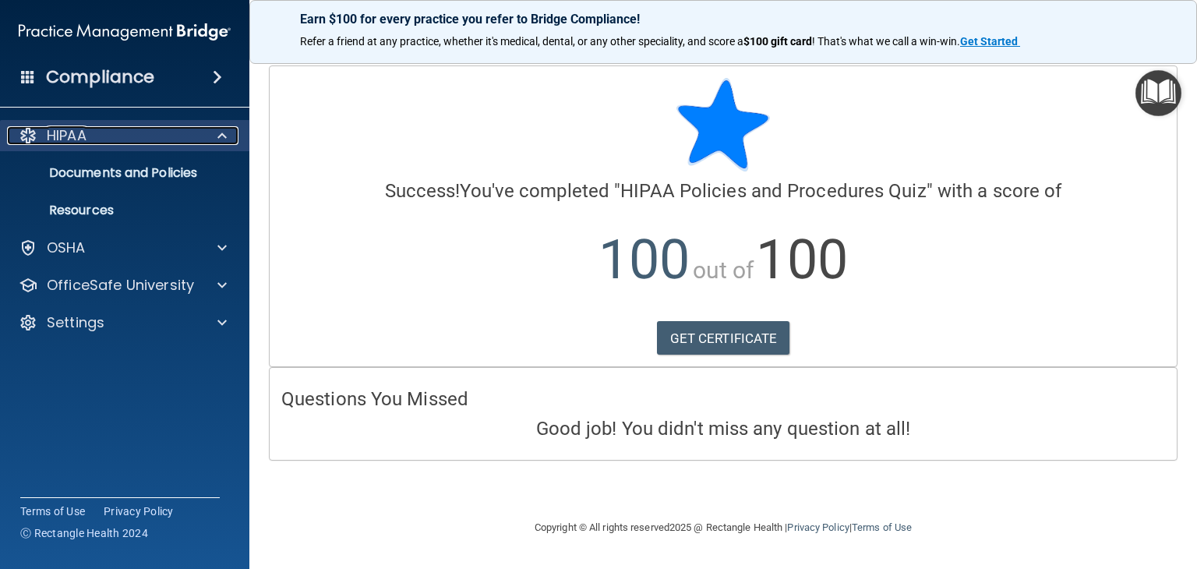
click at [225, 140] on span at bounding box center [221, 135] width 9 height 19
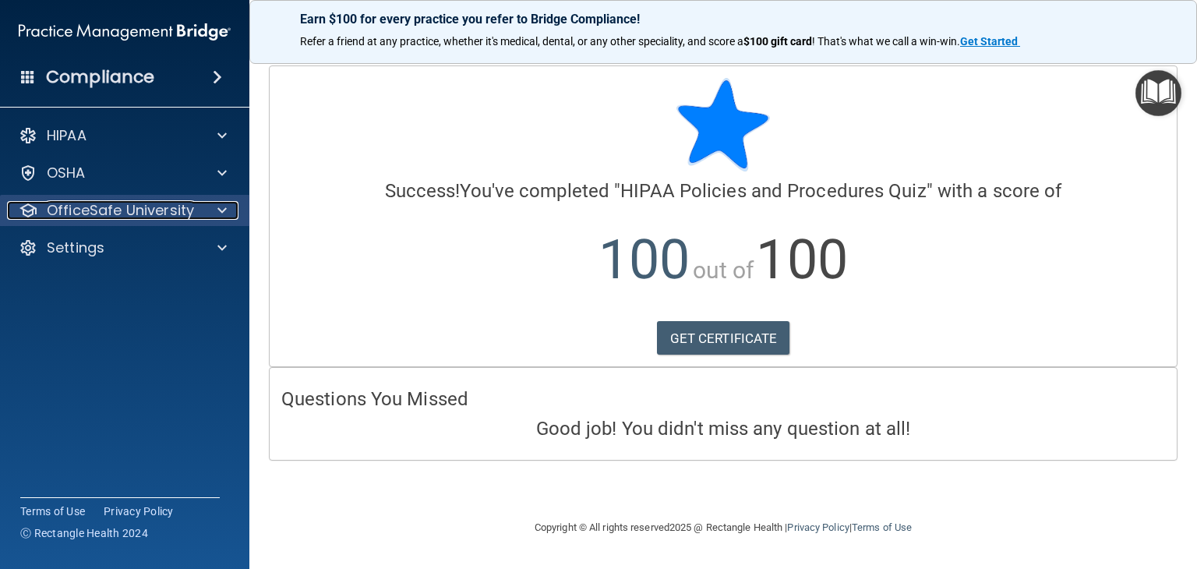
click at [223, 219] on span at bounding box center [221, 210] width 9 height 19
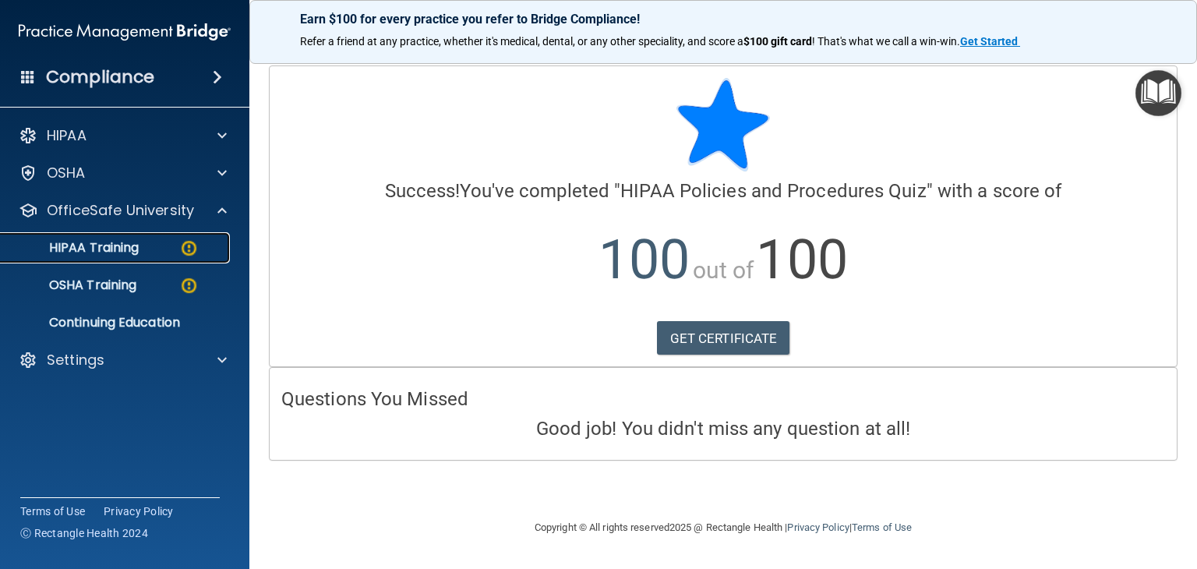
click at [149, 249] on div "HIPAA Training" at bounding box center [116, 248] width 213 height 16
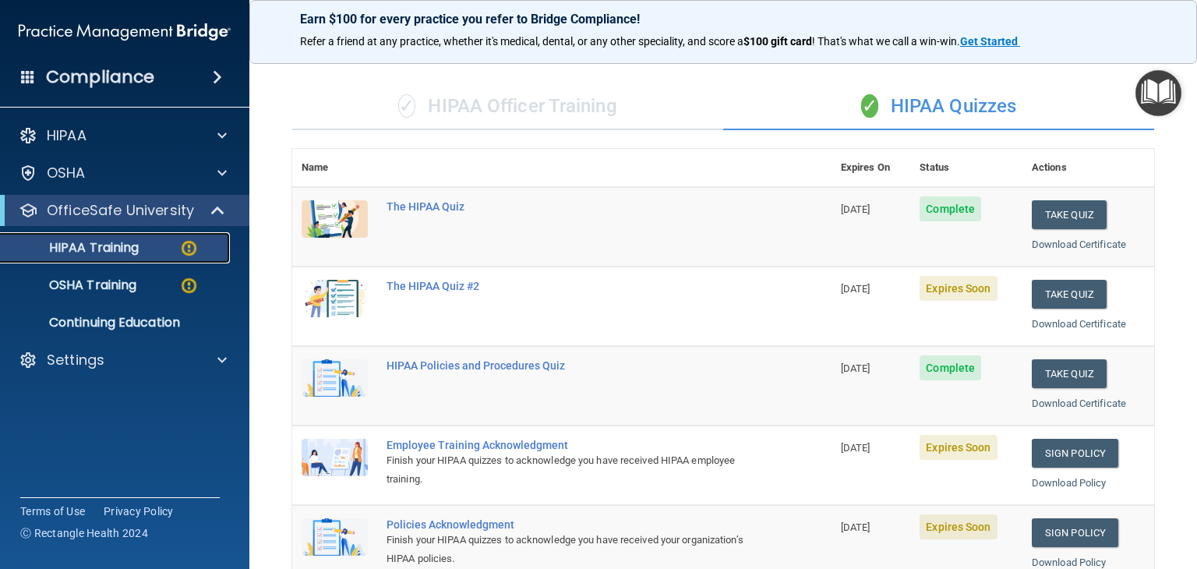
scroll to position [78, 0]
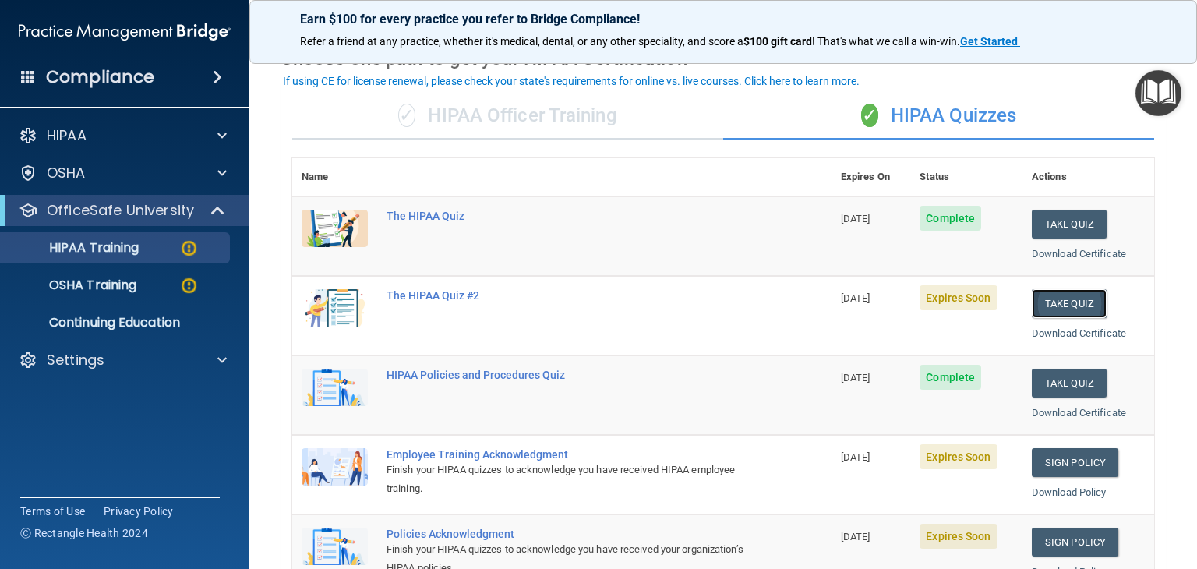
click at [1046, 304] on button "Take Quiz" at bounding box center [1068, 303] width 75 height 29
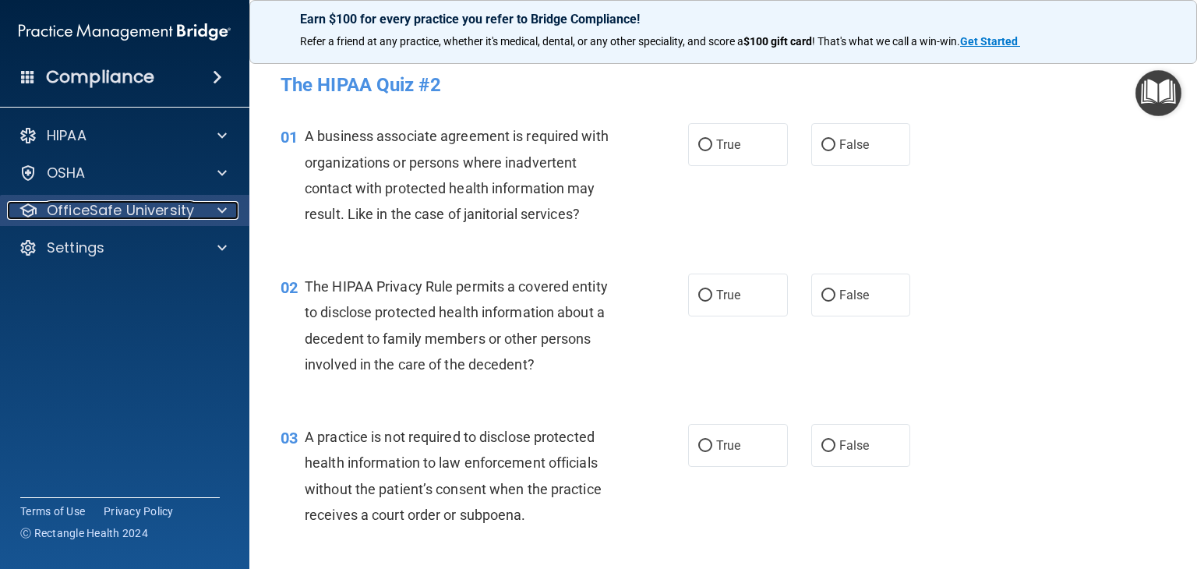
click at [205, 210] on div at bounding box center [219, 210] width 39 height 19
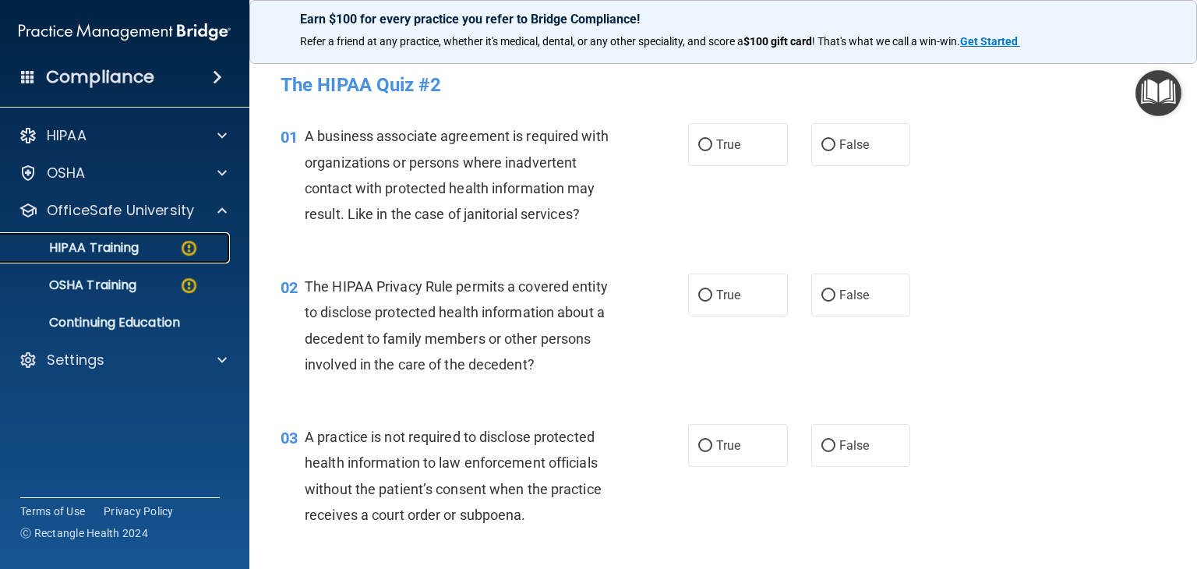
click at [164, 248] on div "HIPAA Training" at bounding box center [116, 248] width 213 height 16
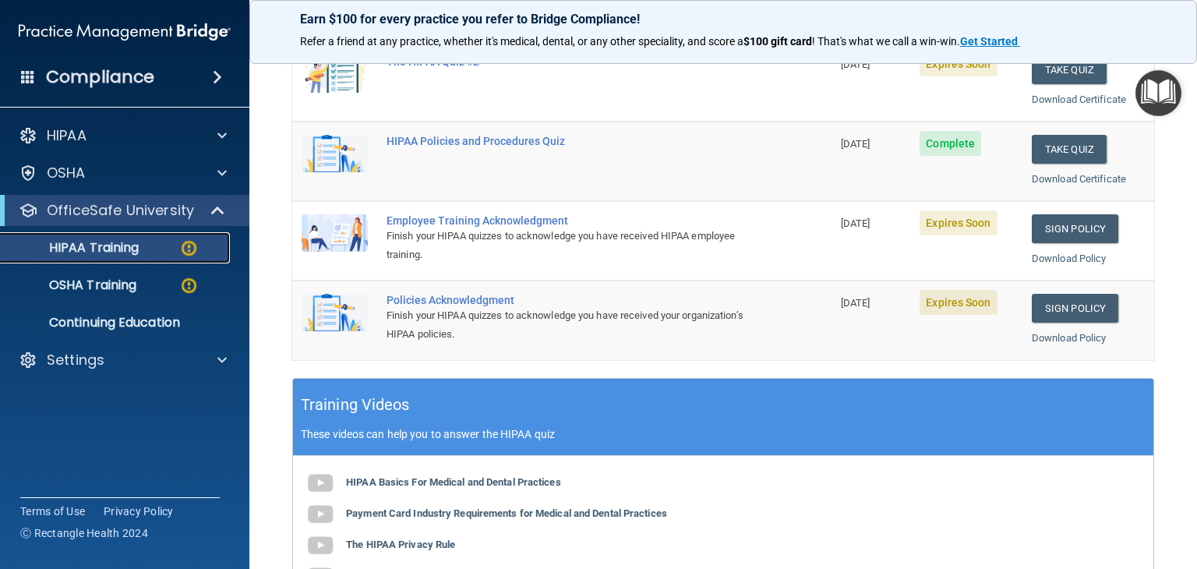
scroll to position [545, 0]
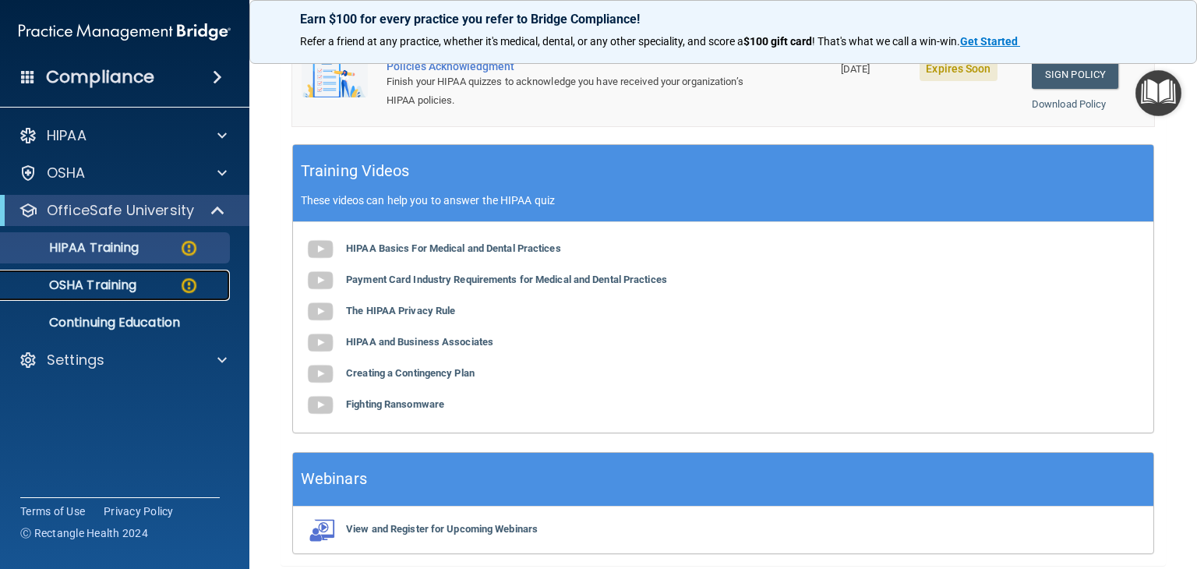
click at [171, 287] on div "OSHA Training" at bounding box center [116, 285] width 213 height 16
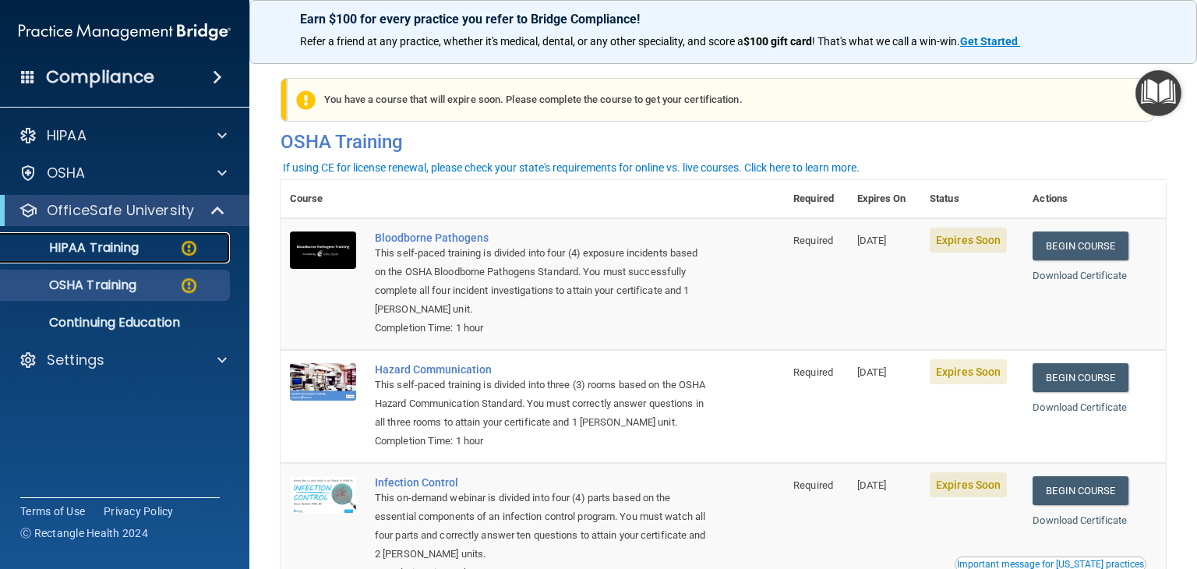
click at [87, 257] on link "HIPAA Training" at bounding box center [106, 247] width 245 height 31
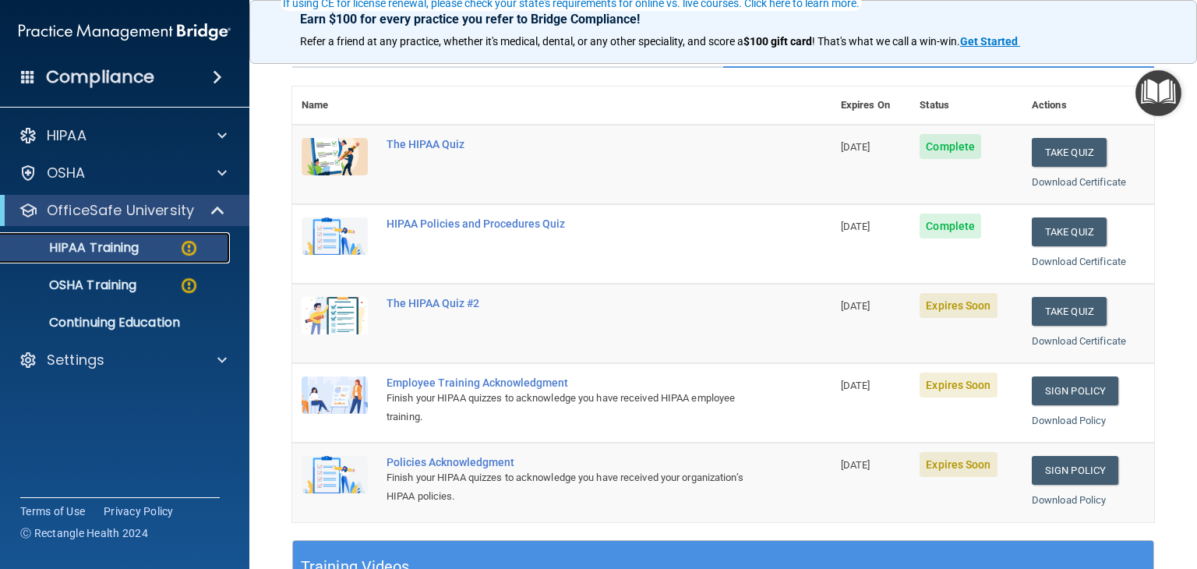
scroll to position [156, 0]
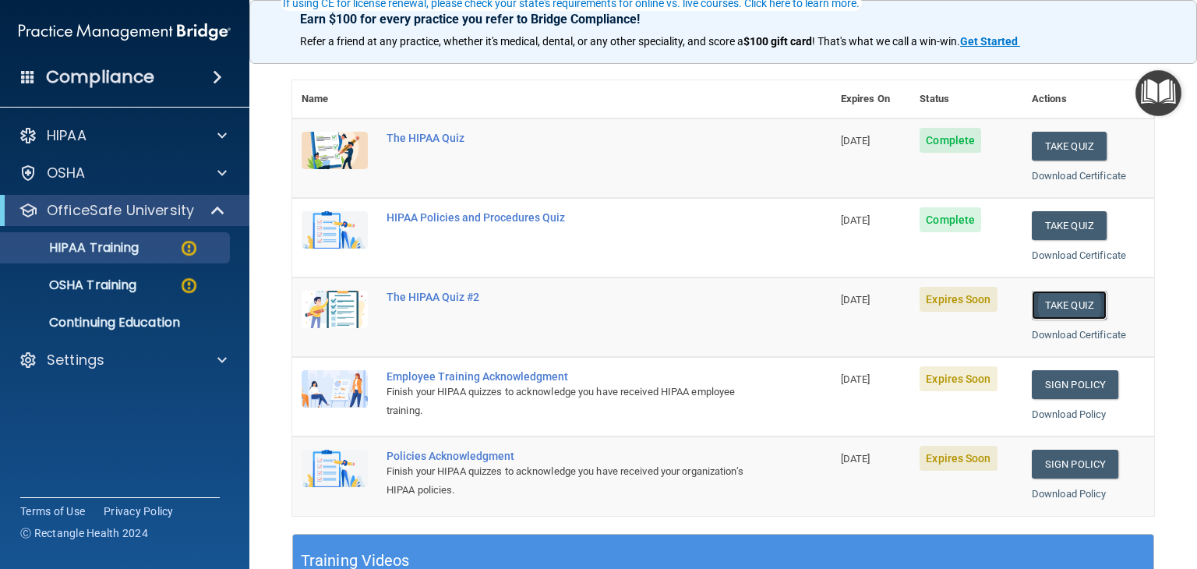
click at [1077, 305] on button "Take Quiz" at bounding box center [1068, 305] width 75 height 29
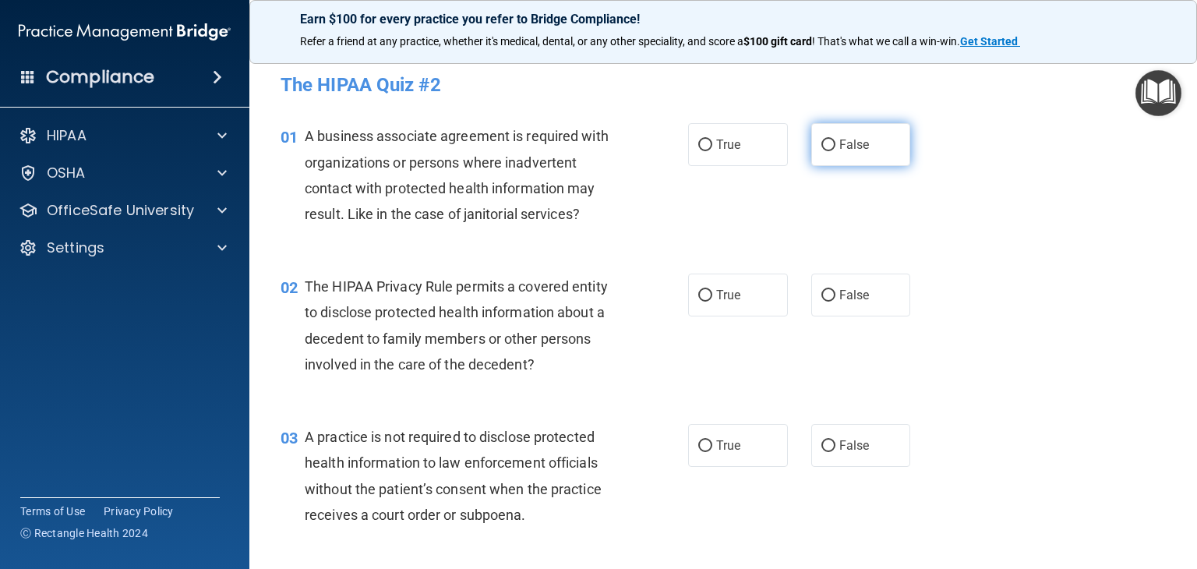
click at [839, 150] on span "False" at bounding box center [854, 144] width 30 height 15
click at [835, 150] on input "False" at bounding box center [828, 145] width 14 height 12
radio input "true"
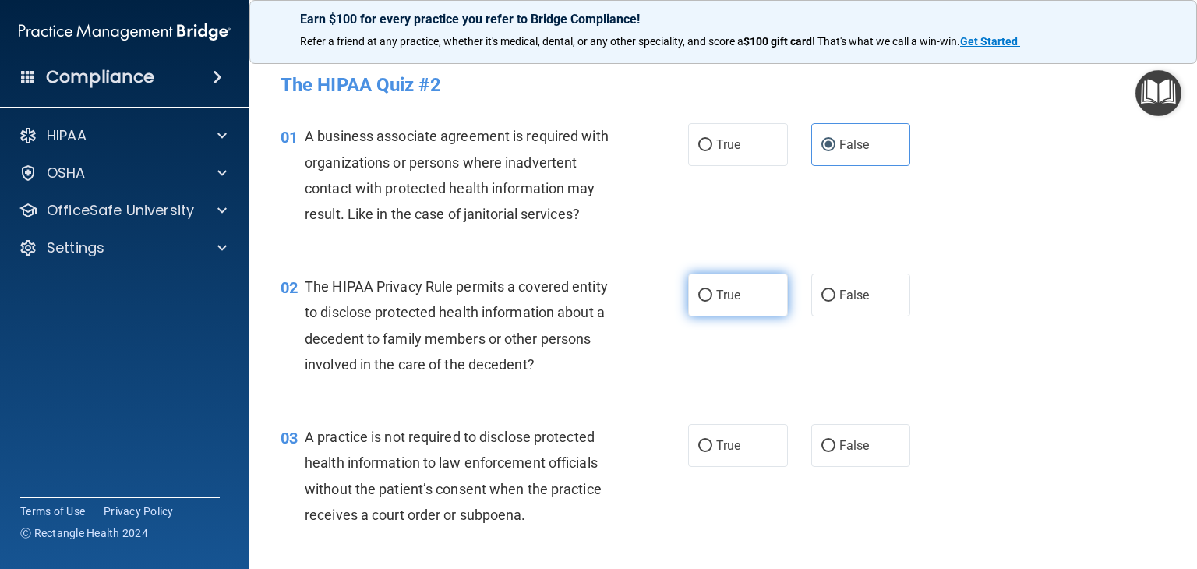
click at [717, 298] on span "True" at bounding box center [728, 294] width 24 height 15
click at [712, 298] on input "True" at bounding box center [705, 296] width 14 height 12
radio input "true"
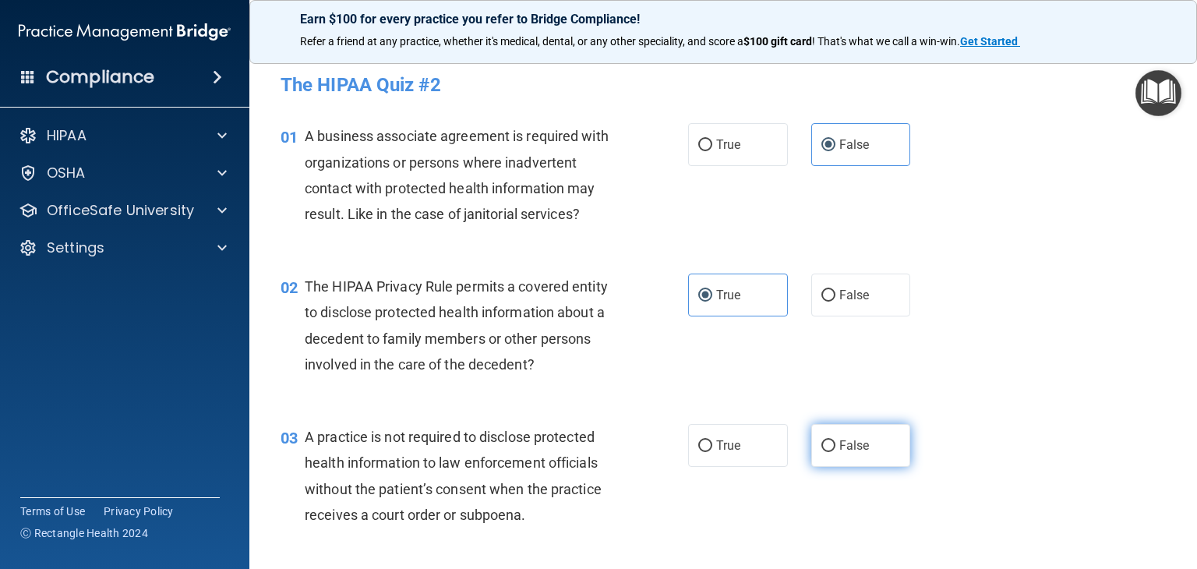
click at [839, 445] on span "False" at bounding box center [854, 445] width 30 height 15
click at [833, 445] on input "False" at bounding box center [828, 446] width 14 height 12
radio input "true"
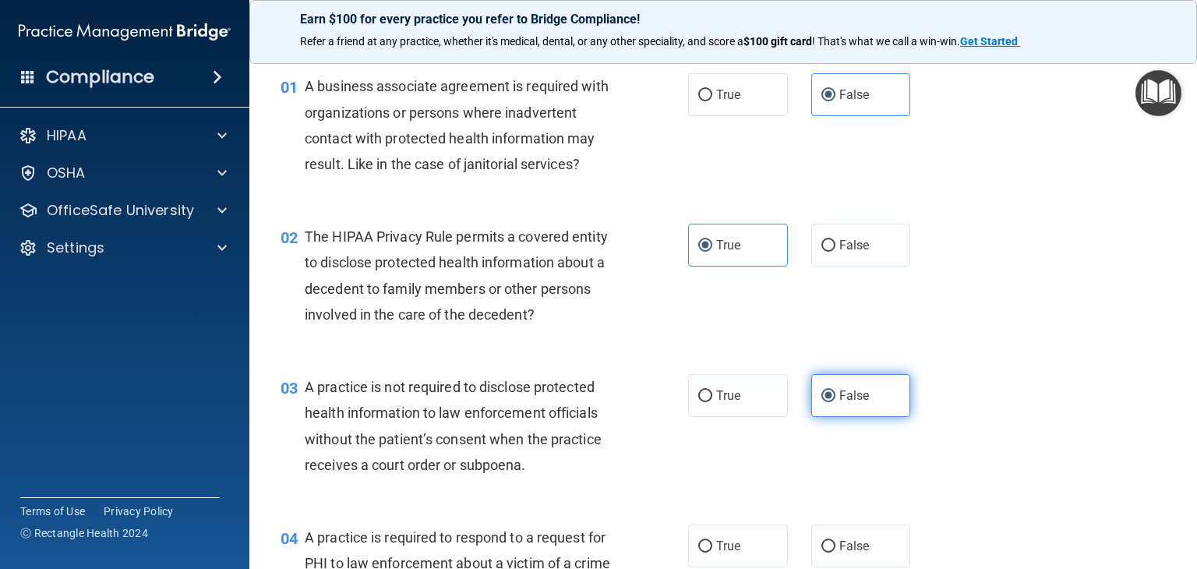
scroll to position [78, 0]
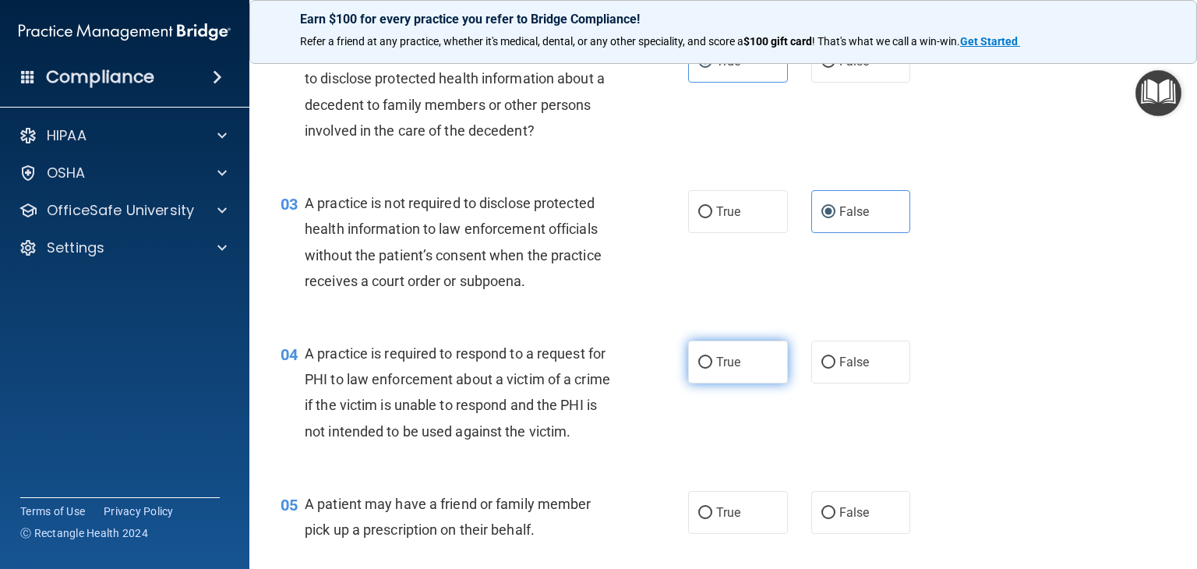
click at [720, 360] on span "True" at bounding box center [728, 361] width 24 height 15
click at [712, 360] on input "True" at bounding box center [705, 363] width 14 height 12
radio input "true"
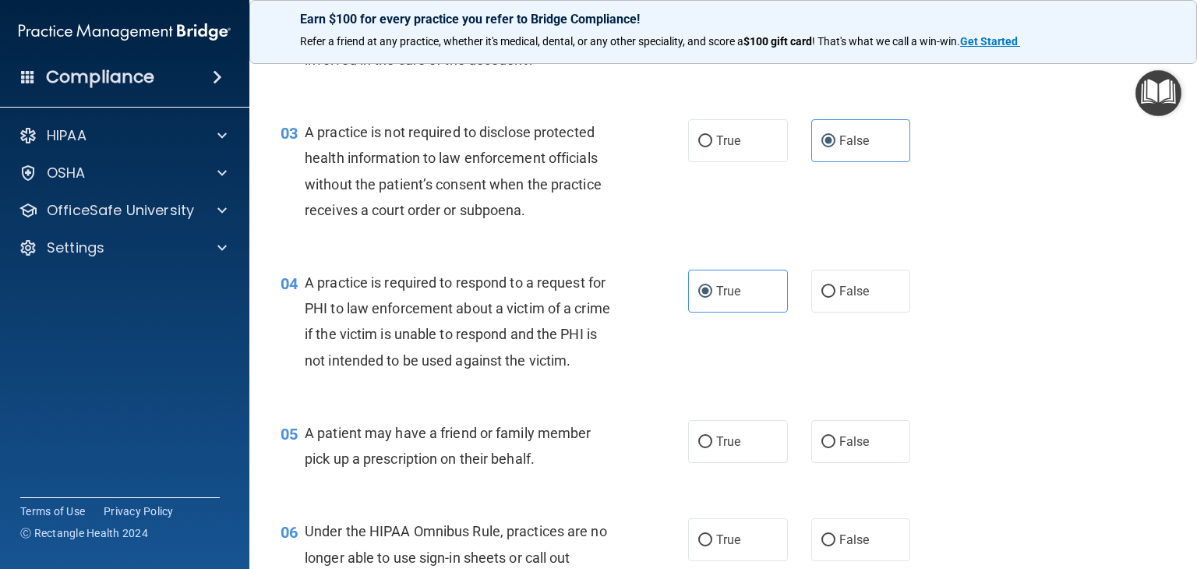
scroll to position [390, 0]
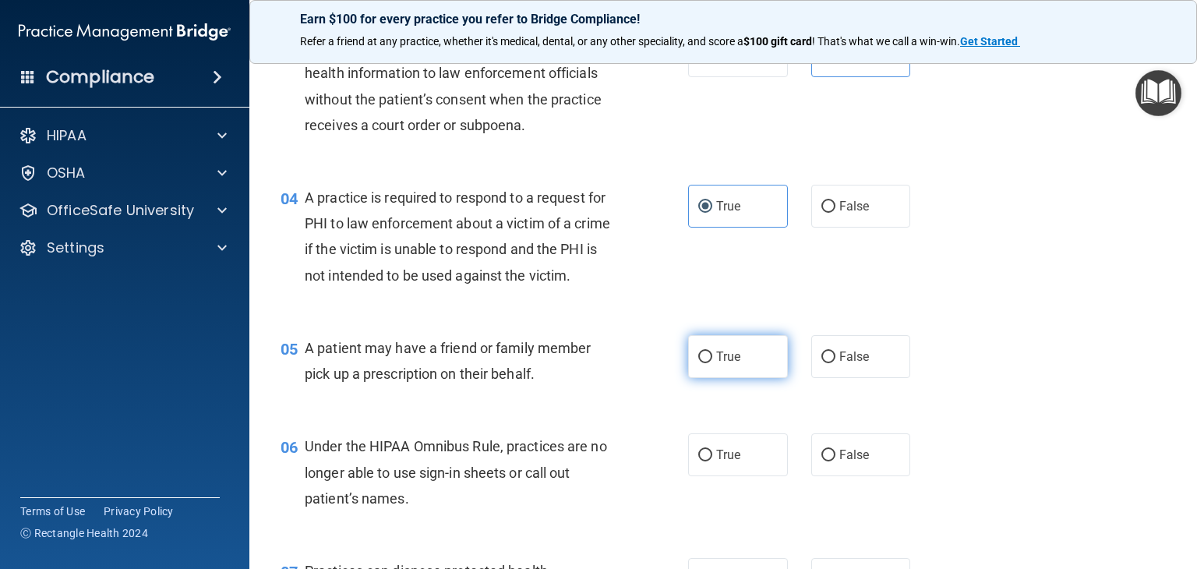
click at [717, 364] on span "True" at bounding box center [728, 356] width 24 height 15
click at [712, 363] on input "True" at bounding box center [705, 357] width 14 height 12
radio input "true"
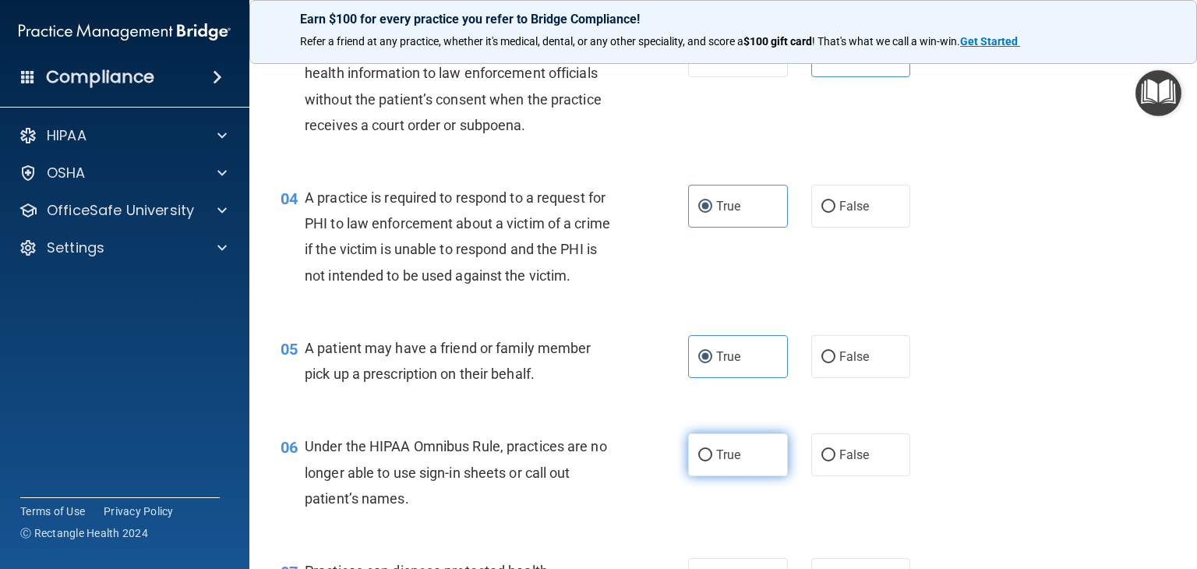
click at [728, 476] on label "True" at bounding box center [738, 454] width 100 height 43
click at [712, 461] on input "True" at bounding box center [705, 455] width 14 height 12
radio input "true"
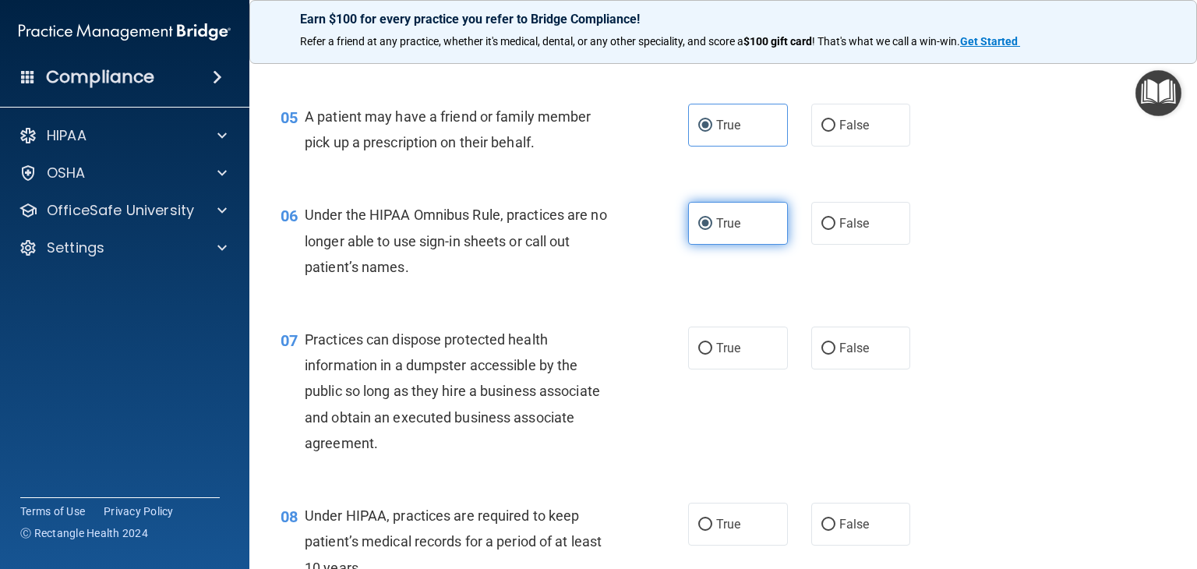
scroll to position [623, 0]
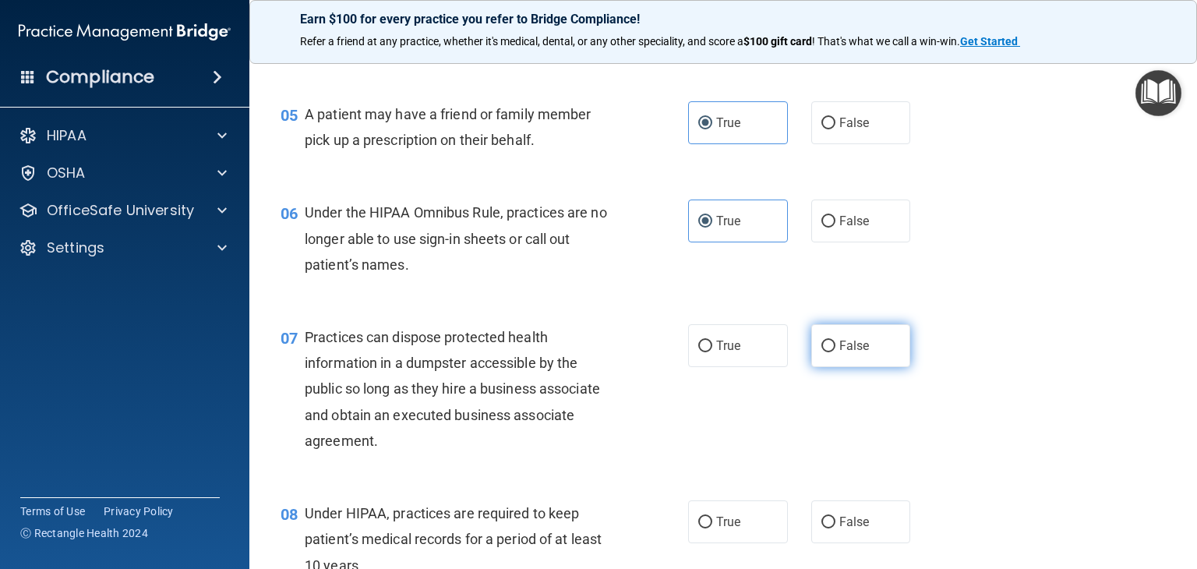
click at [821, 352] on input "False" at bounding box center [828, 346] width 14 height 12
radio input "true"
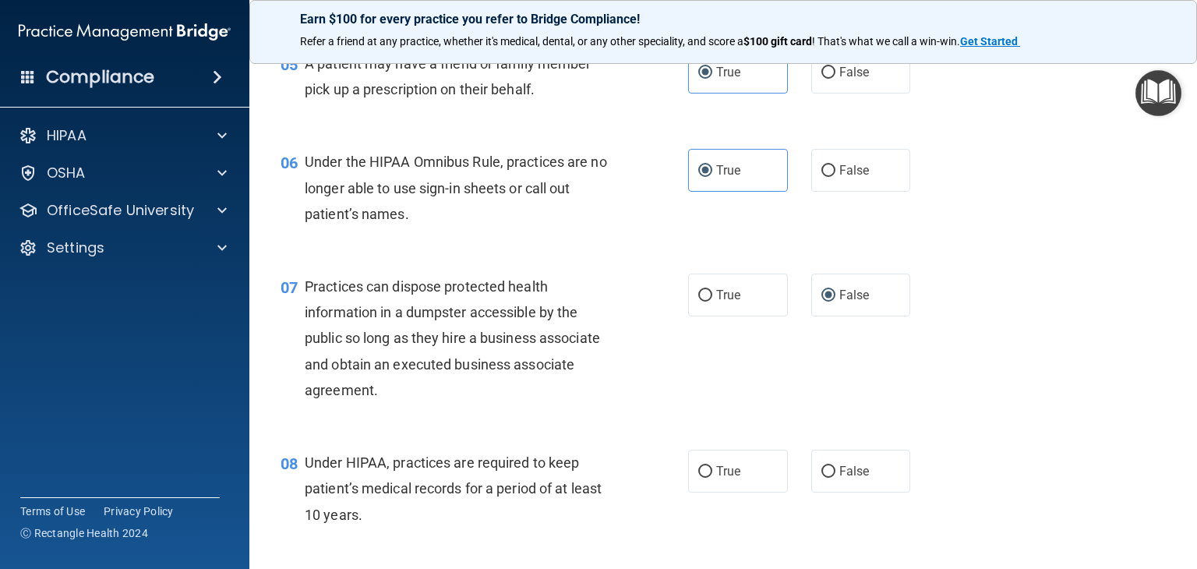
scroll to position [701, 0]
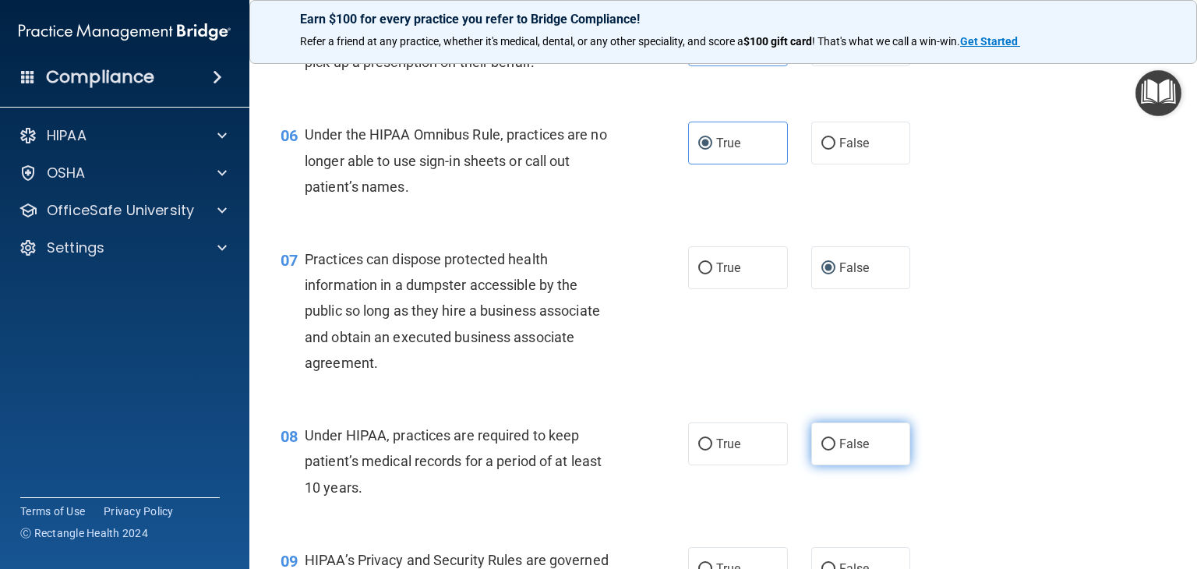
click at [844, 459] on label "False" at bounding box center [861, 443] width 100 height 43
click at [835, 450] on input "False" at bounding box center [828, 445] width 14 height 12
radio input "true"
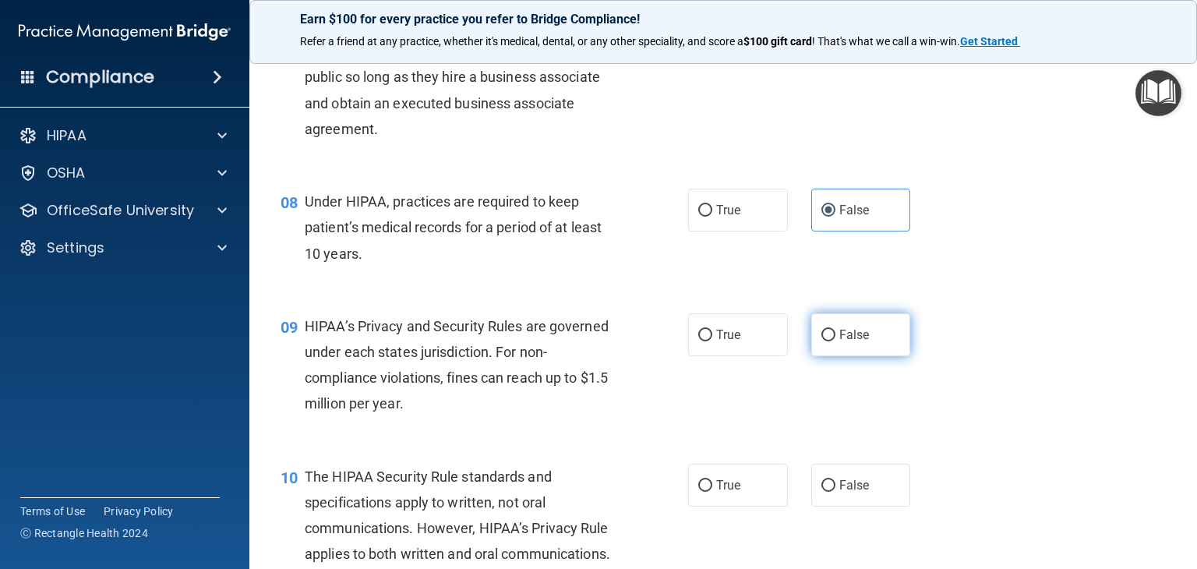
click at [840, 356] on label "False" at bounding box center [861, 334] width 100 height 43
click at [835, 341] on input "False" at bounding box center [828, 336] width 14 height 12
radio input "true"
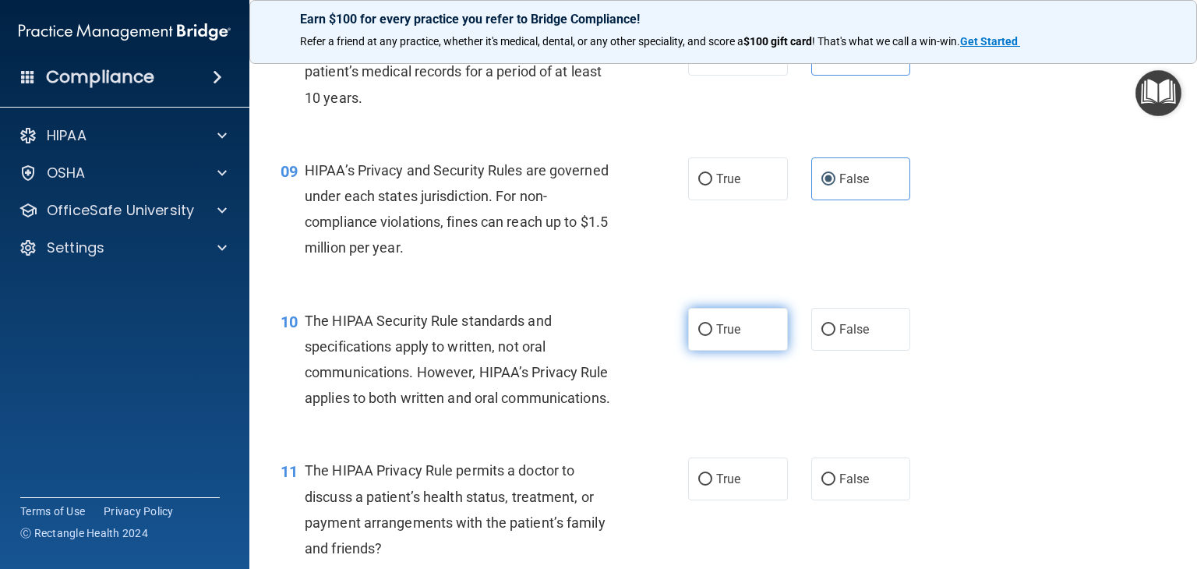
click at [724, 351] on label "True" at bounding box center [738, 329] width 100 height 43
click at [712, 336] on input "True" at bounding box center [705, 330] width 14 height 12
radio input "true"
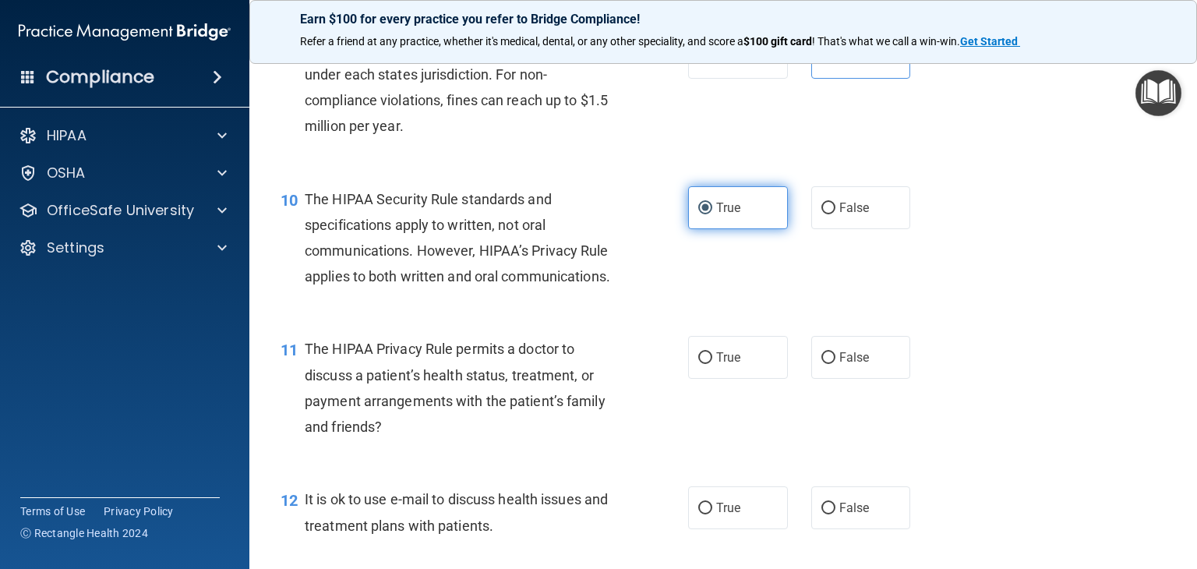
scroll to position [1246, 0]
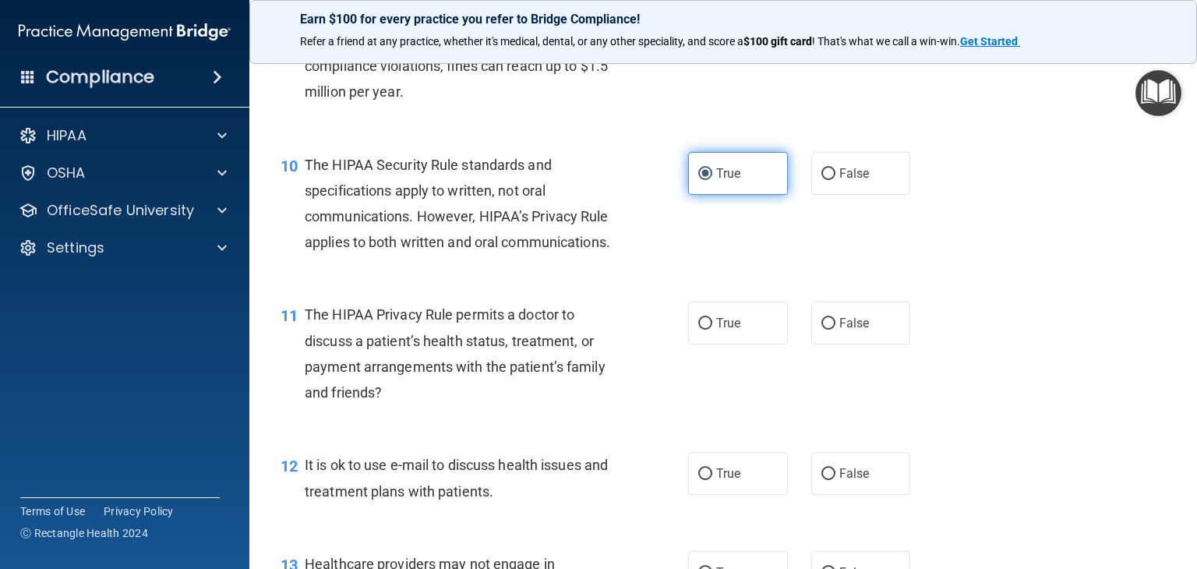
click at [724, 330] on span "True" at bounding box center [728, 323] width 24 height 15
click at [712, 330] on input "True" at bounding box center [705, 324] width 14 height 12
radio input "true"
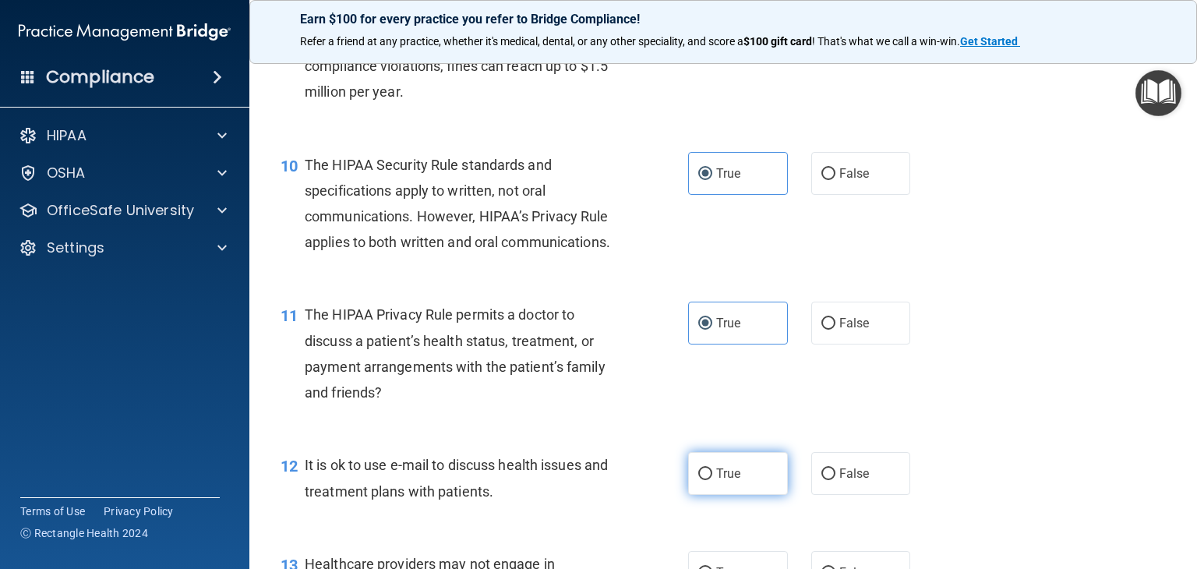
click at [724, 495] on label "True" at bounding box center [738, 473] width 100 height 43
click at [712, 480] on input "True" at bounding box center [705, 474] width 14 height 12
radio input "true"
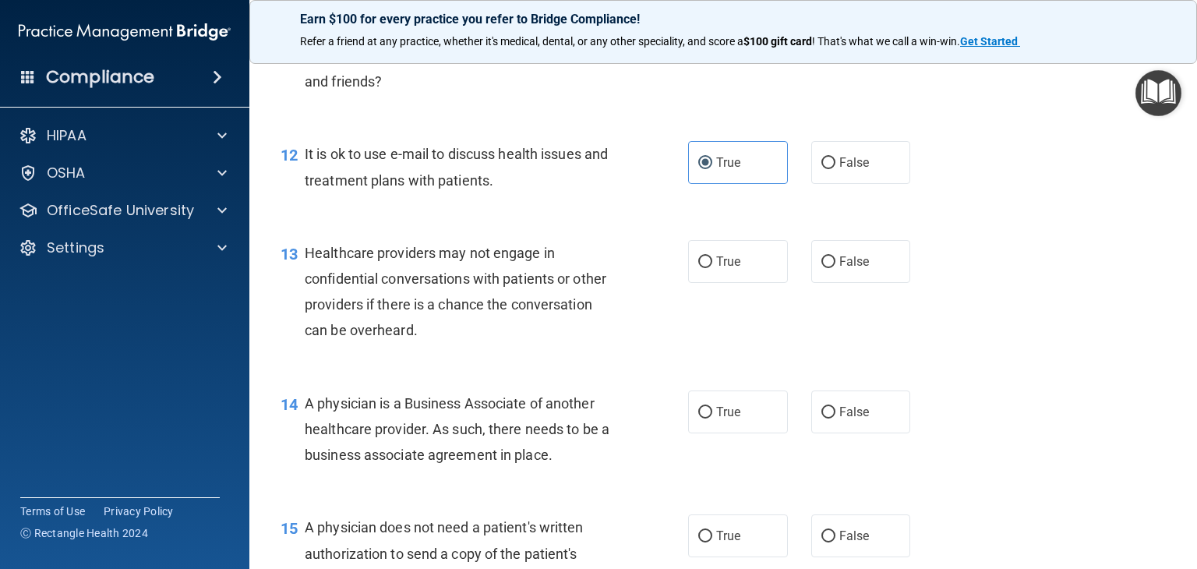
scroll to position [1558, 0]
click at [851, 268] on span "False" at bounding box center [854, 260] width 30 height 15
click at [835, 267] on input "False" at bounding box center [828, 262] width 14 height 12
radio input "true"
click at [839, 418] on span "False" at bounding box center [854, 411] width 30 height 15
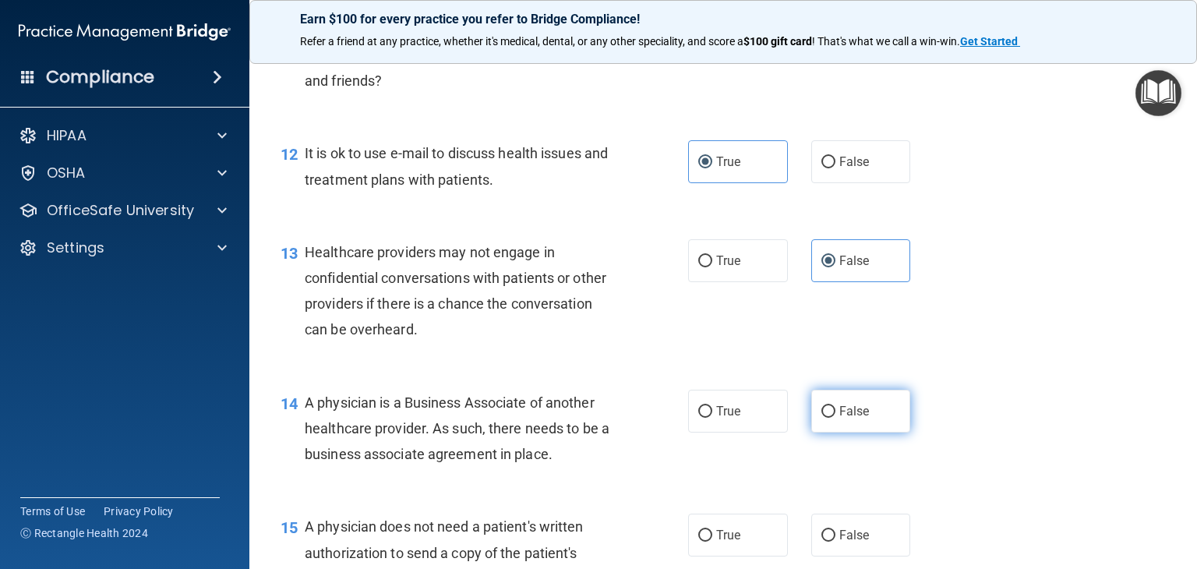
click at [835, 418] on input "False" at bounding box center [828, 412] width 14 height 12
radio input "true"
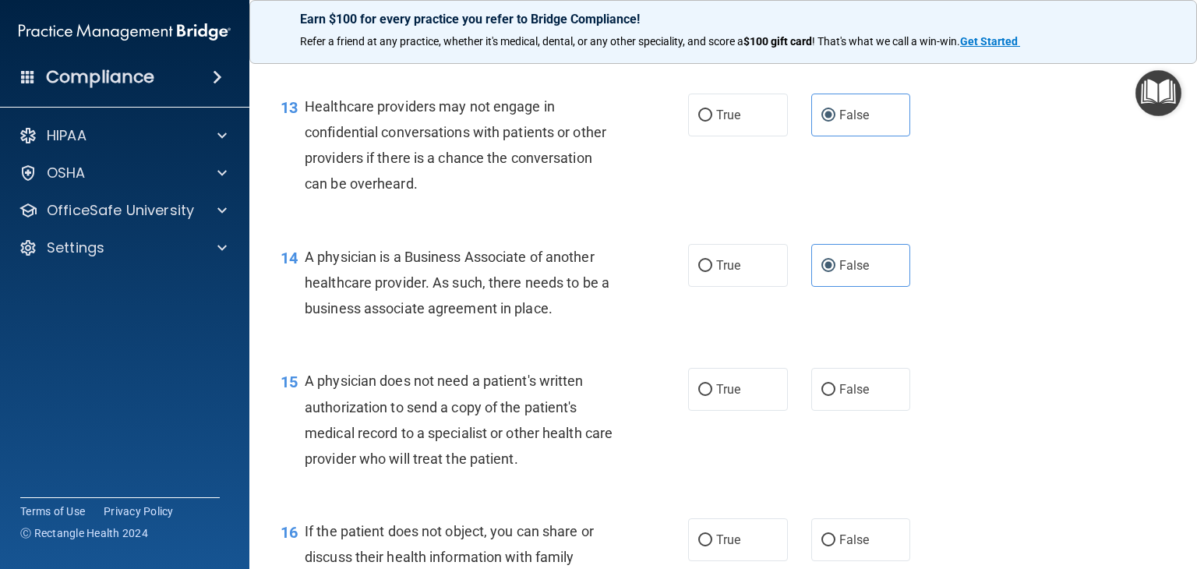
scroll to position [1714, 0]
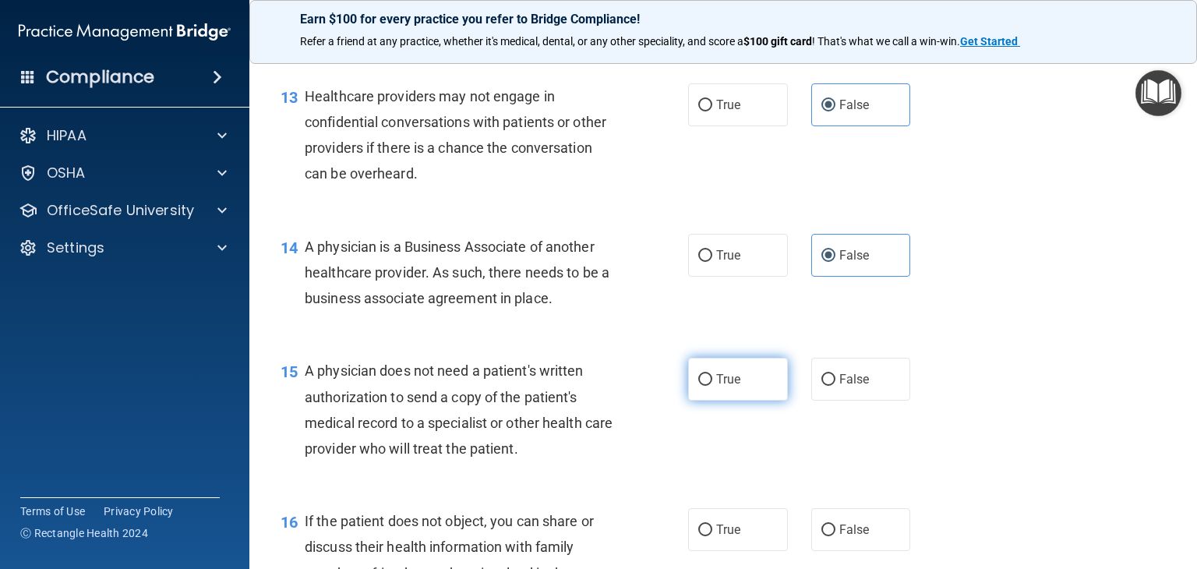
click at [739, 400] on label "True" at bounding box center [738, 379] width 100 height 43
click at [712, 386] on input "True" at bounding box center [705, 380] width 14 height 12
radio input "true"
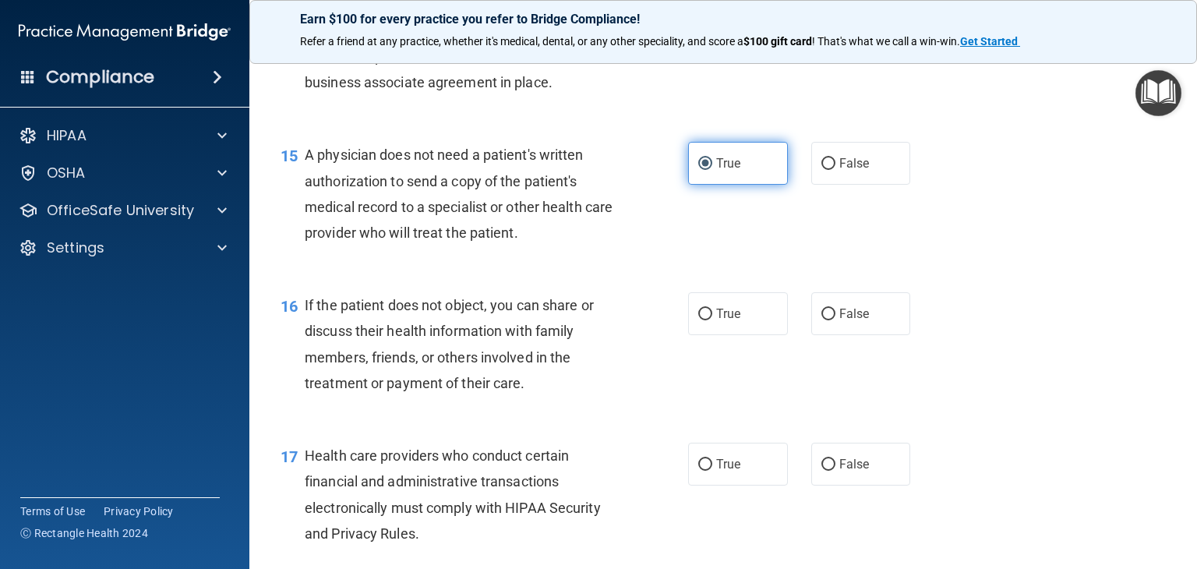
scroll to position [1948, 0]
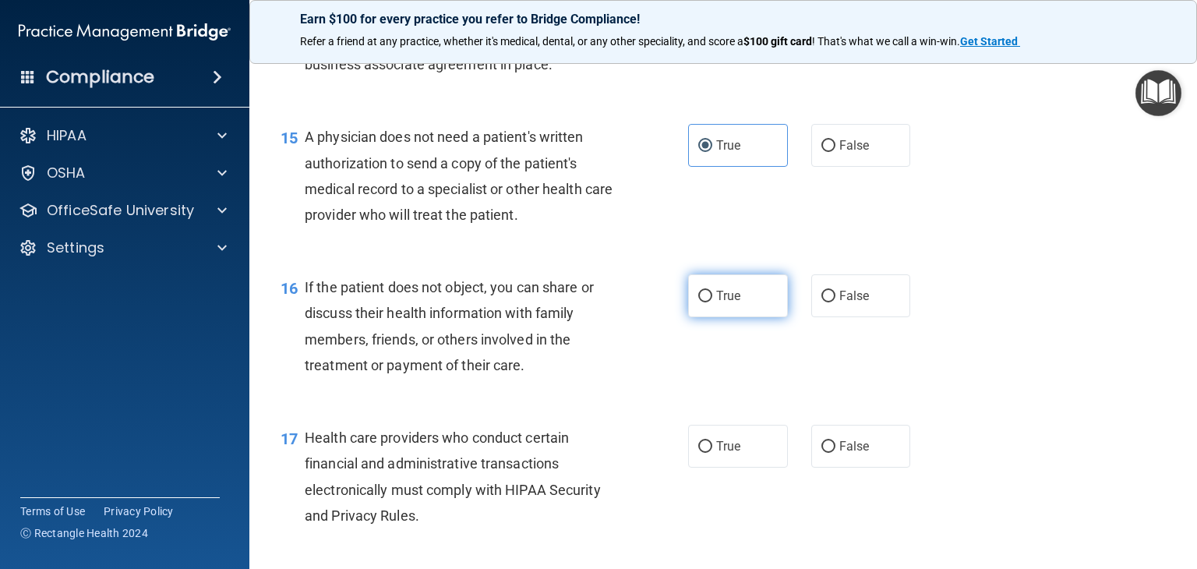
click at [718, 303] on span "True" at bounding box center [728, 295] width 24 height 15
click at [712, 302] on input "True" at bounding box center [705, 297] width 14 height 12
radio input "true"
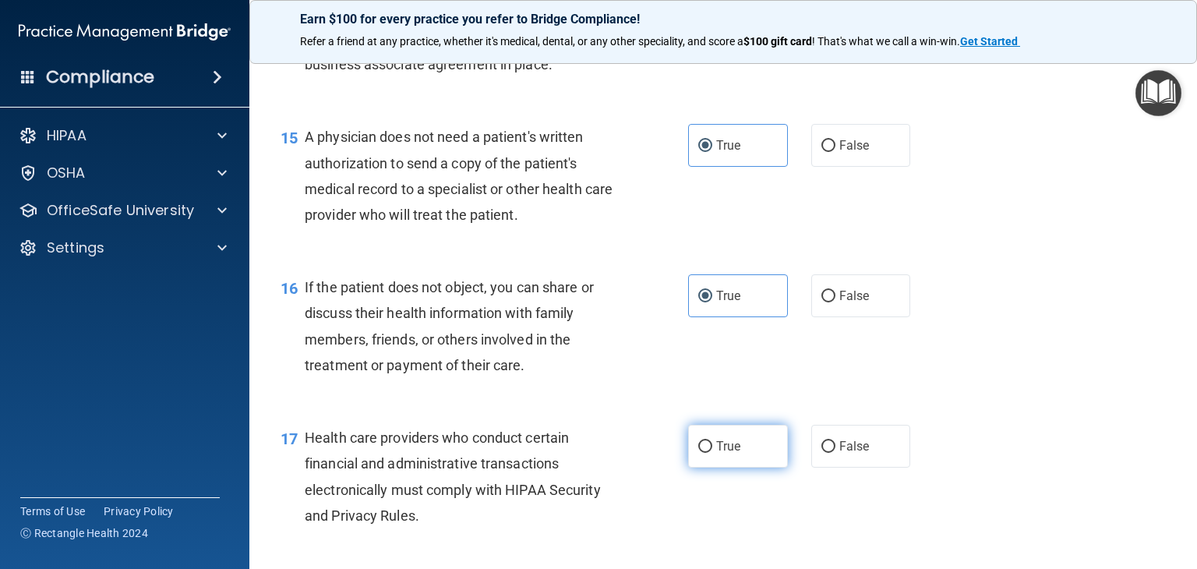
click at [721, 467] on label "True" at bounding box center [738, 446] width 100 height 43
click at [712, 453] on input "True" at bounding box center [705, 447] width 14 height 12
radio input "true"
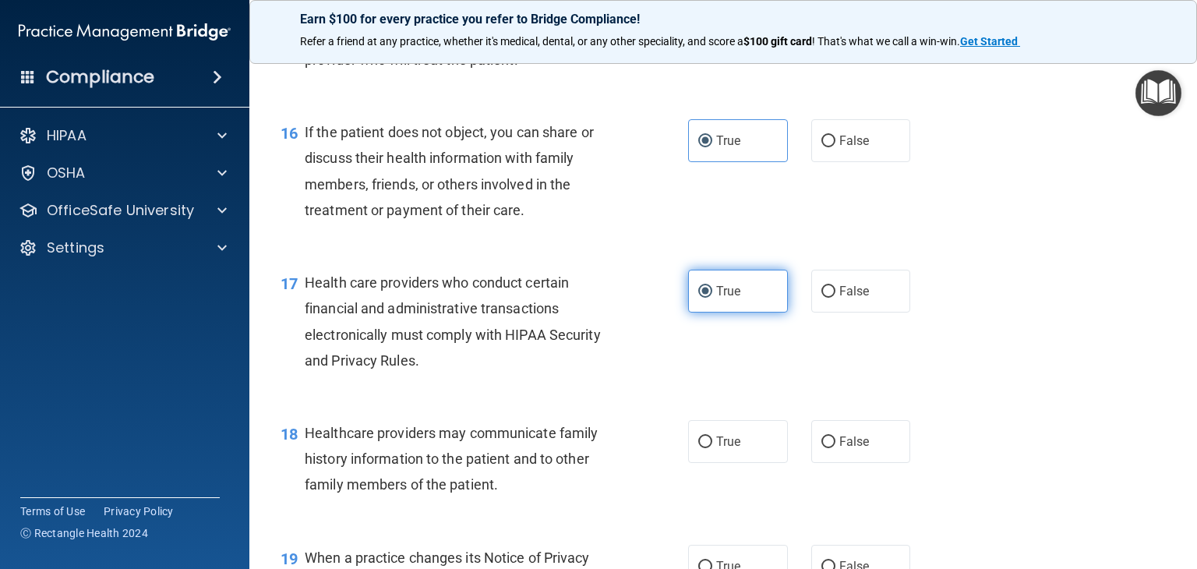
scroll to position [2103, 0]
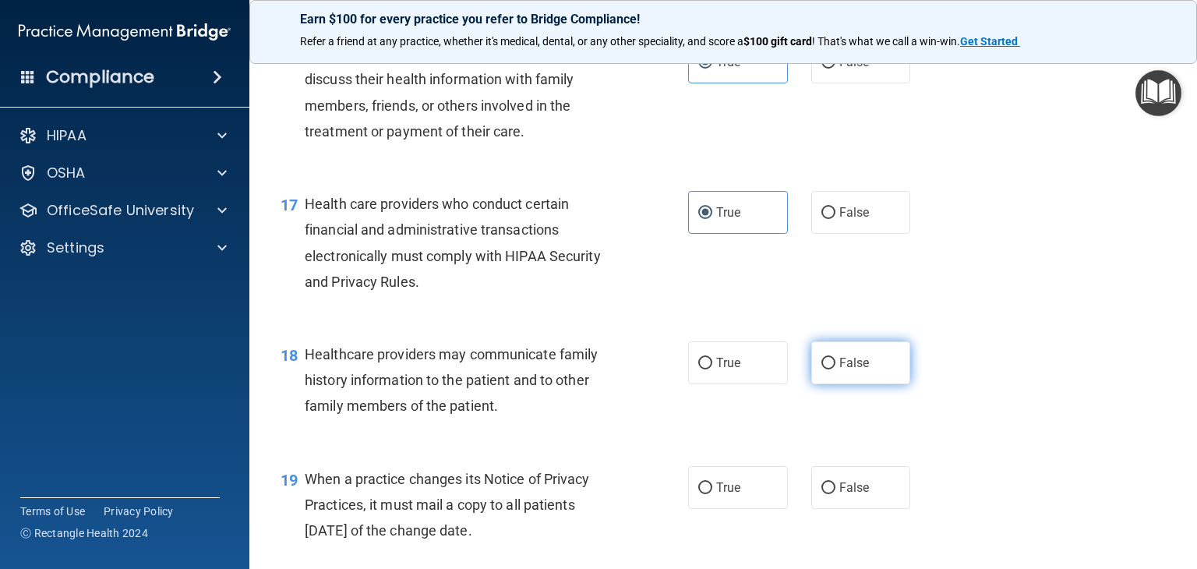
click at [848, 370] on span "False" at bounding box center [854, 362] width 30 height 15
click at [835, 369] on input "False" at bounding box center [828, 364] width 14 height 12
radio input "true"
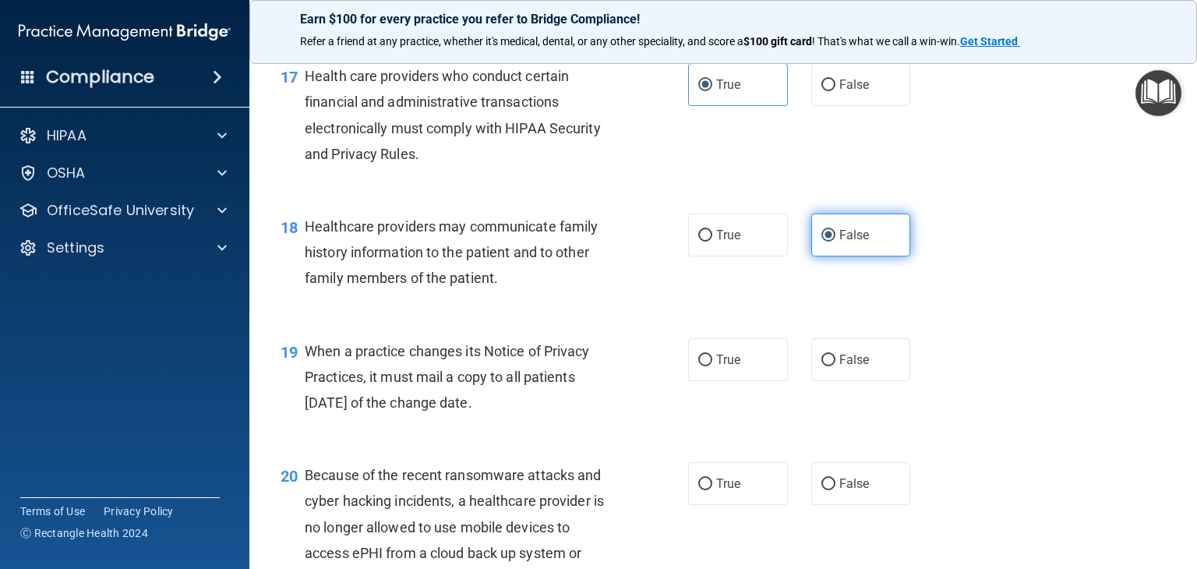
scroll to position [2337, 0]
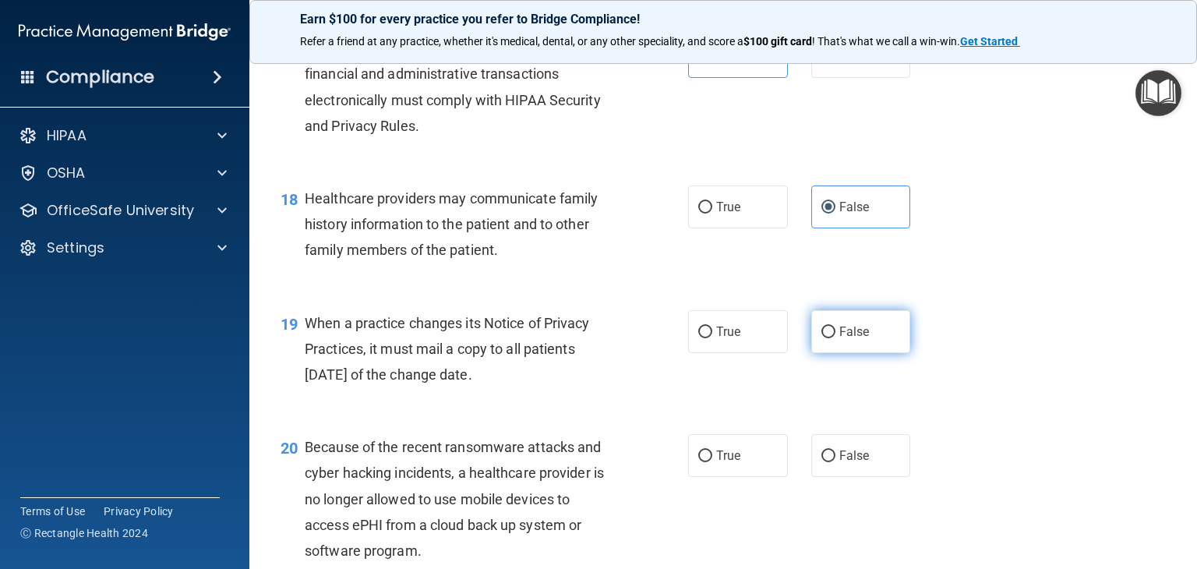
click at [841, 339] on span "False" at bounding box center [854, 331] width 30 height 15
click at [835, 338] on input "False" at bounding box center [828, 332] width 14 height 12
radio input "true"
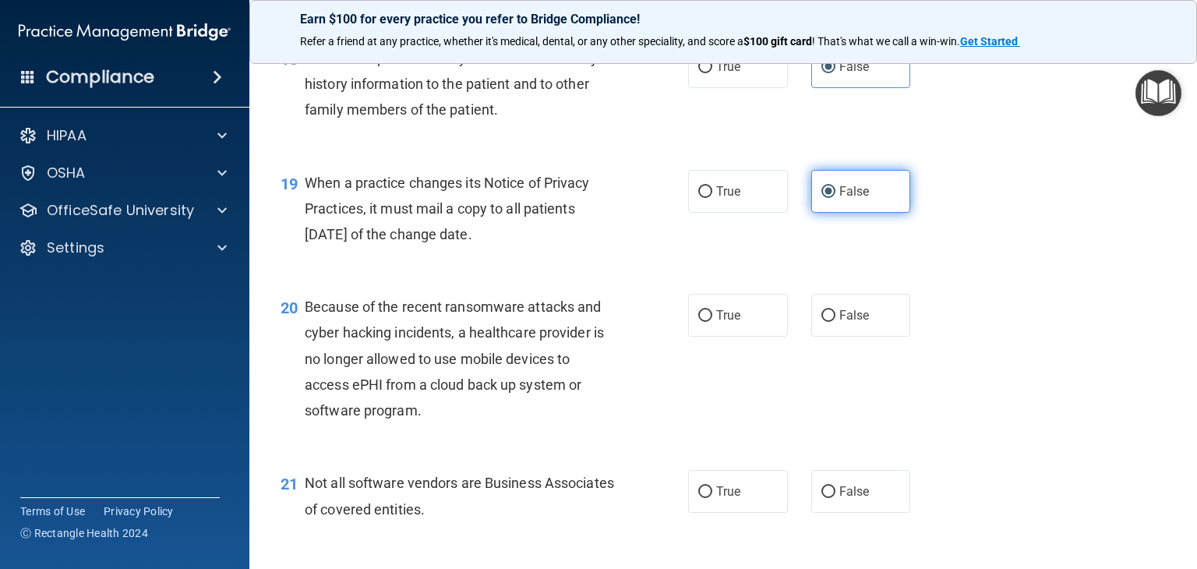
scroll to position [2493, 0]
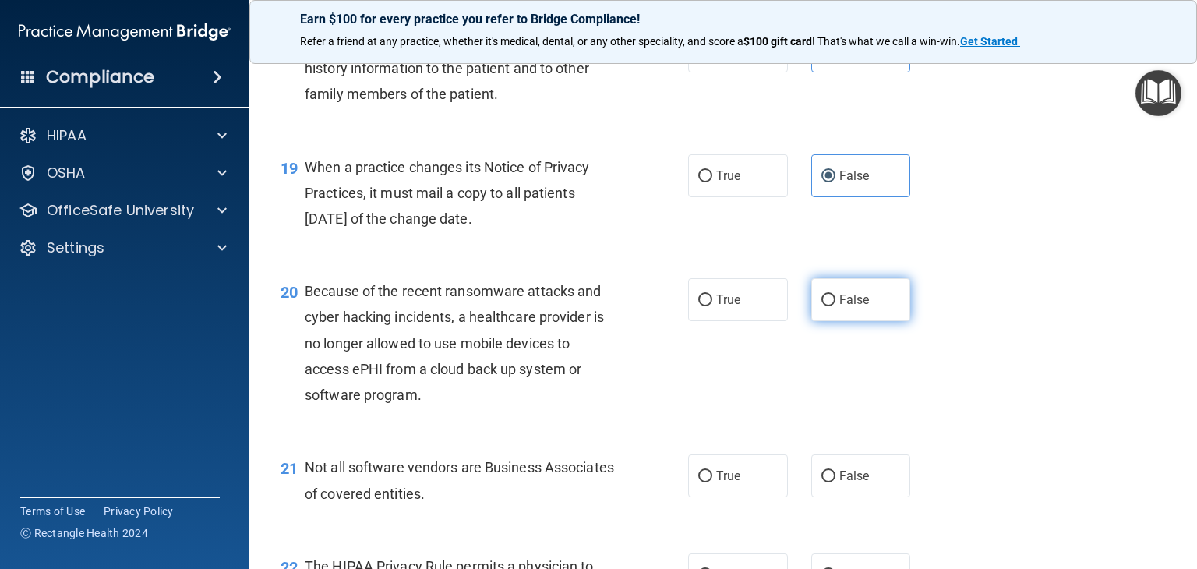
click at [848, 321] on label "False" at bounding box center [861, 299] width 100 height 43
click at [835, 306] on input "False" at bounding box center [828, 300] width 14 height 12
radio input "true"
click at [741, 497] on label "True" at bounding box center [738, 475] width 100 height 43
click at [712, 482] on input "True" at bounding box center [705, 477] width 14 height 12
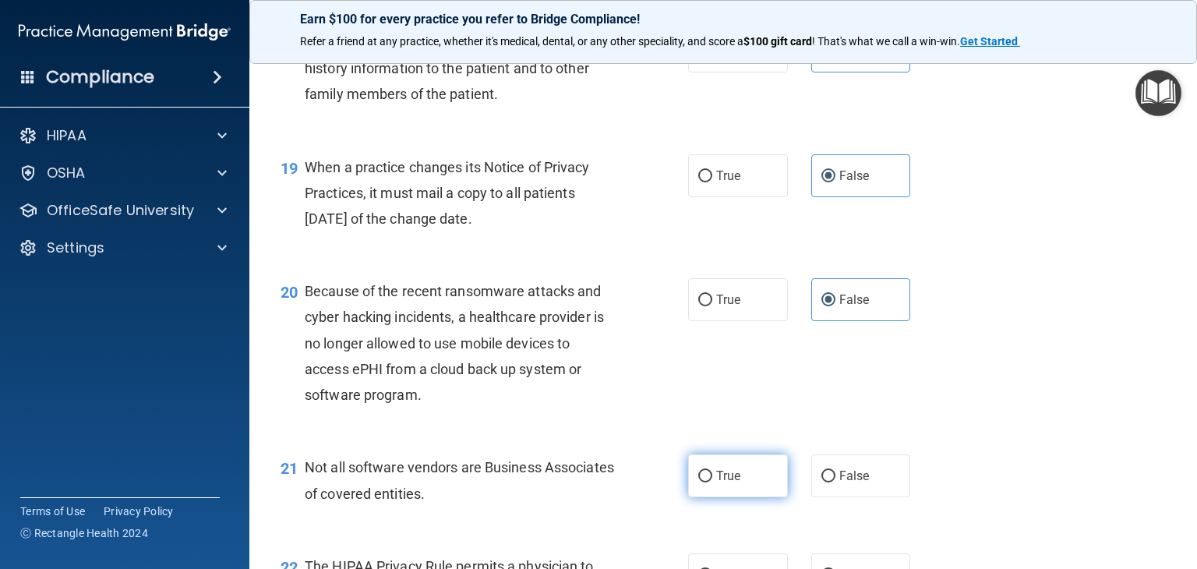
radio input "true"
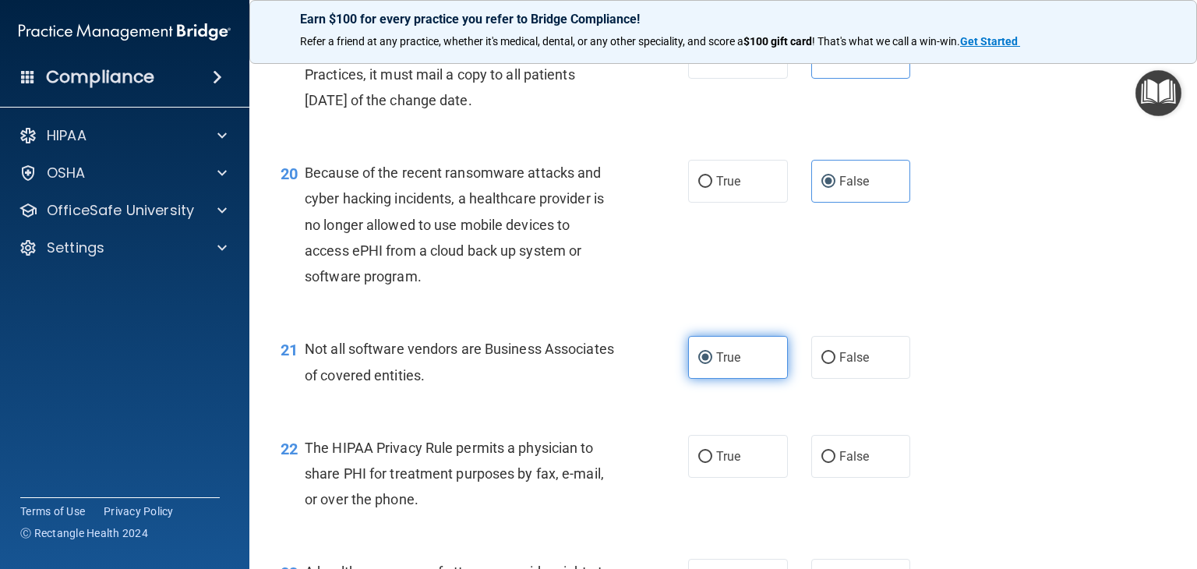
scroll to position [2727, 0]
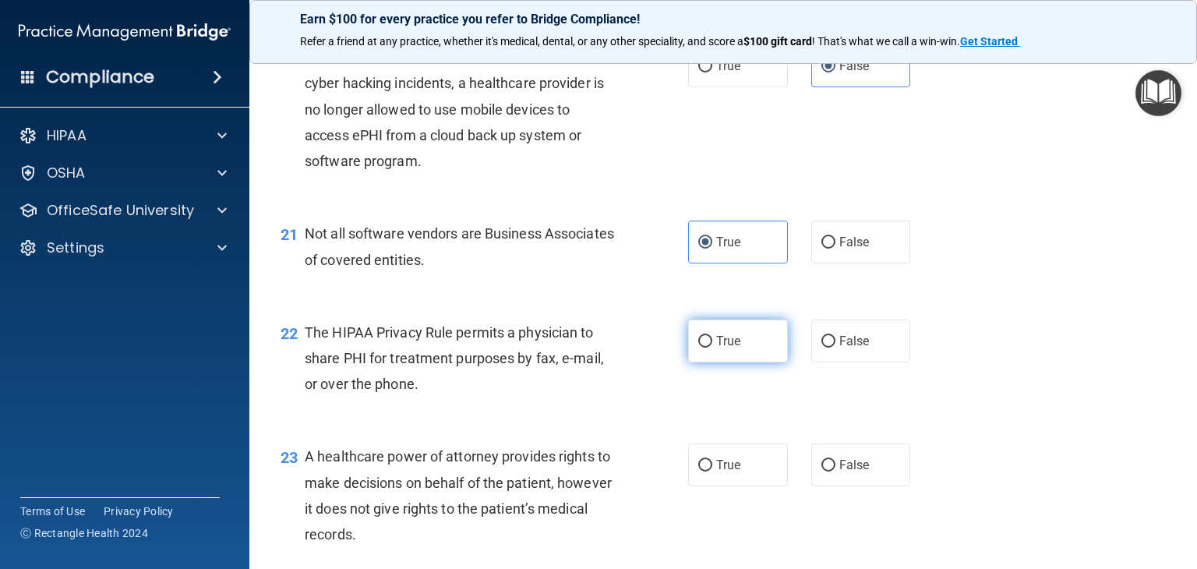
click at [731, 362] on label "True" at bounding box center [738, 340] width 100 height 43
click at [712, 347] on input "True" at bounding box center [705, 342] width 14 height 12
radio input "true"
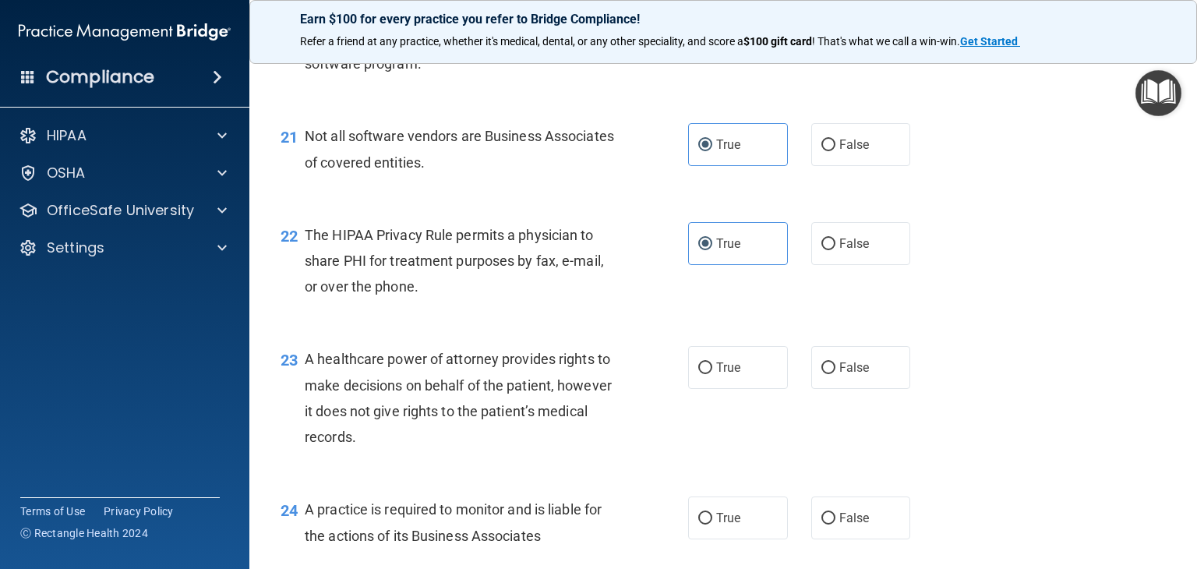
scroll to position [2882, 0]
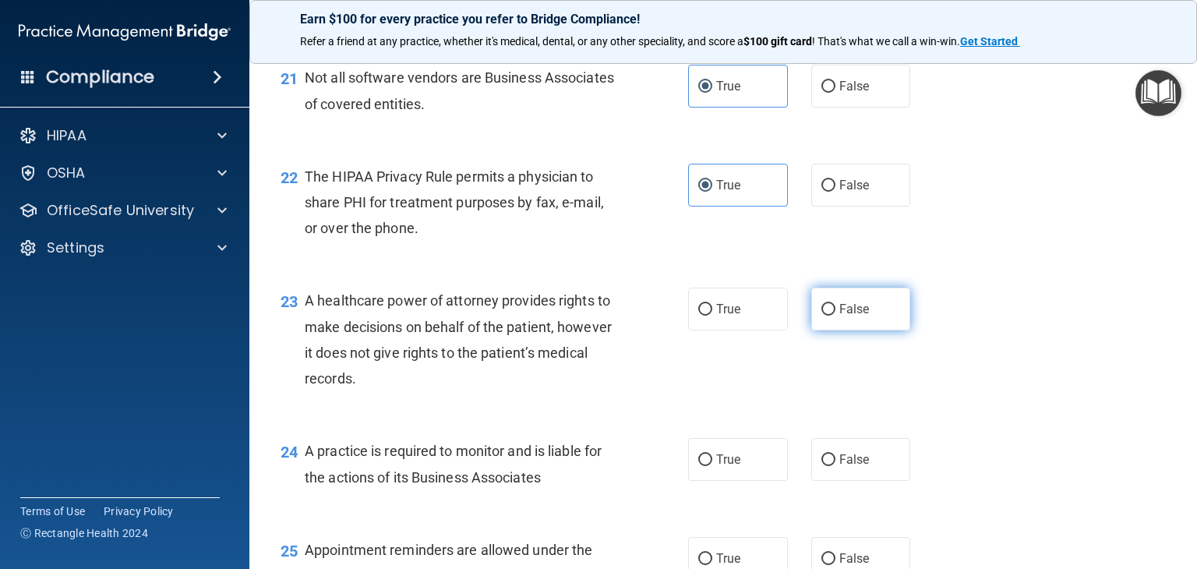
click at [816, 330] on label "False" at bounding box center [861, 308] width 100 height 43
click at [821, 316] on input "False" at bounding box center [828, 310] width 14 height 12
radio input "true"
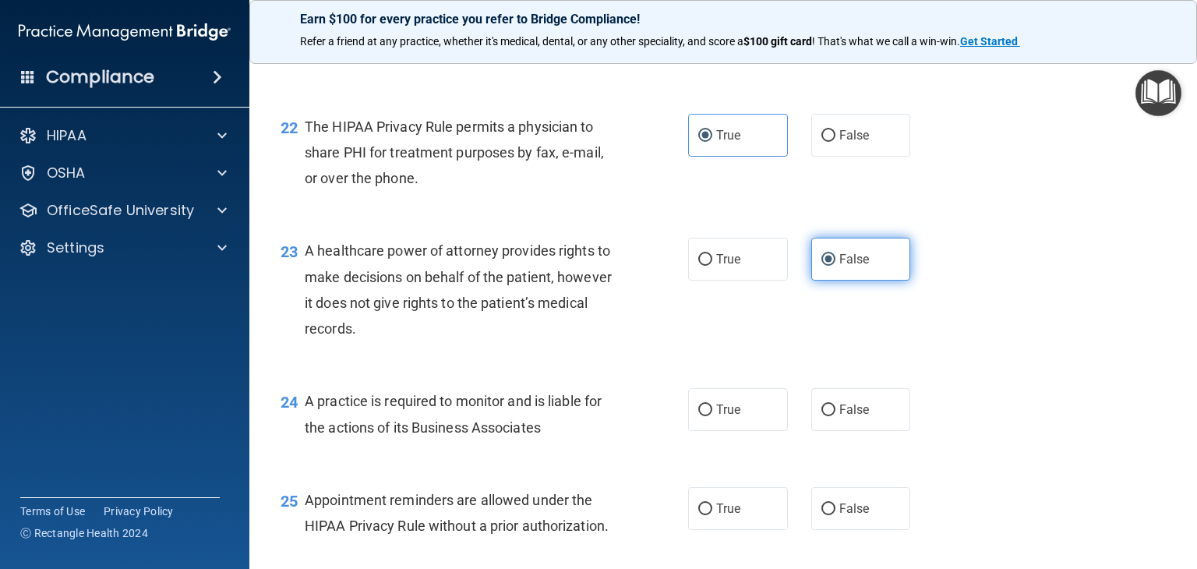
scroll to position [2960, 0]
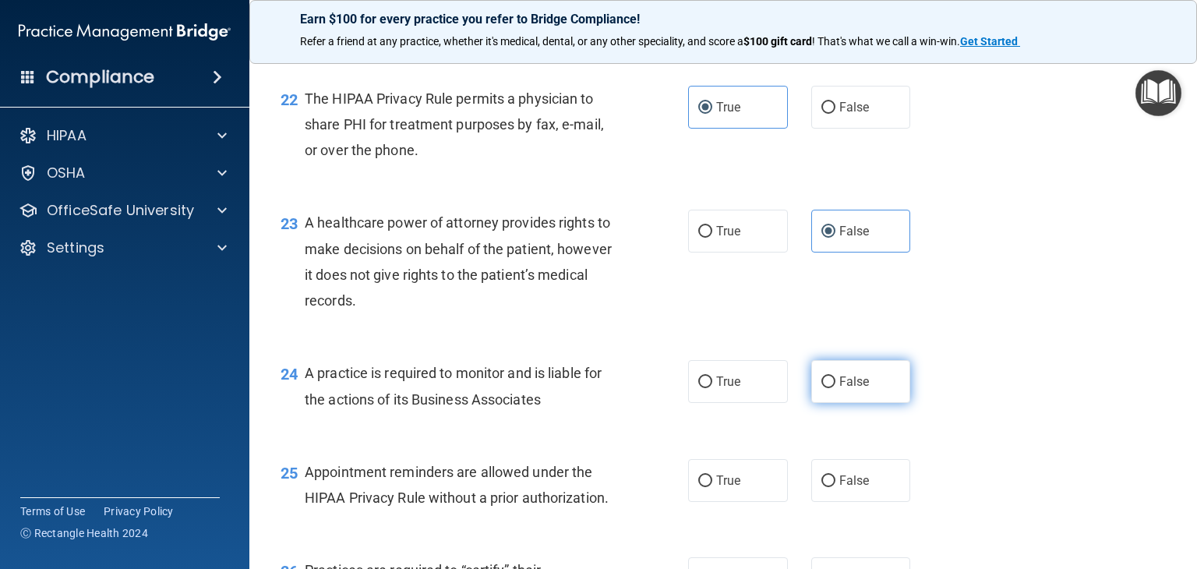
click at [857, 403] on label "False" at bounding box center [861, 381] width 100 height 43
click at [835, 388] on input "False" at bounding box center [828, 382] width 14 height 12
radio input "true"
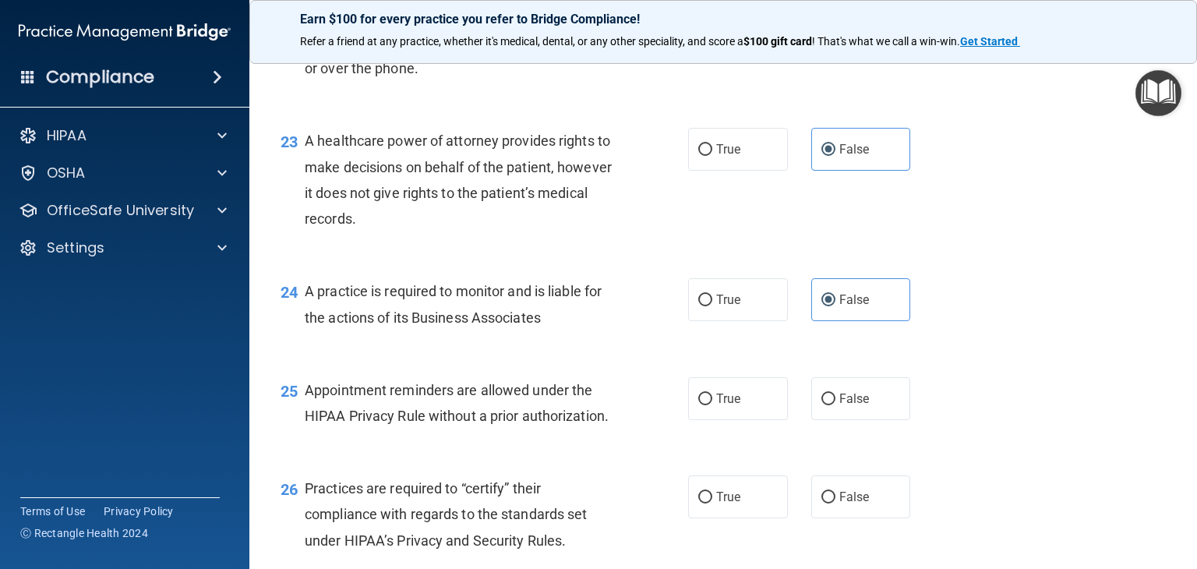
scroll to position [3116, 0]
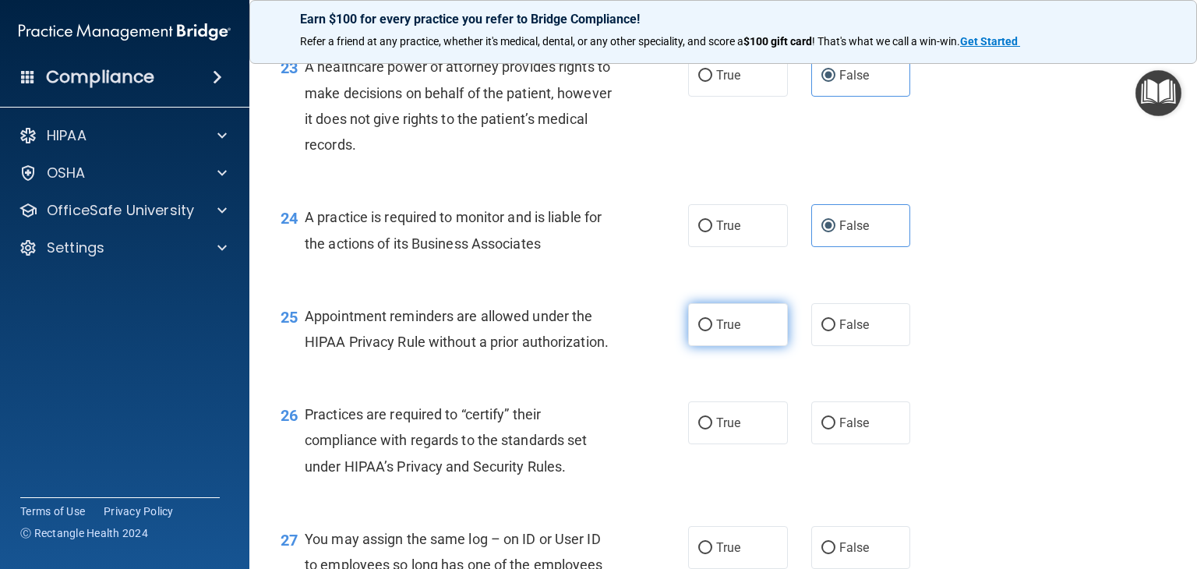
click at [735, 346] on label "True" at bounding box center [738, 324] width 100 height 43
click at [712, 331] on input "True" at bounding box center [705, 325] width 14 height 12
radio input "true"
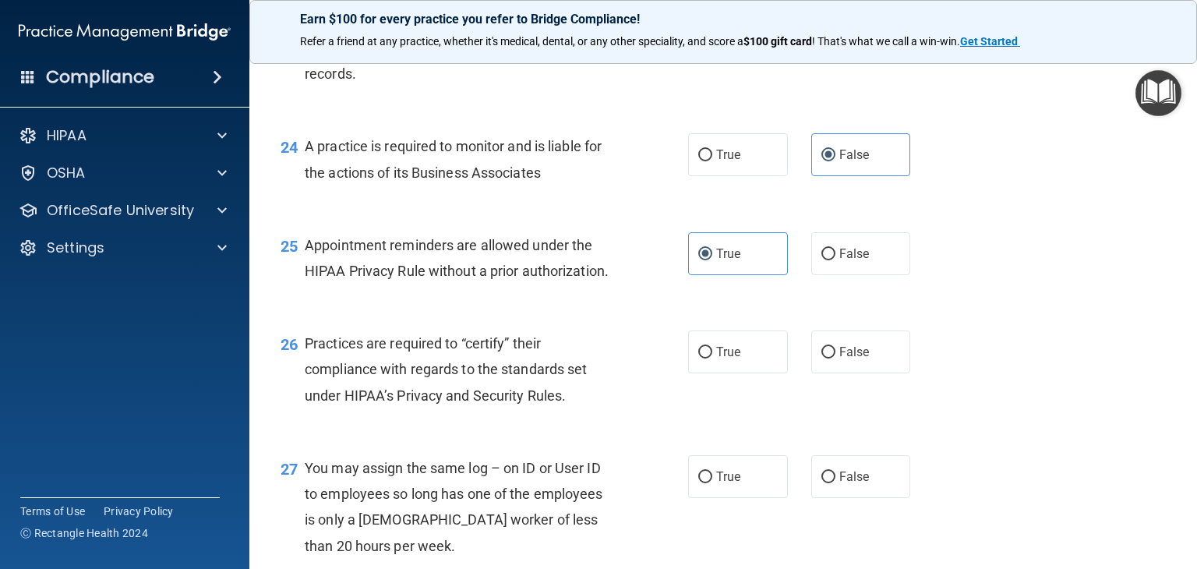
scroll to position [3272, 0]
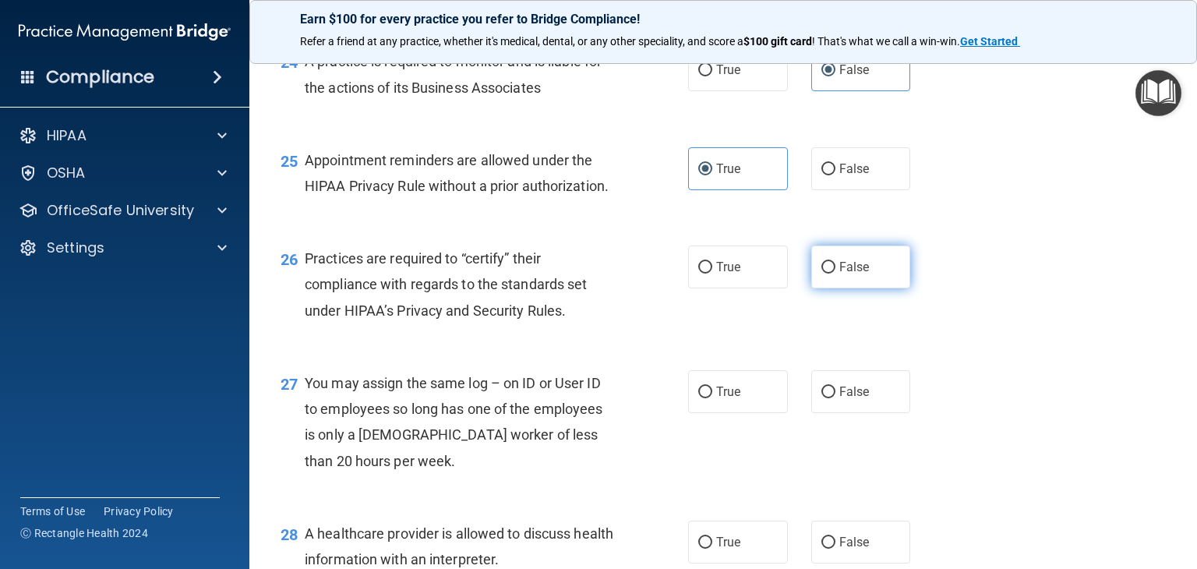
click at [823, 273] on input "False" at bounding box center [828, 268] width 14 height 12
radio input "true"
click at [864, 413] on label "False" at bounding box center [861, 391] width 100 height 43
click at [835, 398] on input "False" at bounding box center [828, 392] width 14 height 12
radio input "true"
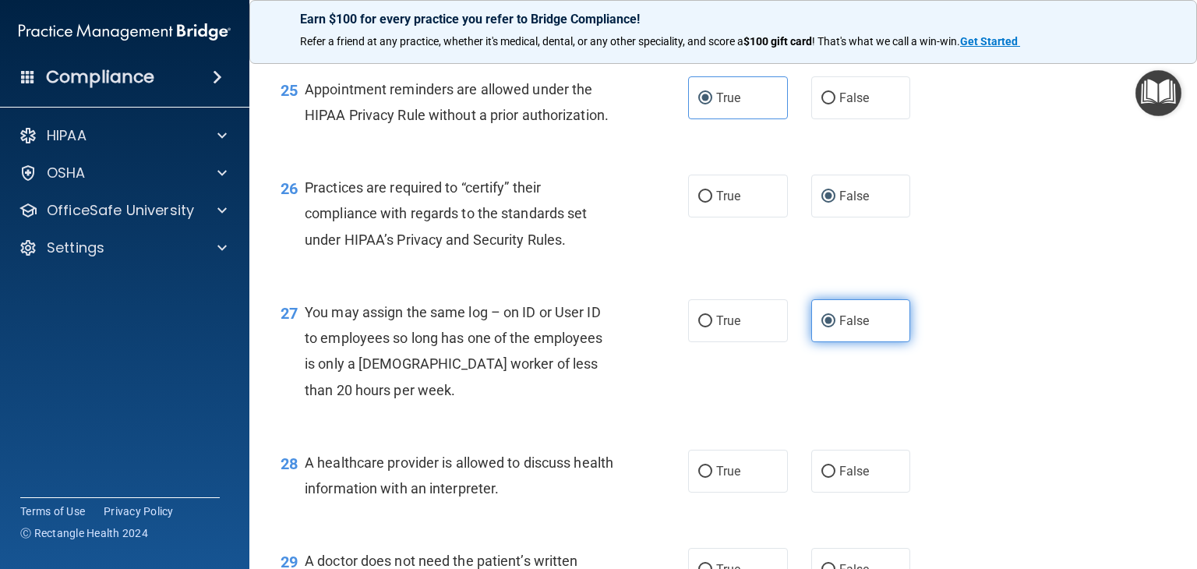
scroll to position [3428, 0]
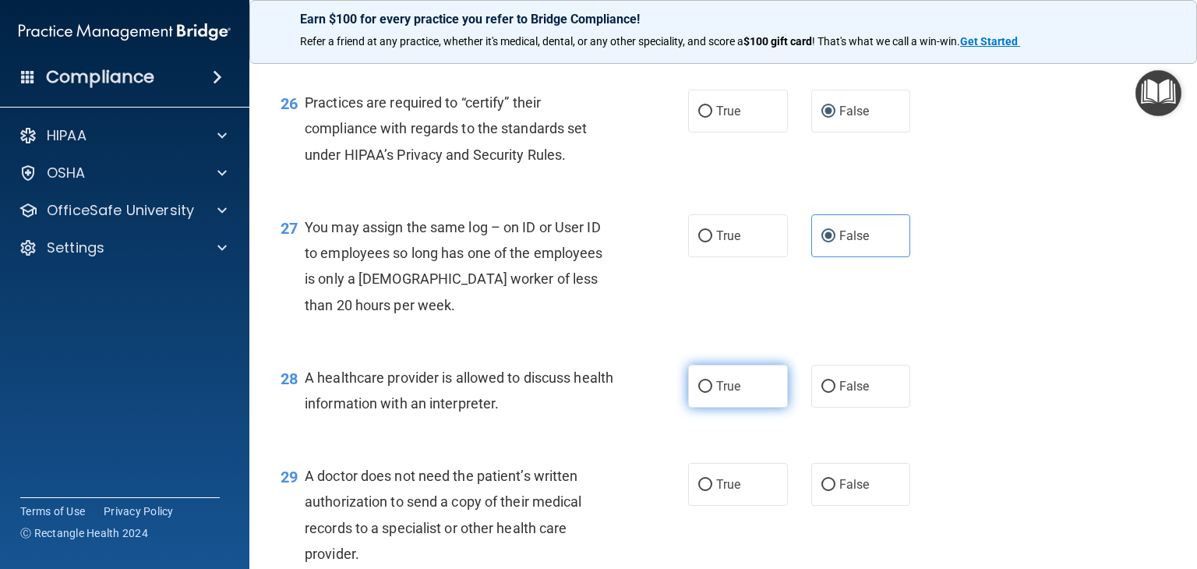
click at [727, 393] on span "True" at bounding box center [728, 386] width 24 height 15
click at [712, 393] on input "True" at bounding box center [705, 387] width 14 height 12
radio input "true"
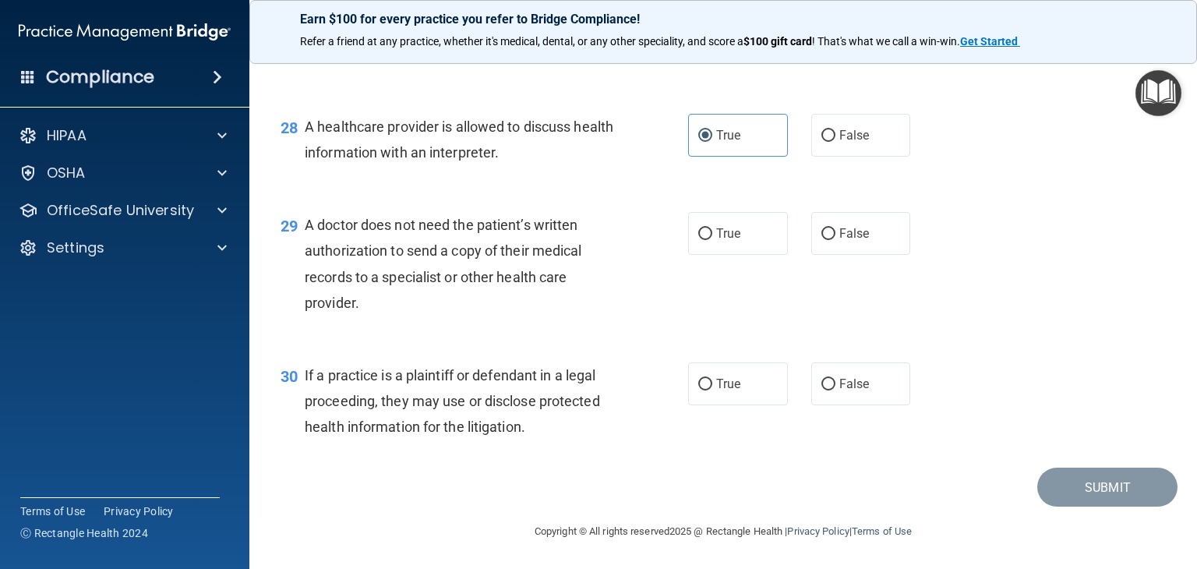
scroll to position [3731, 0]
click at [724, 382] on span "True" at bounding box center [728, 383] width 24 height 15
click at [712, 382] on input "True" at bounding box center [705, 385] width 14 height 12
radio input "true"
click at [738, 256] on div "29 A doctor does not need the patient’s written authorization to send a copy of…" at bounding box center [723, 267] width 908 height 150
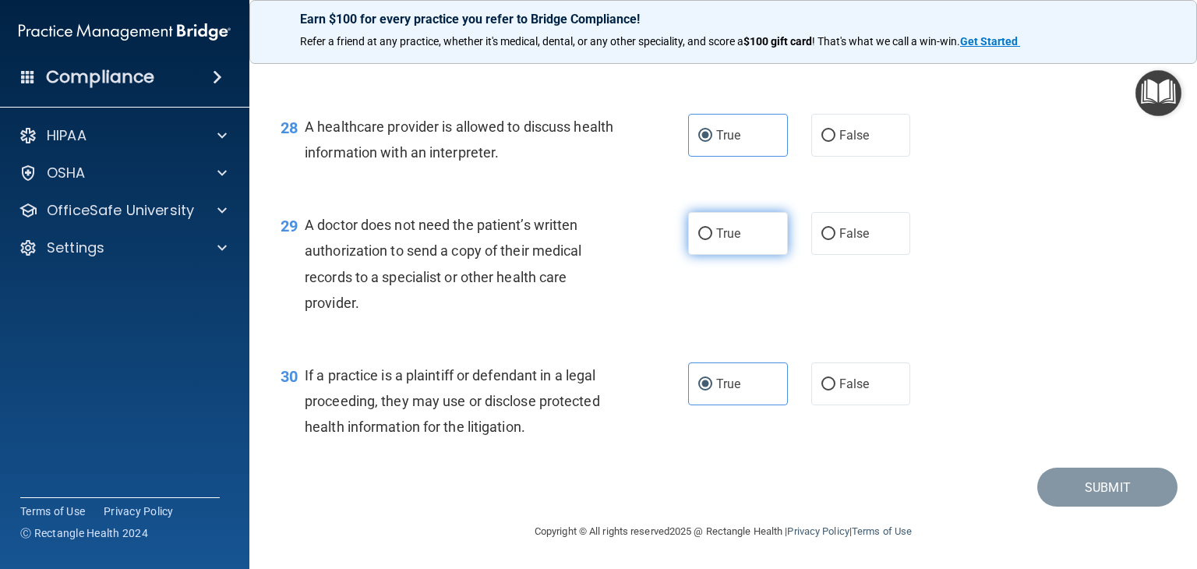
click at [738, 245] on label "True" at bounding box center [738, 233] width 100 height 43
click at [712, 240] on input "True" at bounding box center [705, 234] width 14 height 12
radio input "true"
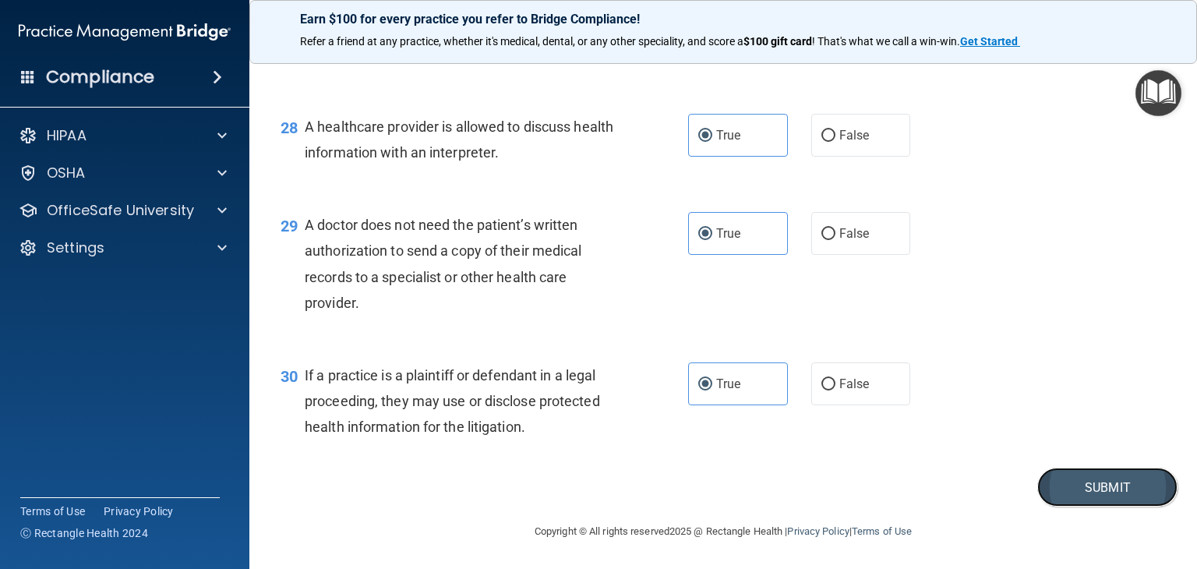
click at [1086, 478] on button "Submit" at bounding box center [1107, 487] width 140 height 40
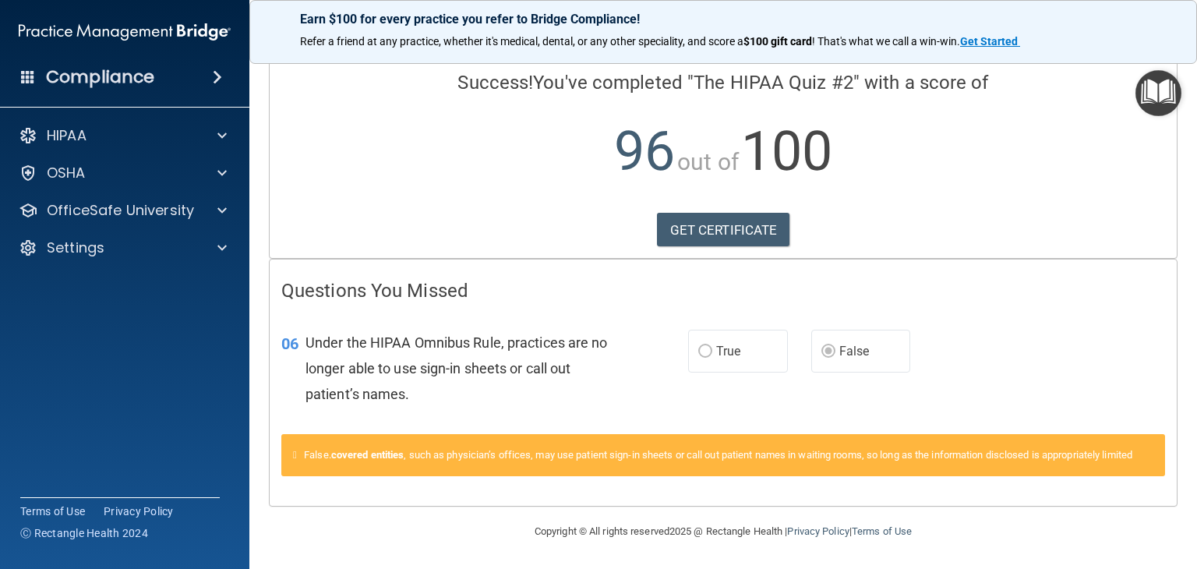
scroll to position [126, 0]
click at [721, 214] on link "GET CERTIFICATE" at bounding box center [723, 230] width 133 height 34
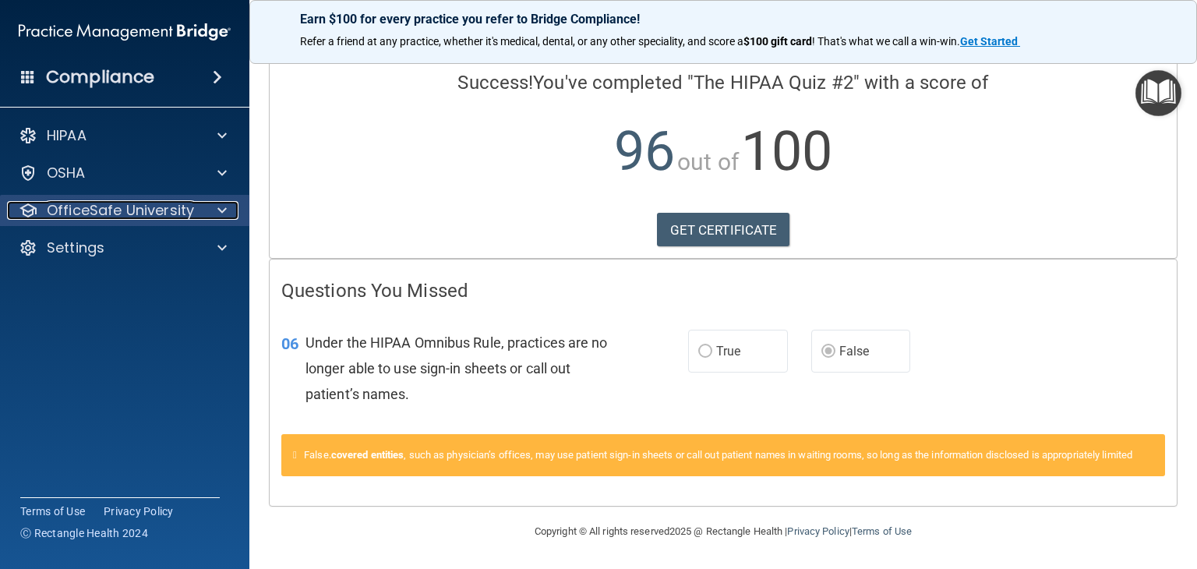
click at [218, 210] on span at bounding box center [221, 210] width 9 height 19
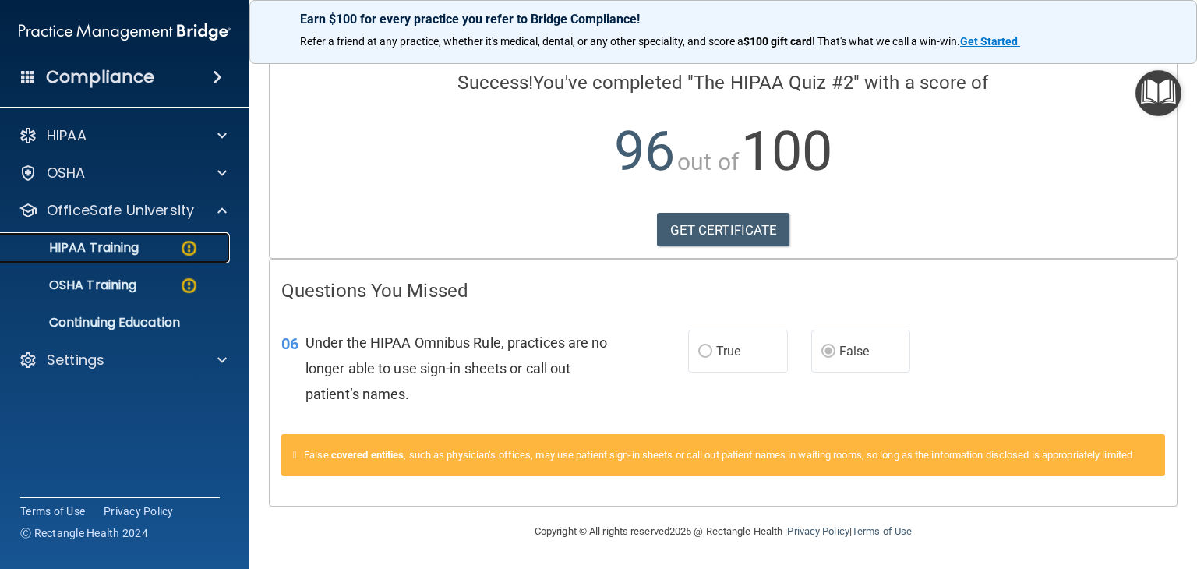
click at [150, 246] on div "HIPAA Training" at bounding box center [116, 248] width 213 height 16
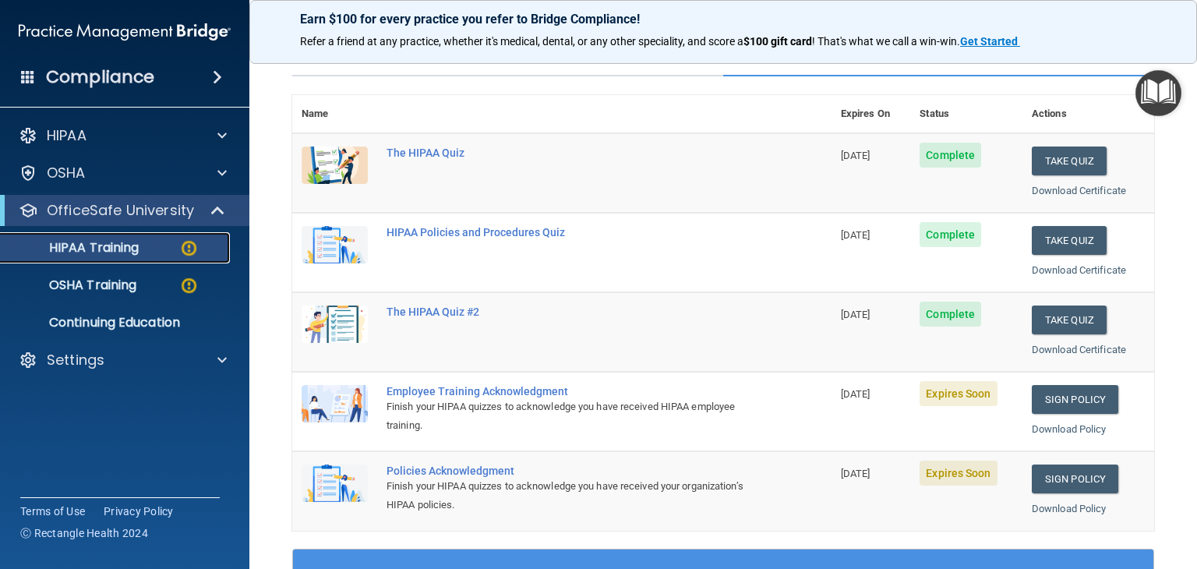
scroll to position [134, 0]
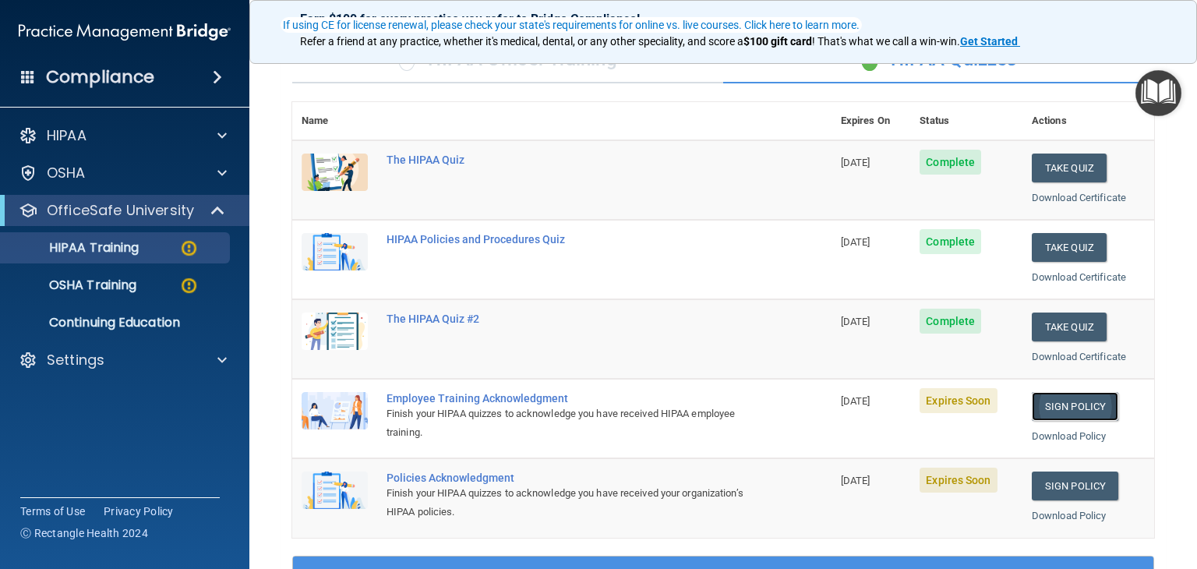
click at [1059, 411] on link "Sign Policy" at bounding box center [1074, 406] width 86 height 29
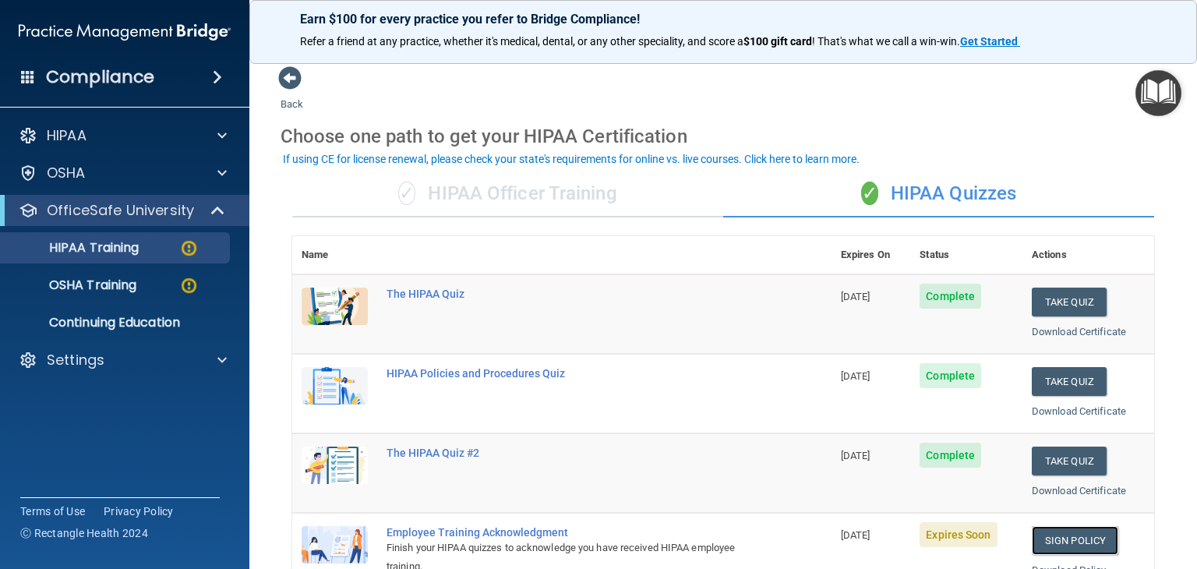
scroll to position [156, 0]
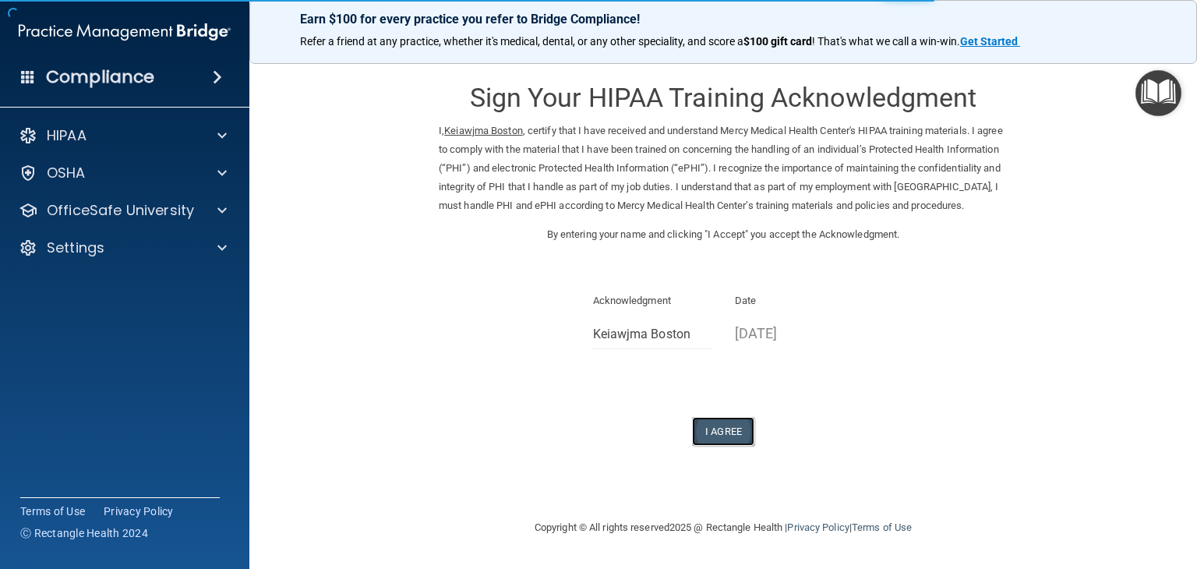
click at [713, 440] on button "I Agree" at bounding box center [723, 431] width 62 height 29
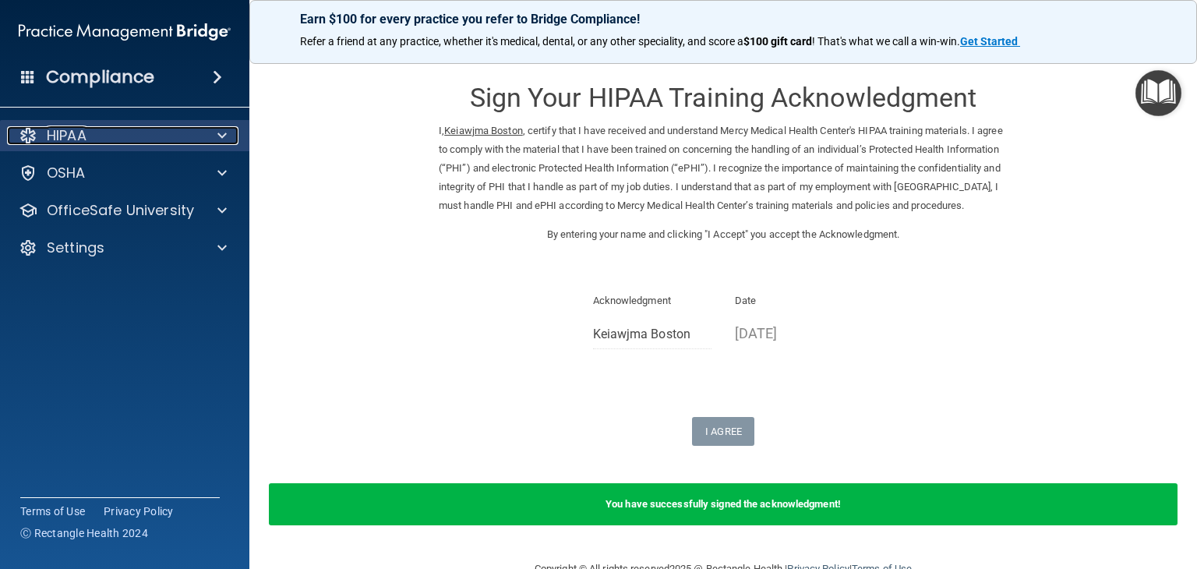
click at [229, 139] on div at bounding box center [219, 135] width 39 height 19
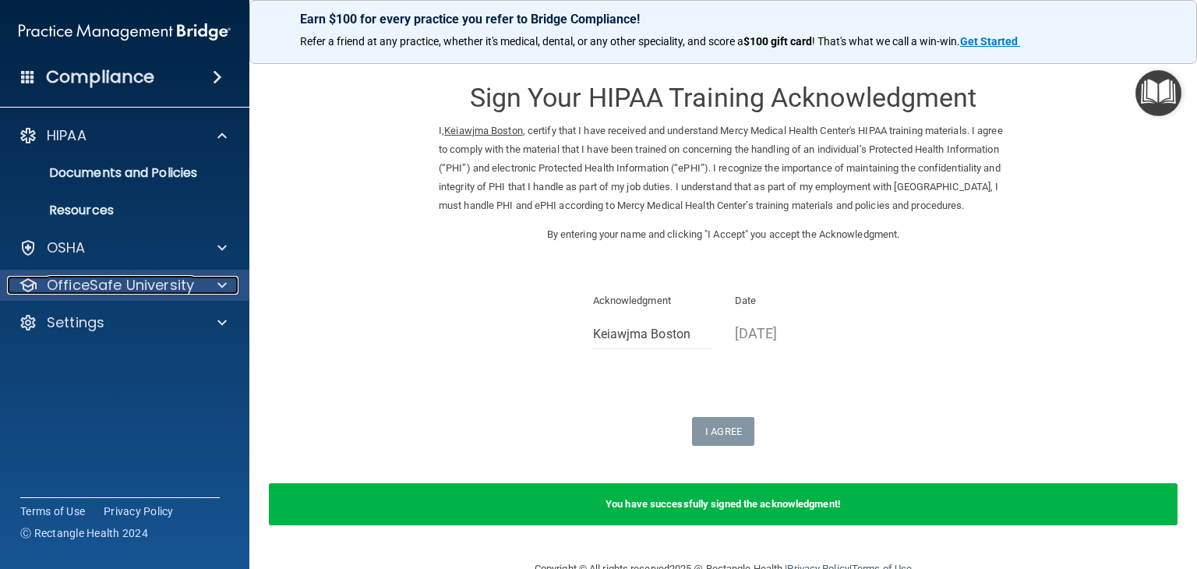
click at [214, 285] on div at bounding box center [219, 285] width 39 height 19
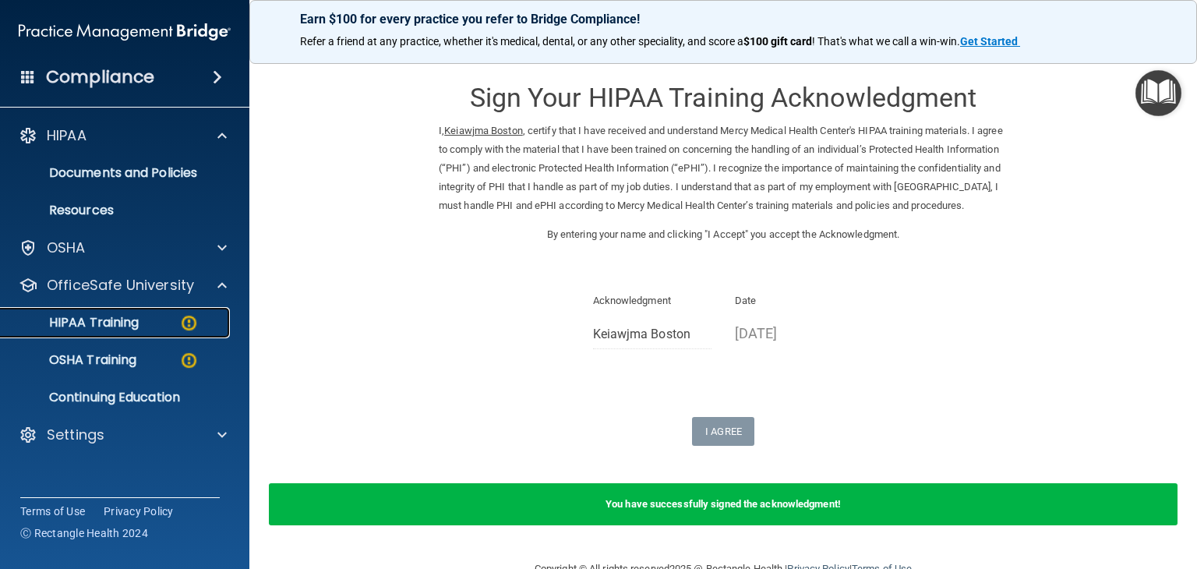
click at [141, 330] on div "HIPAA Training" at bounding box center [116, 323] width 213 height 16
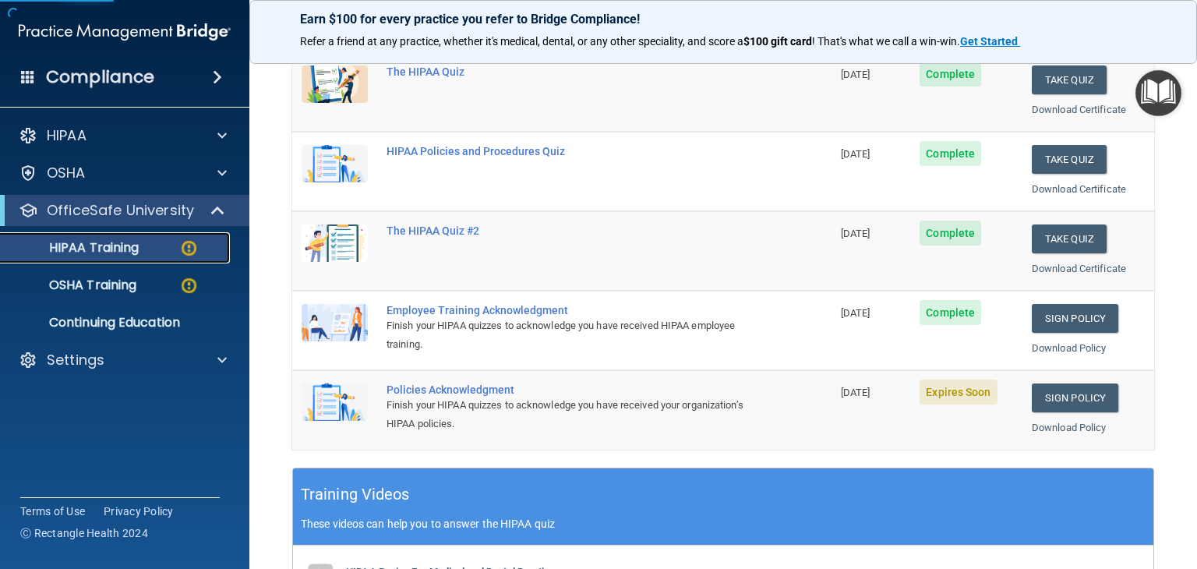
scroll to position [234, 0]
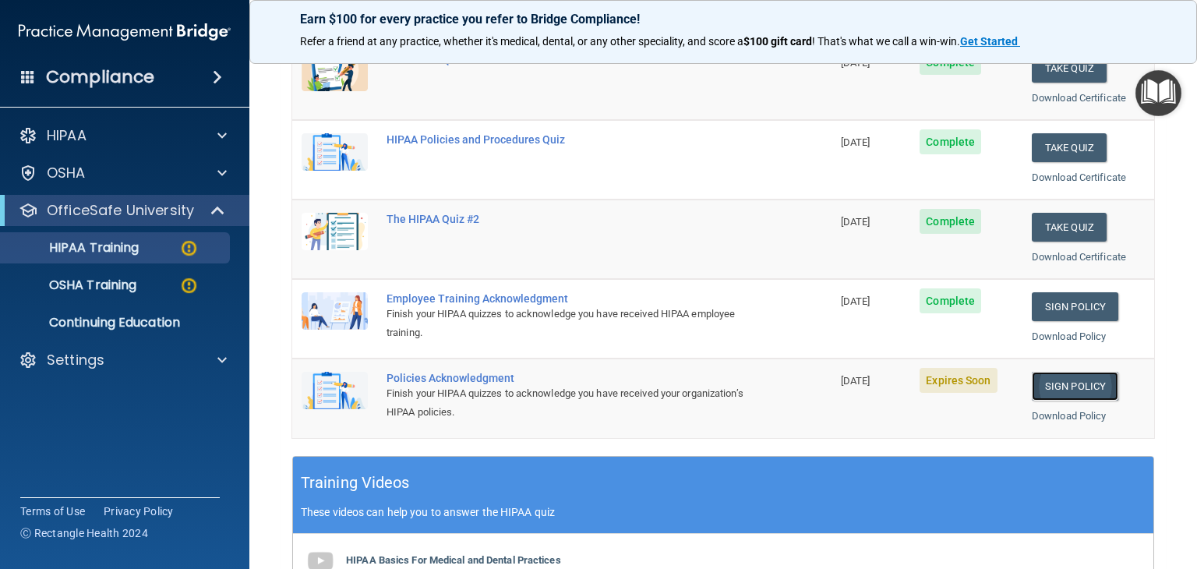
click at [1053, 388] on link "Sign Policy" at bounding box center [1074, 386] width 86 height 29
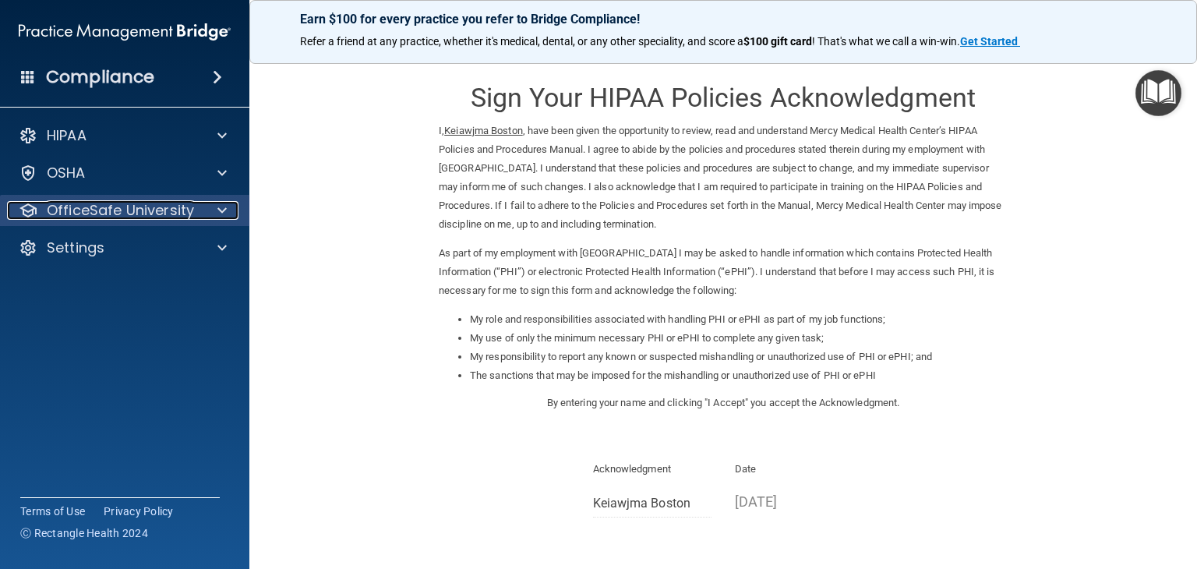
click at [204, 207] on div at bounding box center [219, 210] width 39 height 19
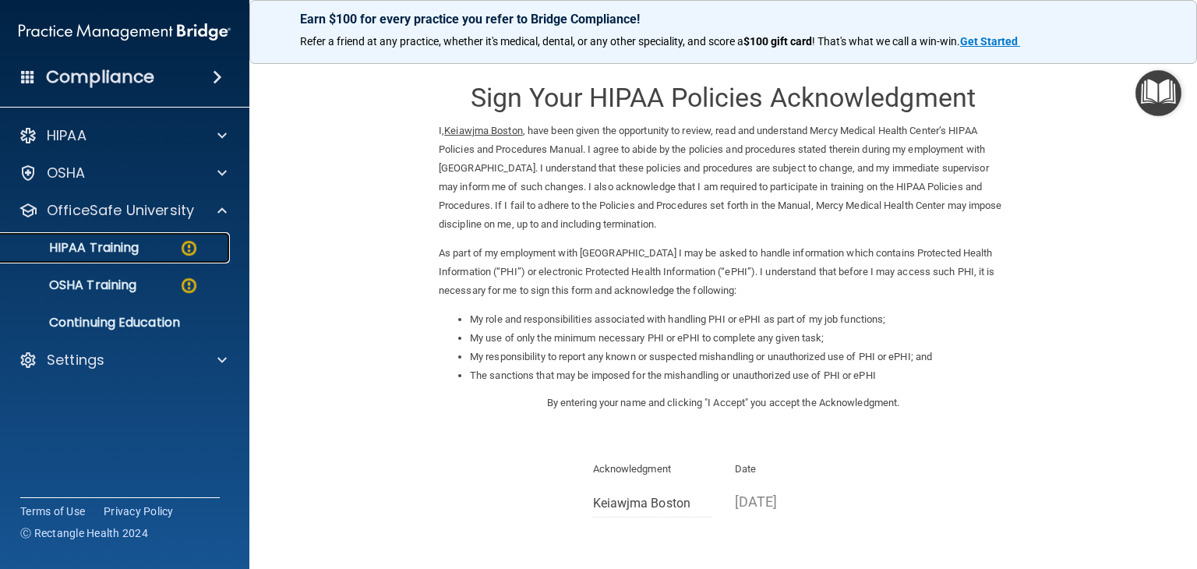
click at [168, 252] on div "HIPAA Training" at bounding box center [116, 248] width 213 height 16
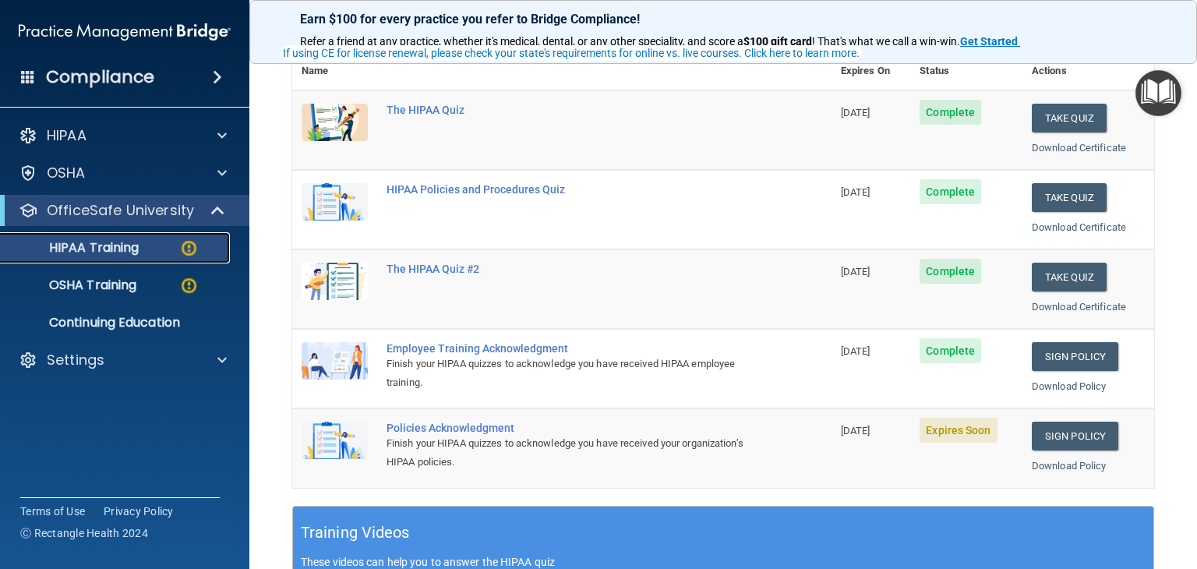
scroll to position [312, 0]
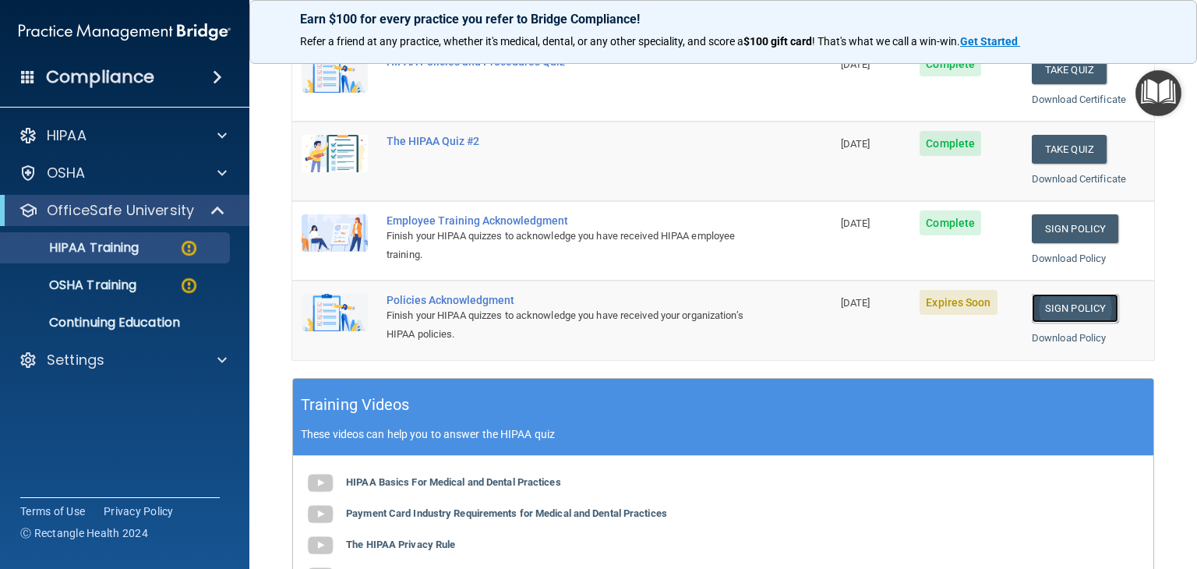
click at [1050, 304] on link "Sign Policy" at bounding box center [1074, 308] width 86 height 29
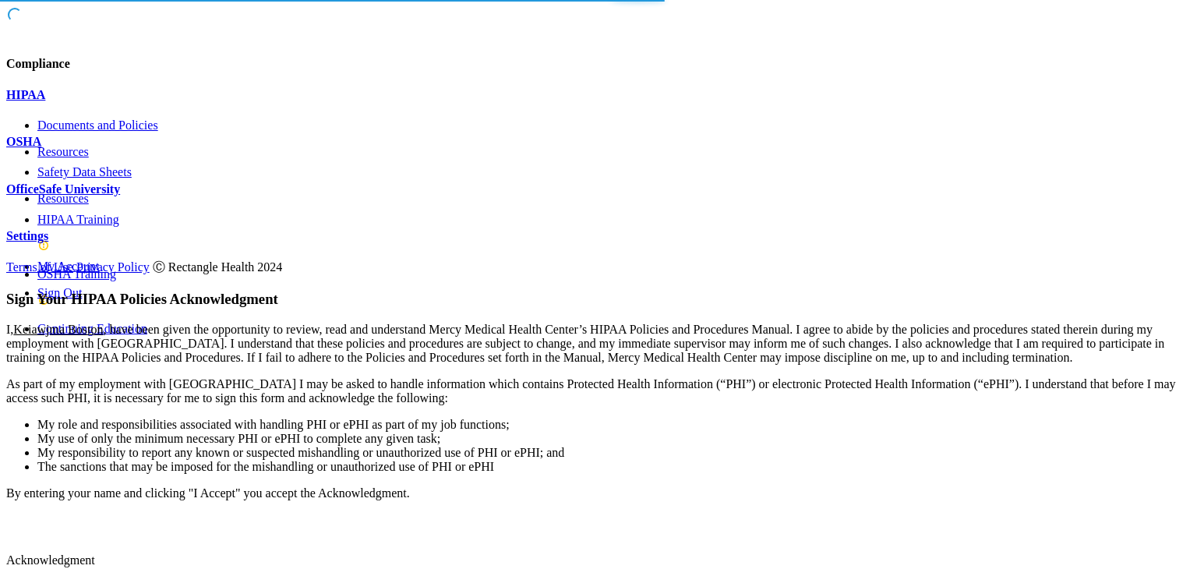
scroll to position [145, 0]
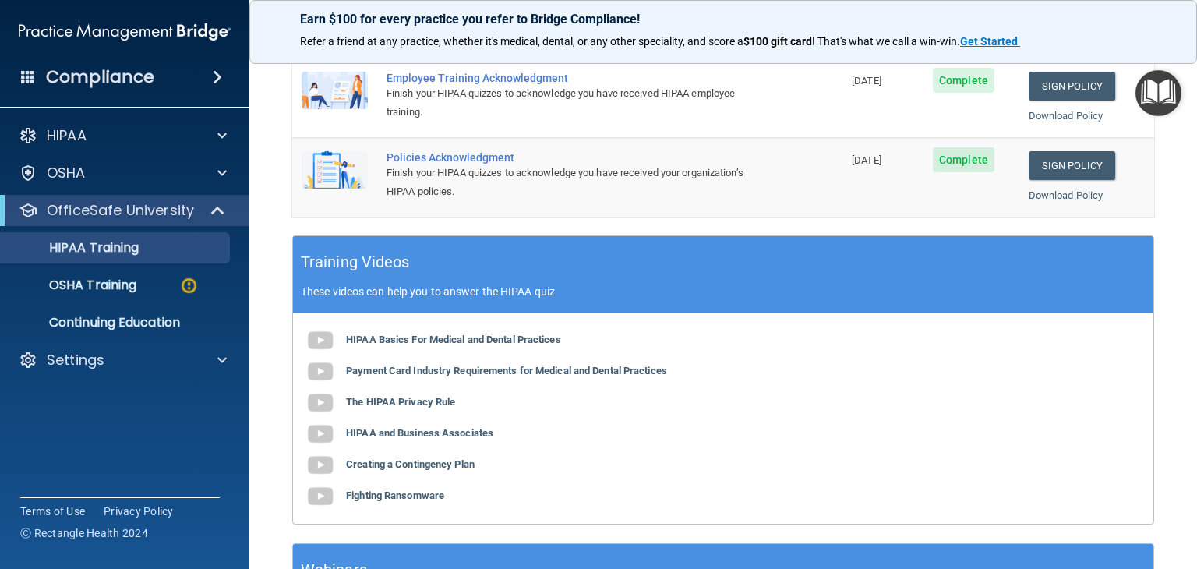
scroll to position [446, 0]
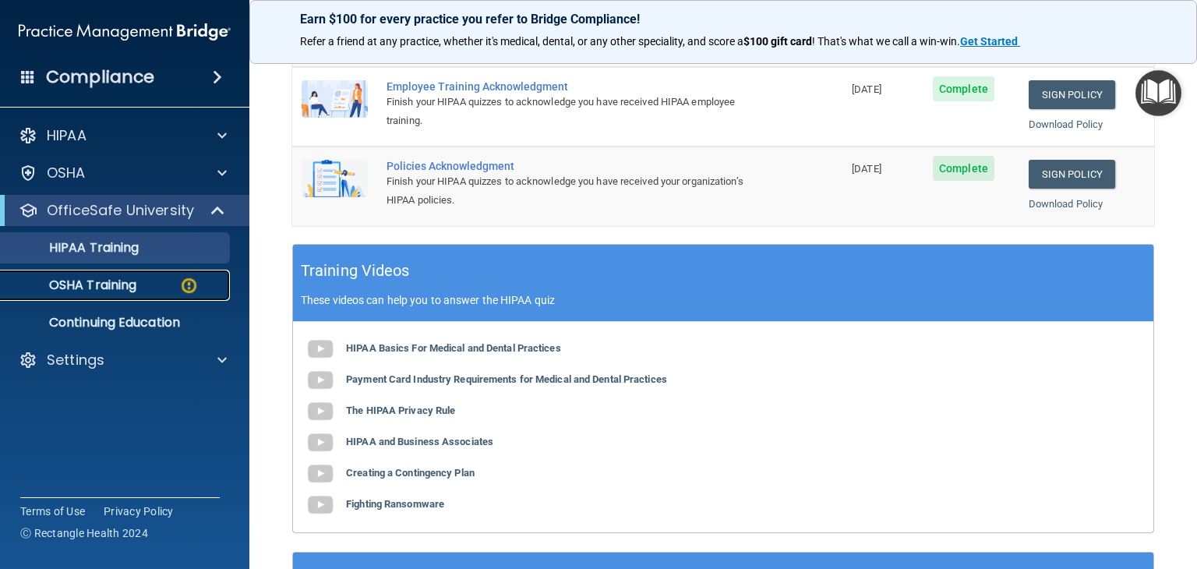
click at [108, 277] on p "OSHA Training" at bounding box center [73, 285] width 126 height 16
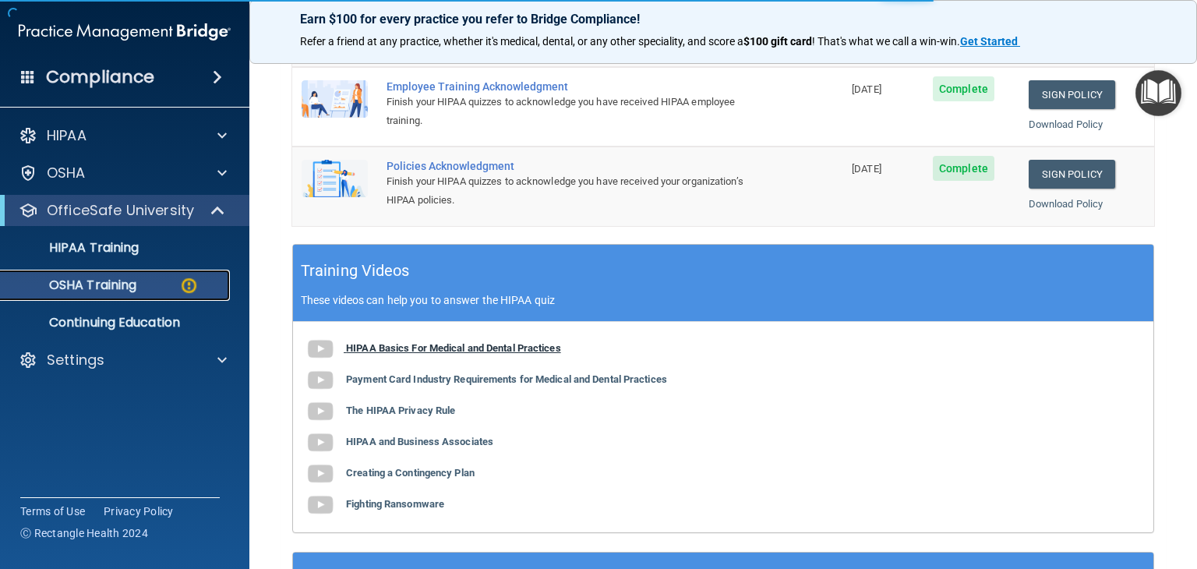
scroll to position [240, 0]
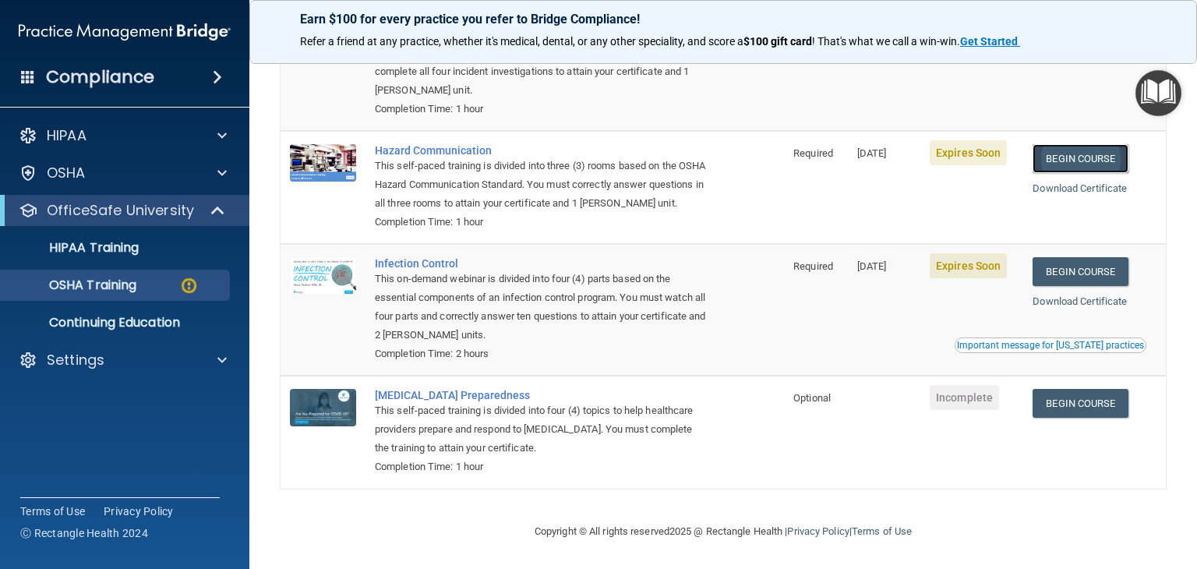
click at [1053, 144] on link "Begin Course" at bounding box center [1079, 158] width 95 height 29
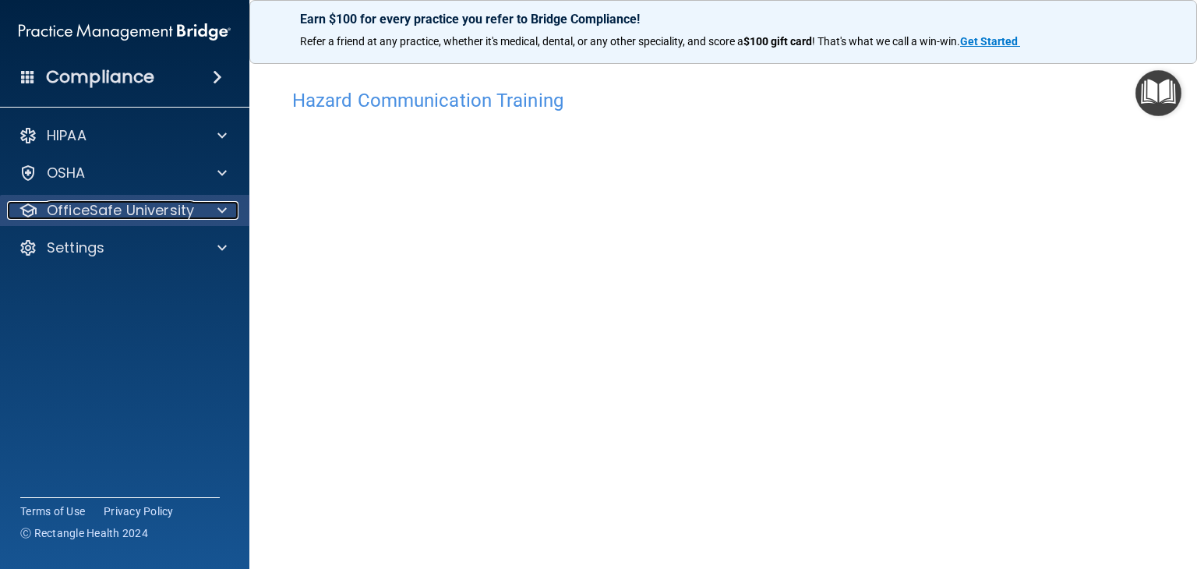
click at [221, 214] on span at bounding box center [221, 210] width 9 height 19
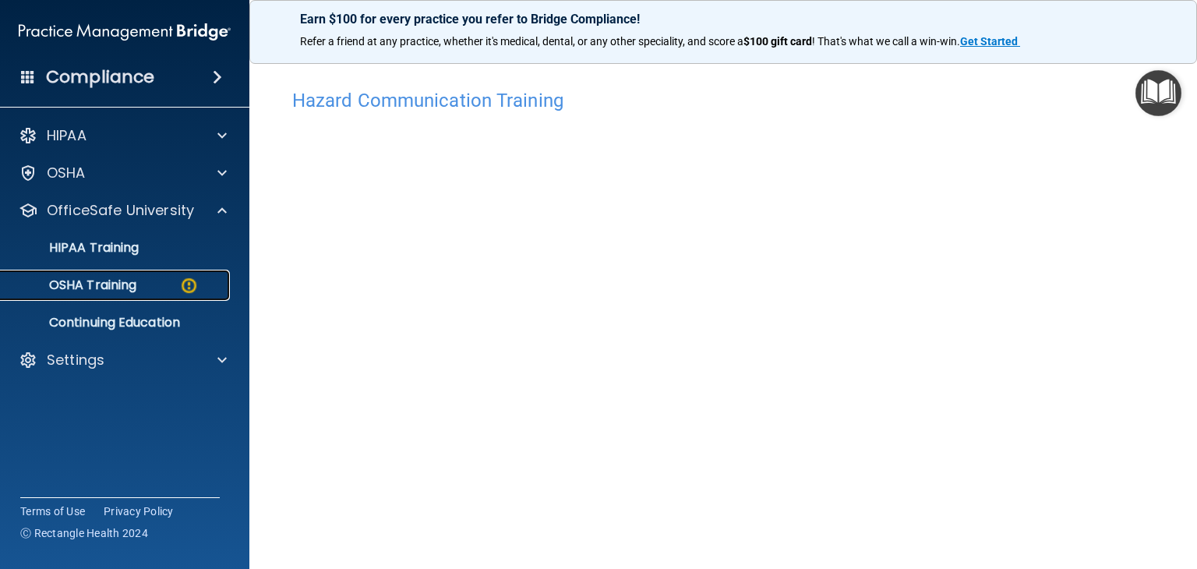
click at [156, 283] on div "OSHA Training" at bounding box center [116, 285] width 213 height 16
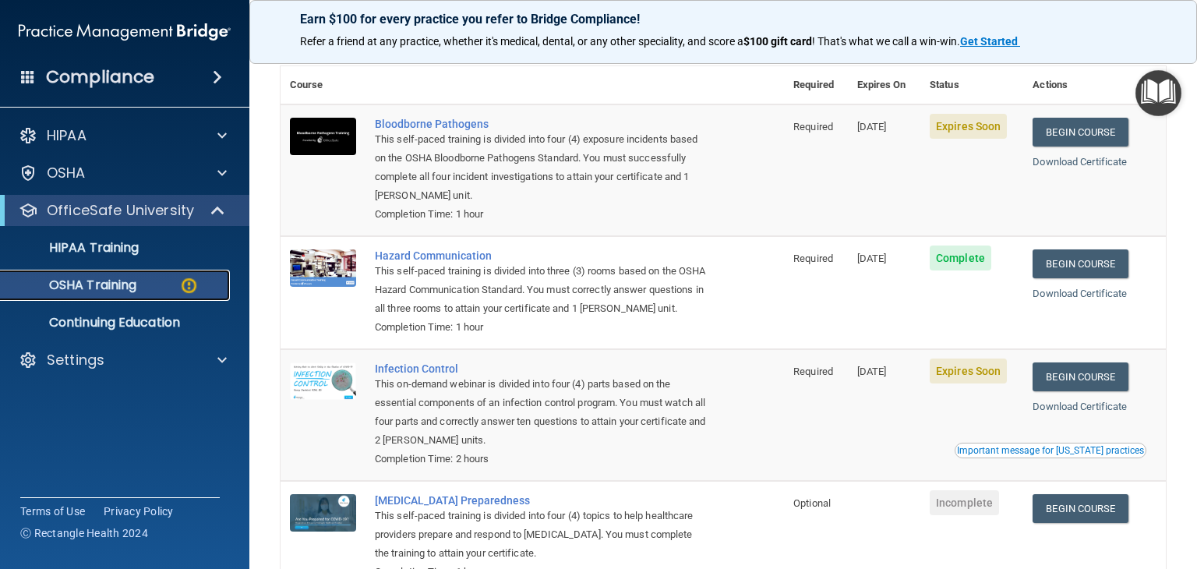
scroll to position [78, 0]
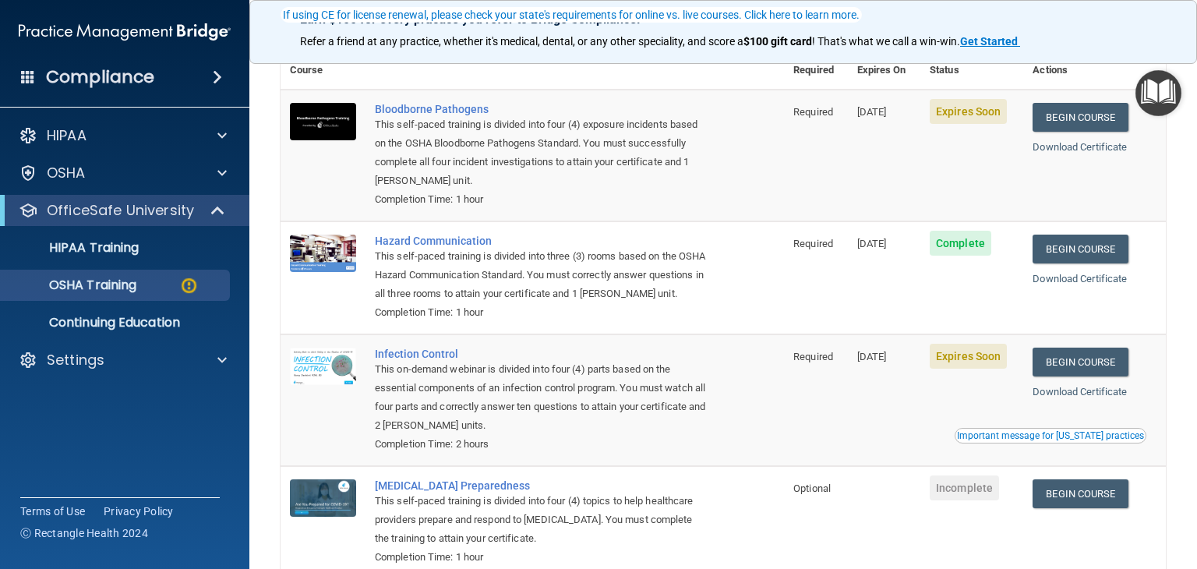
scroll to position [156, 0]
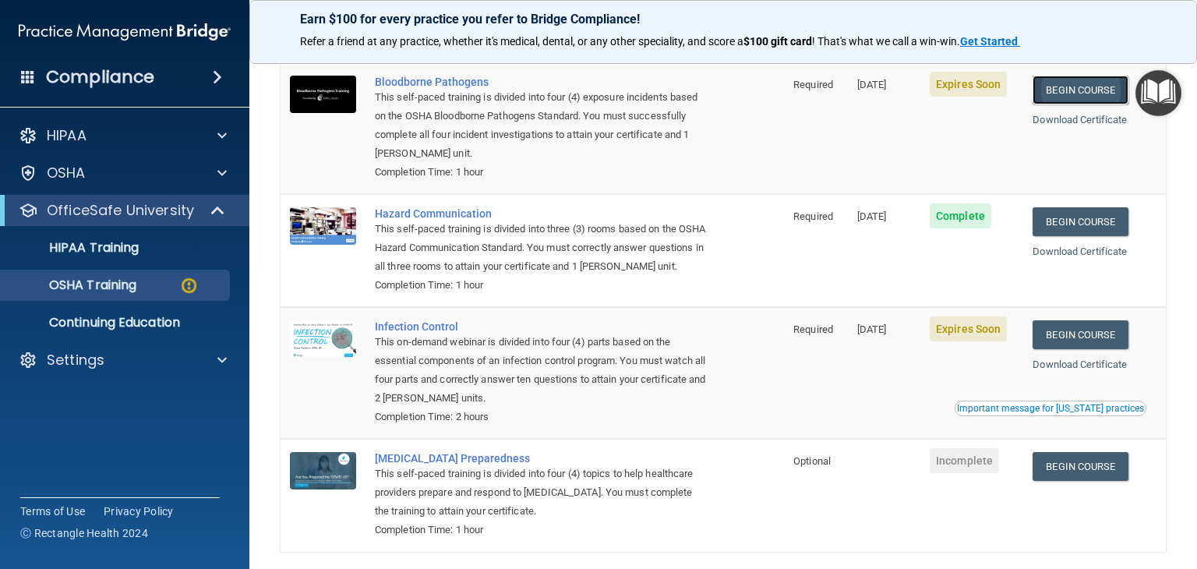
click at [1048, 94] on link "Begin Course" at bounding box center [1079, 90] width 95 height 29
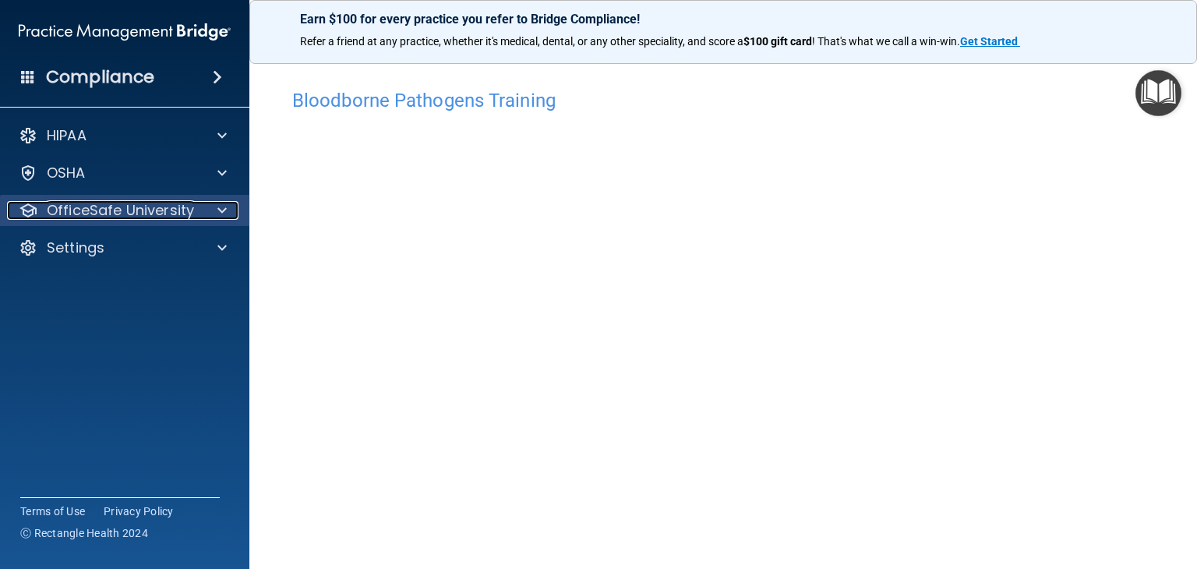
click at [212, 213] on div at bounding box center [219, 210] width 39 height 19
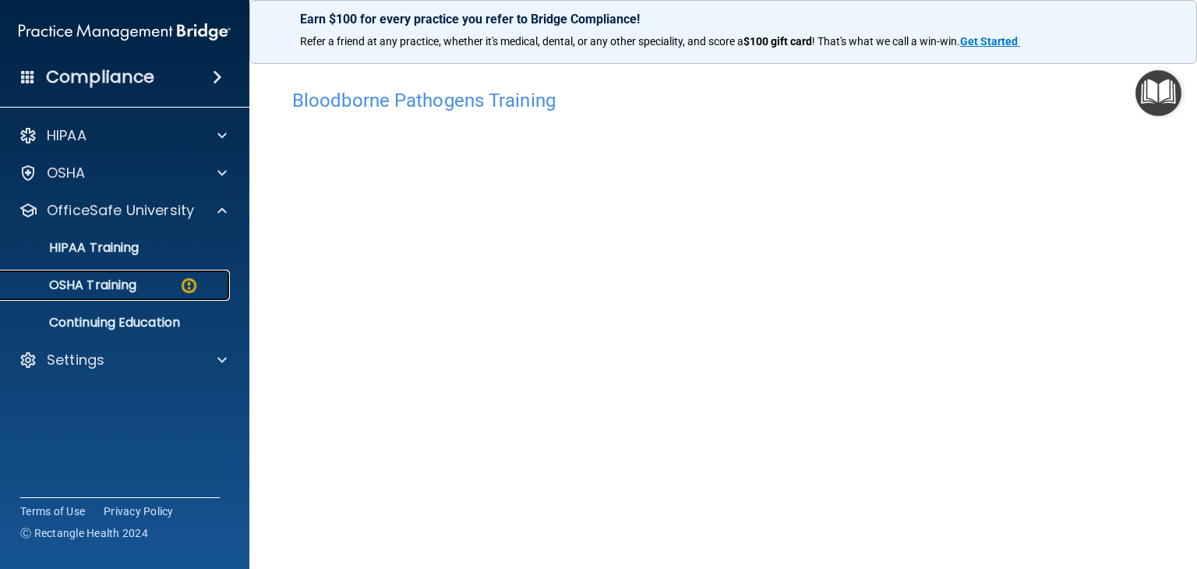
click at [160, 285] on div "OSHA Training" at bounding box center [116, 285] width 213 height 16
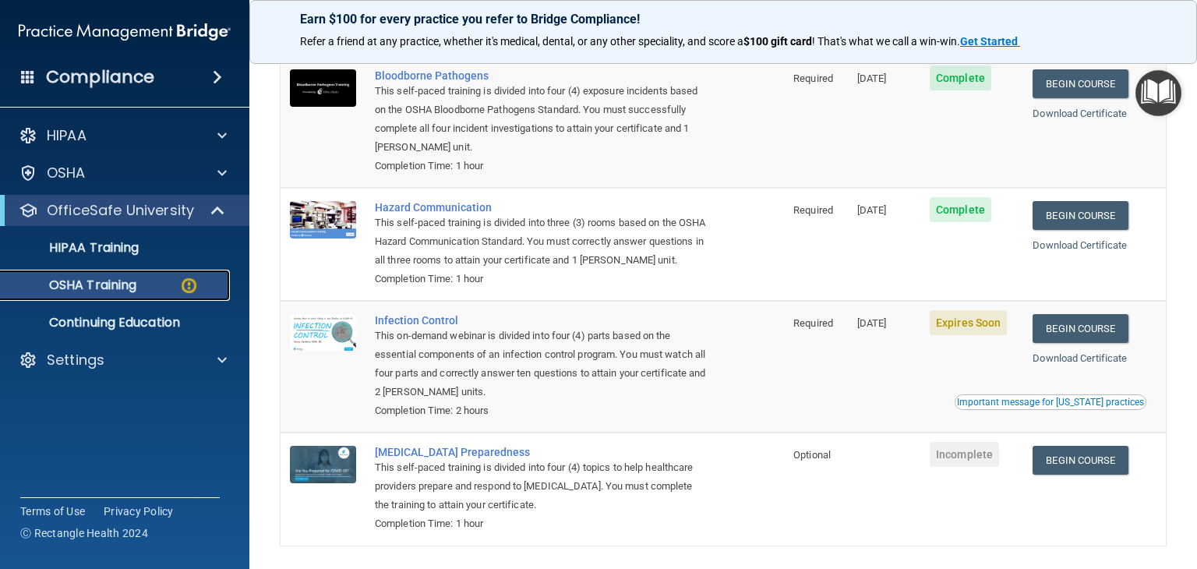
scroll to position [84, 0]
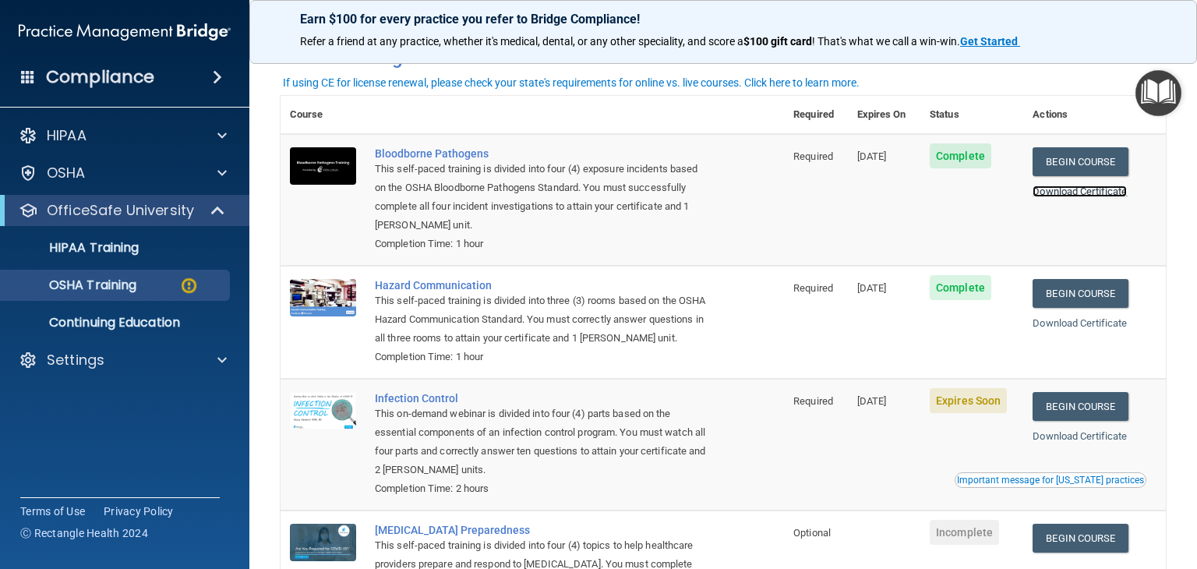
click at [1053, 196] on link "Download Certificate" at bounding box center [1079, 191] width 94 height 12
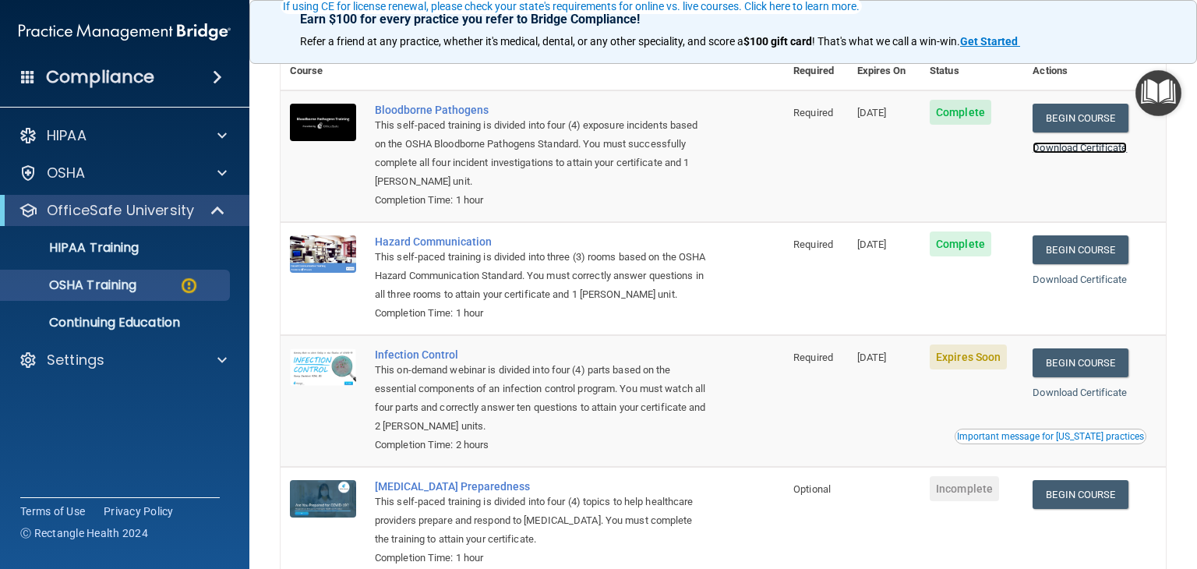
scroll to position [162, 0]
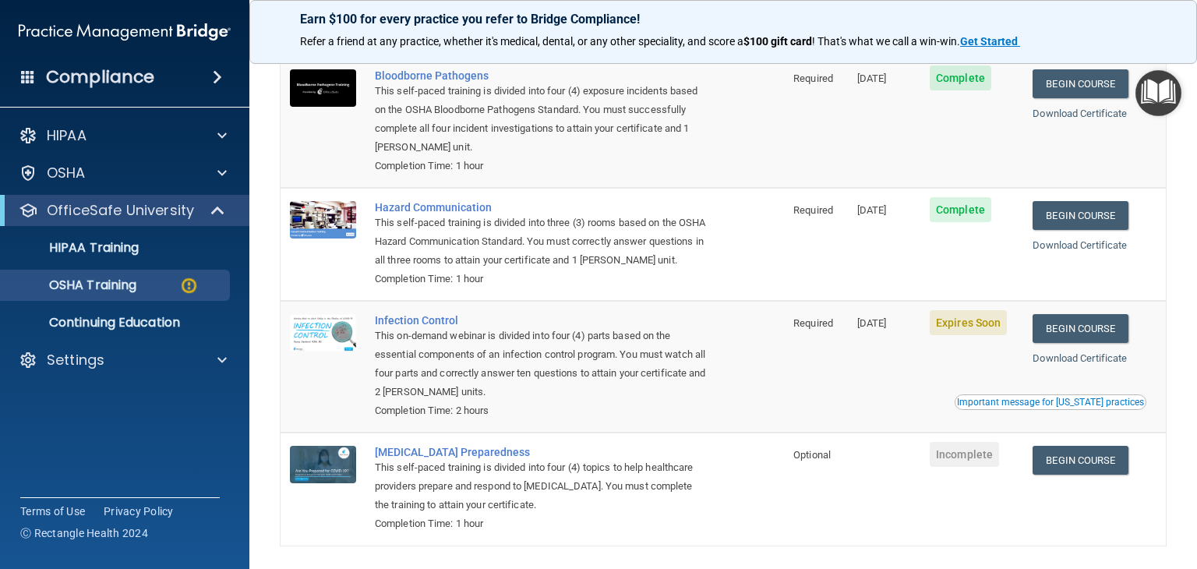
click at [1066, 368] on div "Download Certificate" at bounding box center [1094, 358] width 124 height 19
click at [1063, 240] on link "Download Certificate" at bounding box center [1079, 245] width 94 height 12
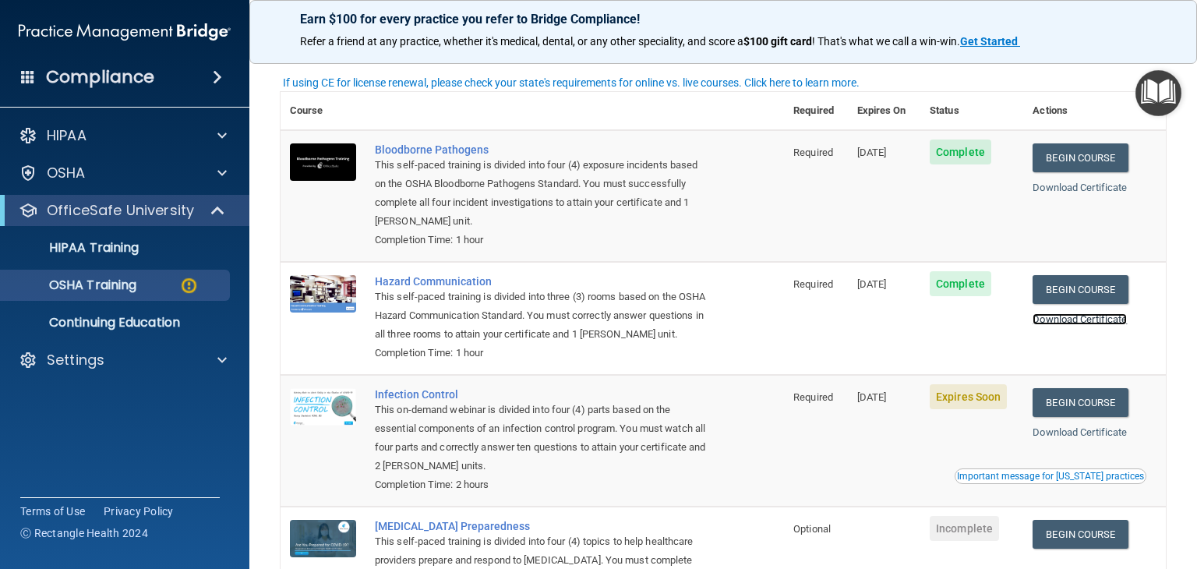
scroll to position [84, 0]
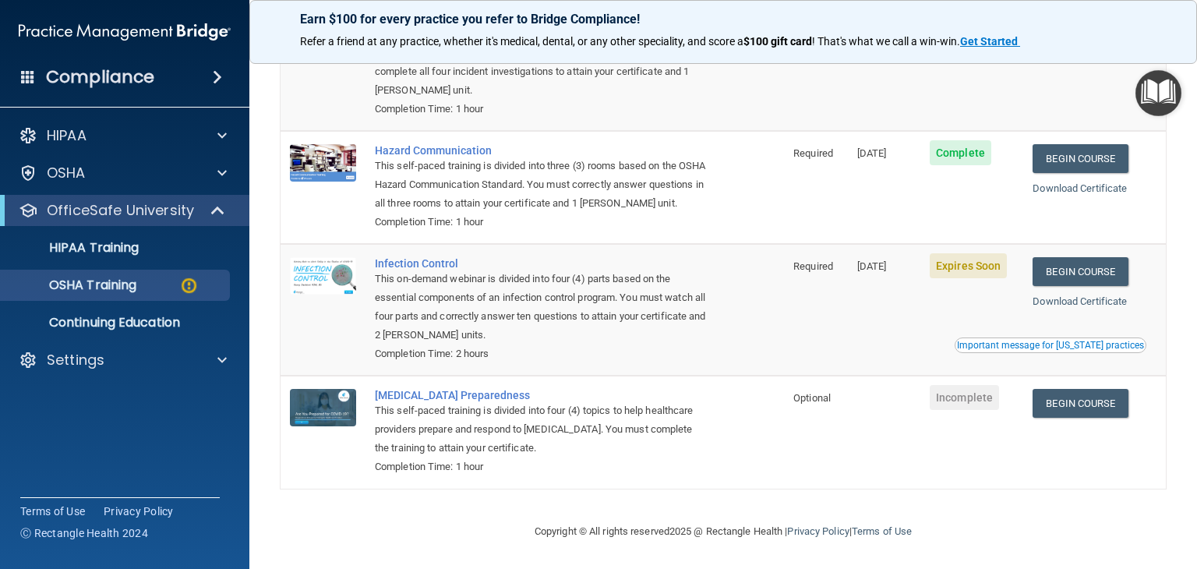
scroll to position [240, 0]
click at [1088, 257] on link "Begin Course" at bounding box center [1079, 271] width 95 height 29
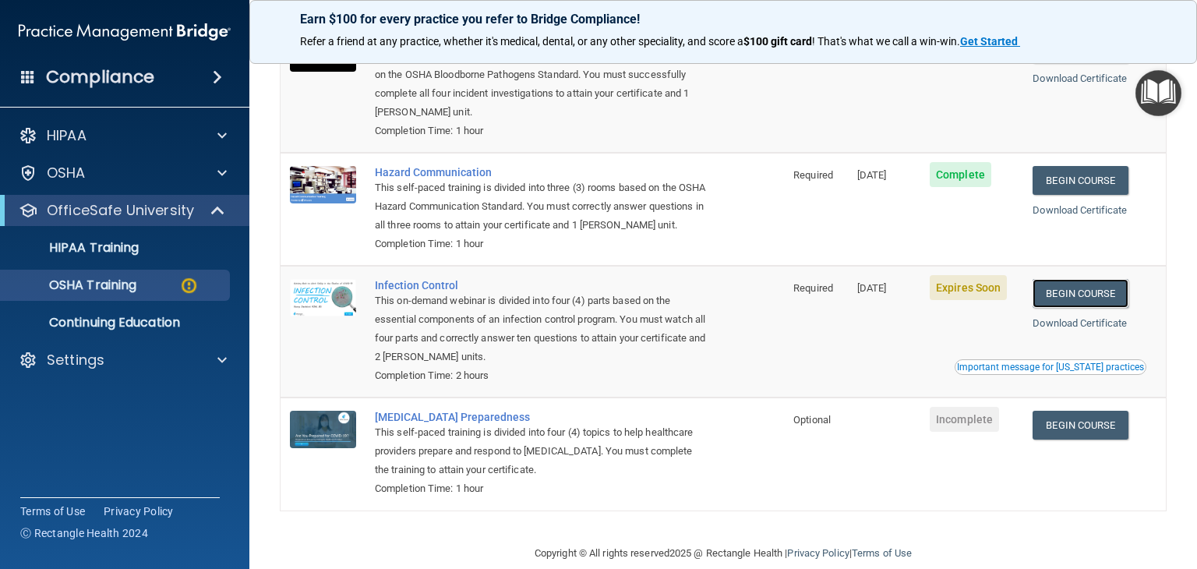
scroll to position [6, 0]
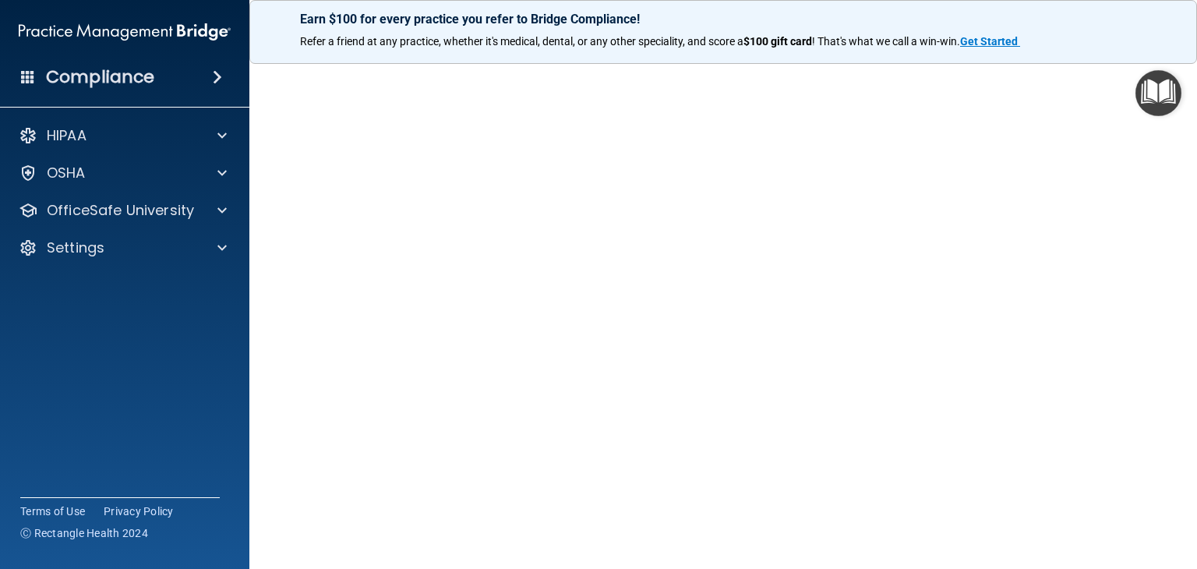
scroll to position [78, 0]
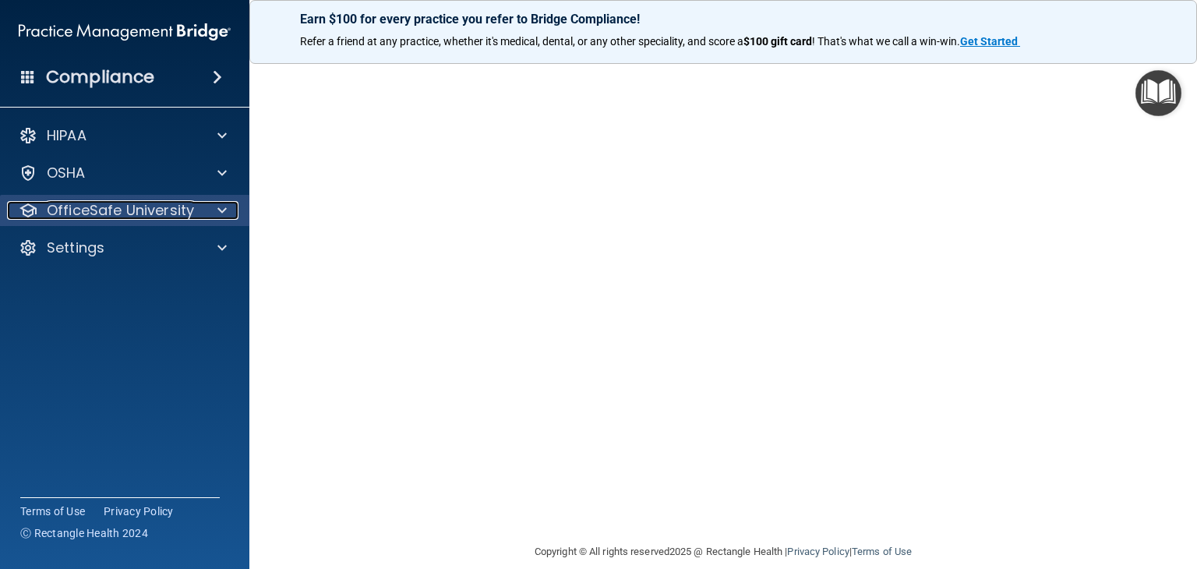
click at [224, 206] on span at bounding box center [221, 210] width 9 height 19
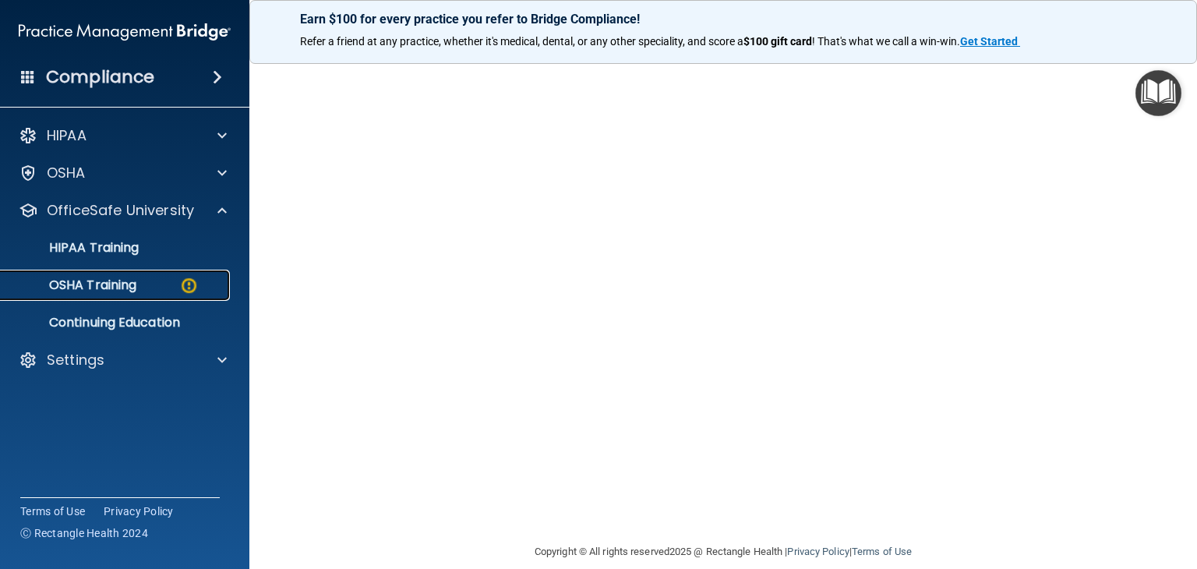
click at [164, 281] on div "OSHA Training" at bounding box center [116, 285] width 213 height 16
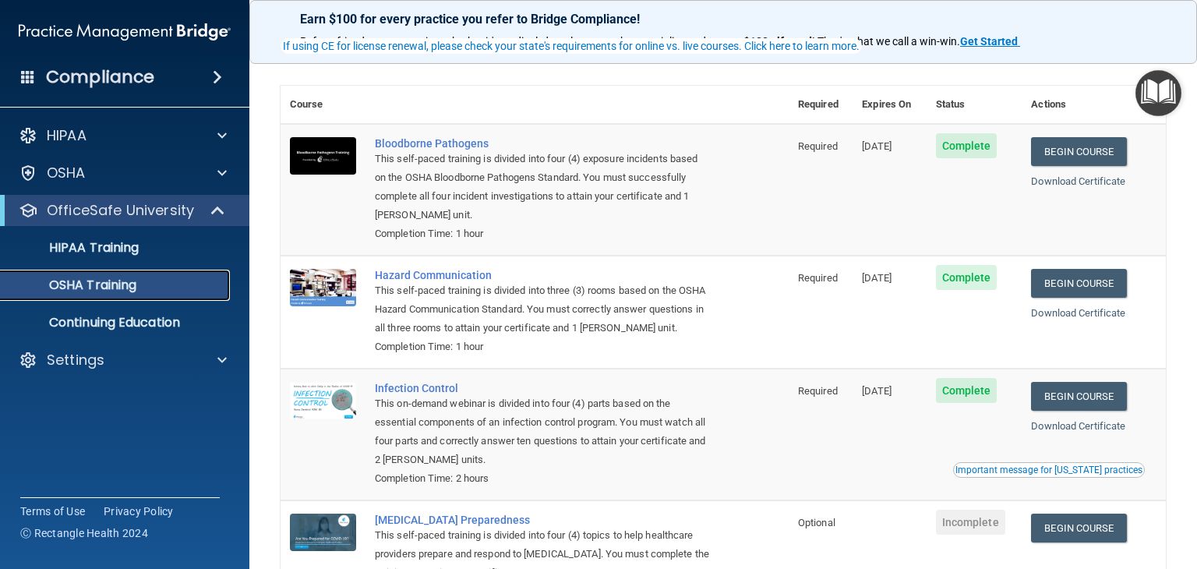
scroll to position [78, 0]
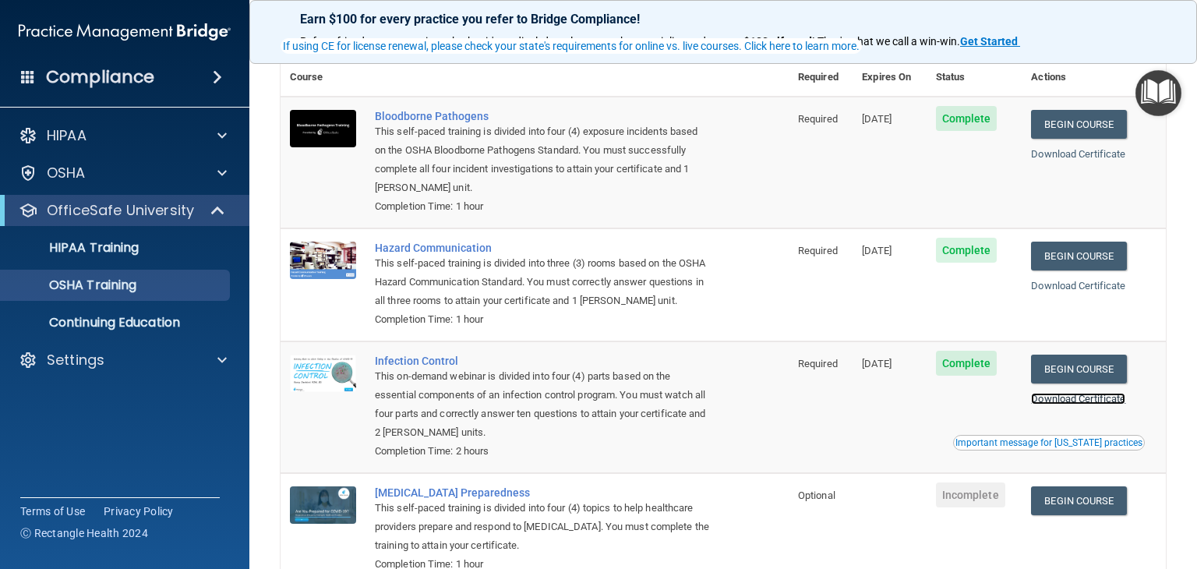
click at [1081, 404] on link "Download Certificate" at bounding box center [1078, 399] width 94 height 12
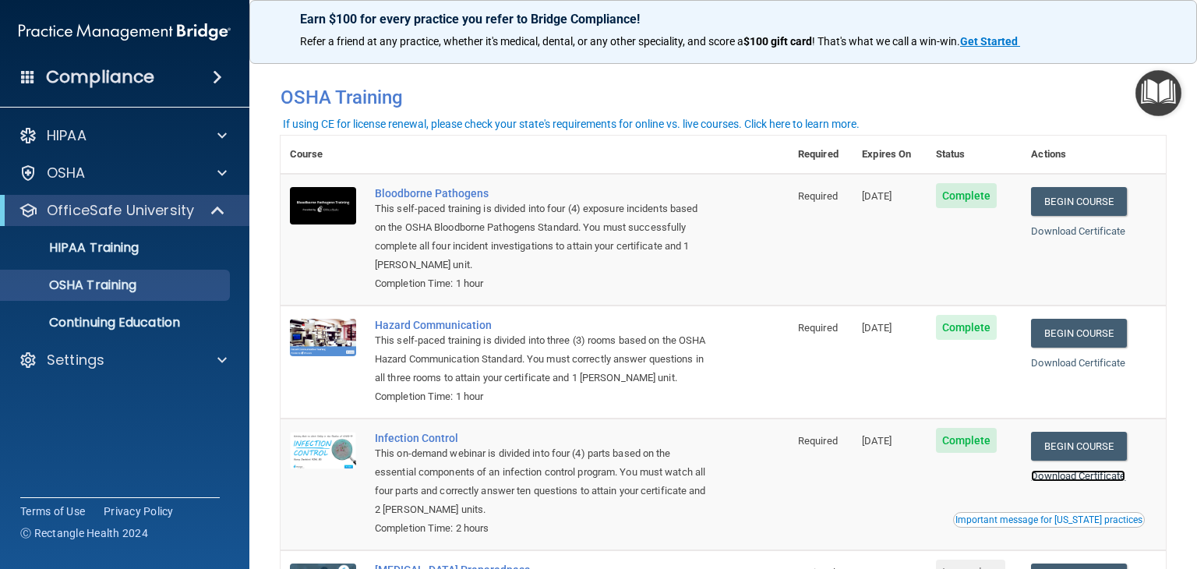
scroll to position [0, 0]
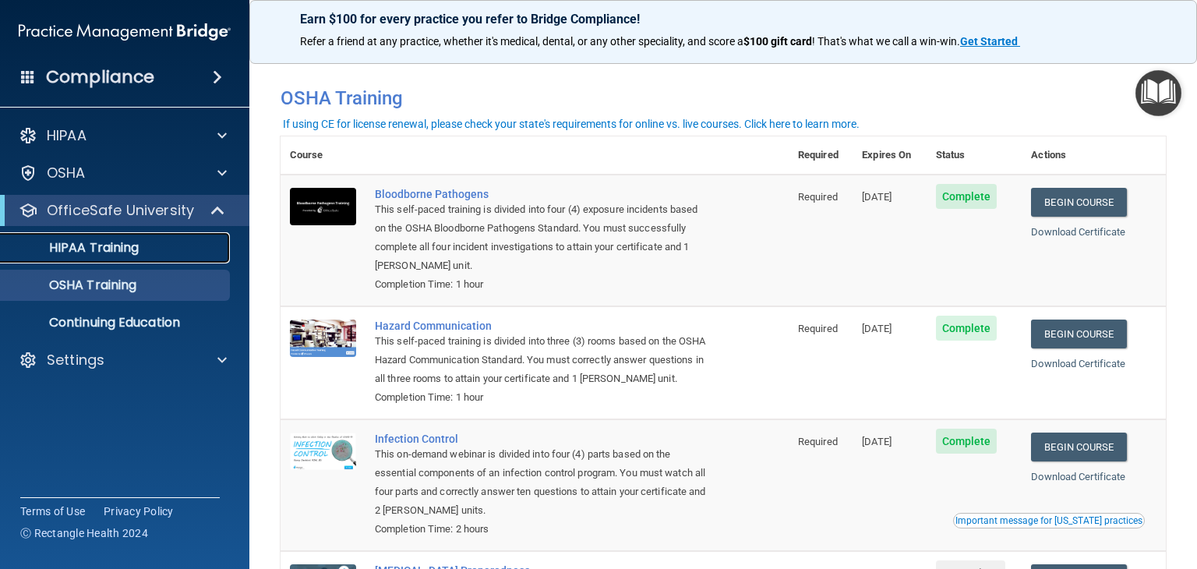
click at [132, 259] on link "HIPAA Training" at bounding box center [106, 247] width 245 height 31
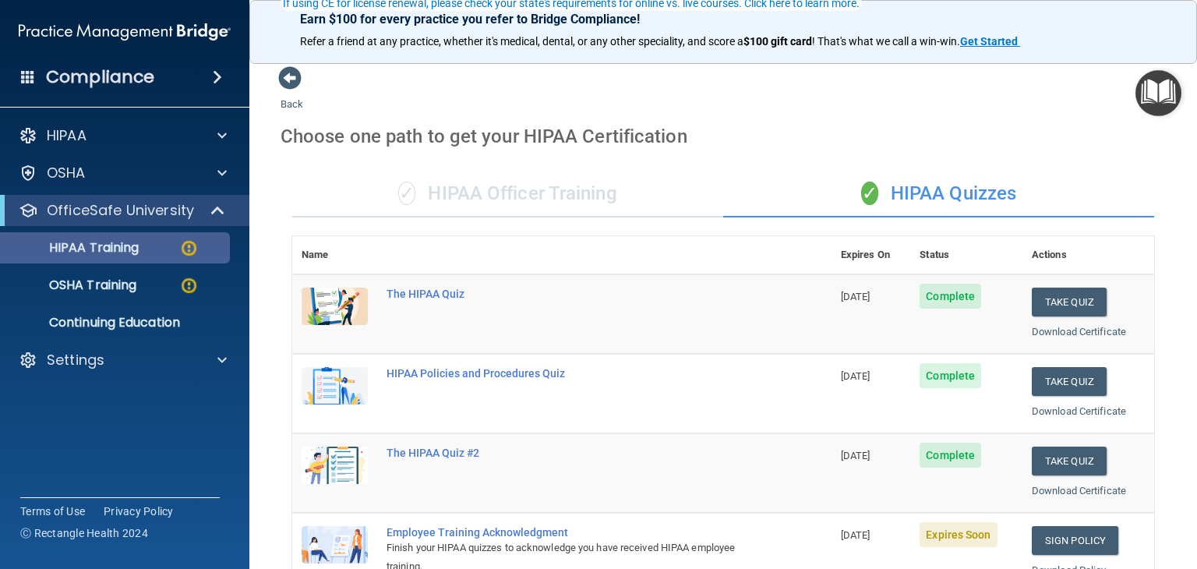
scroll to position [156, 0]
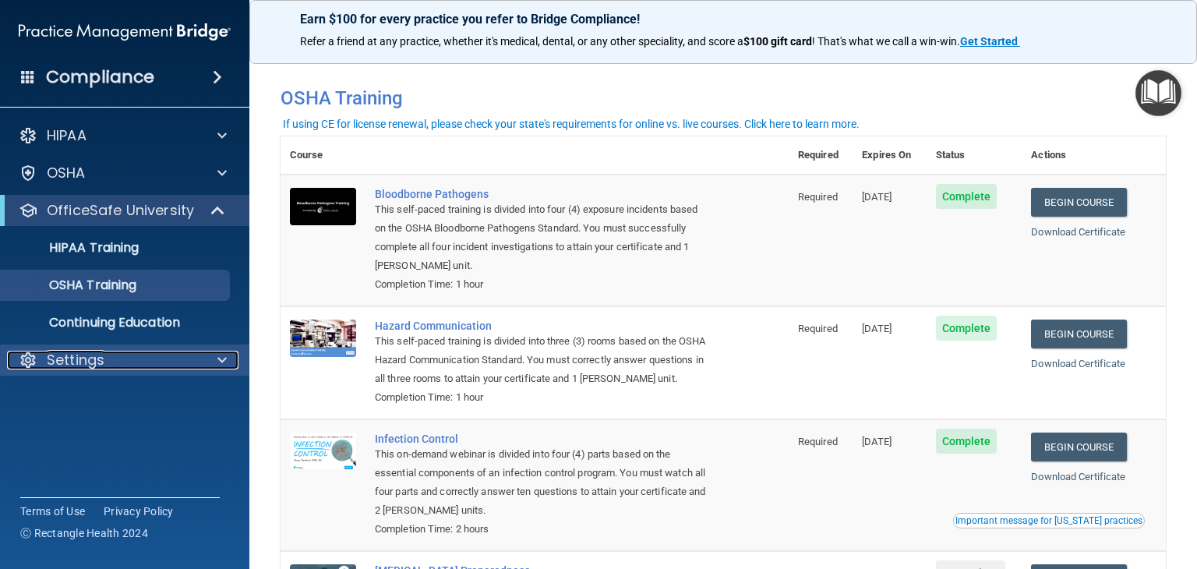
click at [217, 359] on span at bounding box center [221, 360] width 9 height 19
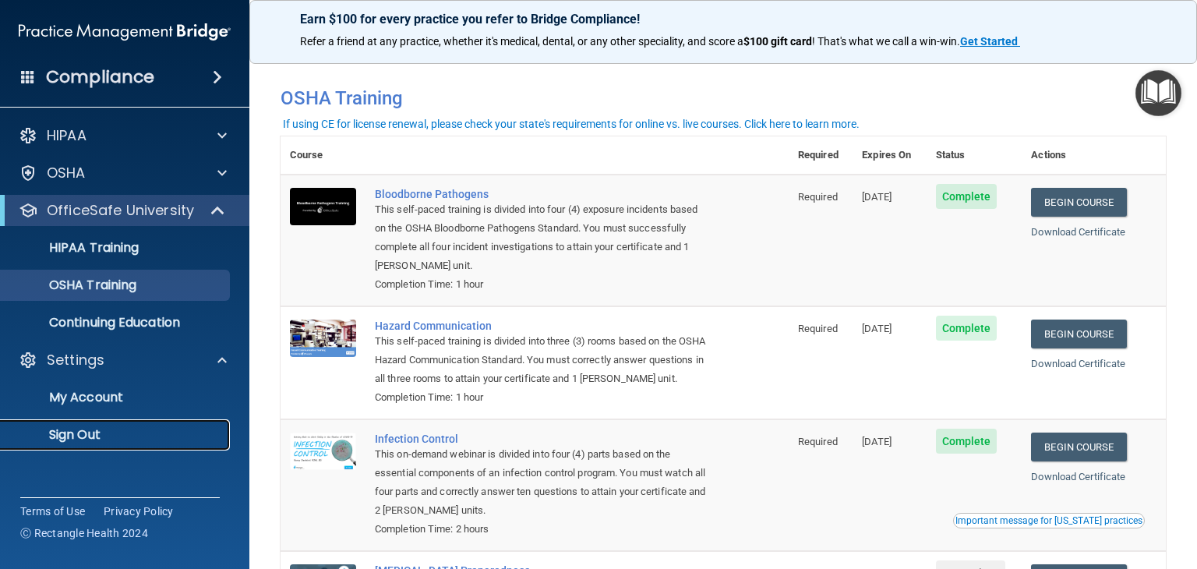
click at [86, 433] on p "Sign Out" at bounding box center [116, 435] width 213 height 16
